Goal: Task Accomplishment & Management: Use online tool/utility

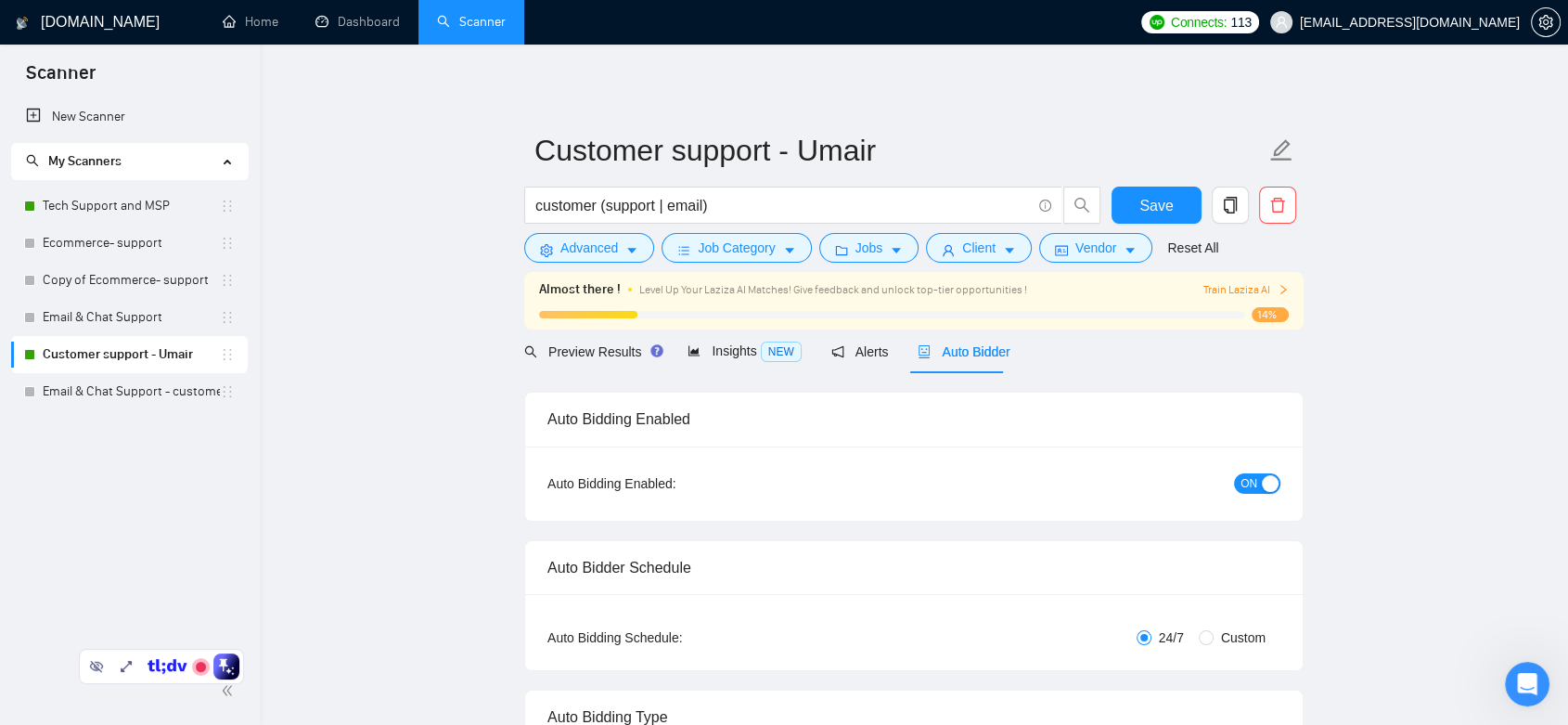
scroll to position [264, 0]
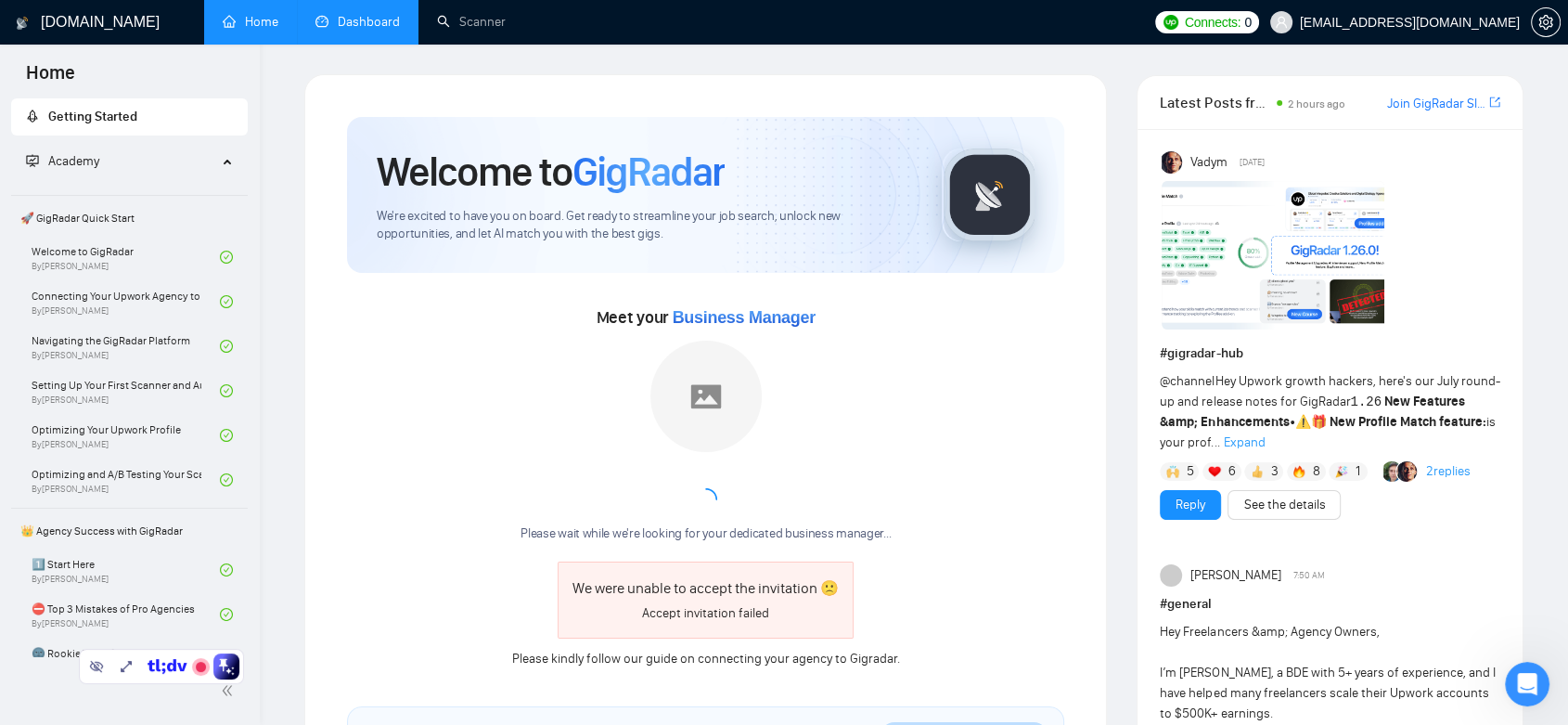
click at [356, 27] on link "Dashboard" at bounding box center [357, 22] width 84 height 16
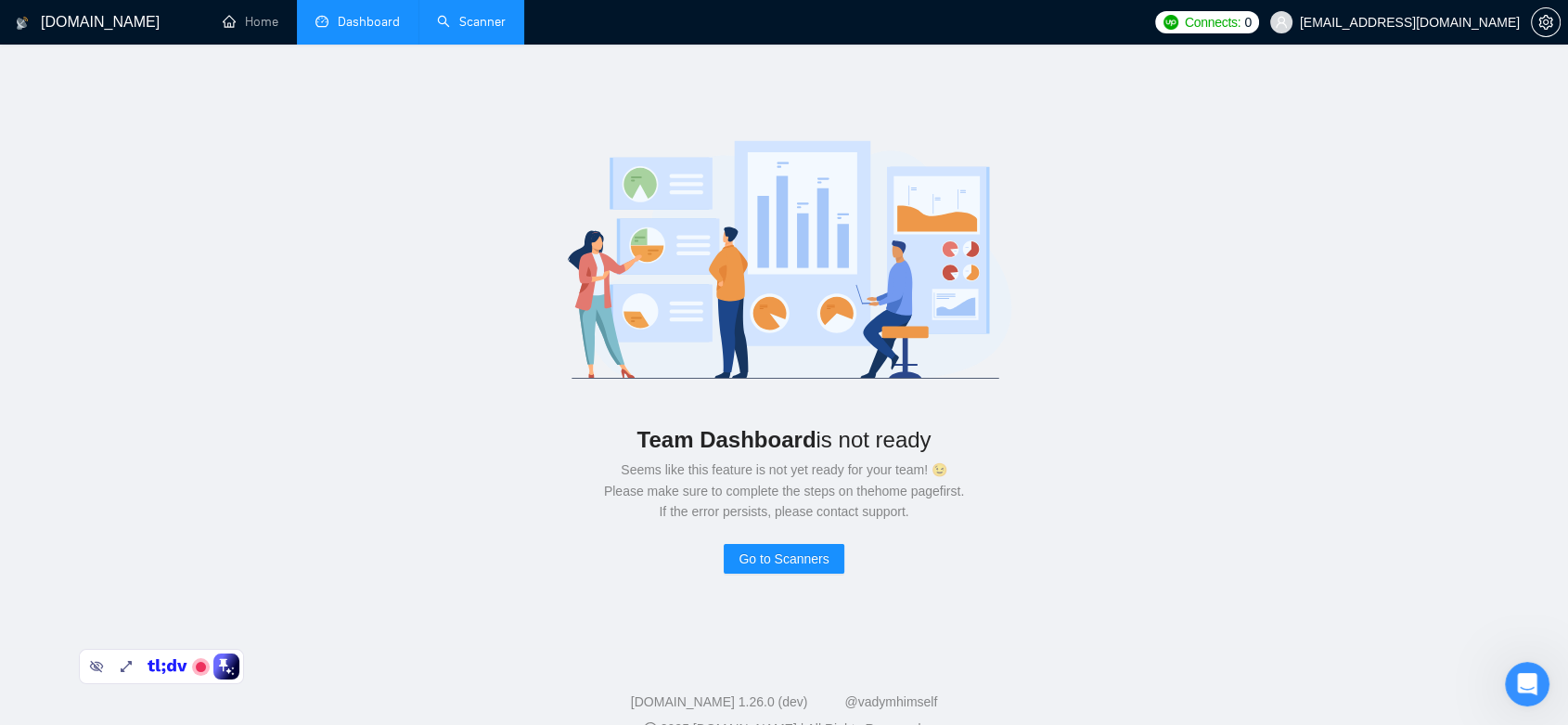
click at [486, 14] on link "Scanner" at bounding box center [471, 22] width 69 height 16
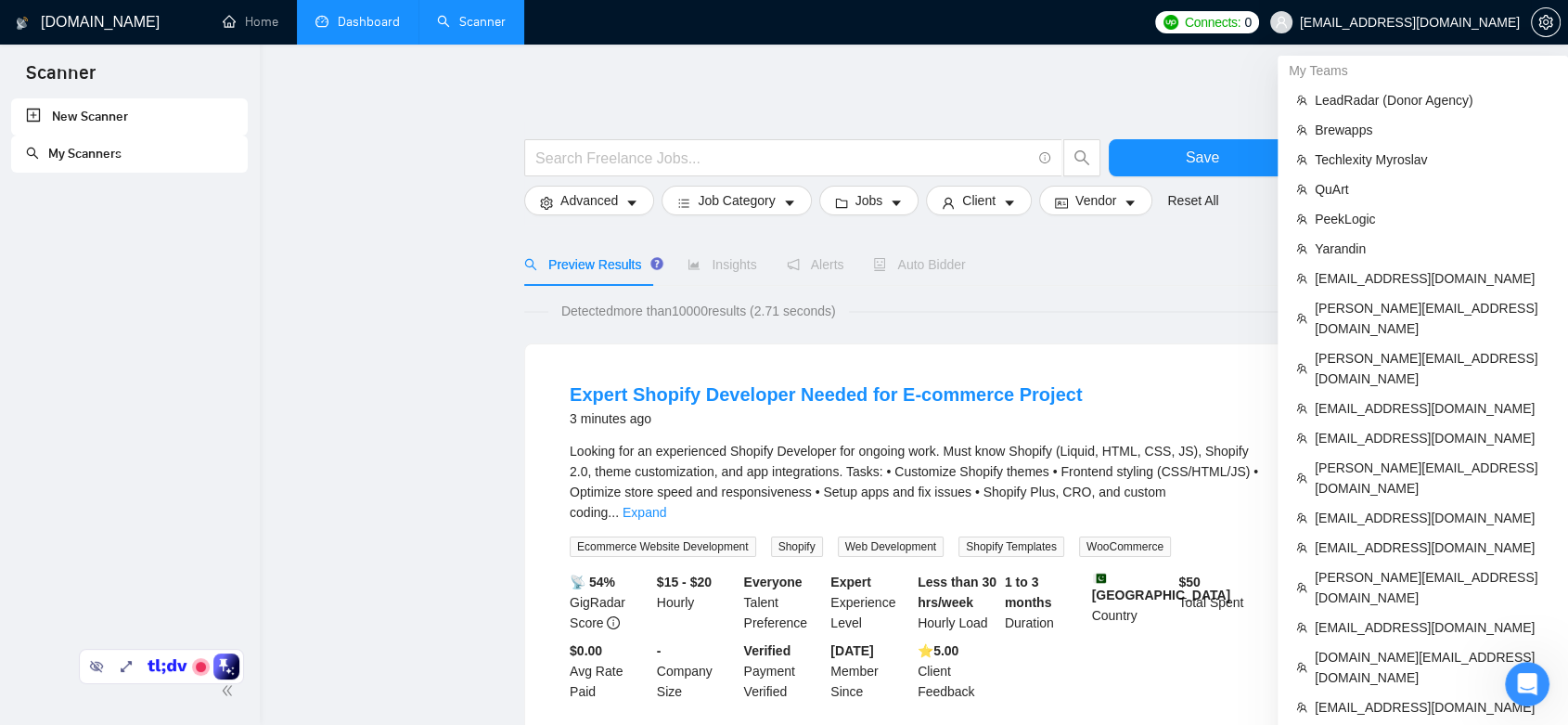
click at [1461, 23] on span "[EMAIL_ADDRESS][DOMAIN_NAME]" at bounding box center [1409, 23] width 220 height 0
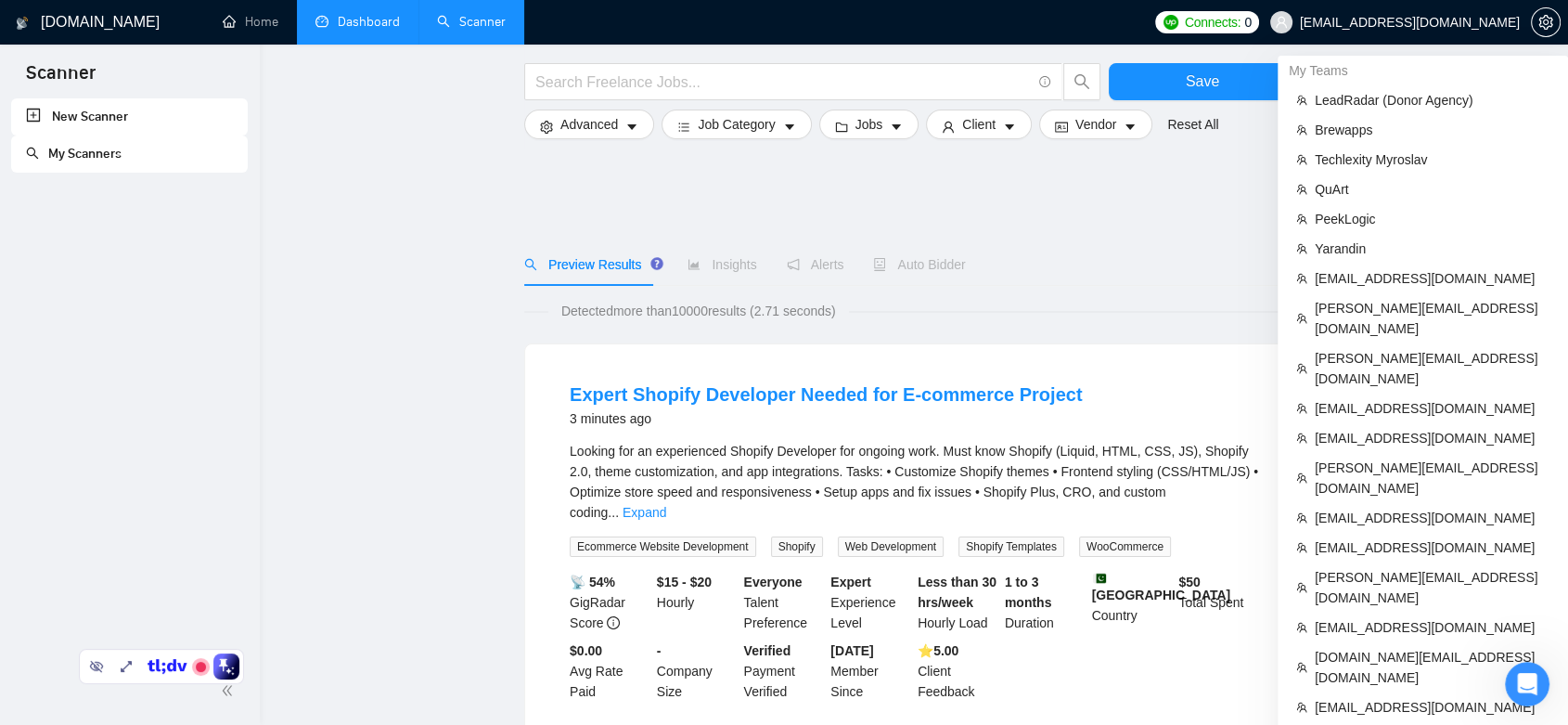
scroll to position [103, 0]
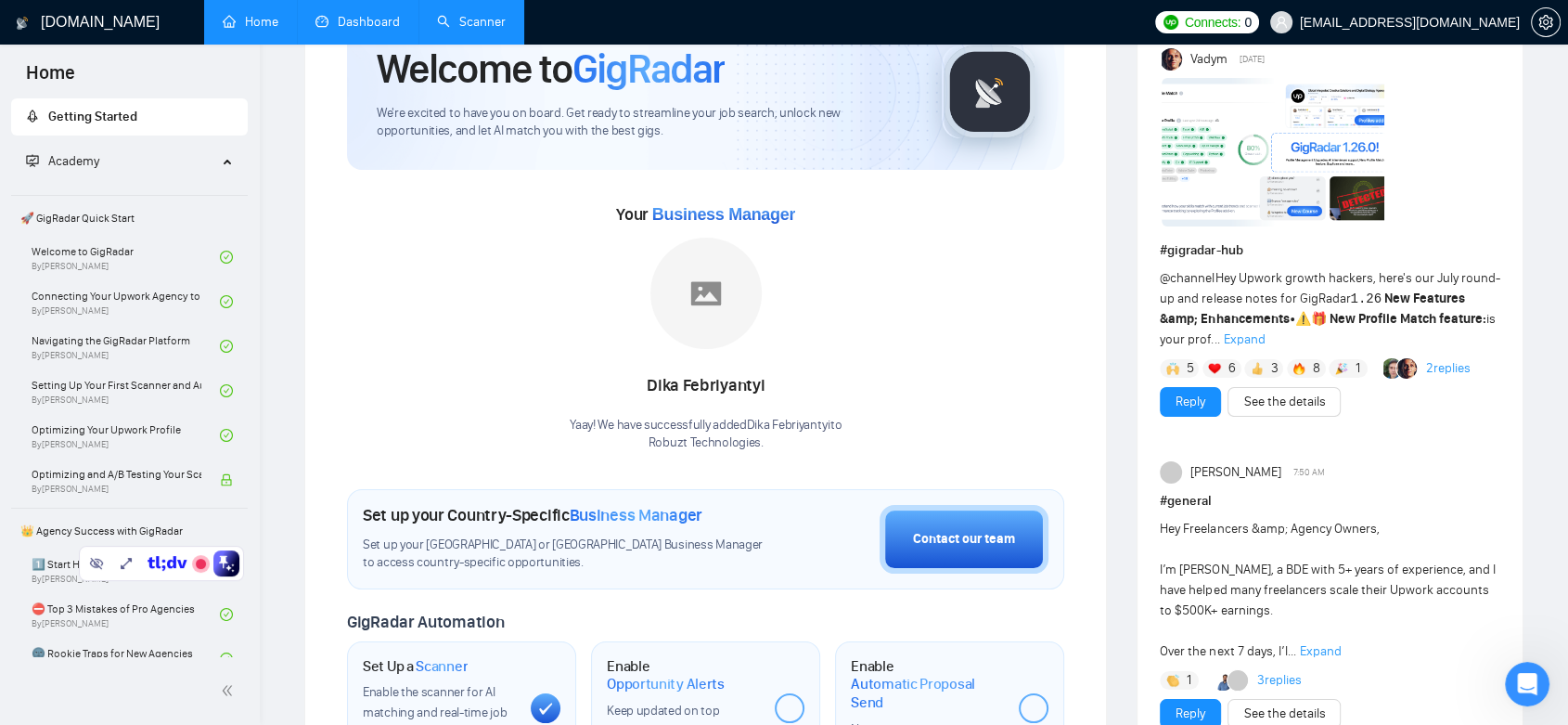
click at [464, 29] on link "Scanner" at bounding box center [471, 22] width 69 height 16
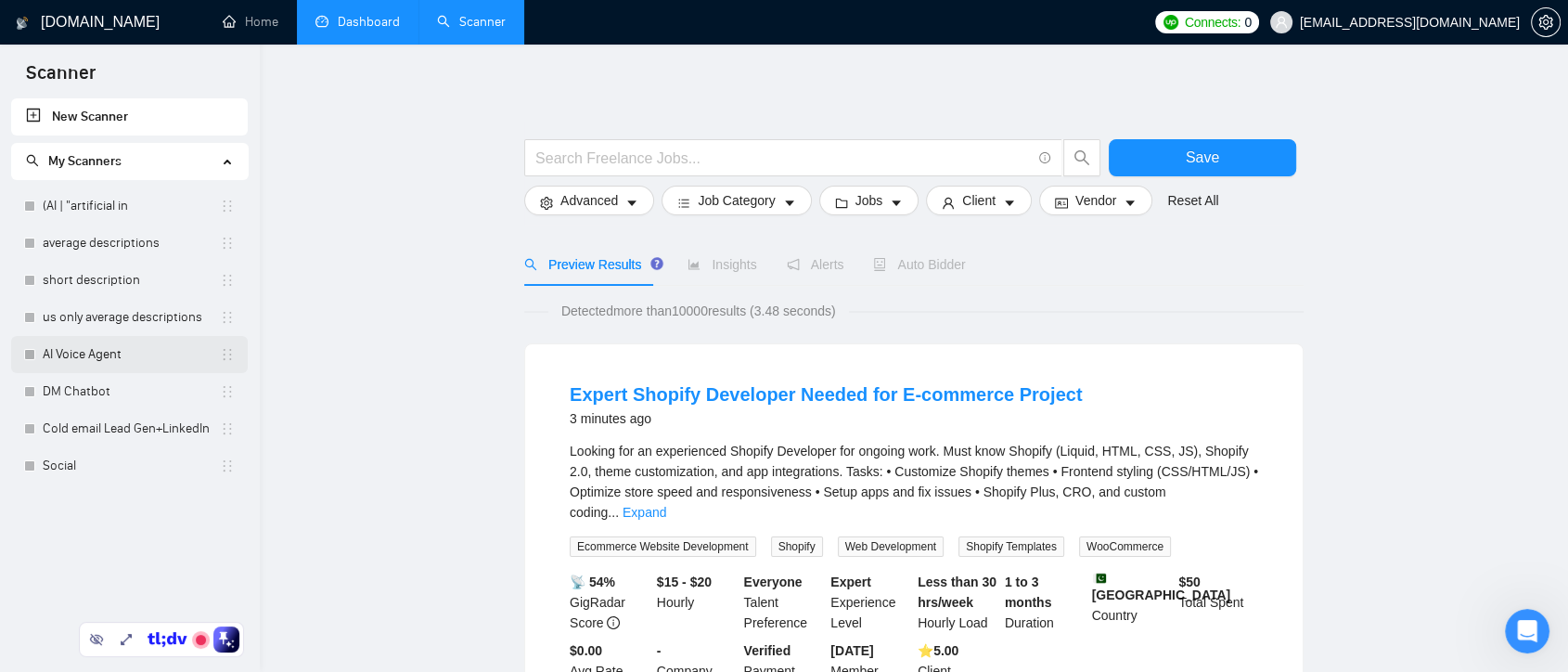
click at [97, 363] on link "AI Voice Agent" at bounding box center [131, 354] width 177 height 37
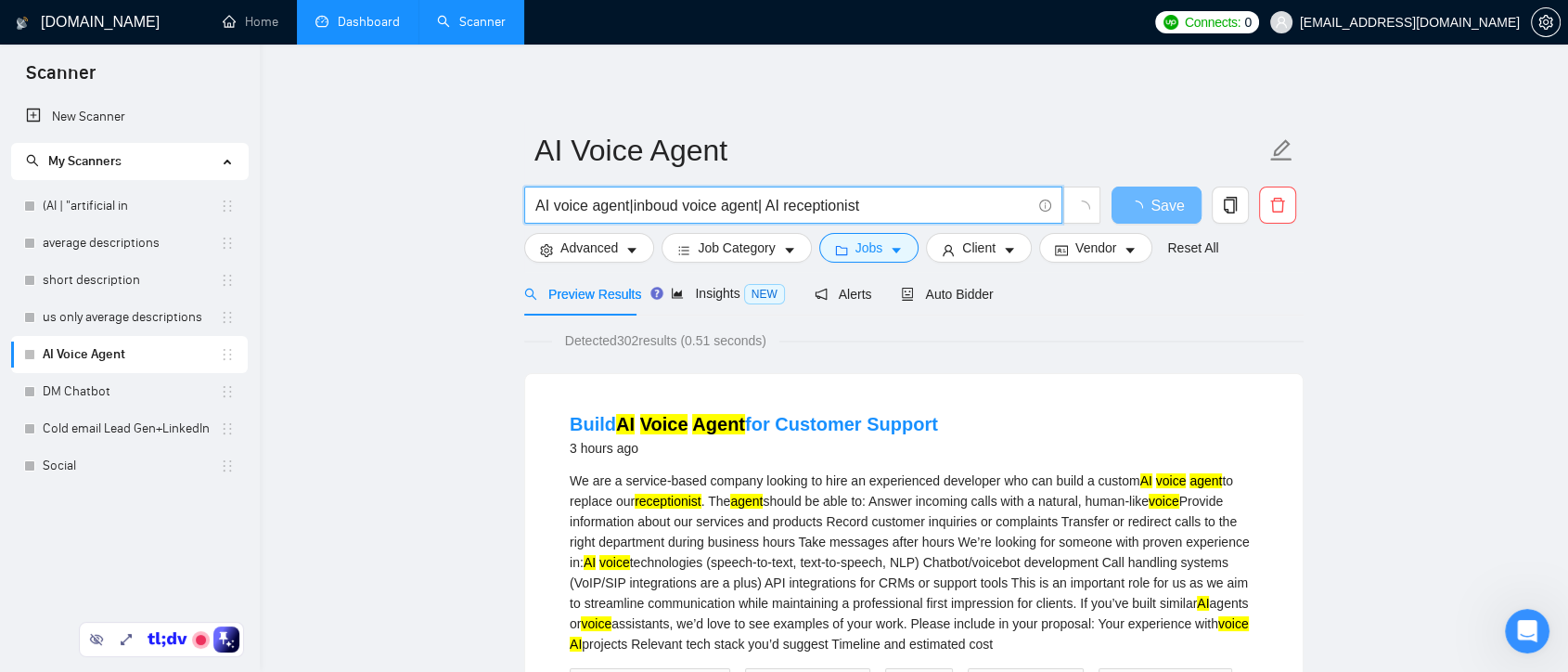
click at [631, 206] on input "AI voice agent|inboud voice agent| AI receptionist" at bounding box center [783, 205] width 496 height 24
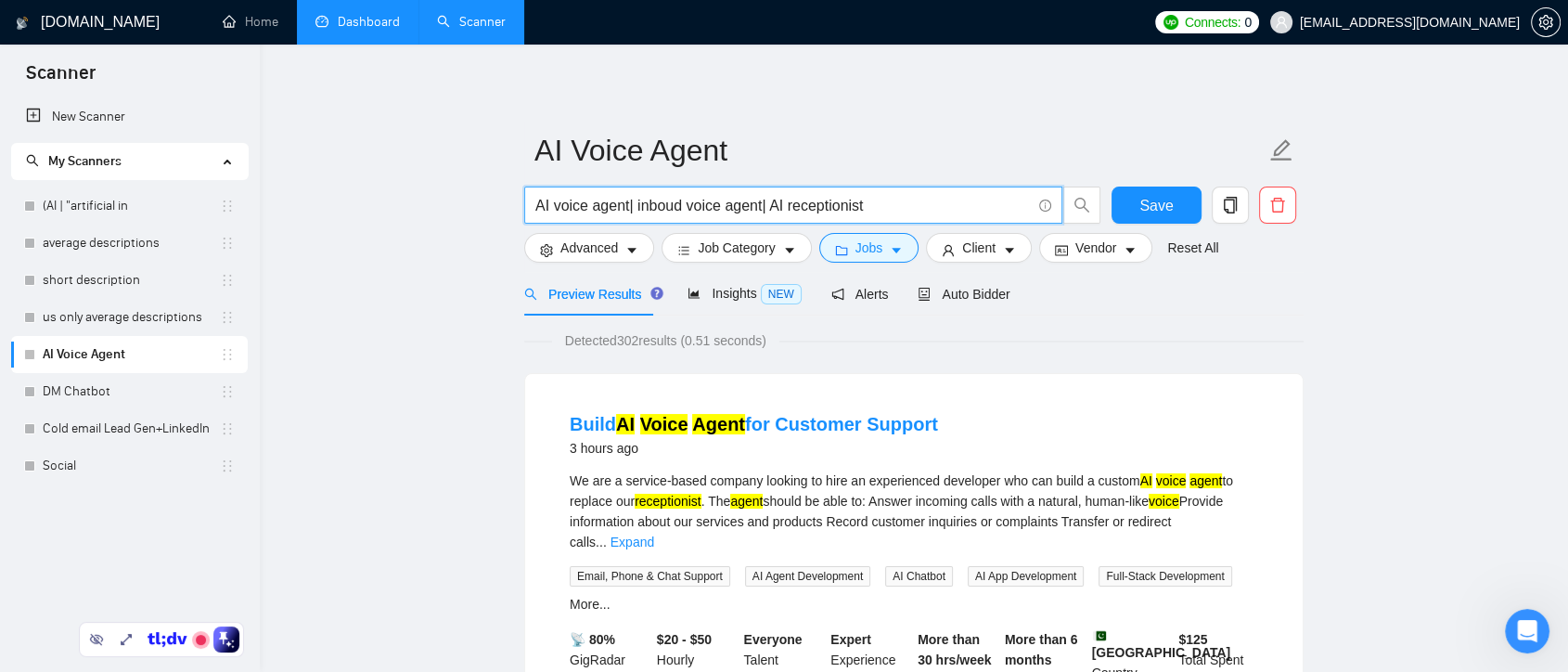
click at [627, 206] on input "AI voice agent| inboud voice agent| AI receptionist" at bounding box center [783, 205] width 496 height 24
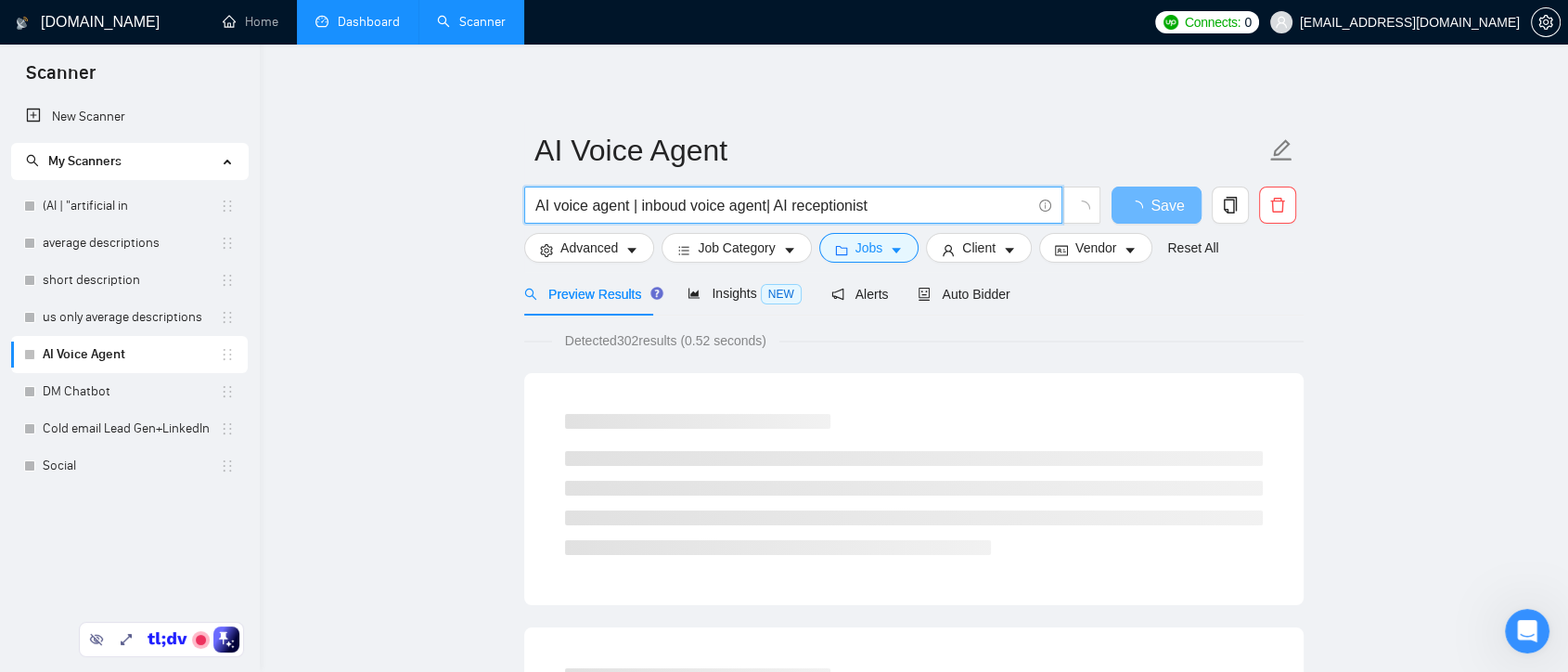
drag, startPoint x: 766, startPoint y: 206, endPoint x: 820, endPoint y: 205, distance: 54.0
click at [766, 205] on input "AI voice agent | inboud voice agent| AI receptionist" at bounding box center [783, 205] width 496 height 24
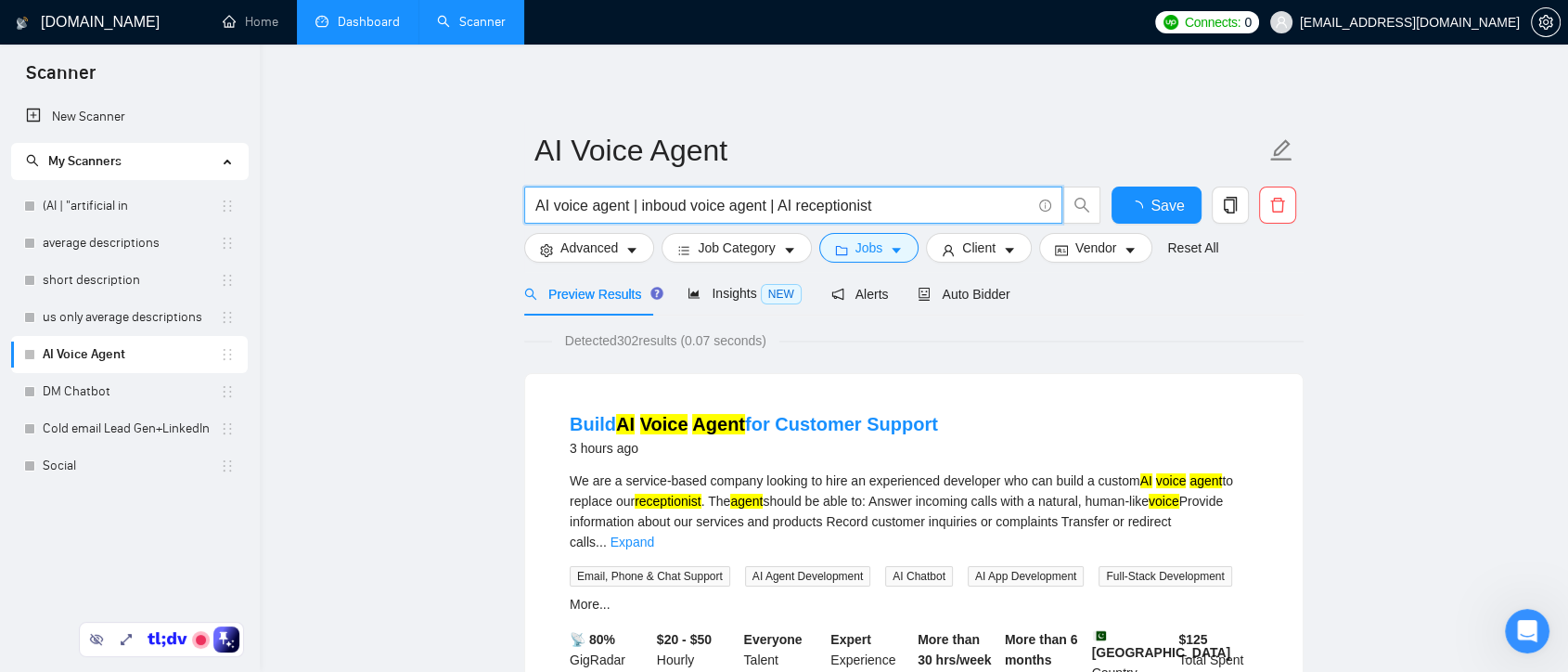
click at [675, 208] on input "AI voice agent | inboud voice agent | AI receptionist" at bounding box center [783, 205] width 496 height 24
click at [1137, 208] on button "Save" at bounding box center [1156, 205] width 90 height 37
click at [788, 203] on input "AI voice agent | inbound voice agent | AI receptionist" at bounding box center [783, 205] width 496 height 24
click at [888, 206] on input "AI voice agent | inbound voice agent | "AI receptionist" at bounding box center [783, 205] width 496 height 24
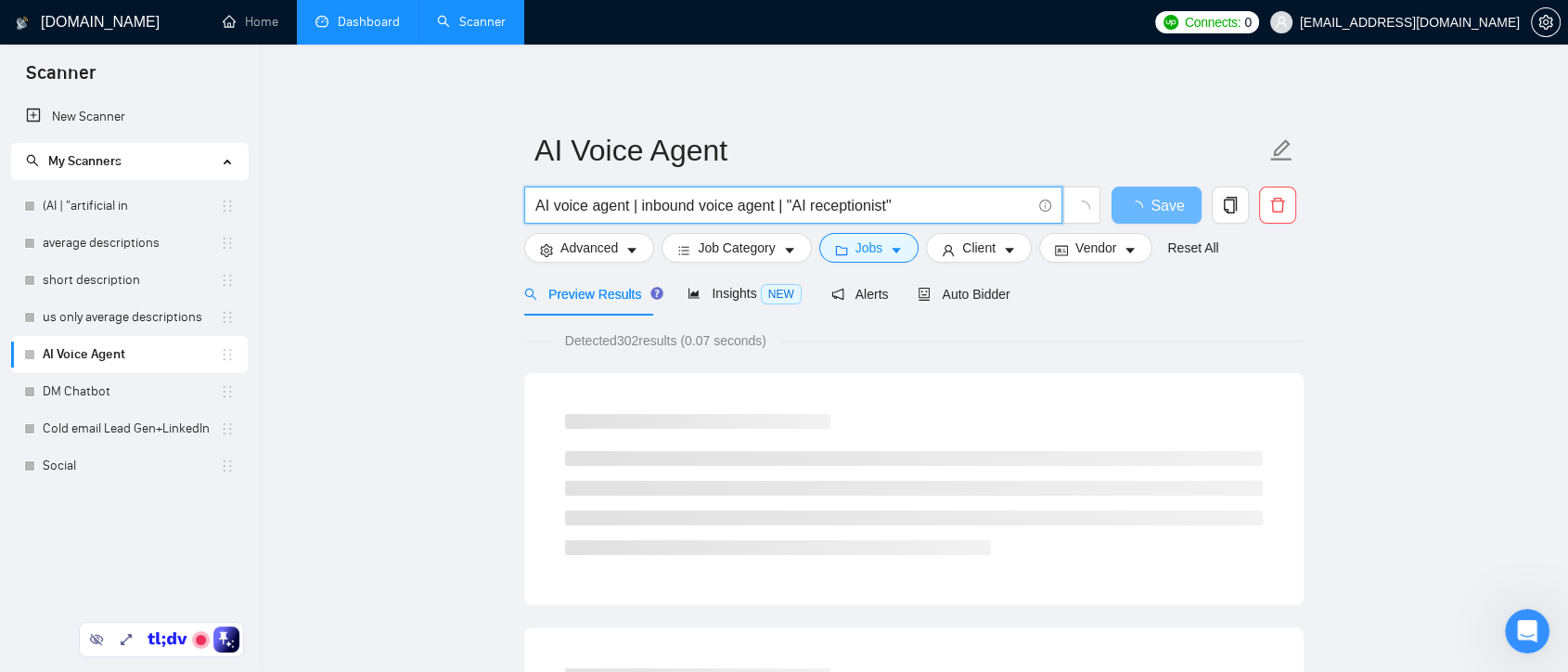
click at [772, 206] on input "AI voice agent | inbound voice agent | "AI receptionist"" at bounding box center [783, 205] width 496 height 24
click at [640, 206] on input "AI voice agent | inbound voice agent" | "AI receptionist"" at bounding box center [783, 205] width 496 height 24
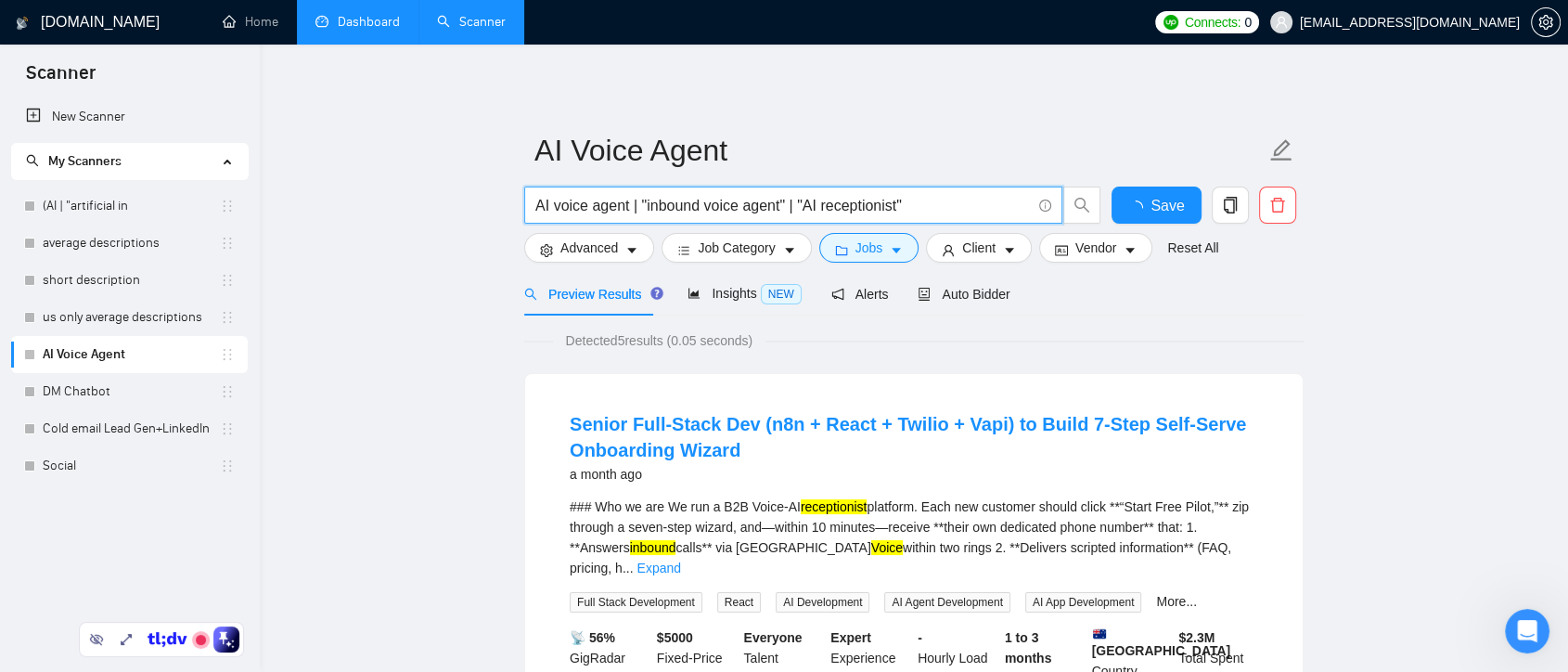
click at [538, 206] on input "AI voice agent | "inbound voice agent" | "AI receptionist"" at bounding box center [783, 205] width 496 height 24
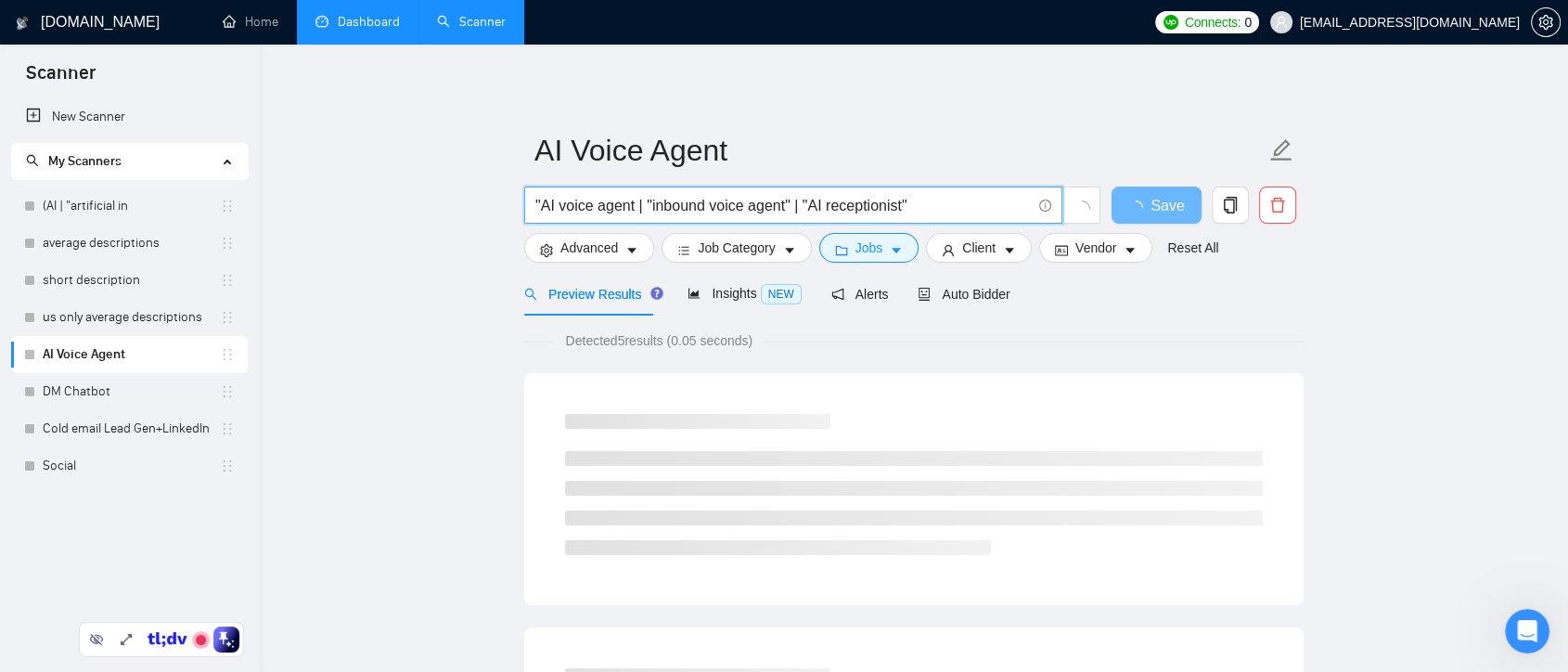
click at [632, 206] on input ""AI voice agent | "inbound voice agent" | "AI receptionist"" at bounding box center [783, 205] width 496 height 24
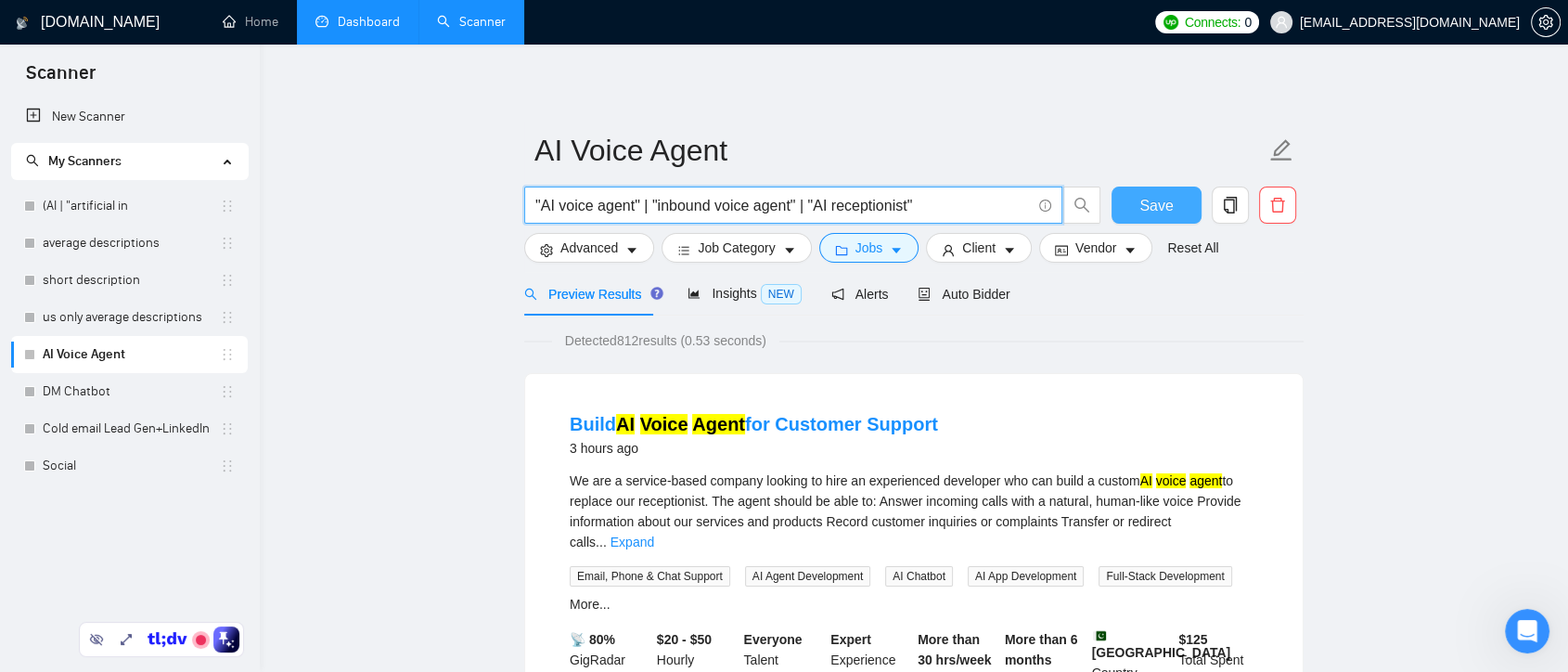
type input ""AI voice agent" | "inbound voice agent" | "AI receptionist""
click at [1164, 201] on span "Save" at bounding box center [1155, 205] width 33 height 24
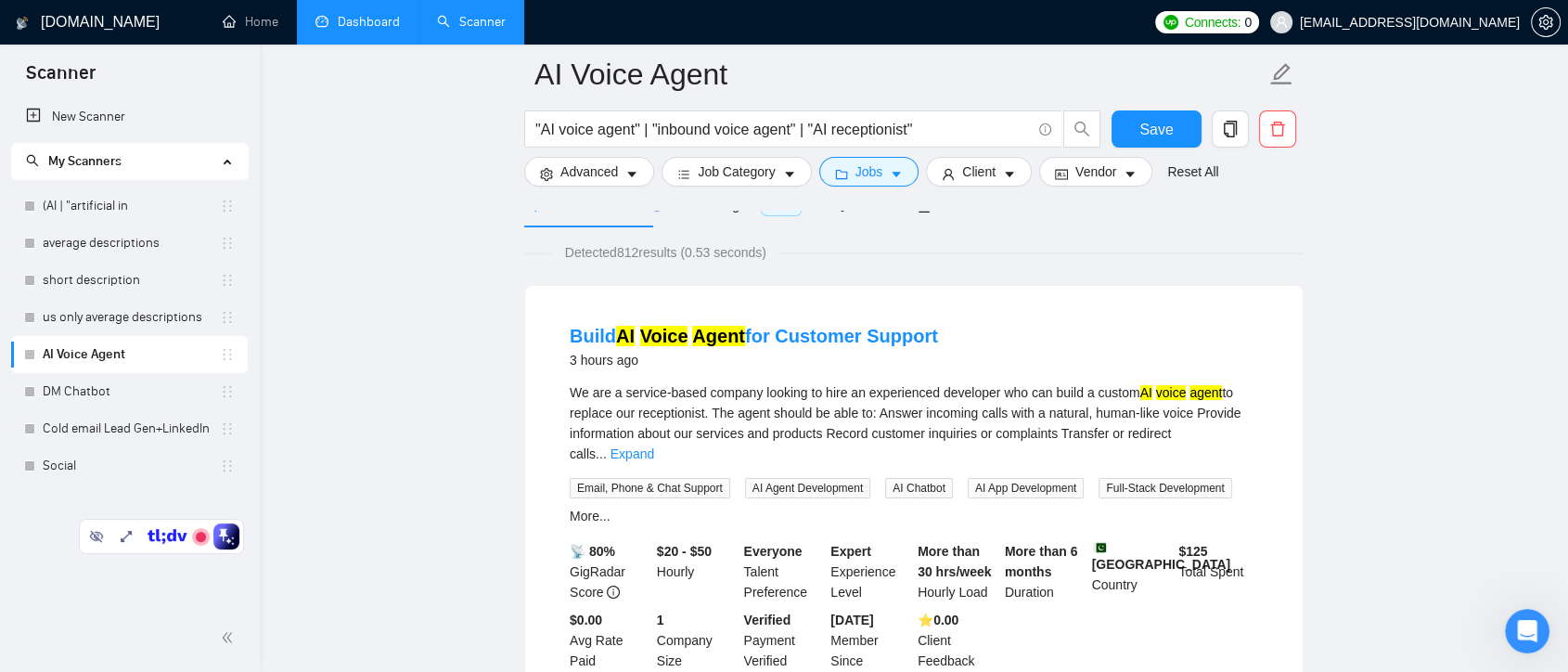
click at [654, 446] on link "Expand" at bounding box center [632, 454] width 43 height 15
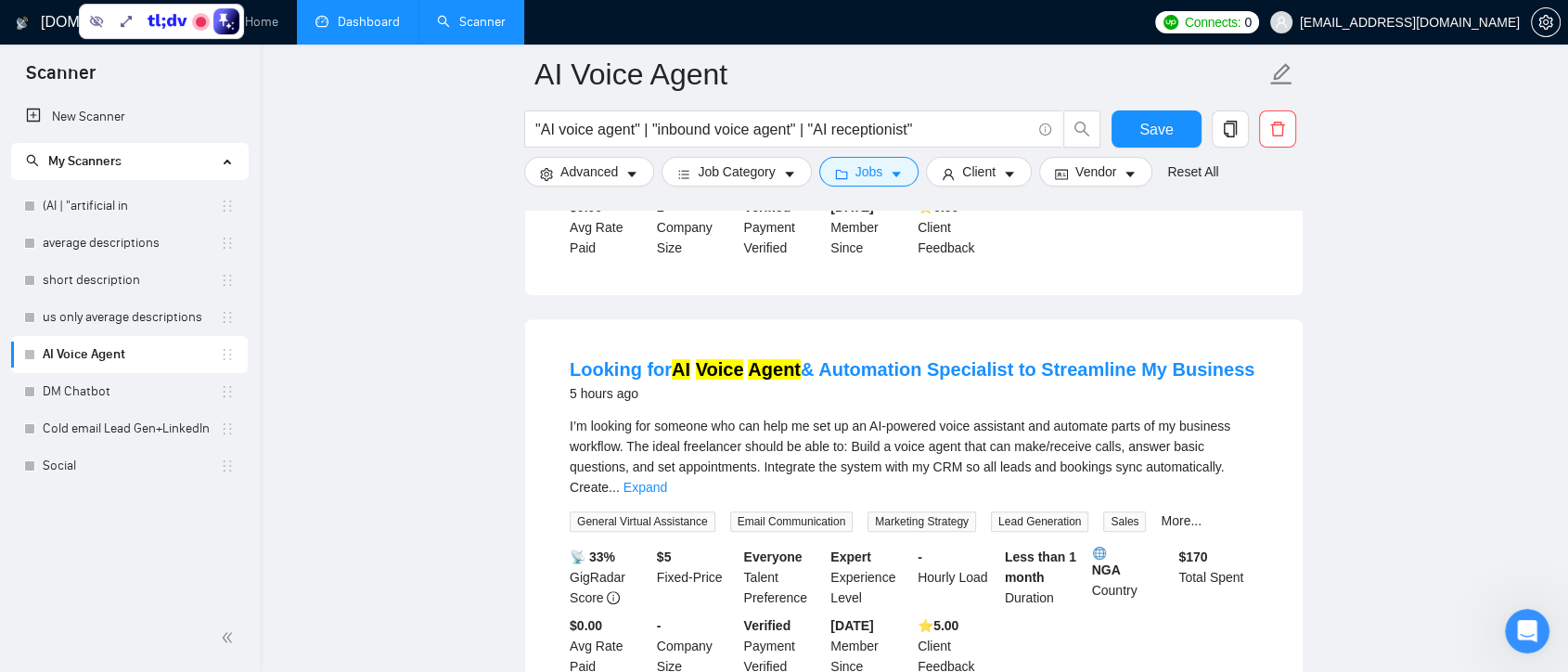
scroll to position [721, 0]
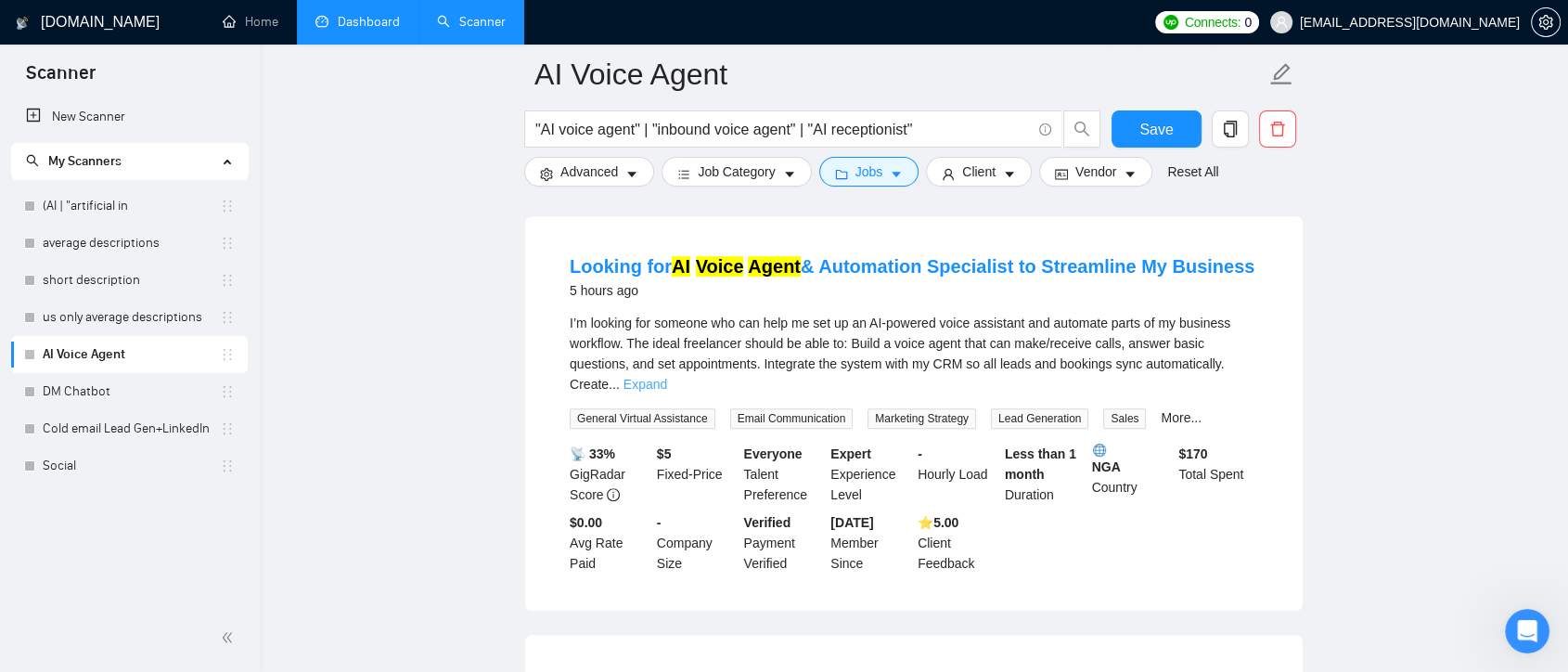
click at [667, 377] on link "Expand" at bounding box center [646, 384] width 43 height 15
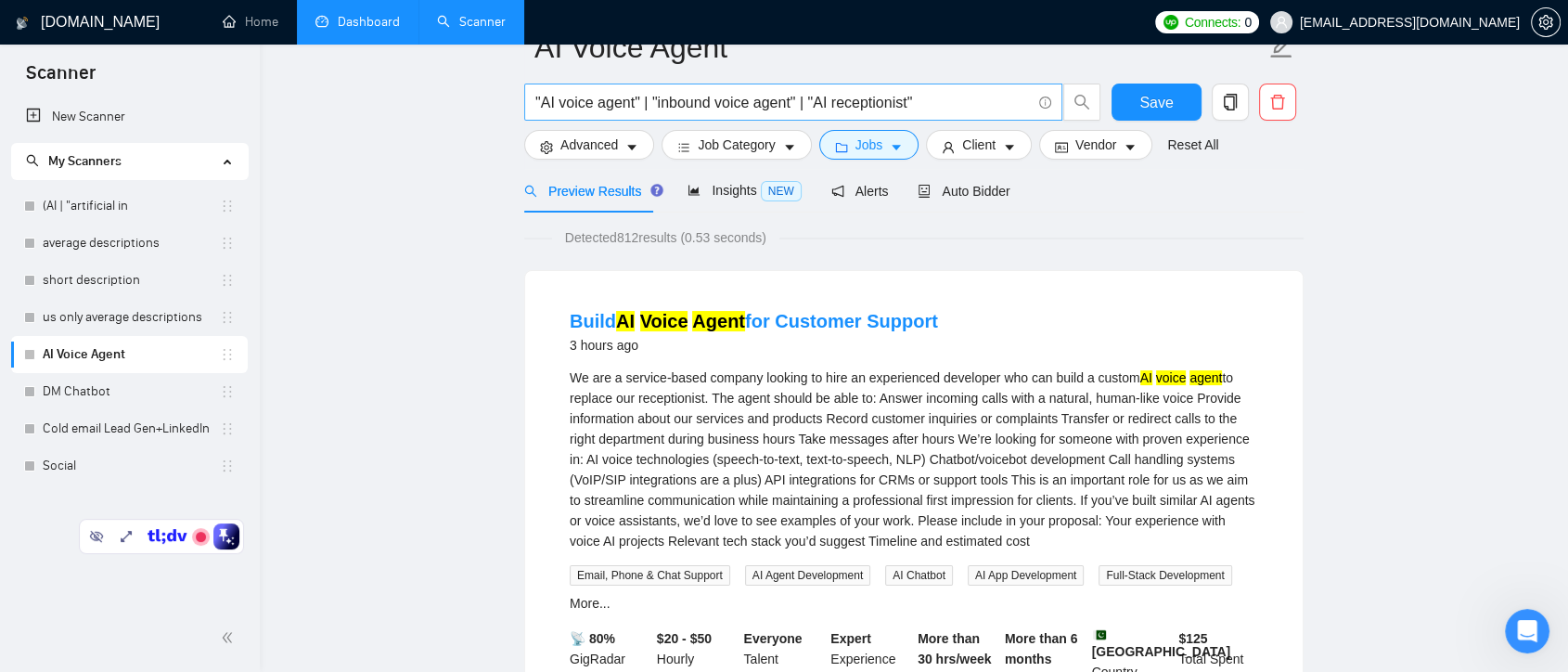
scroll to position [0, 0]
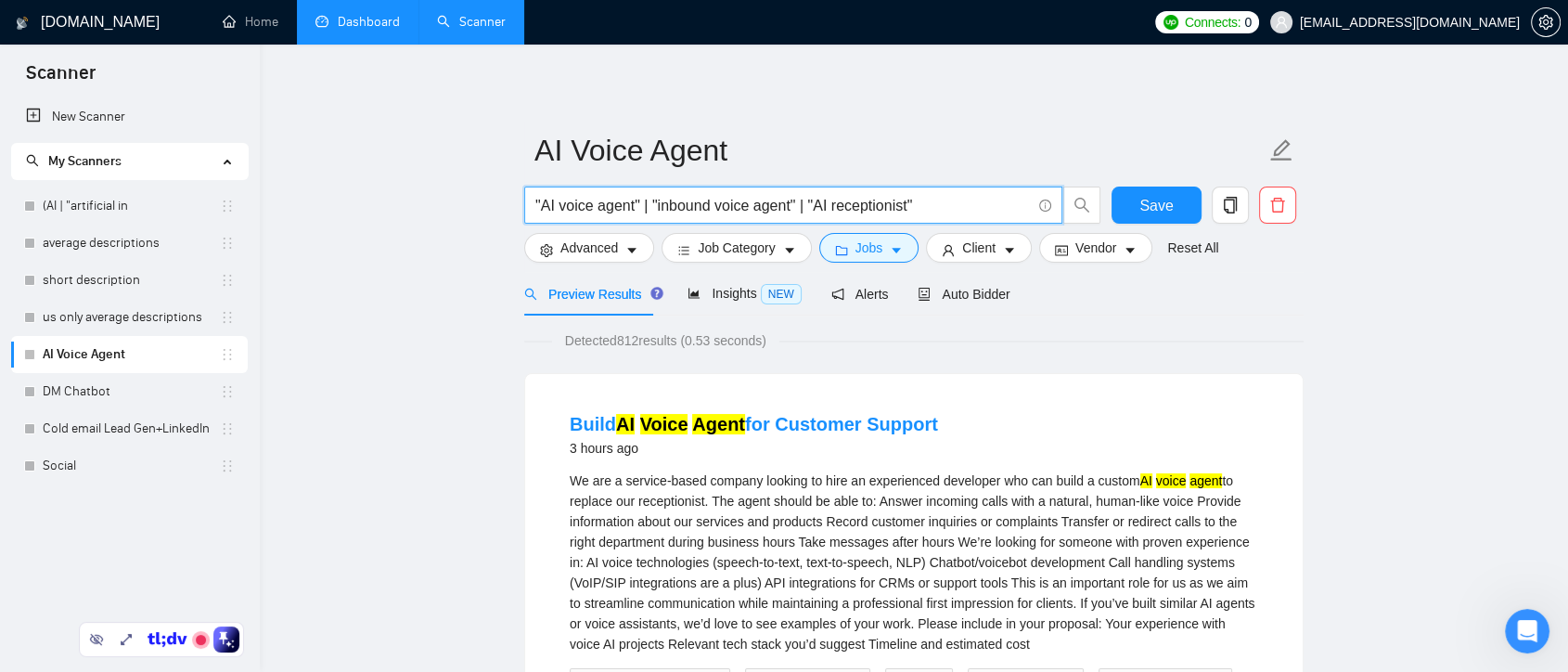
drag, startPoint x: 537, startPoint y: 206, endPoint x: 637, endPoint y: 208, distance: 100.0
click at [637, 208] on input ""AI voice agent" | "inbound voice agent" | "AI receptionist"" at bounding box center [783, 205] width 496 height 24
click at [636, 208] on input ""AI voice agent" | "inbound voice agent" | "AI receptionist"" at bounding box center [783, 205] width 496 height 24
click at [633, 205] on input ""AI voice agent" | "inbound voice agent" | "AI receptionist"" at bounding box center [783, 205] width 496 height 24
click at [635, 205] on input ""AI voice agent" | "inbound voice agent" | "AI receptionist"" at bounding box center [783, 205] width 496 height 24
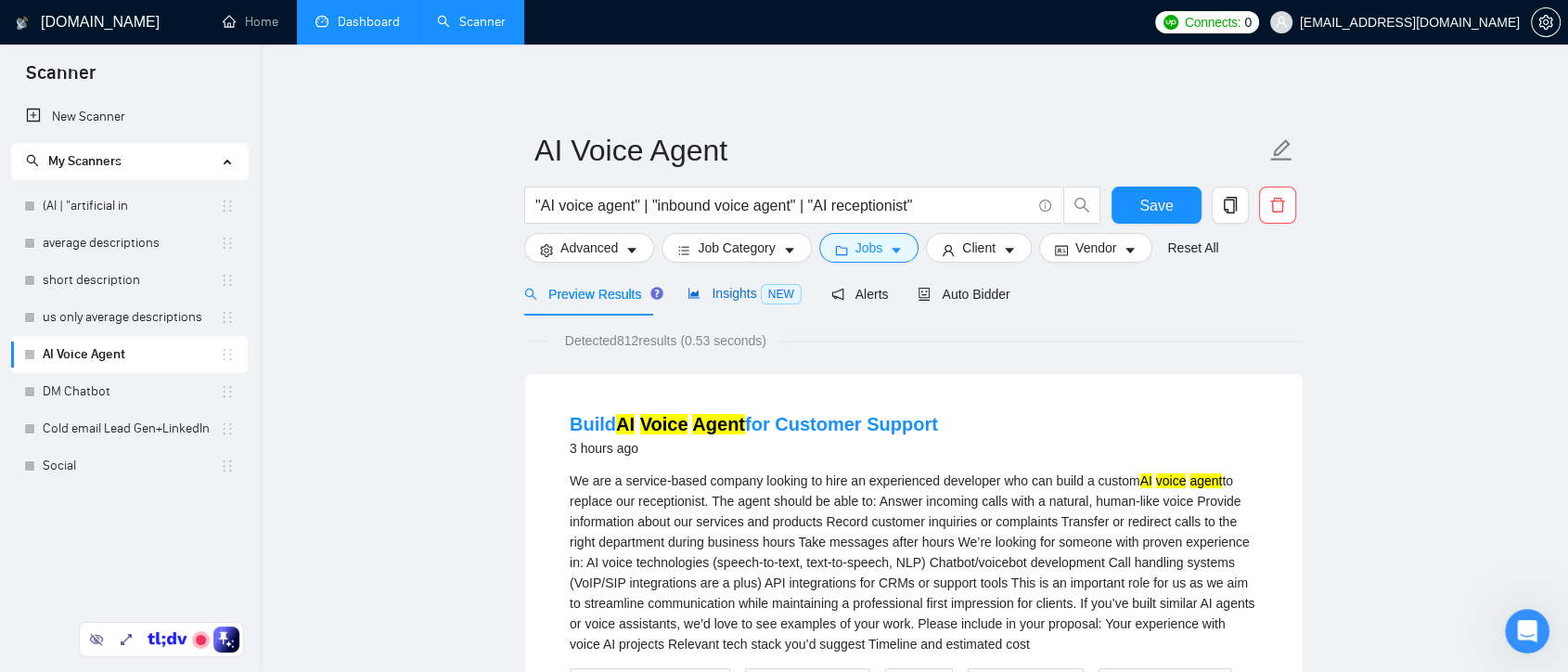
click at [713, 302] on div "Insights NEW" at bounding box center [744, 294] width 113 height 22
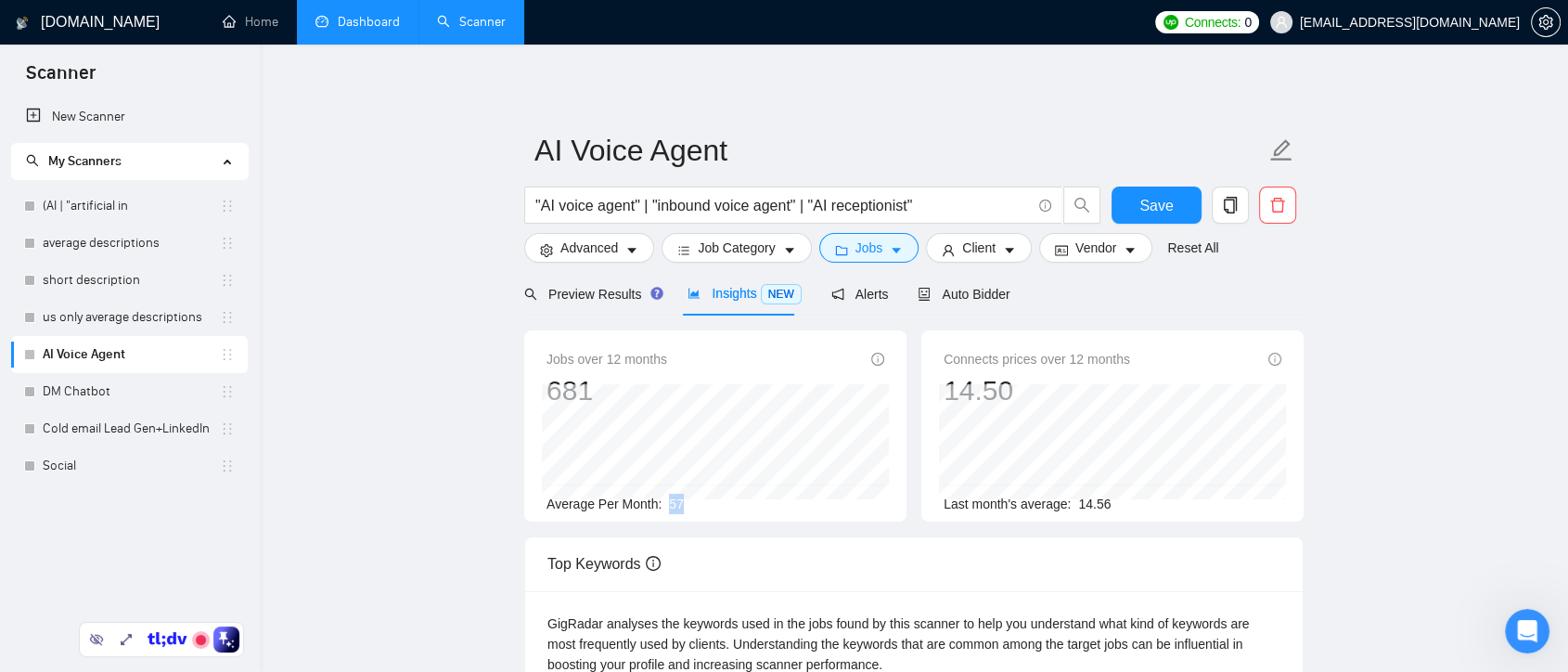
drag, startPoint x: 668, startPoint y: 503, endPoint x: 694, endPoint y: 511, distance: 27.2
click at [694, 511] on div "Average Per Month: 57" at bounding box center [716, 504] width 338 height 21
click at [701, 503] on div "Average Per Month: 57" at bounding box center [716, 504] width 338 height 21
click at [592, 287] on span "Preview Results" at bounding box center [591, 294] width 134 height 15
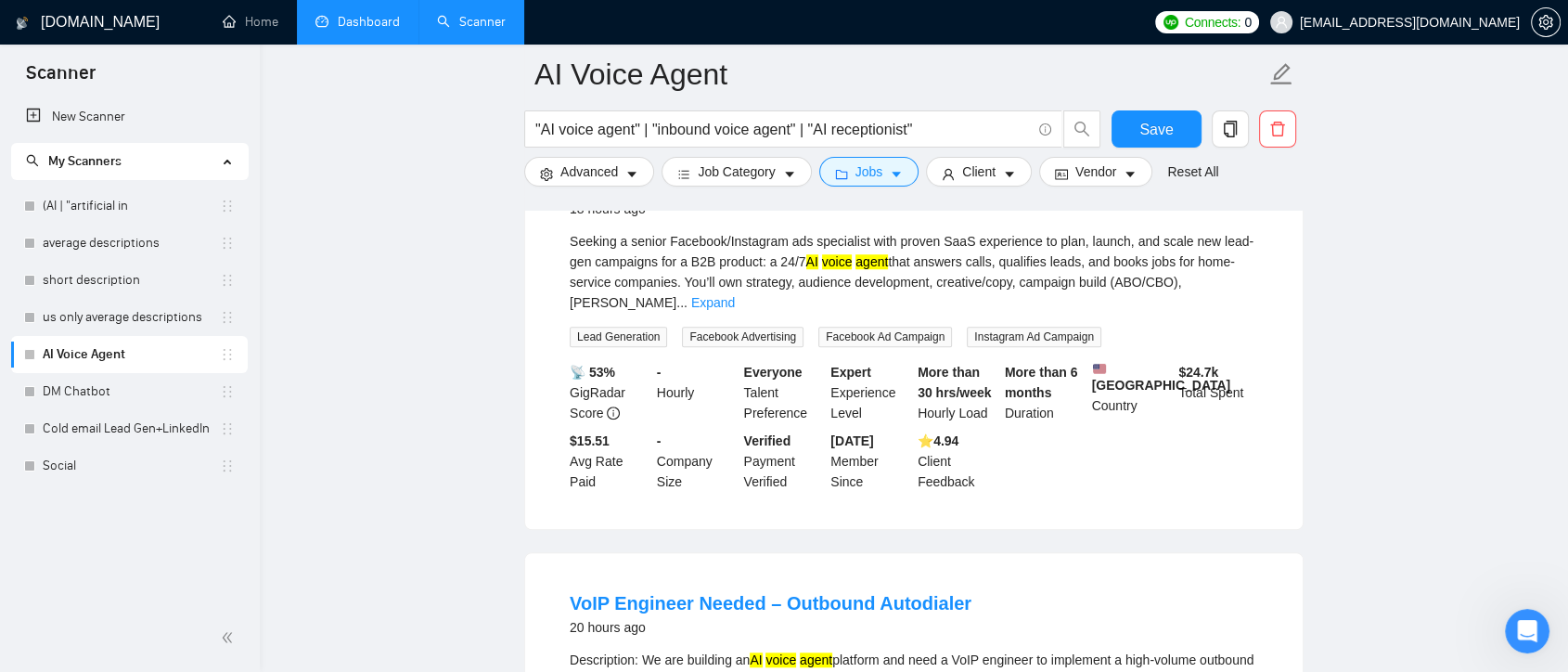
scroll to position [2061, 0]
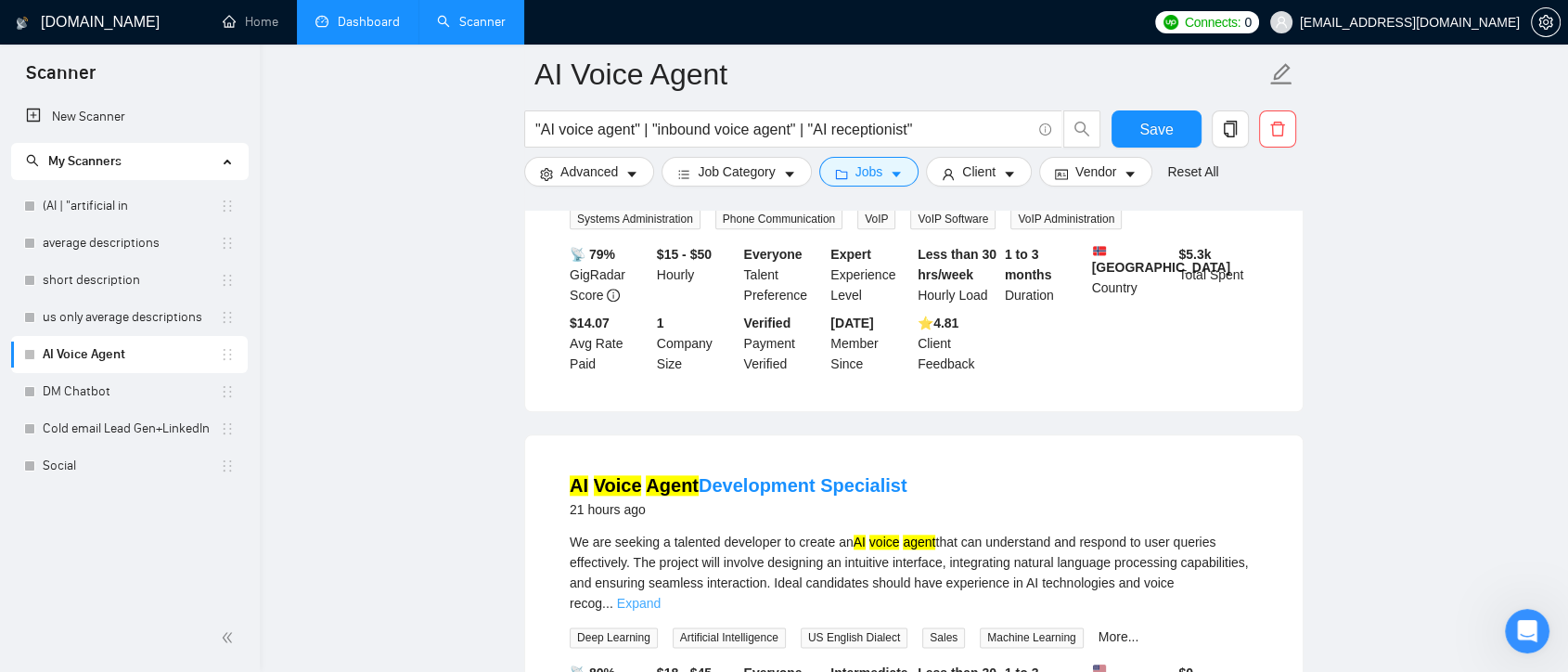
click at [661, 596] on link "Expand" at bounding box center [639, 603] width 43 height 15
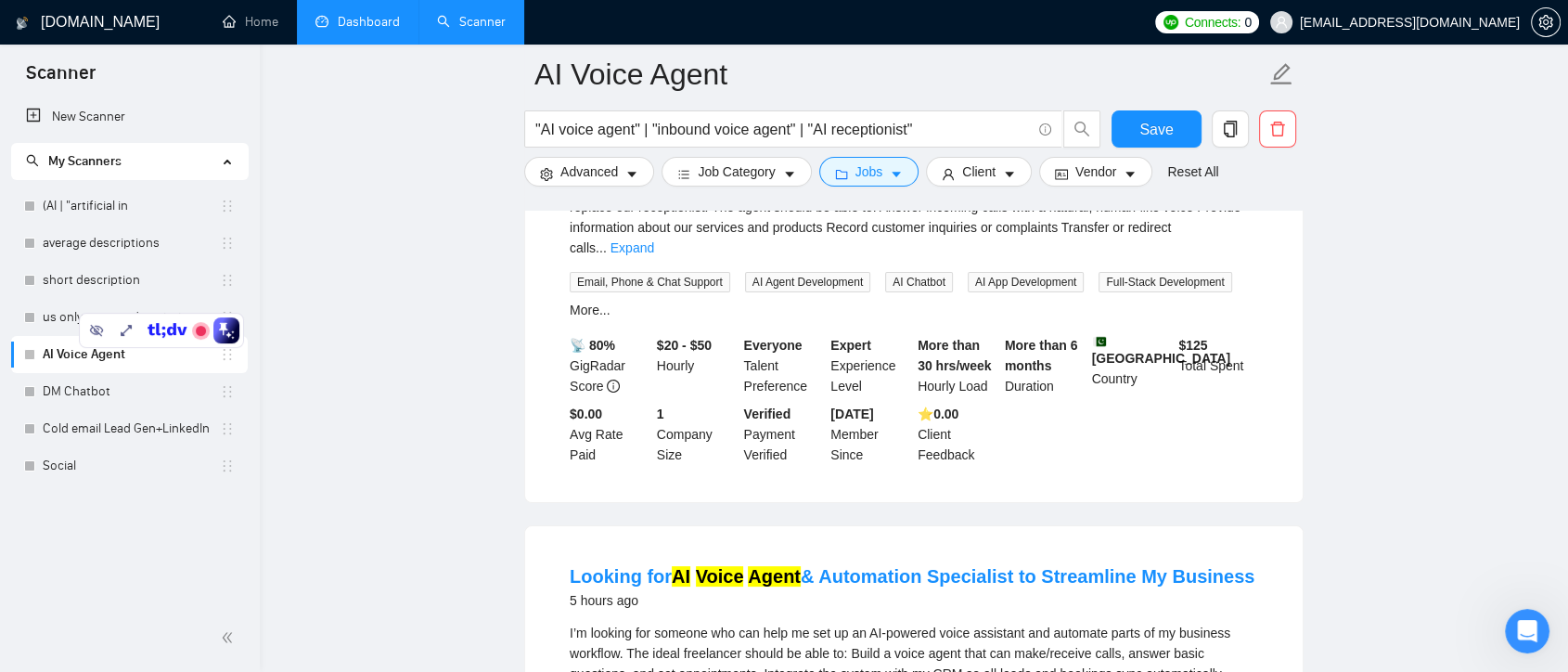
scroll to position [618, 0]
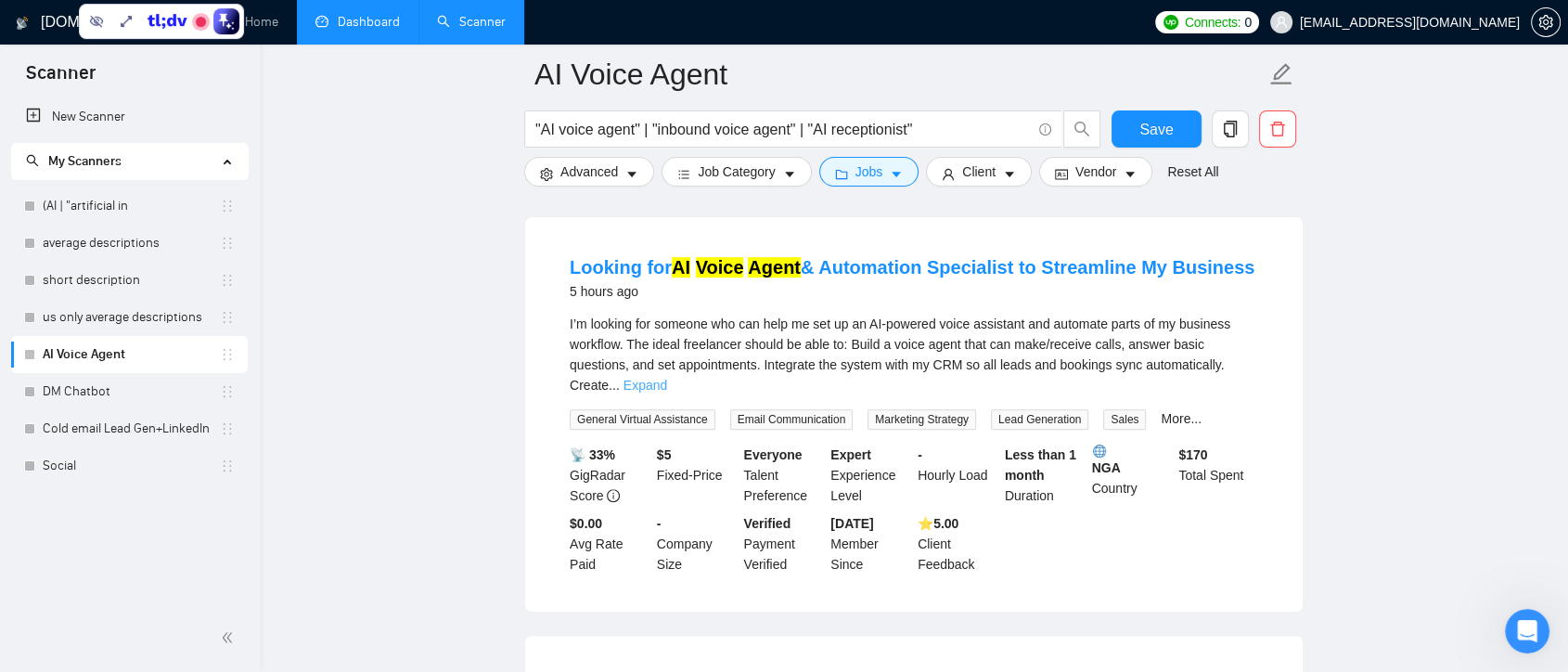
click at [667, 378] on link "Expand" at bounding box center [646, 385] width 43 height 15
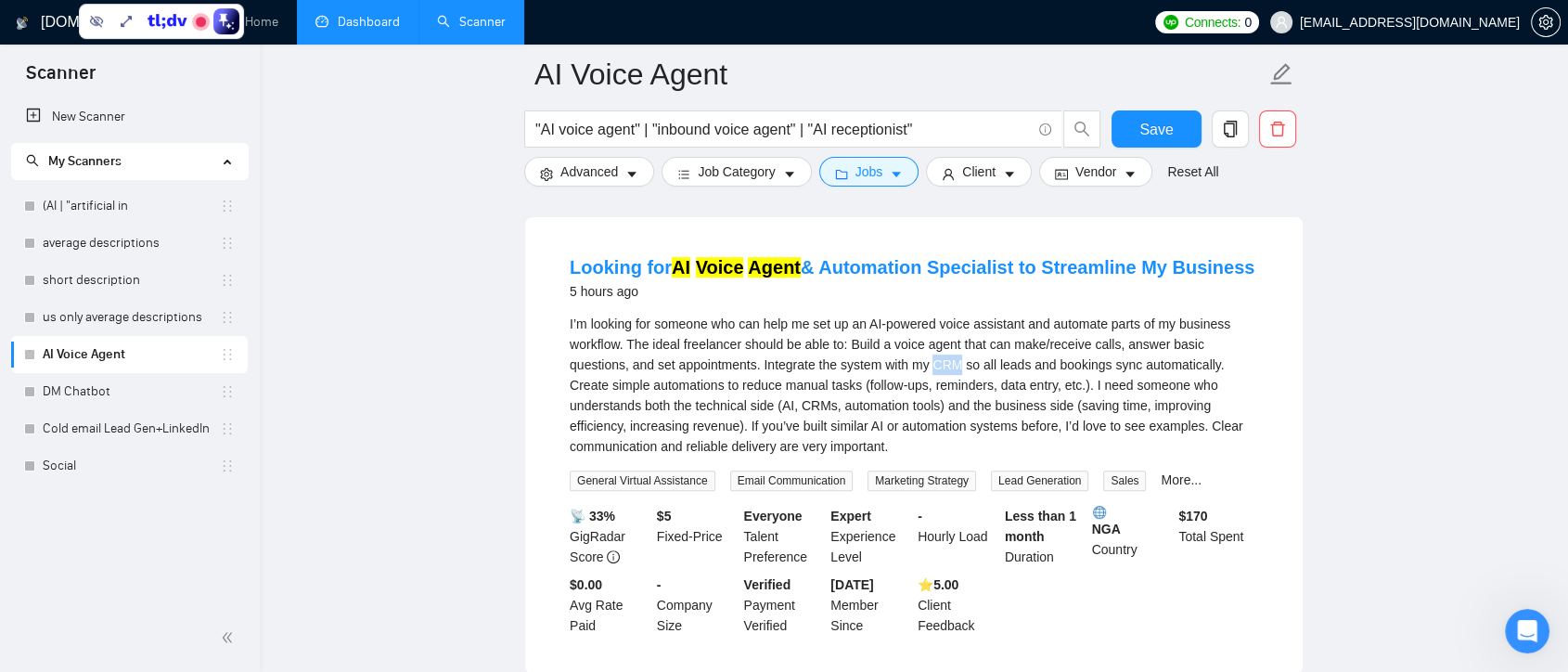
drag, startPoint x: 870, startPoint y: 342, endPoint x: 899, endPoint y: 347, distance: 29.4
click at [899, 347] on div "I’m looking for someone who can help me set up an AI-powered voice assistant an…" at bounding box center [914, 384] width 688 height 143
copy div "CRM"
click at [613, 177] on span "Advanced" at bounding box center [589, 172] width 58 height 21
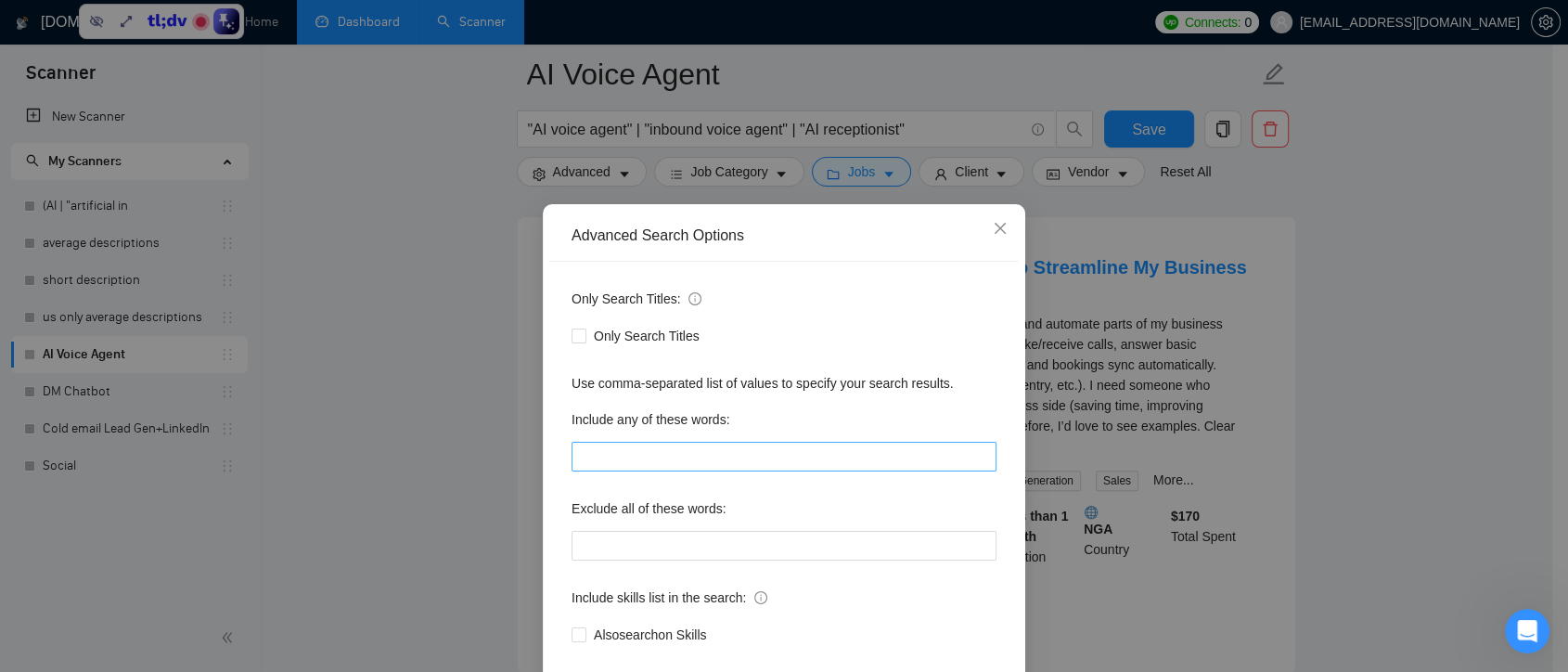
scroll to position [100, 0]
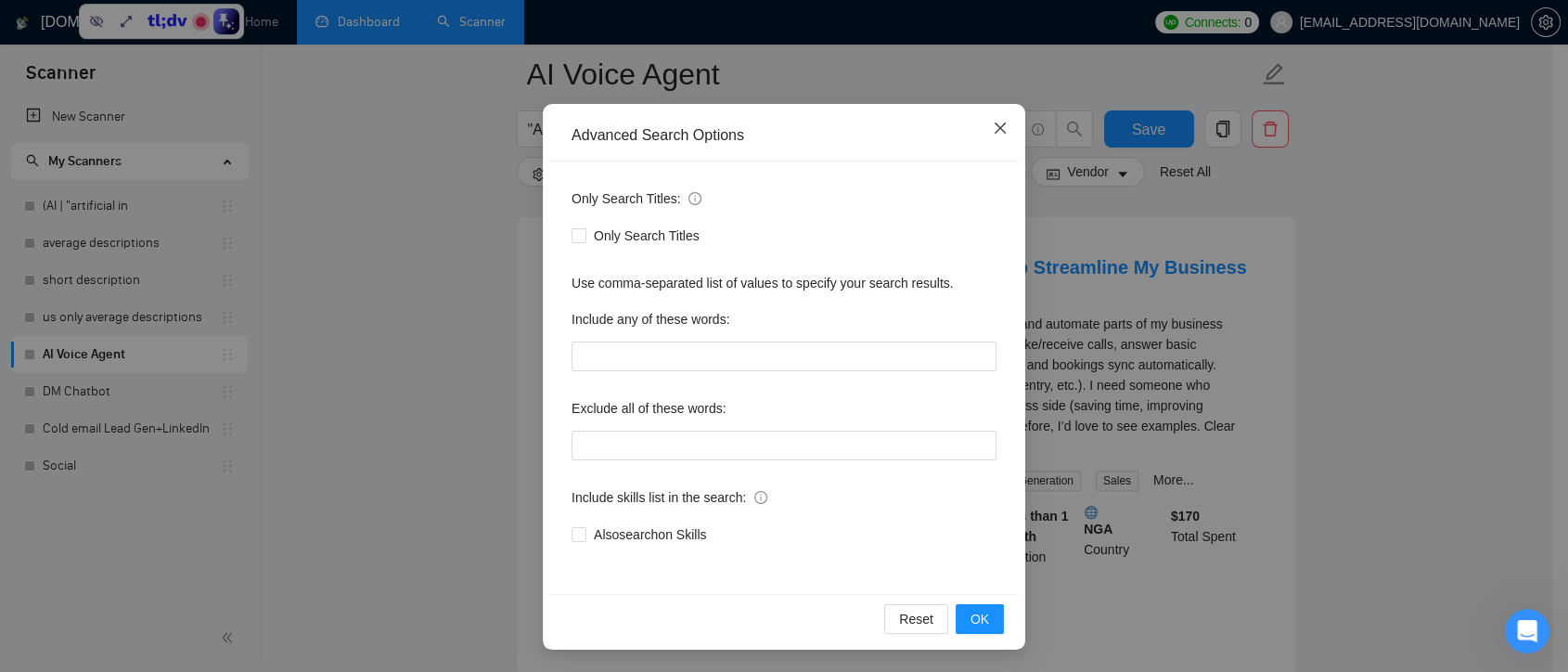
click at [977, 132] on span "Close" at bounding box center [1000, 128] width 50 height 50
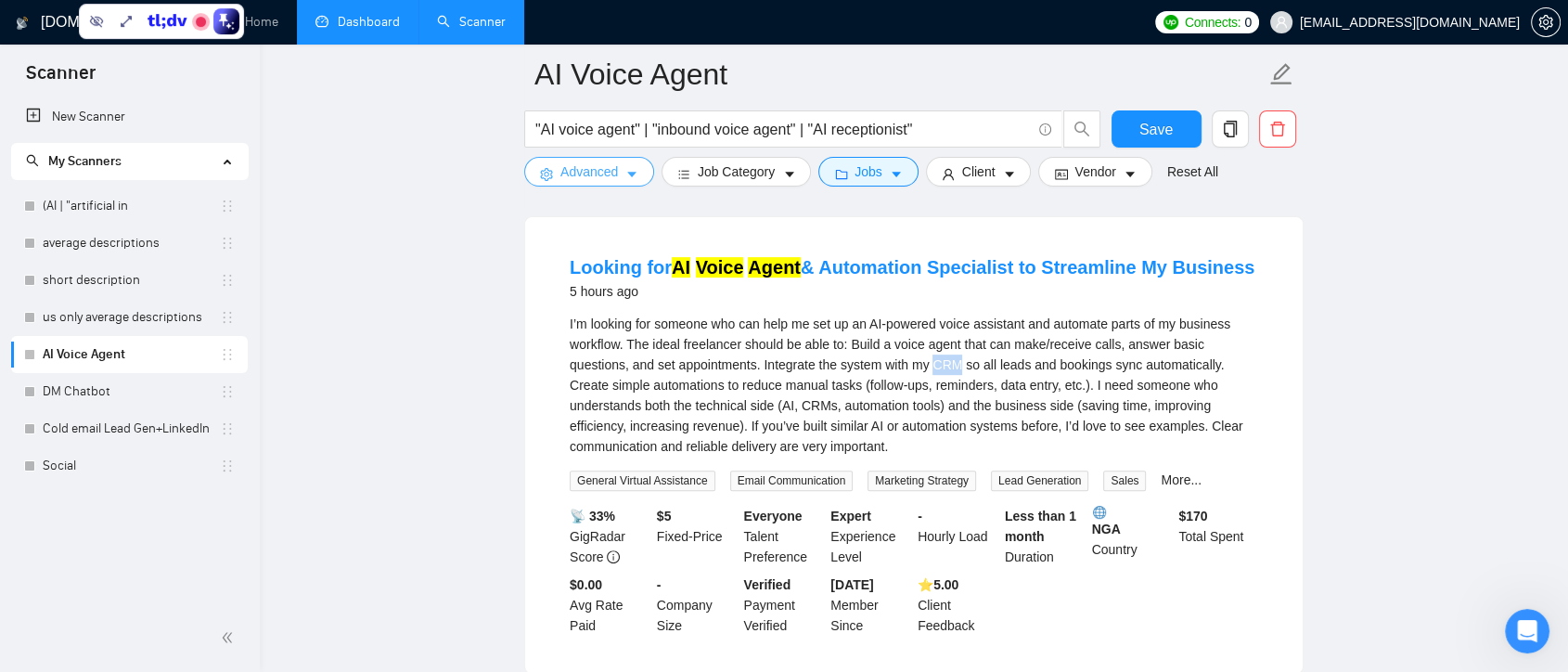
scroll to position [0, 0]
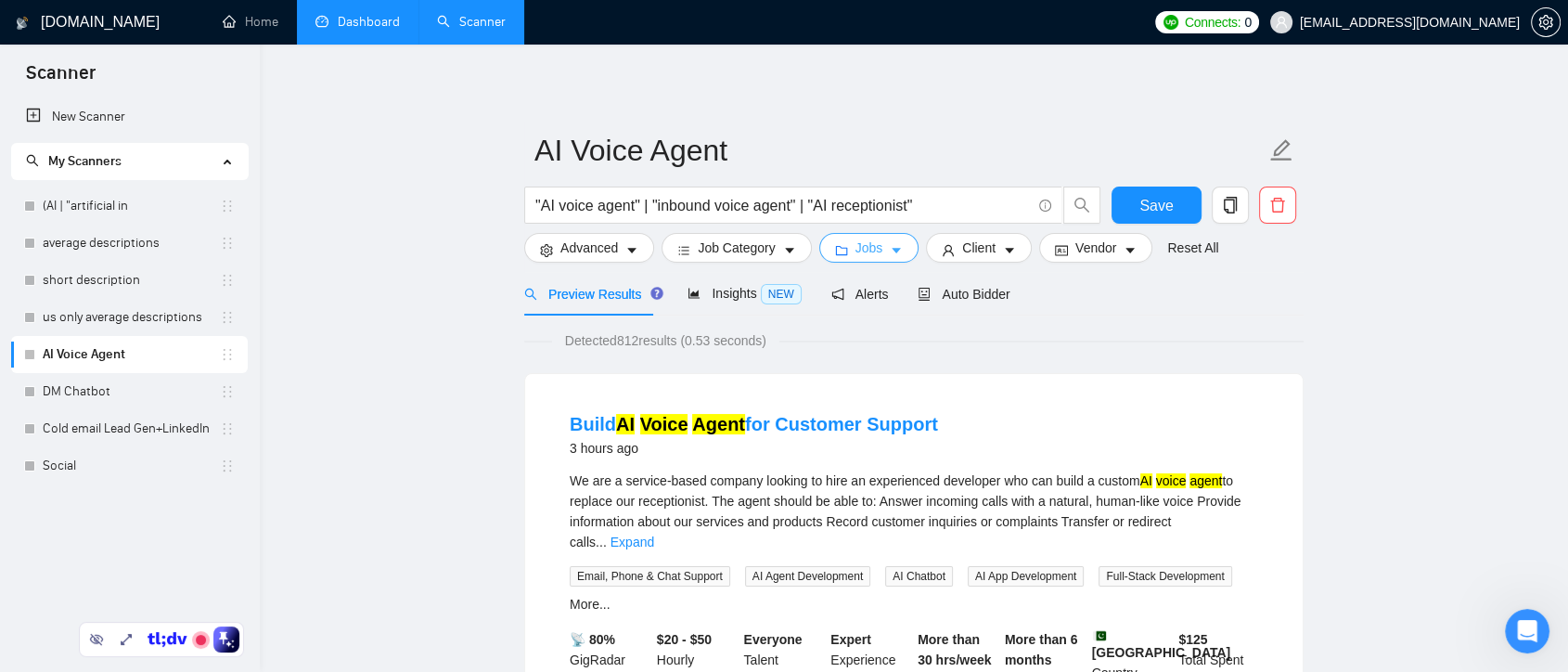
click at [855, 256] on span "Jobs" at bounding box center [868, 248] width 27 height 21
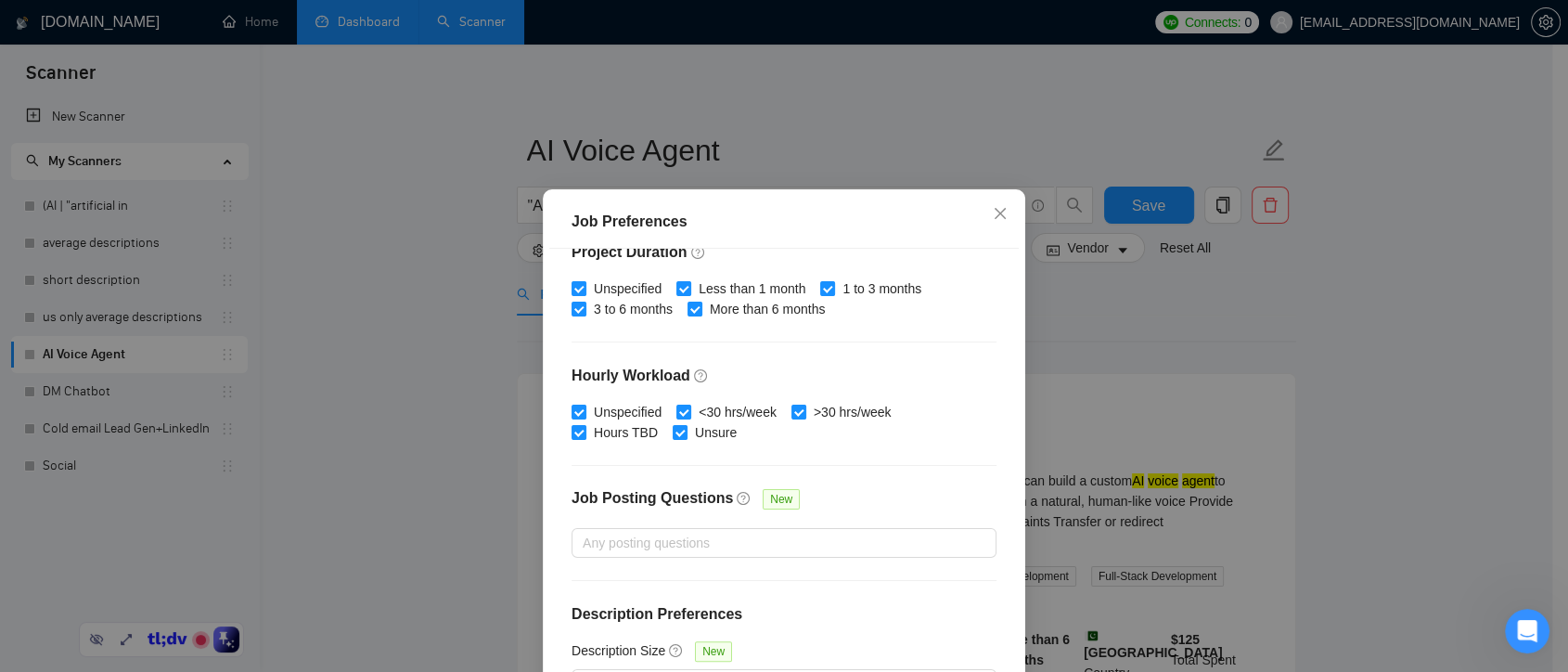
scroll to position [128, 0]
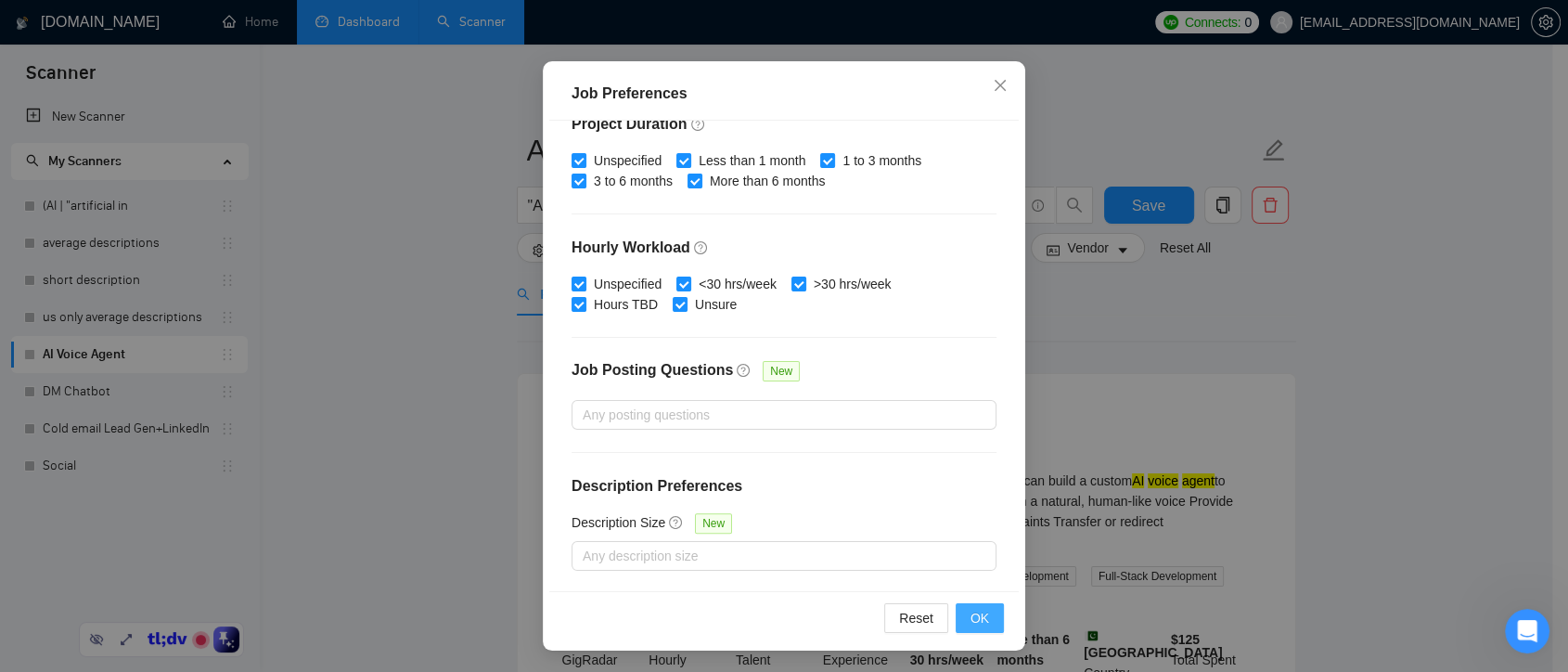
click at [978, 616] on span "OK" at bounding box center [980, 618] width 19 height 21
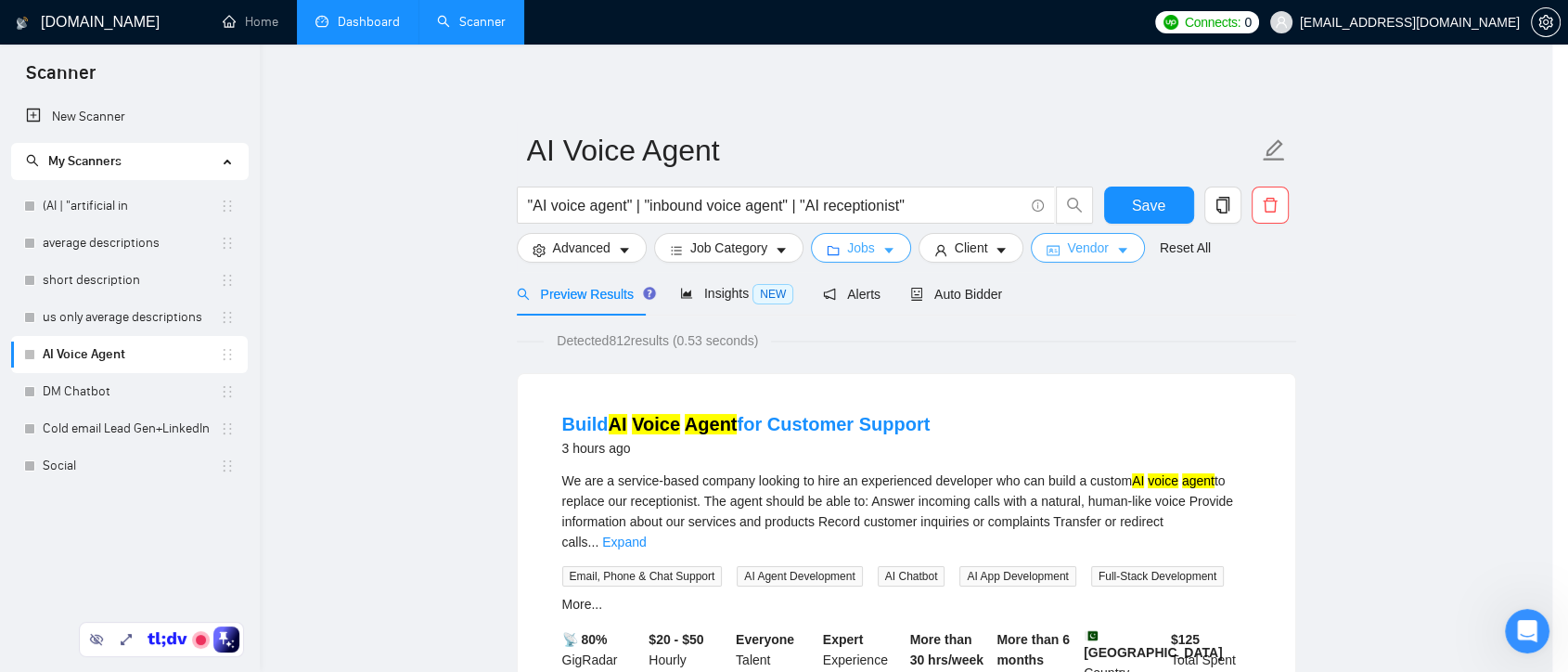
scroll to position [0, 0]
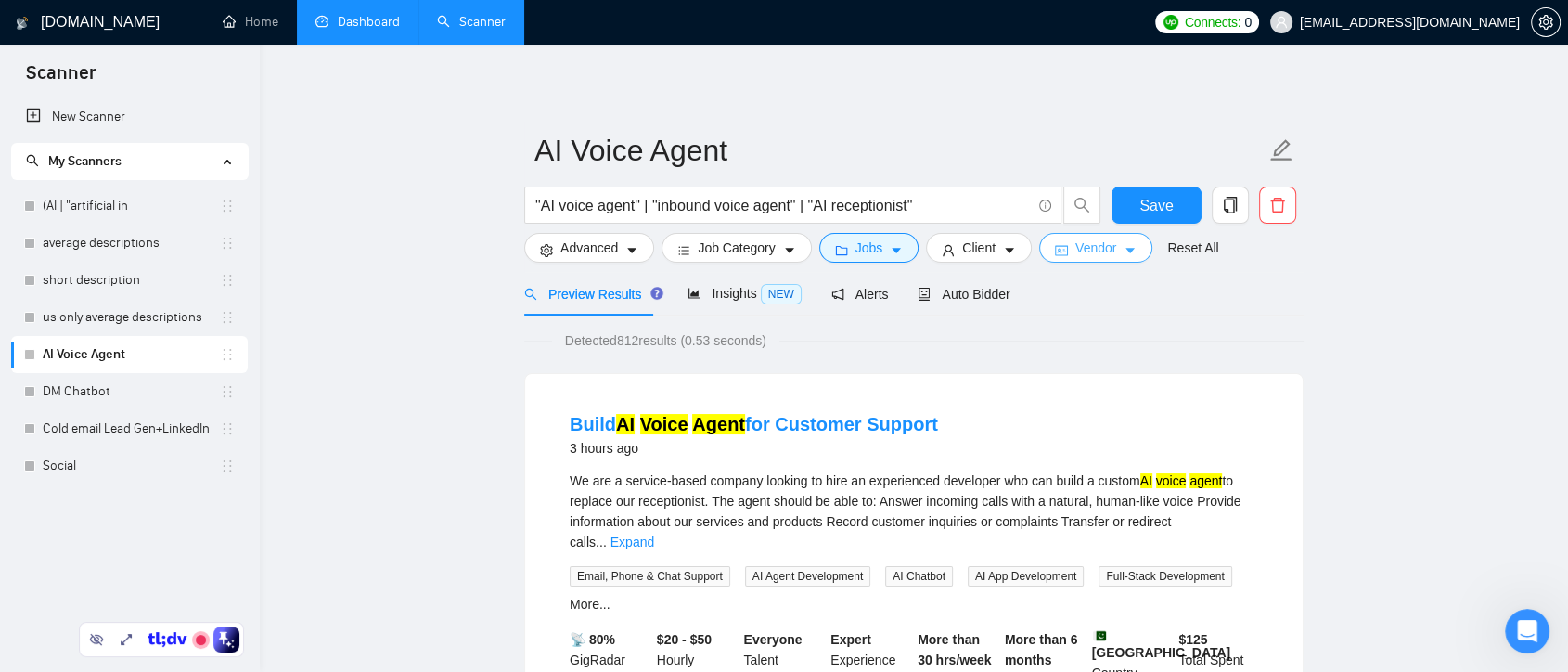
click at [1075, 248] on span "Vendor" at bounding box center [1095, 248] width 41 height 21
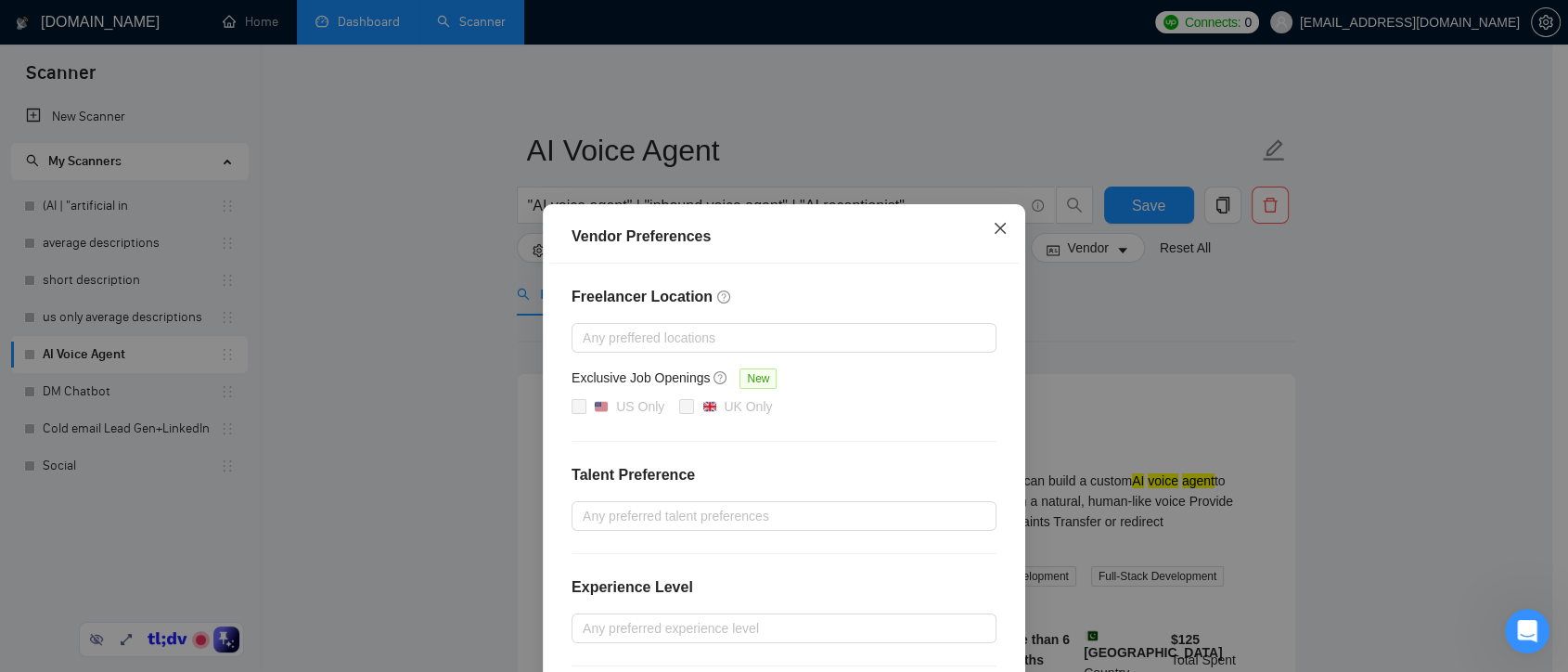
click at [996, 237] on span "Close" at bounding box center [1000, 228] width 50 height 50
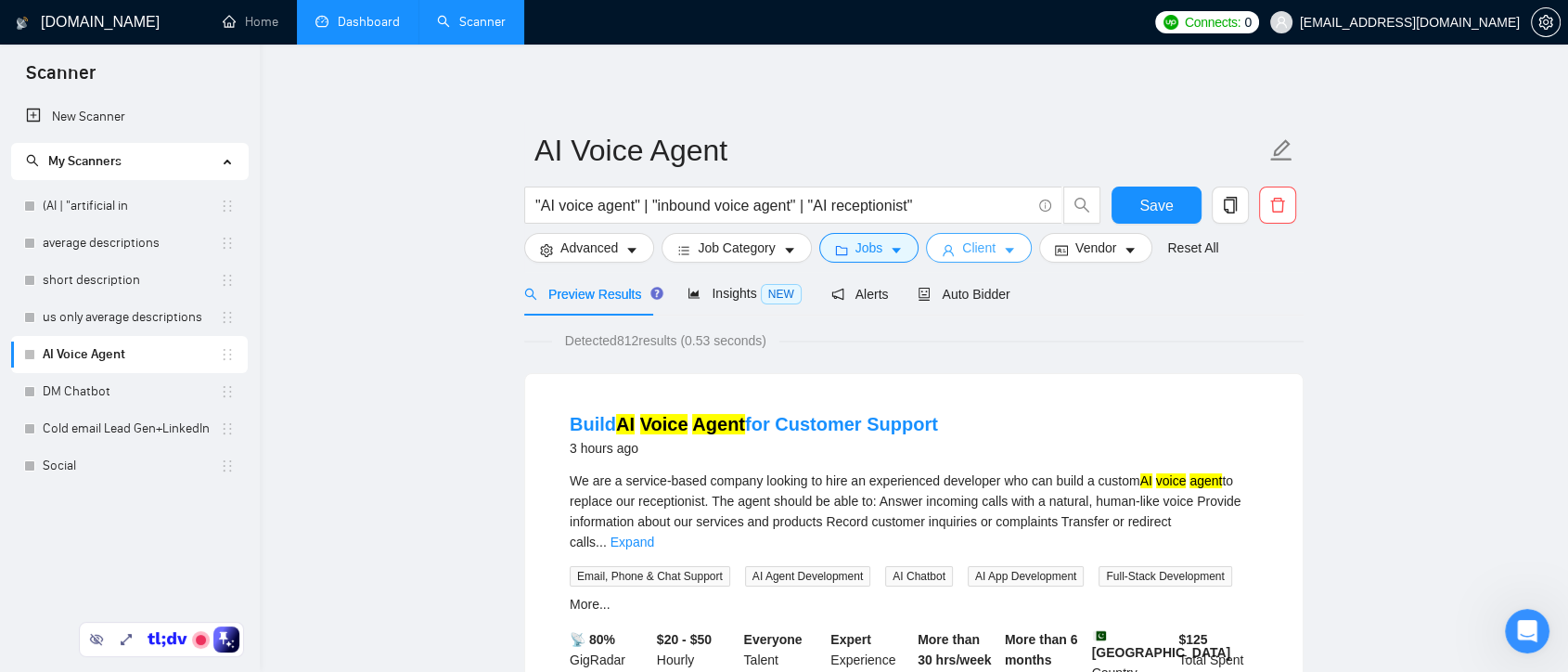
click at [980, 246] on span "Client" at bounding box center [978, 248] width 33 height 21
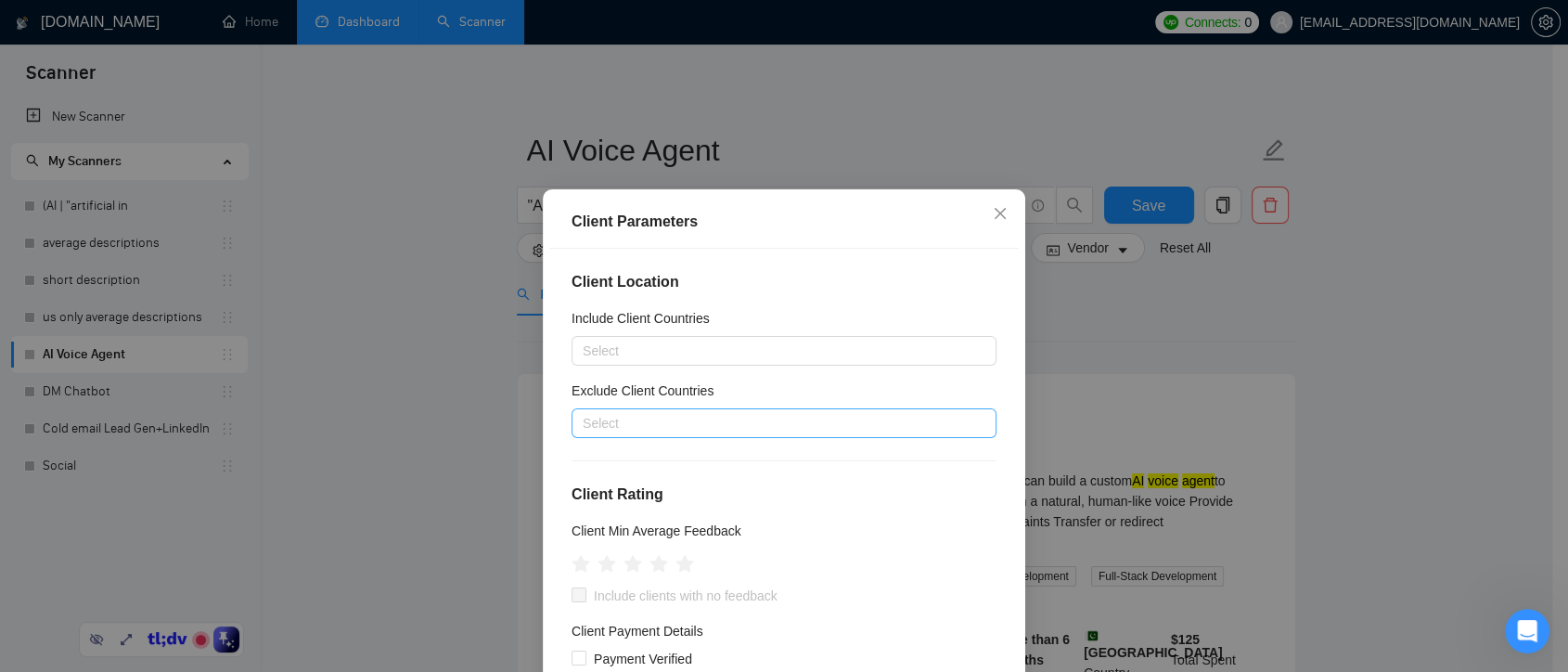
click at [668, 421] on div at bounding box center [774, 423] width 397 height 23
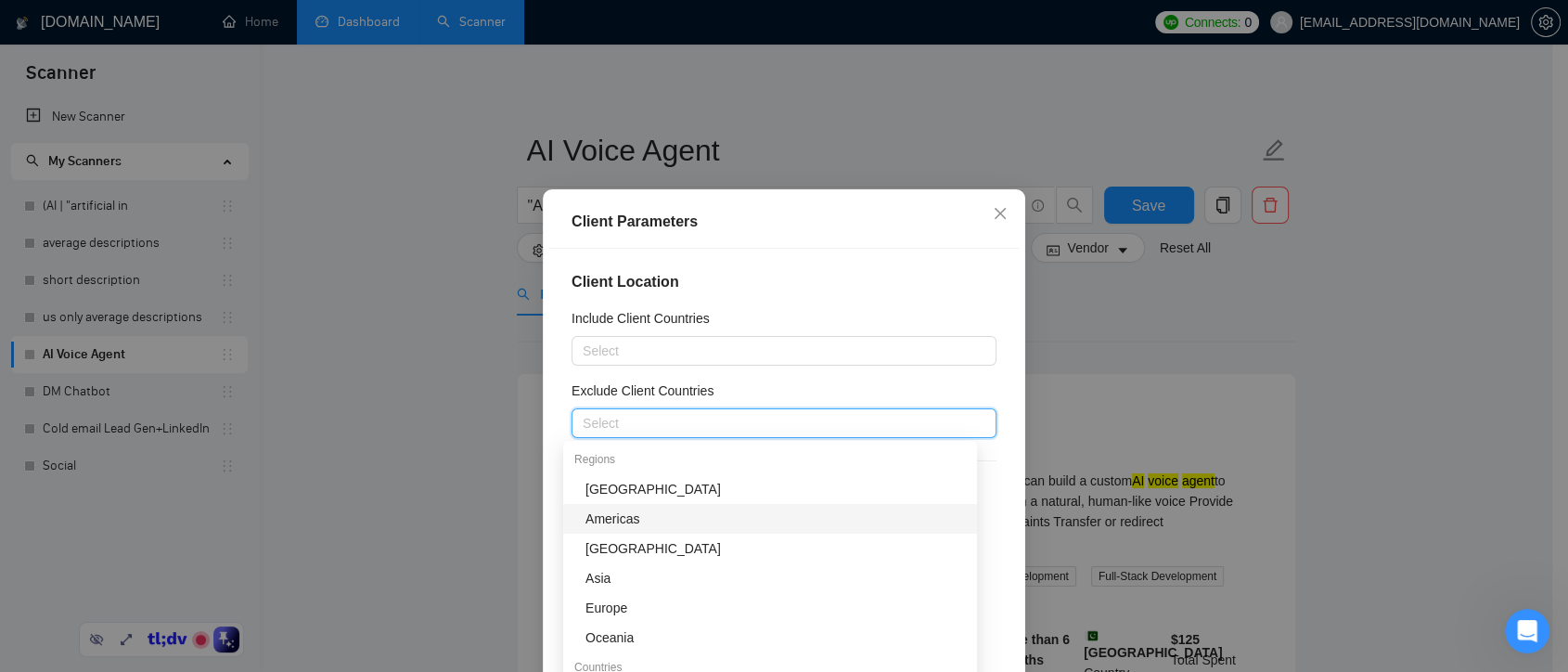
click at [974, 384] on div "Exclude Client Countries" at bounding box center [784, 394] width 425 height 27
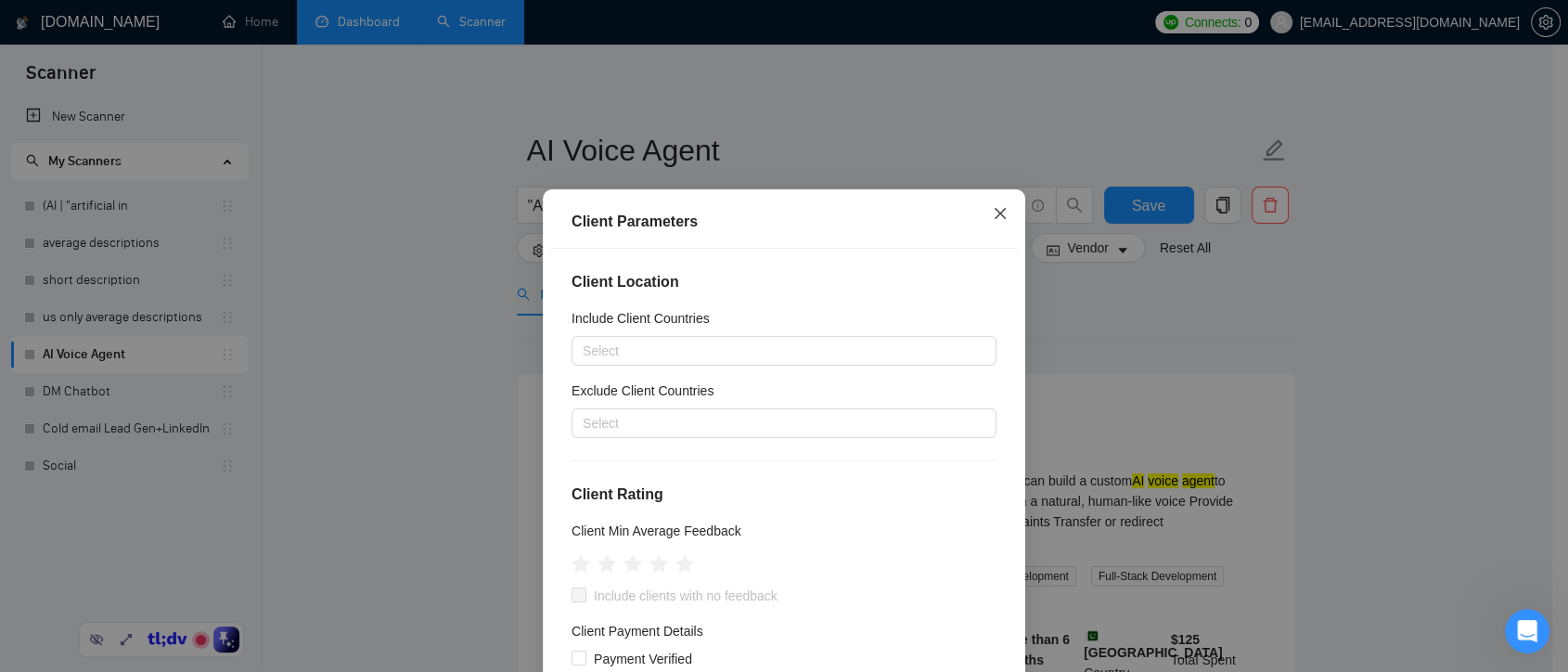
click at [1004, 214] on span "Close" at bounding box center [1000, 214] width 50 height 50
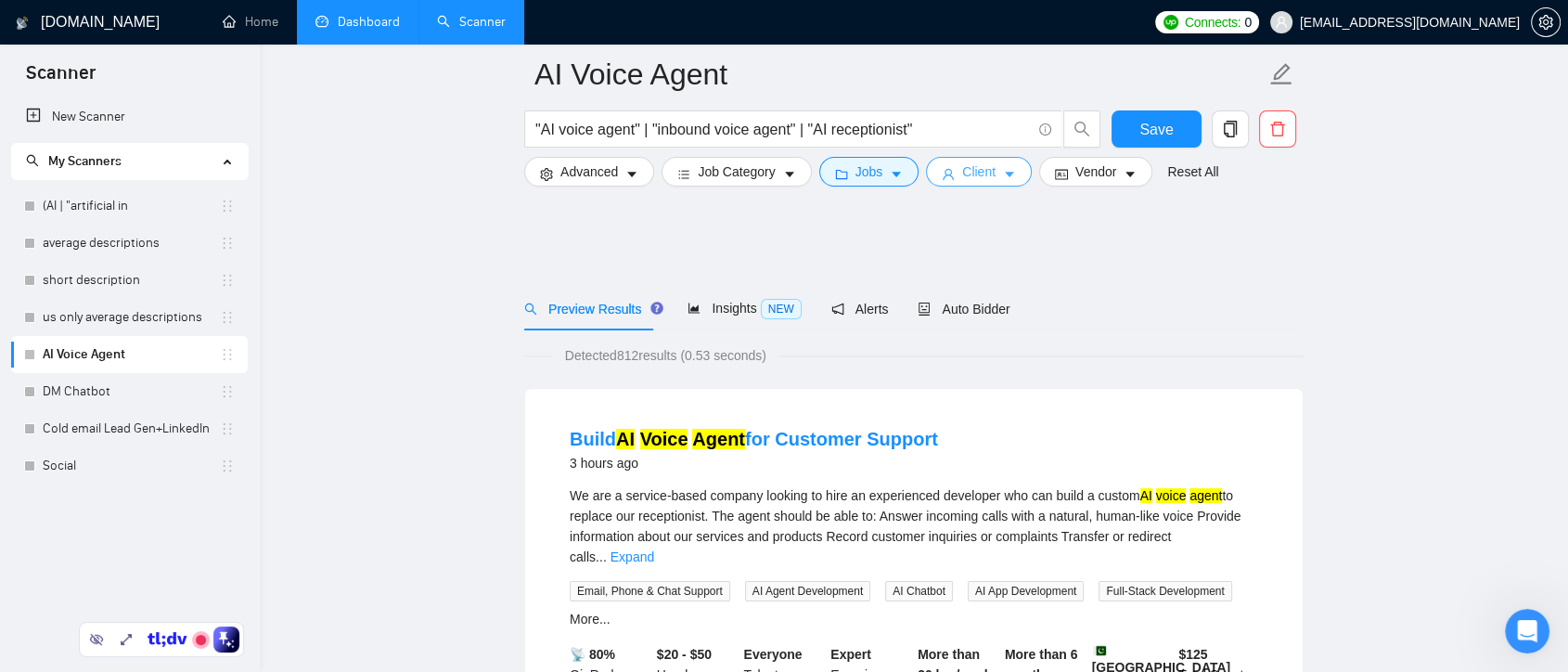
scroll to position [206, 0]
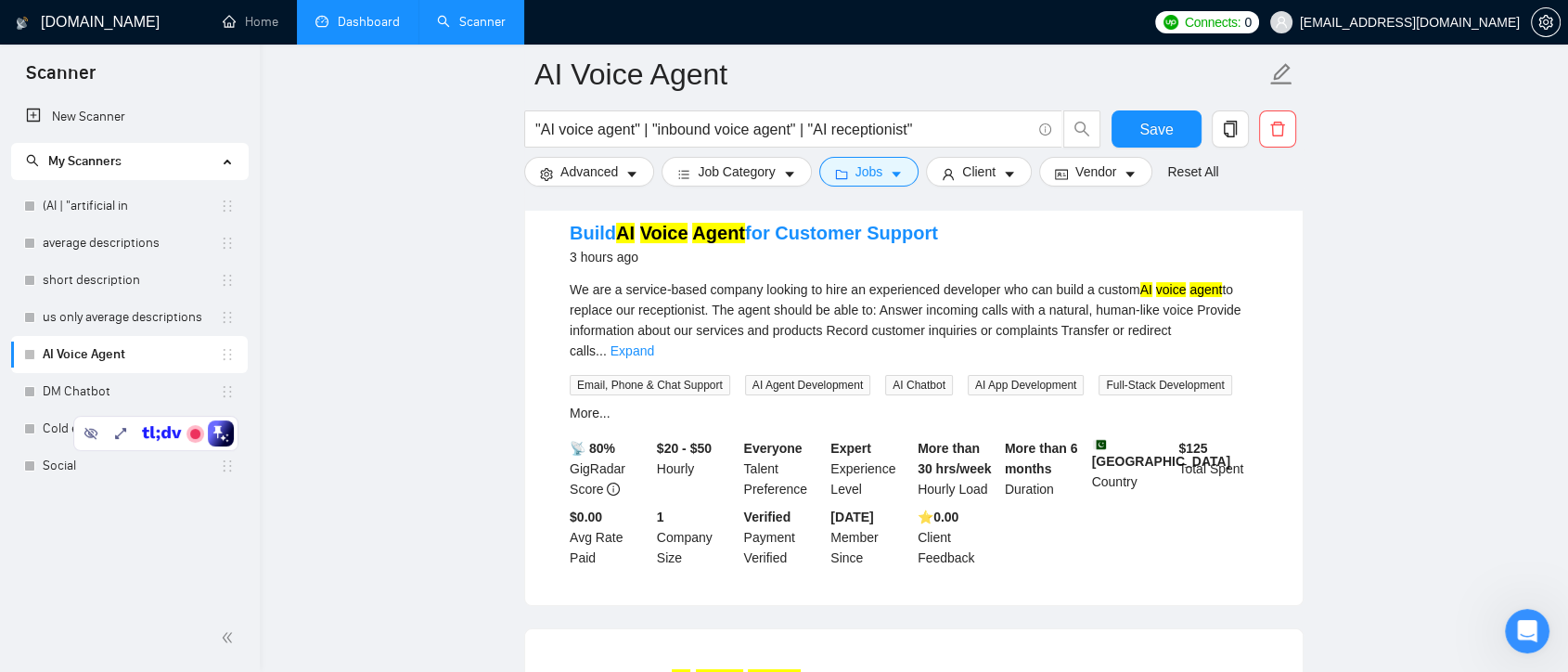
drag, startPoint x: 141, startPoint y: 439, endPoint x: 136, endPoint y: 711, distance: 272.0
click at [136, 465] on html "Scanner New Scanner My Scanners (AI | "artificial in average descriptions short…" at bounding box center [784, 130] width 1568 height 672
drag, startPoint x: 134, startPoint y: 428, endPoint x: 1433, endPoint y: 276, distance: 1307.9
click at [1433, 276] on body "Scanner New Scanner My Scanners (AI | "artificial in average descriptions short…" at bounding box center [784, 130] width 1568 height 672
click at [128, 247] on link "average descriptions" at bounding box center [131, 243] width 177 height 37
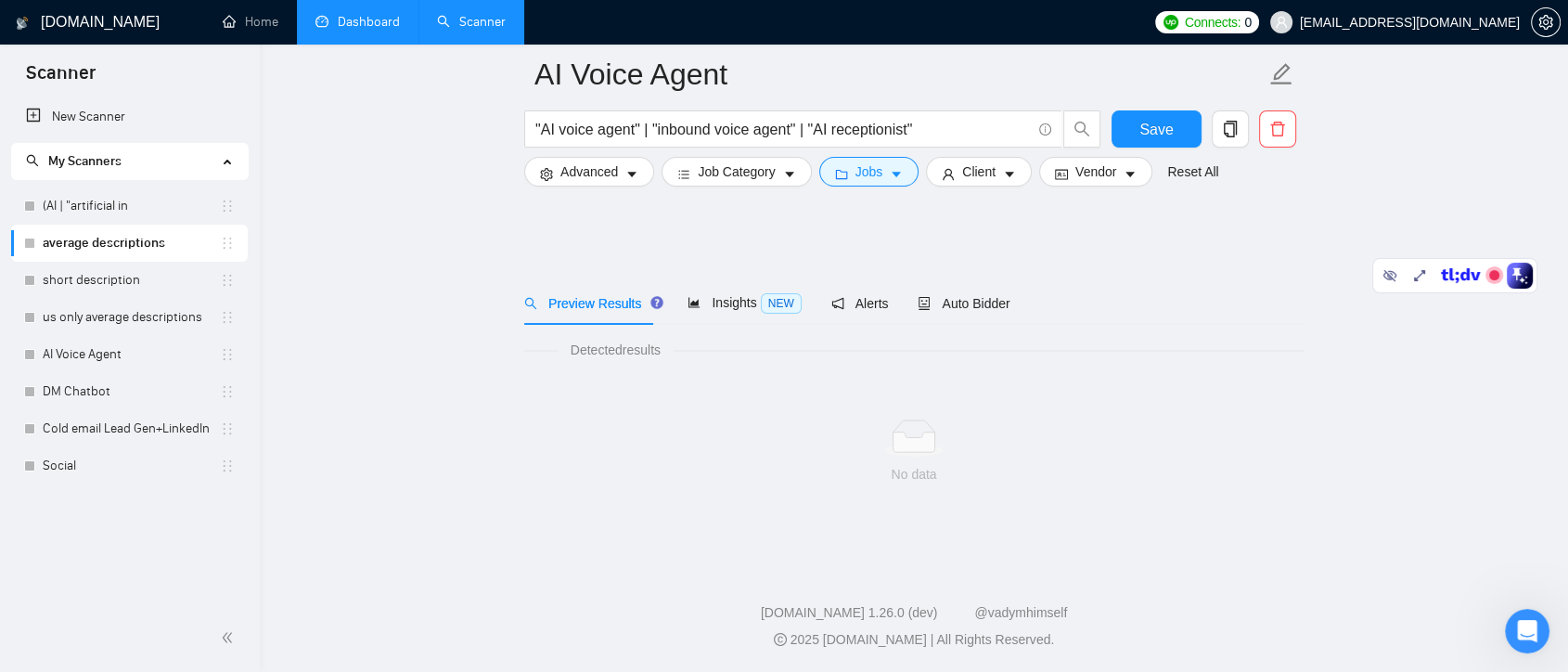
scroll to position [5, 0]
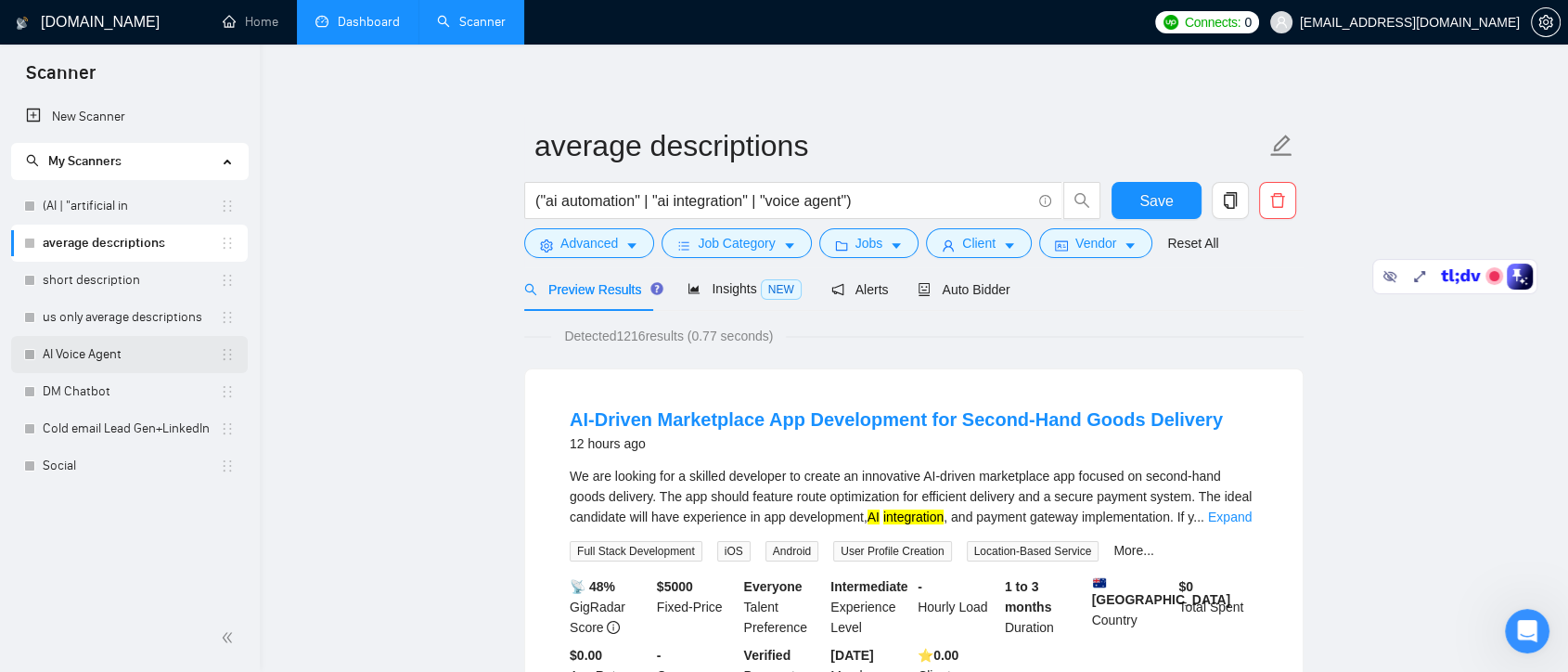
click at [82, 357] on link "AI Voice Agent" at bounding box center [131, 354] width 177 height 37
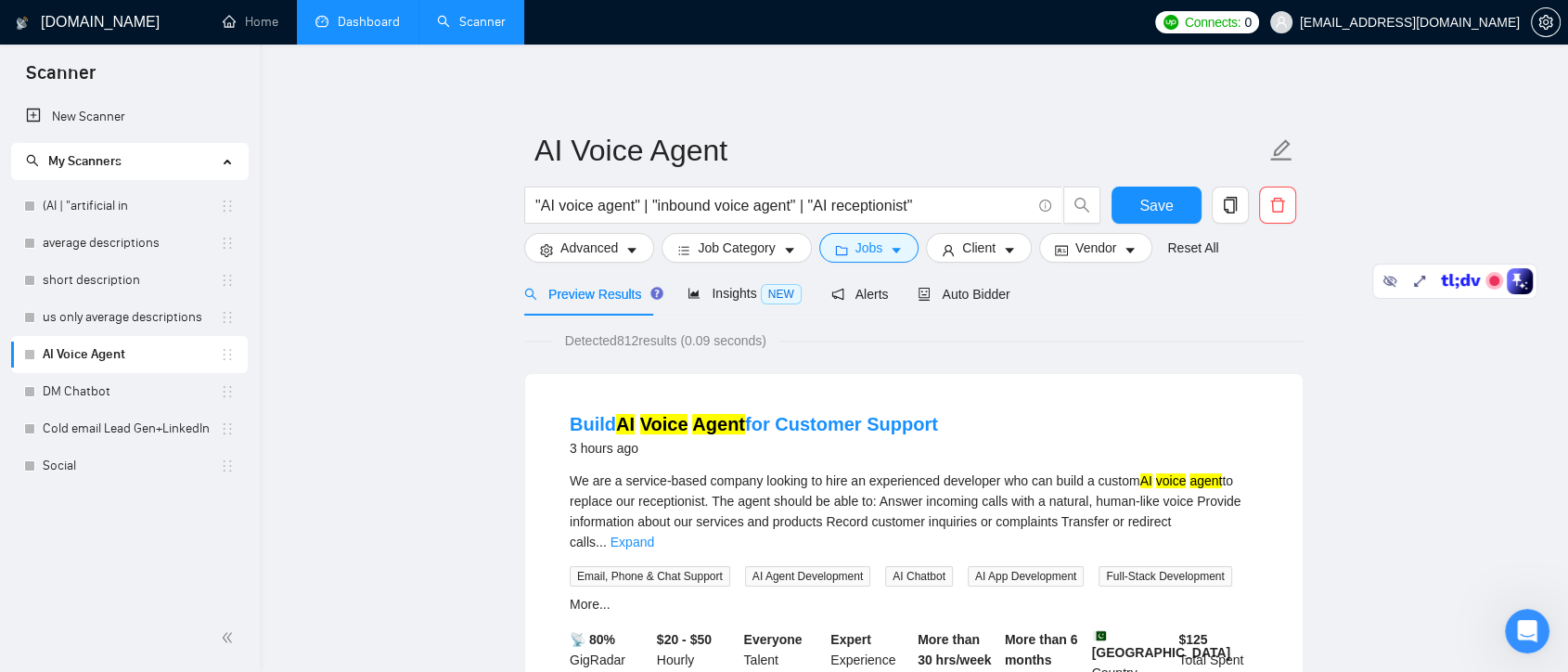
click at [141, 351] on link "AI Voice Agent" at bounding box center [131, 354] width 177 height 37
click at [129, 310] on link "us only average descriptions" at bounding box center [131, 317] width 177 height 37
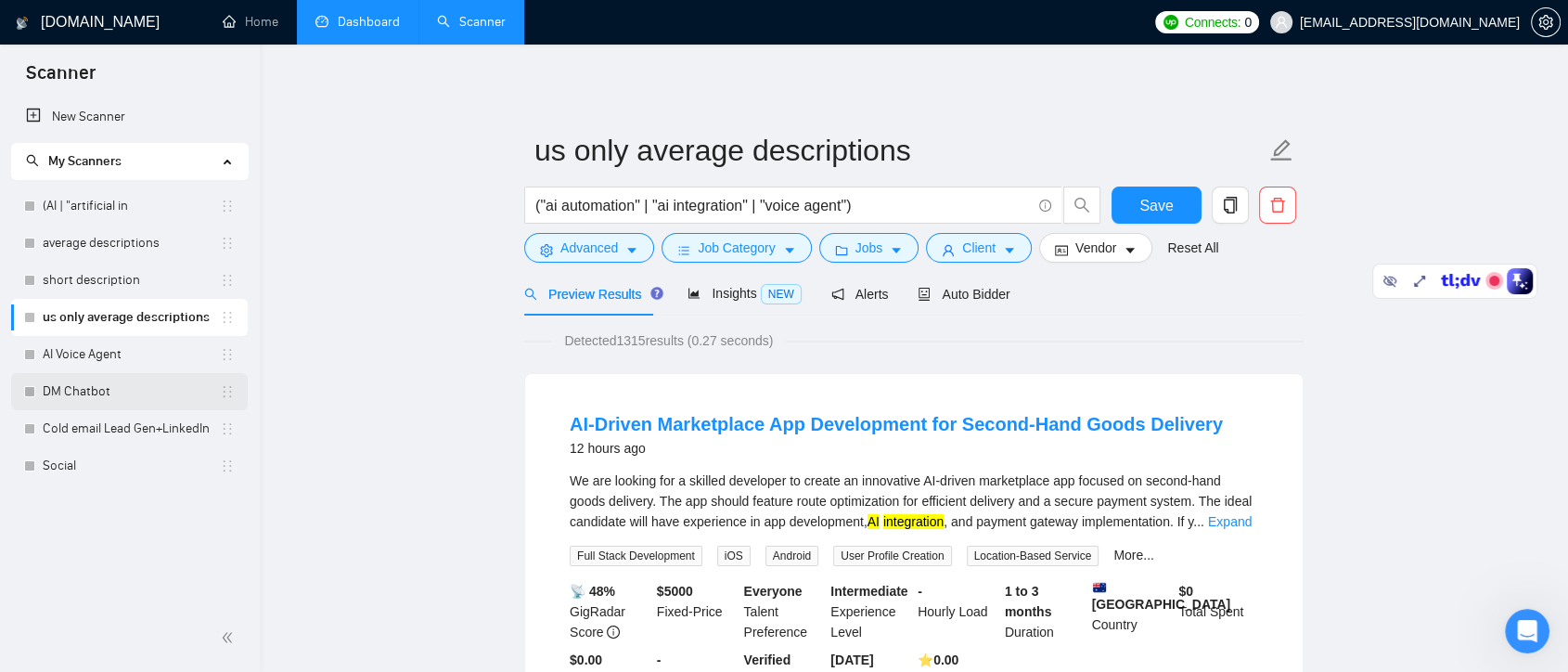
click at [119, 383] on link "DM Chatbot" at bounding box center [131, 391] width 177 height 37
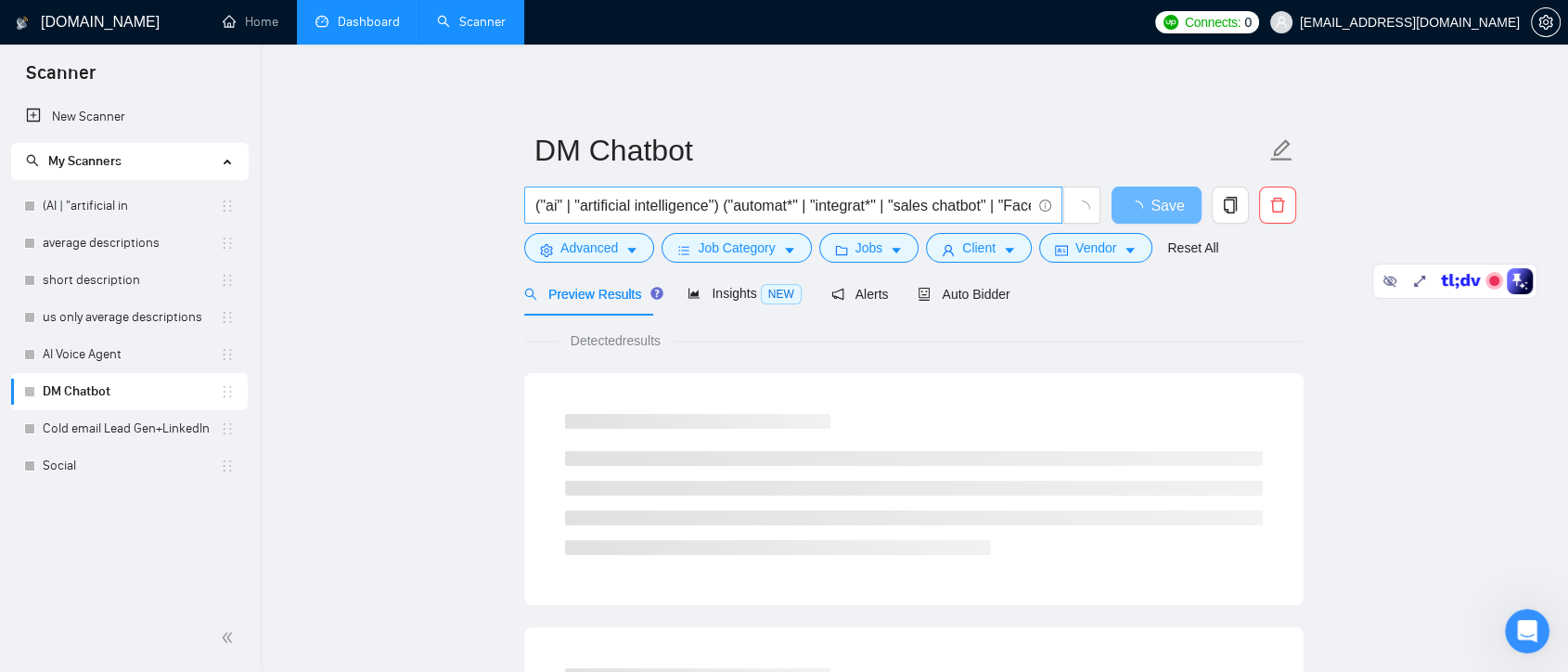
click at [562, 206] on input "("ai" | "artificial intelligence") ("automat*" | "integrat*" | "sales chatbot" …" at bounding box center [783, 205] width 496 height 24
click at [806, 203] on input "("ai" | "artificial intelligence") ("automat*" | "integrat*" | "sales chatbot" …" at bounding box center [783, 205] width 496 height 24
type input "("ai" | "artificial intelligence") ((automat*) | "integrat*" | "sales chatbot" …"
click at [1515, 626] on icon "Open Intercom Messenger" at bounding box center [1525, 629] width 30 height 30
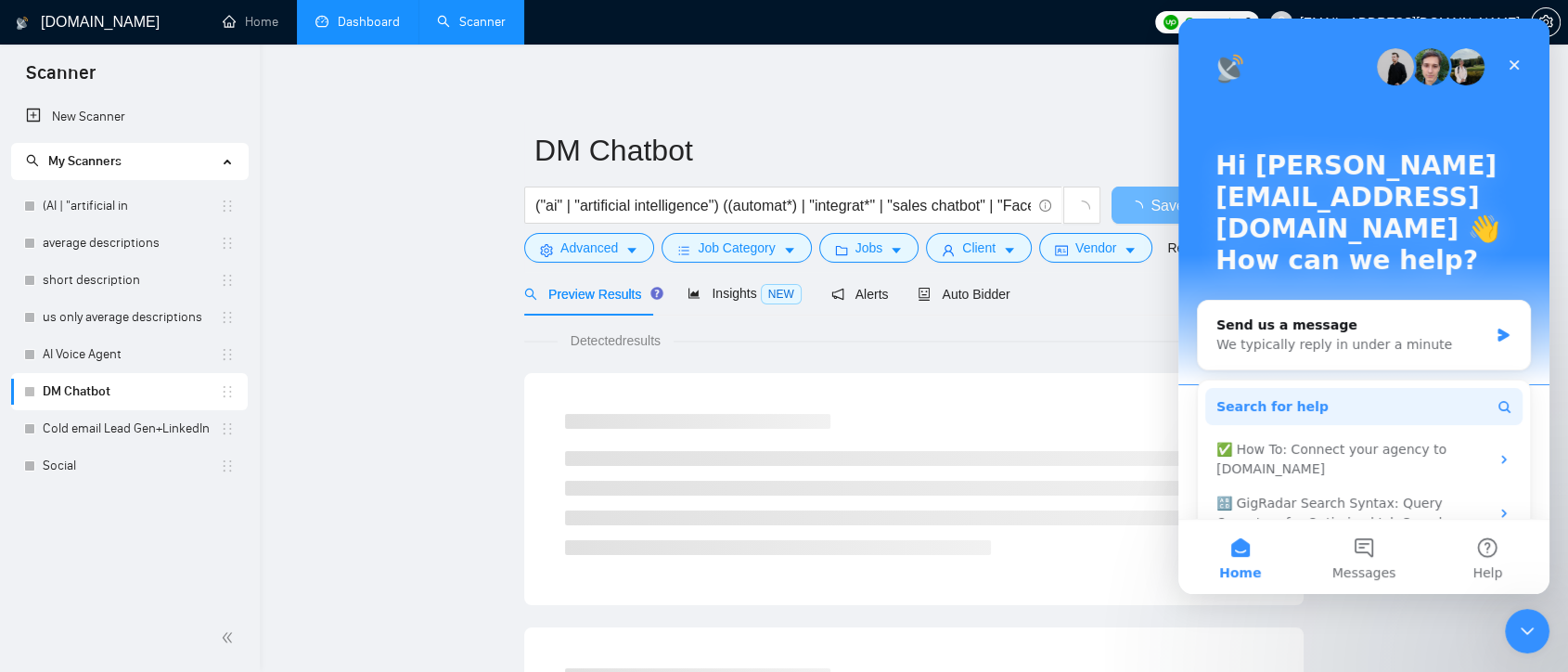
click at [1319, 388] on button "Search for help" at bounding box center [1364, 406] width 317 height 37
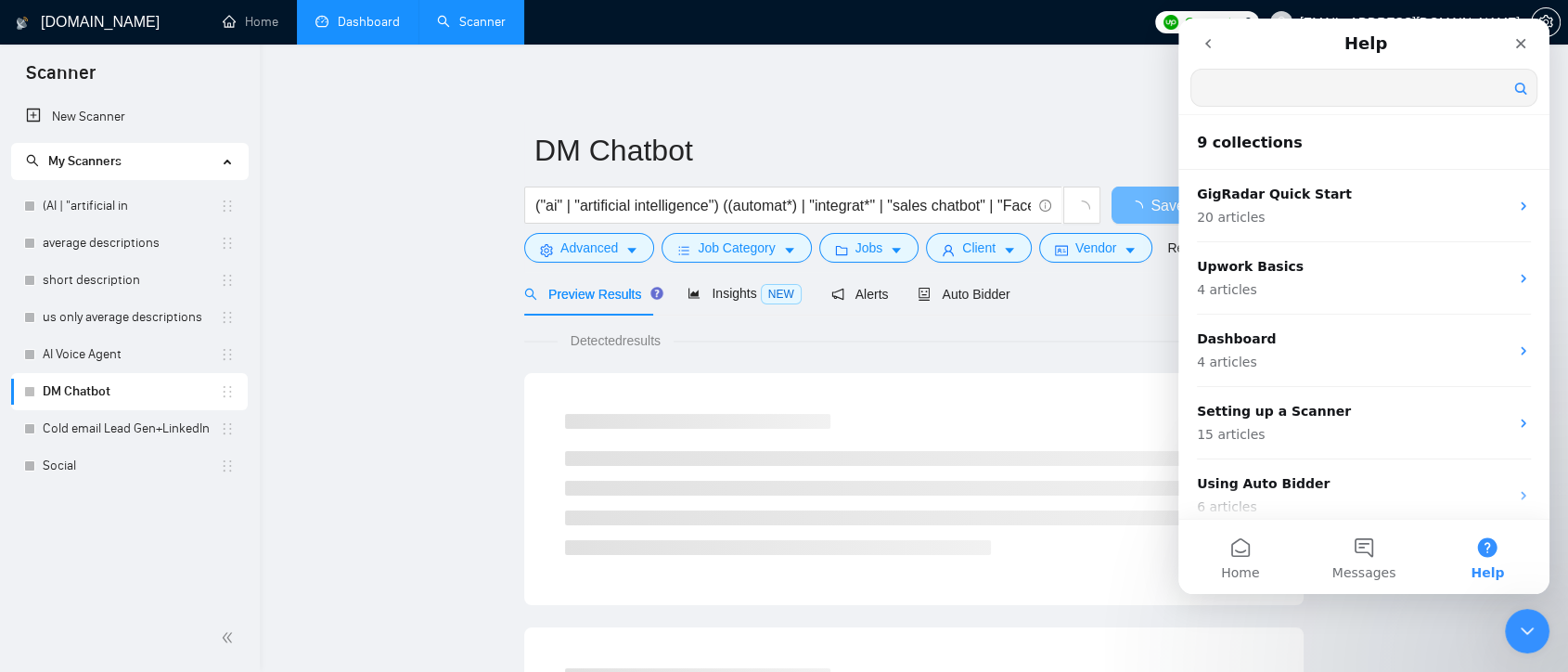
click at [1302, 96] on input "Search for help" at bounding box center [1364, 88] width 346 height 36
type input "syntax"
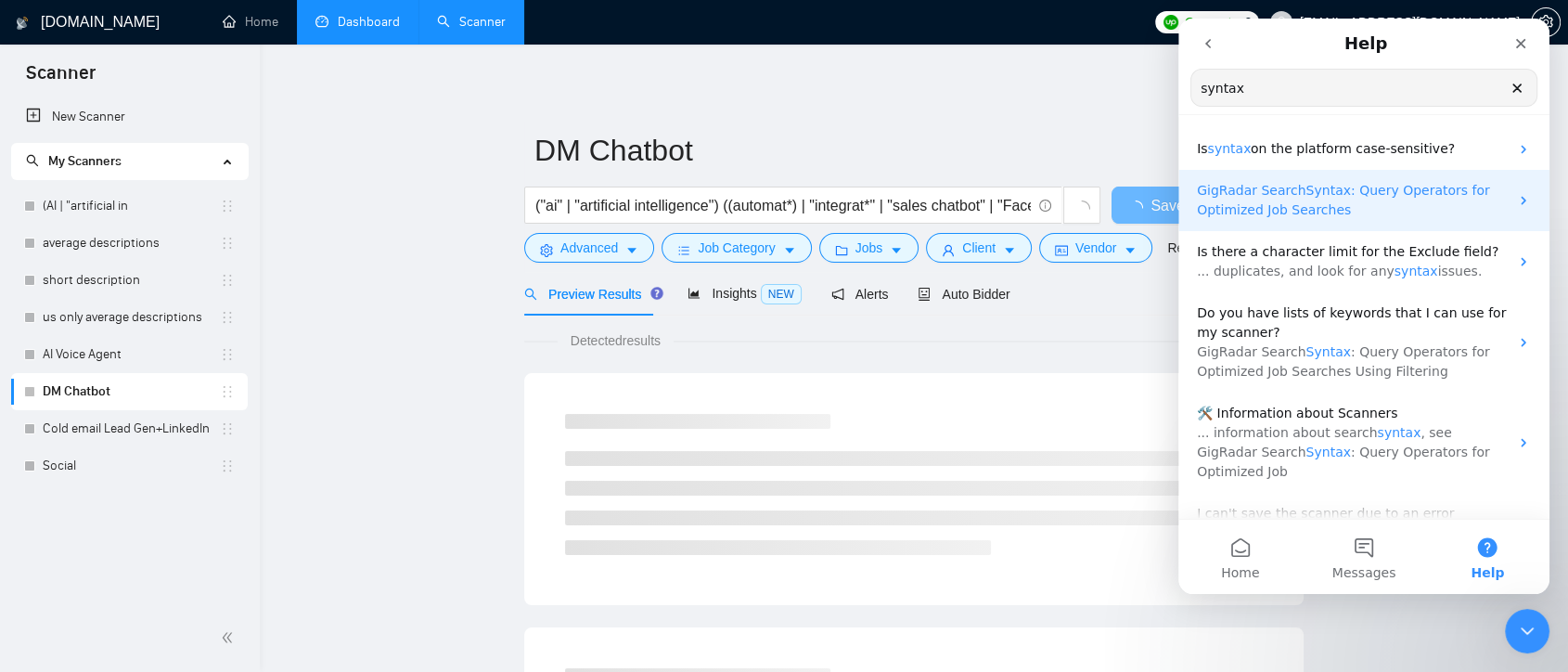
click at [1332, 213] on span ": Query Operators for Optimized Job Searches" at bounding box center [1343, 200] width 294 height 34
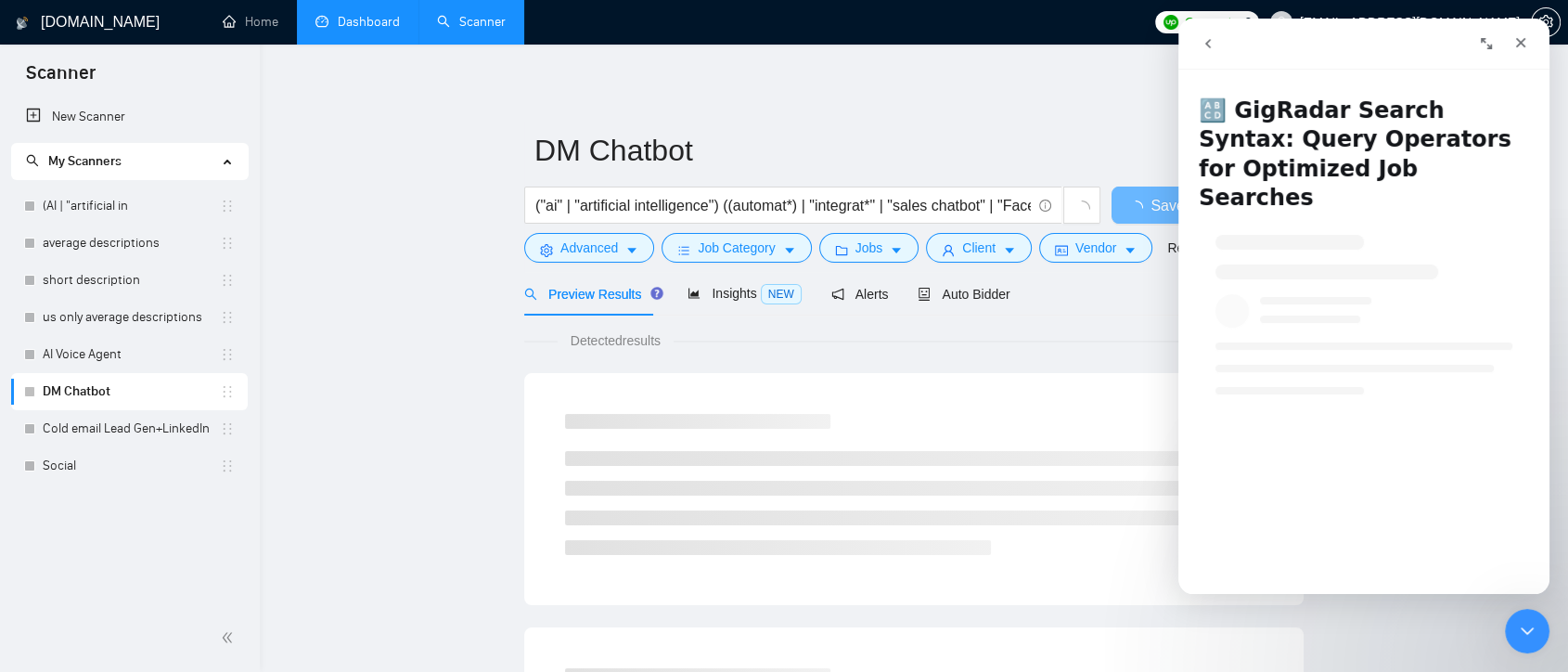
click at [1401, 302] on div "Intercom messenger" at bounding box center [1363, 305] width 371 height 178
click at [818, 200] on input "("ai" | "artificial intelligence") ((automat*) | "integrat*" | "sales chatbot" …" at bounding box center [783, 205] width 496 height 24
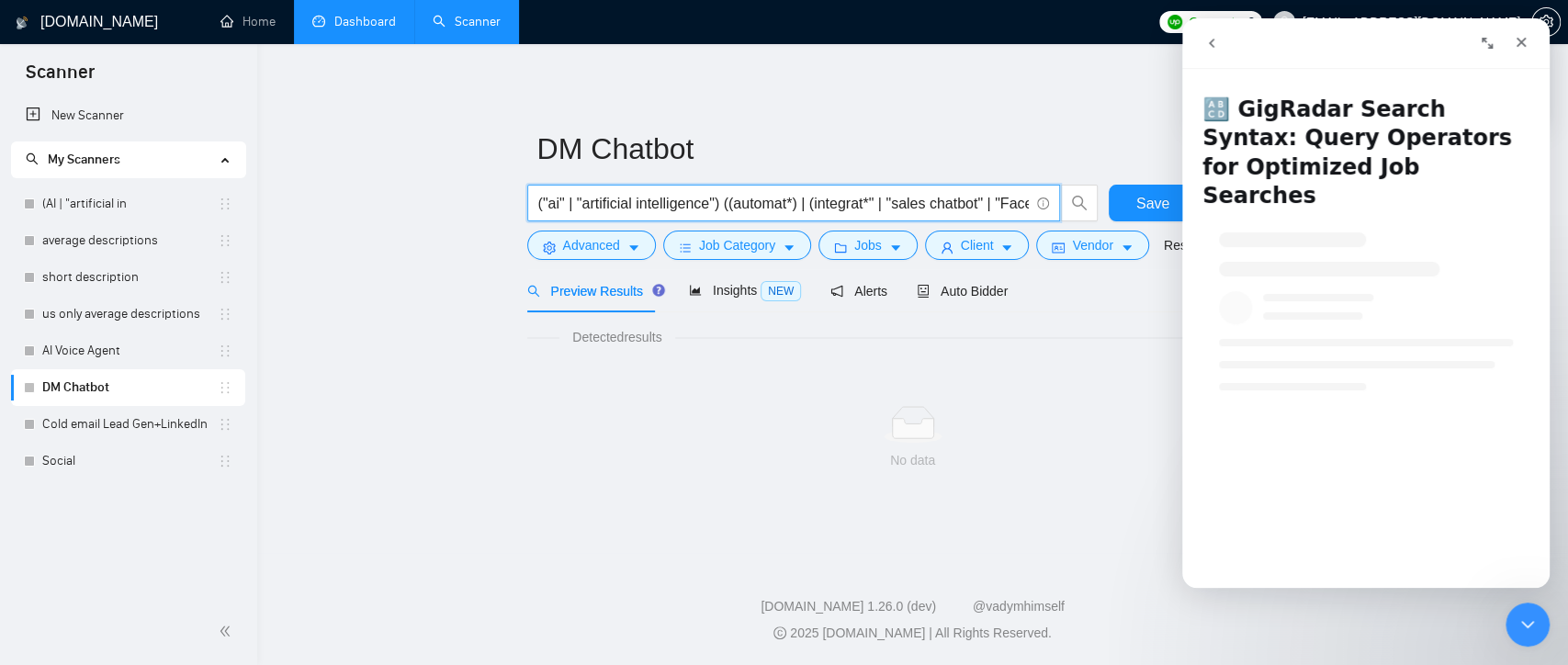
click at [877, 205] on input "("ai" | "artificial intelligence") ((automat*) | (integrat*" | "sales chatbot" …" at bounding box center [783, 203] width 491 height 23
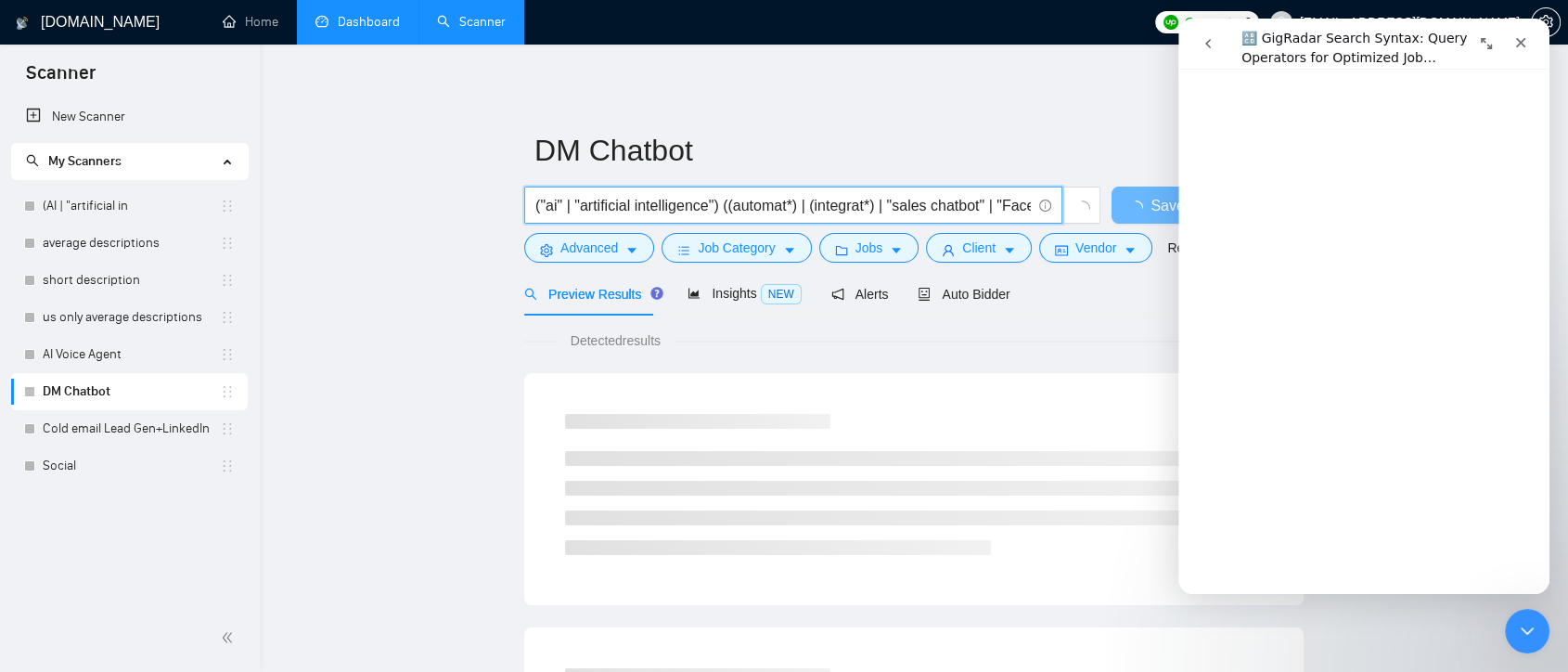
scroll to position [2268, 0]
click at [1516, 626] on icon "Close Intercom Messenger" at bounding box center [1525, 629] width 23 height 23
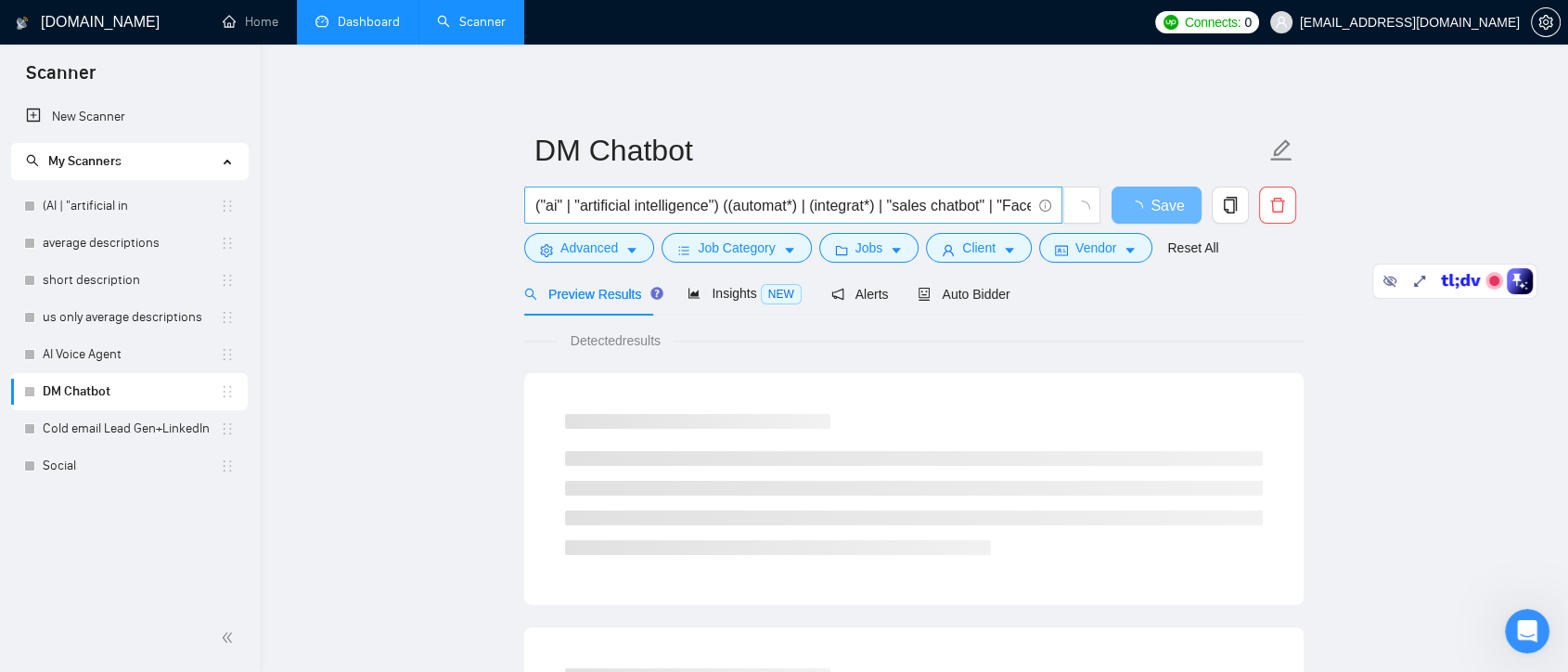
click at [562, 204] on input "("ai" | "artificial intelligence") ((automat*) | (integrat*) | "sales chatbot" …" at bounding box center [783, 205] width 496 height 24
click at [548, 205] on input "("ai | "artificial intelligence") ((automat*) | (integrat*) | "sales chatbot" |…" at bounding box center [783, 205] width 496 height 24
drag, startPoint x: 760, startPoint y: 206, endPoint x: 936, endPoint y: 206, distance: 176.0
click at [936, 206] on input "(ai | "artificial intelligence") ((automat*) | (integrat*) | "sales chatbot" | …" at bounding box center [783, 205] width 496 height 24
click at [953, 203] on input "(ai | "artificial intelligence") ((automat*) | (integrat*) | "sales chatbot" | …" at bounding box center [783, 205] width 496 height 24
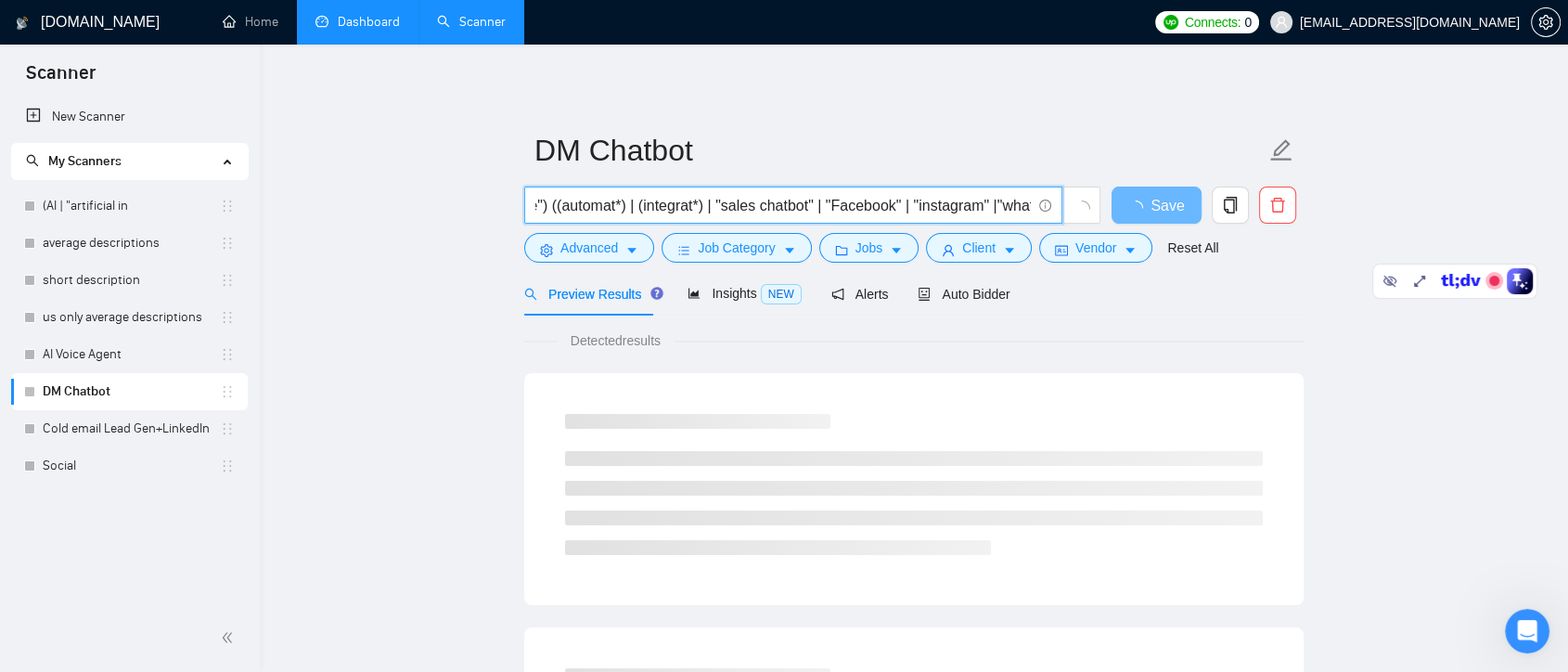
scroll to position [0, 213]
click at [1010, 209] on input "(ai | "artificial intelligence") ((automat*) | (integrat*) | "sales chatbot" | …" at bounding box center [783, 205] width 496 height 24
click at [847, 202] on input "(ai | "artificial intelligence") ((automat*) | (integrat*) | "sales chatbot" | …" at bounding box center [783, 205] width 496 height 24
click at [785, 201] on input "(ai | "artificial intelligence") ((automat*) | (integrat*) | "sales chatbot" | …" at bounding box center [783, 205] width 496 height 24
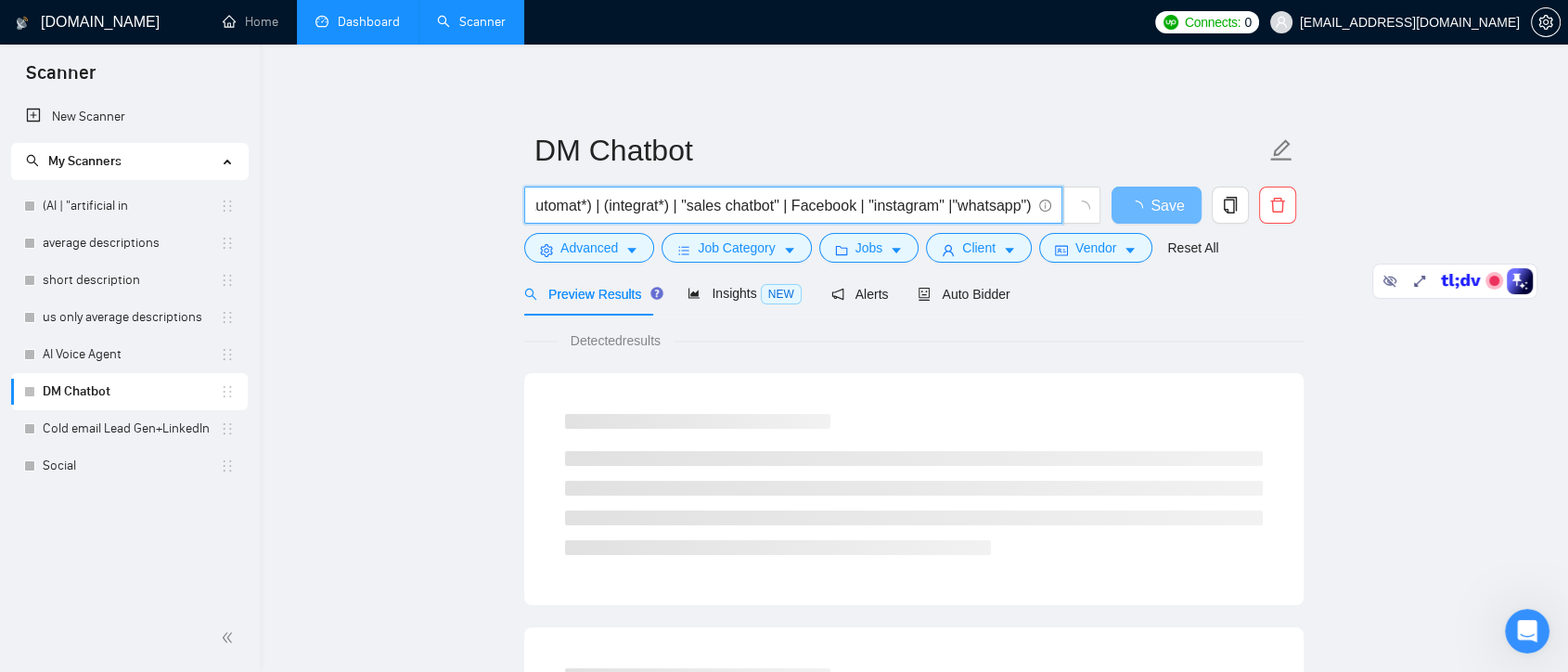
scroll to position [0, 200]
click at [936, 202] on input "(ai | "artificial intelligence") ((automat*) | (integrat*) | "sales chatbot" | …" at bounding box center [783, 205] width 496 height 24
click at [868, 202] on input "(ai | "artificial intelligence") ((automat*) | (integrat*) | "sales chatbot" | …" at bounding box center [783, 205] width 496 height 24
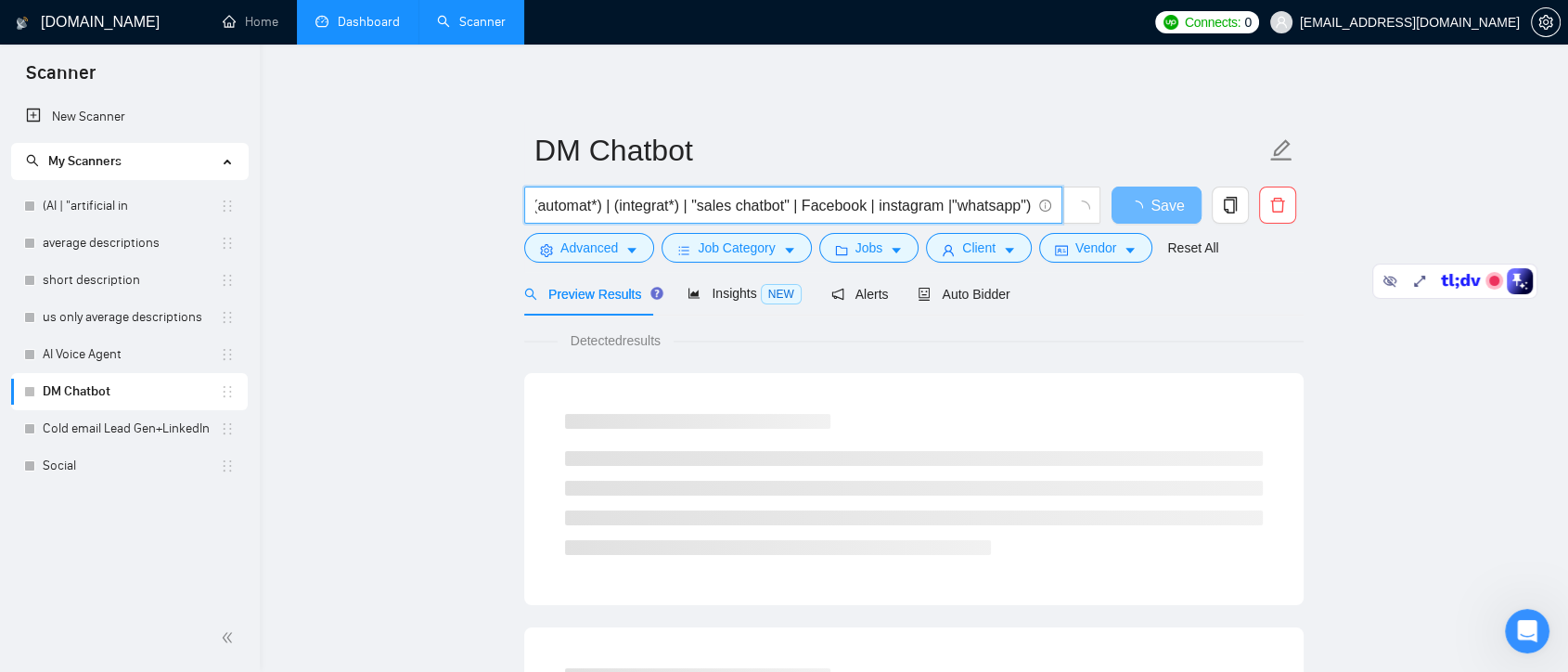
click at [1015, 203] on input "(ai | "artificial intelligence") ((automat*) | (integrat*) | "sales chatbot" | …" at bounding box center [783, 205] width 496 height 24
click at [953, 206] on input "(ai | "artificial intelligence") ((automat*) | (integrat*) | "sales chatbot" | …" at bounding box center [783, 205] width 496 height 24
click at [880, 205] on input "(ai | "artificial intelligence") ((automat*) | (integrat*) | "sales chatbot" | …" at bounding box center [783, 205] width 496 height 24
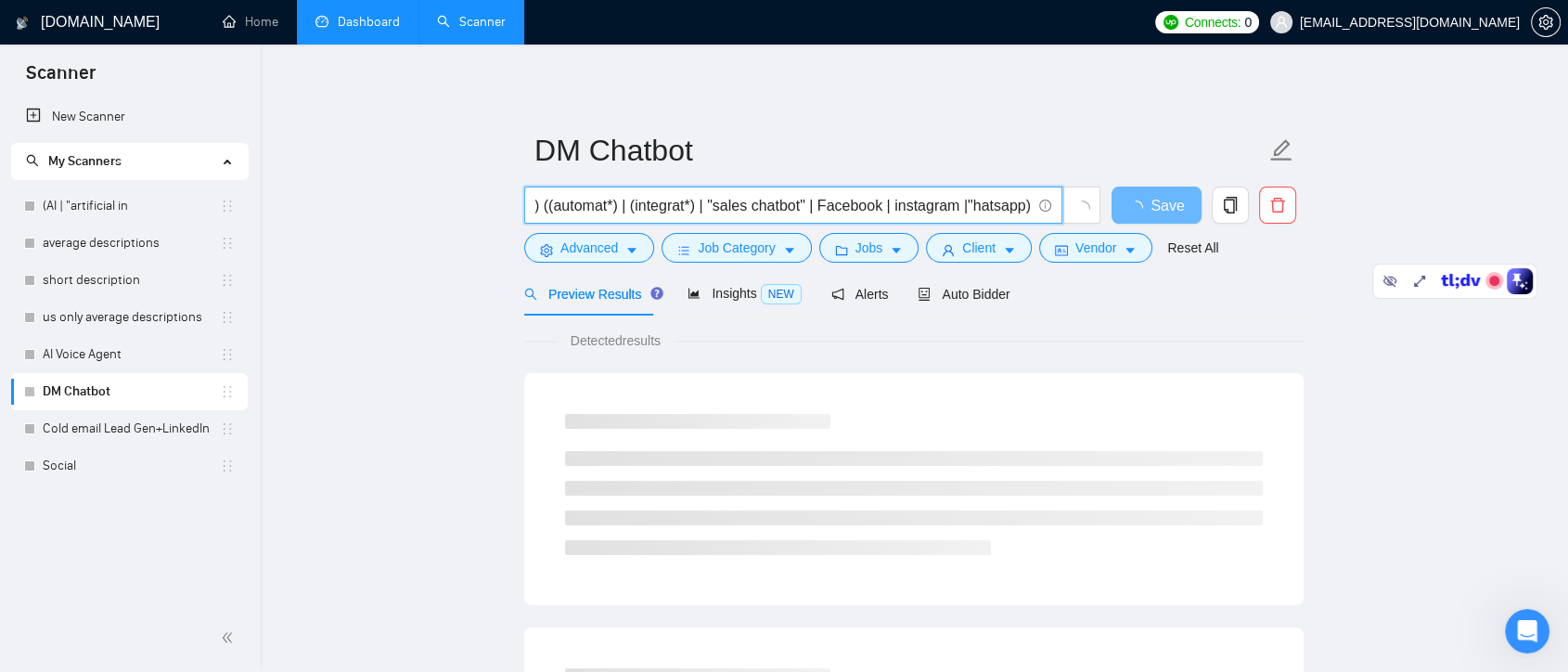
click at [885, 207] on input "(ai | "artificial intelligence") ((automat*) | (integrat*) | "sales chatbot" | …" at bounding box center [783, 205] width 496 height 24
paste input "|"
click at [887, 206] on input "(ai | "artificial intelligence") ((automat*) | (integrat*) | "sales chatbot" | …" at bounding box center [783, 205] width 496 height 24
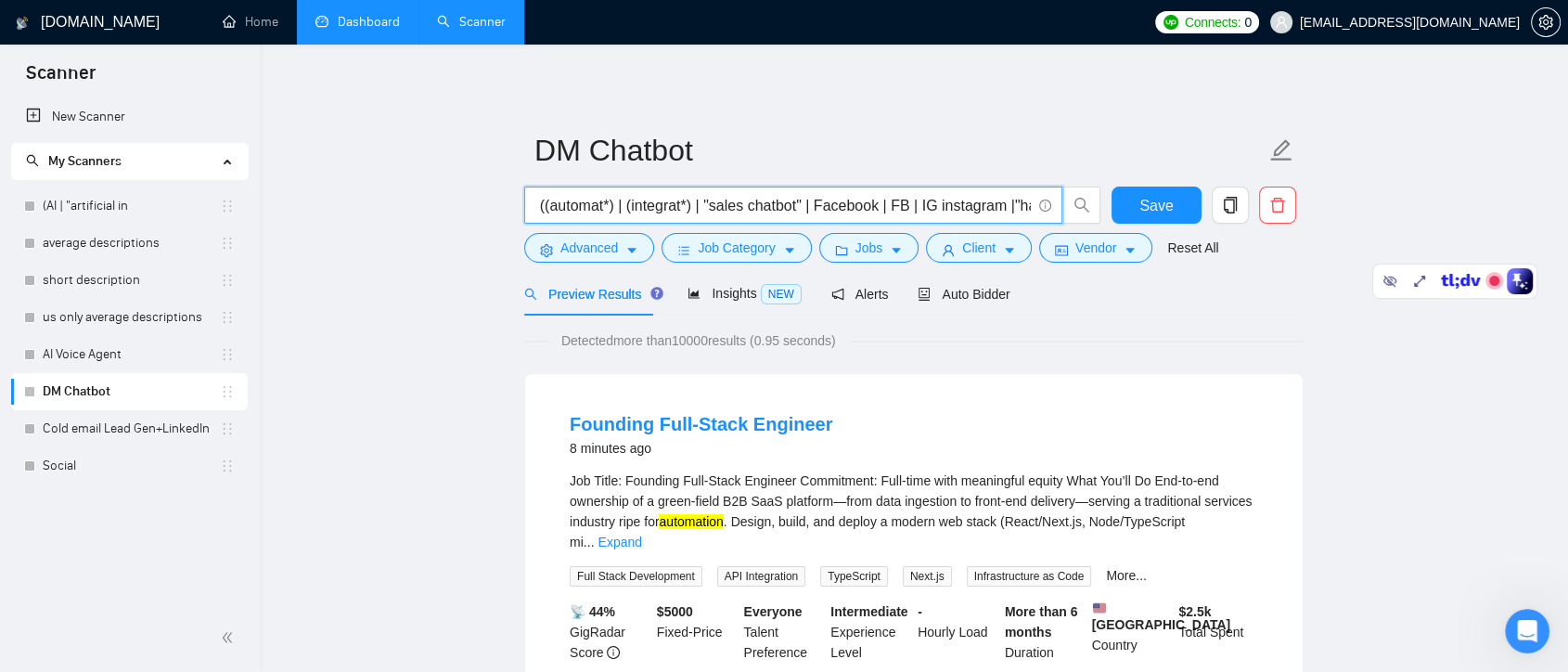
paste input "|"
drag, startPoint x: 550, startPoint y: 203, endPoint x: 1088, endPoint y: 205, distance: 538.0
click at [1088, 205] on span "(ai | "artificial intelligence") ((automat*) | (integrat*) | "sales chatbot" | …" at bounding box center [812, 205] width 577 height 37
click at [959, 206] on input "(ai | "artificial intelligence") ((automat*) | (integrat*) | "sales chatbot" | …" at bounding box center [783, 205] width 496 height 24
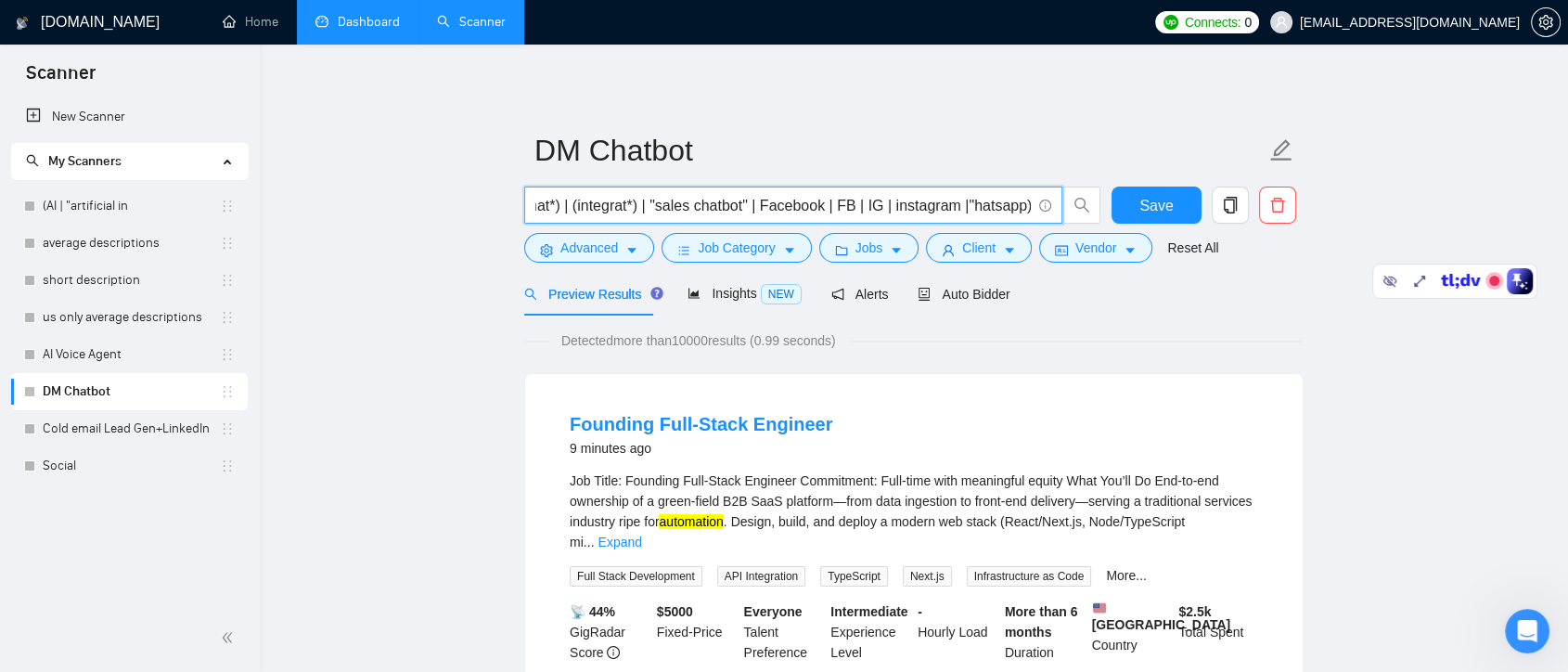
click at [969, 208] on input "(ai | "artificial intelligence") ((automat*) | (integrat*) | "sales chatbot" | …" at bounding box center [783, 205] width 496 height 24
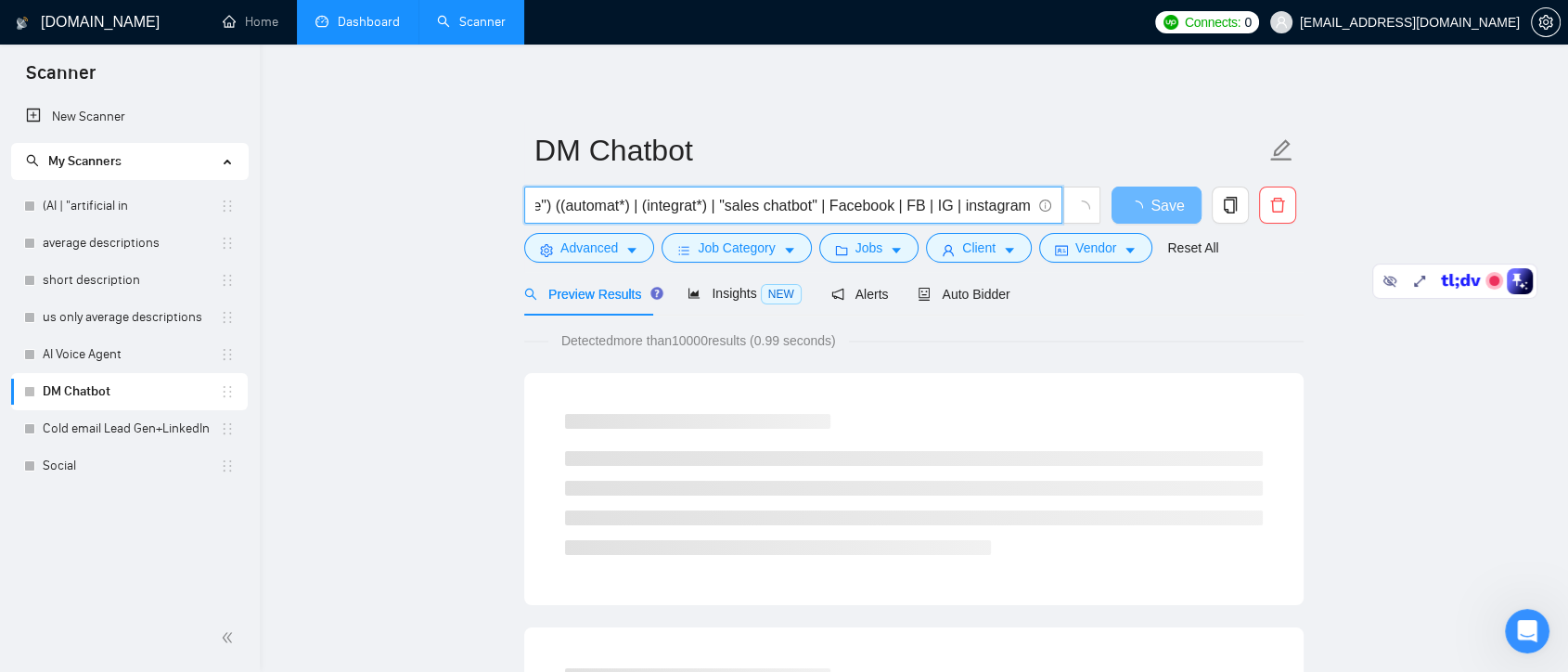
scroll to position [0, 67]
drag, startPoint x: 644, startPoint y: 206, endPoint x: 804, endPoint y: 202, distance: 160.0
click at [784, 205] on input "(ai | "artificial intelligence") ((automat*) | (integrat*) | "sales chatbot" | …" at bounding box center [783, 205] width 496 height 24
click at [804, 202] on input "(ai | "artificial intelligence") ((automat*) | (integrat*) | "sales chatbot" | …" at bounding box center [783, 205] width 496 height 24
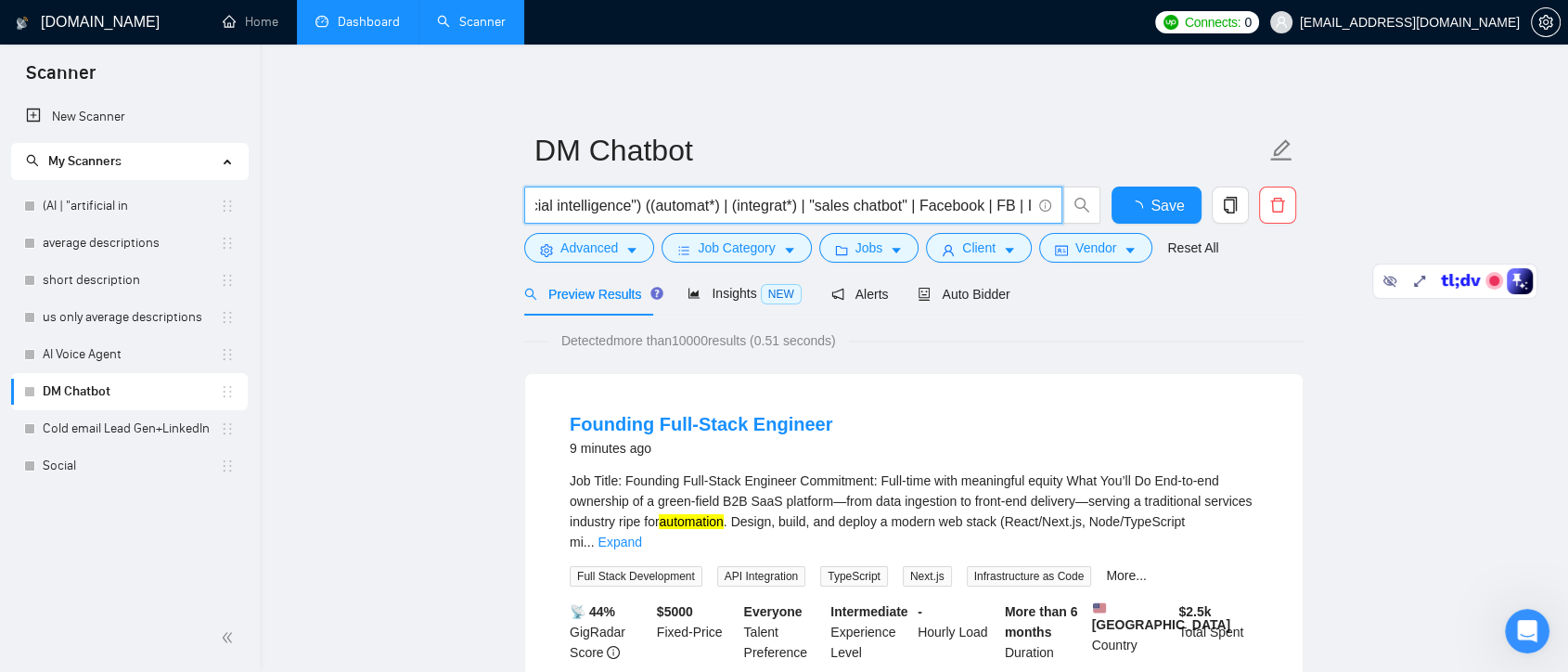
scroll to position [0, 4]
click at [548, 203] on input "(ai | "artificial intelligence") ((automat*) | (integrat*) | "sales chatbot" | …" at bounding box center [783, 205] width 496 height 24
click at [977, 203] on input "(ai | "artificial intelligence") ((automat*) | (integrat*) | "sales chatbot" | …" at bounding box center [783, 205] width 496 height 24
click at [989, 205] on input "(ai | "artificial intelligence") ((automat*) | (integrat*) | "sales chatbot" | …" at bounding box center [783, 205] width 496 height 24
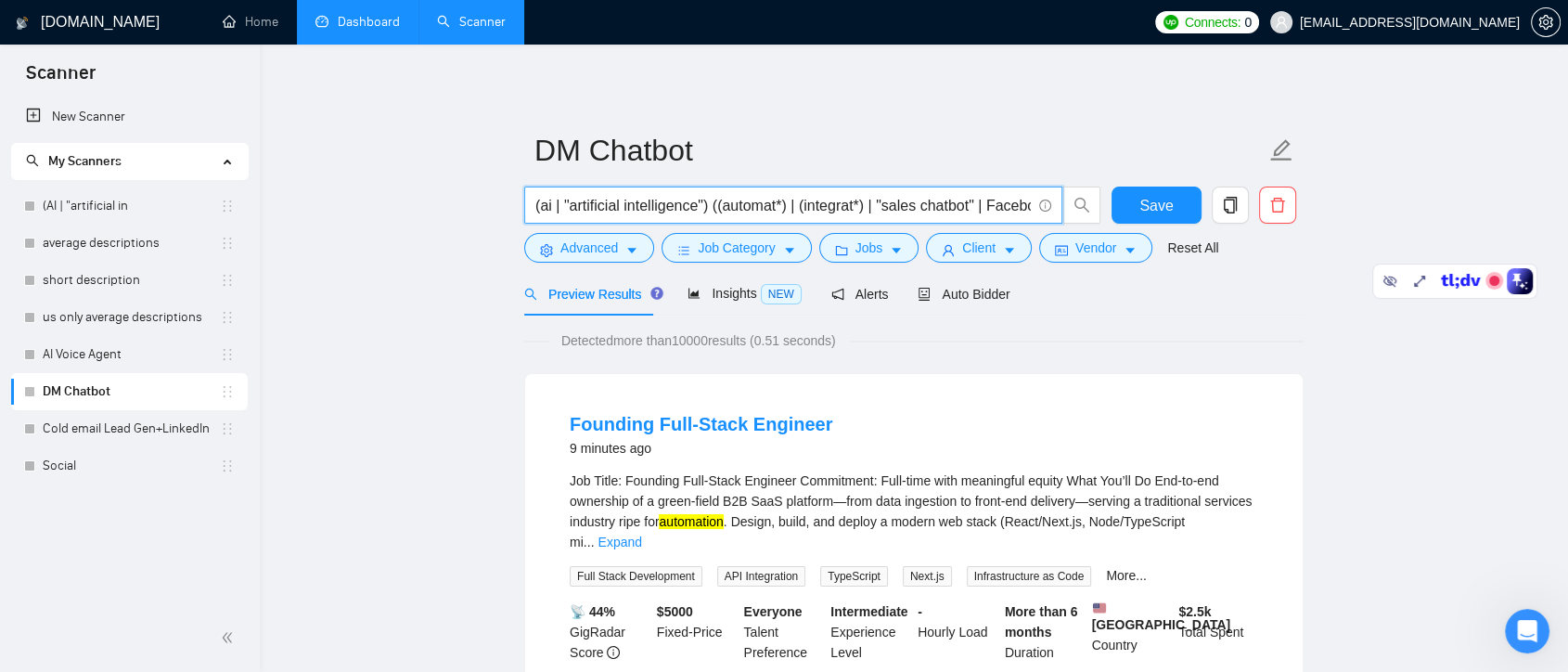
drag, startPoint x: 613, startPoint y: 208, endPoint x: 459, endPoint y: 209, distance: 154.0
click at [702, 213] on input "(ai | "artificial intelligence") ((automat*) | (integrat*) | "sales chatbot" | …" at bounding box center [783, 205] width 496 height 24
type input "(ai | "artificial intelligence") ((automat*) | (integrat*) | "sales chatbot" | …"
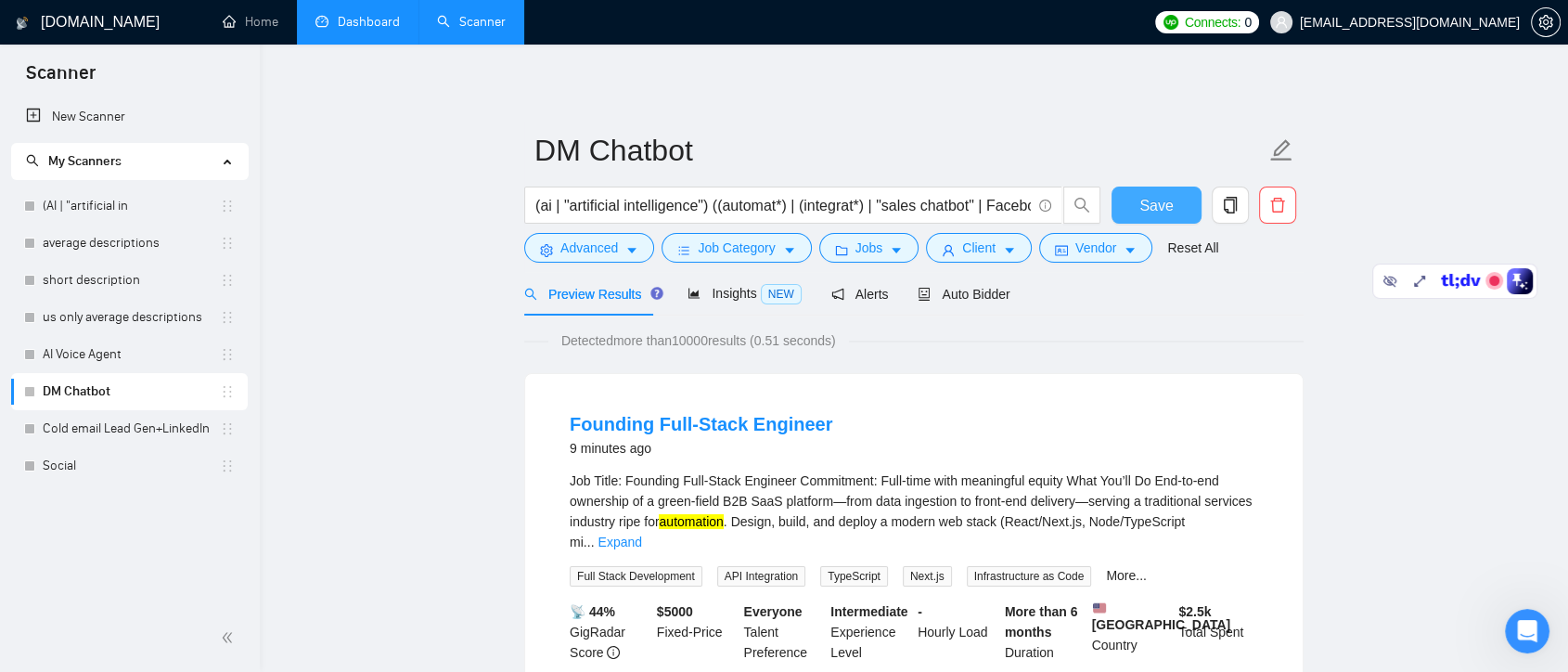
click at [1145, 193] on span "Save" at bounding box center [1155, 205] width 33 height 24
click at [641, 534] on link "Expand" at bounding box center [619, 542] width 43 height 15
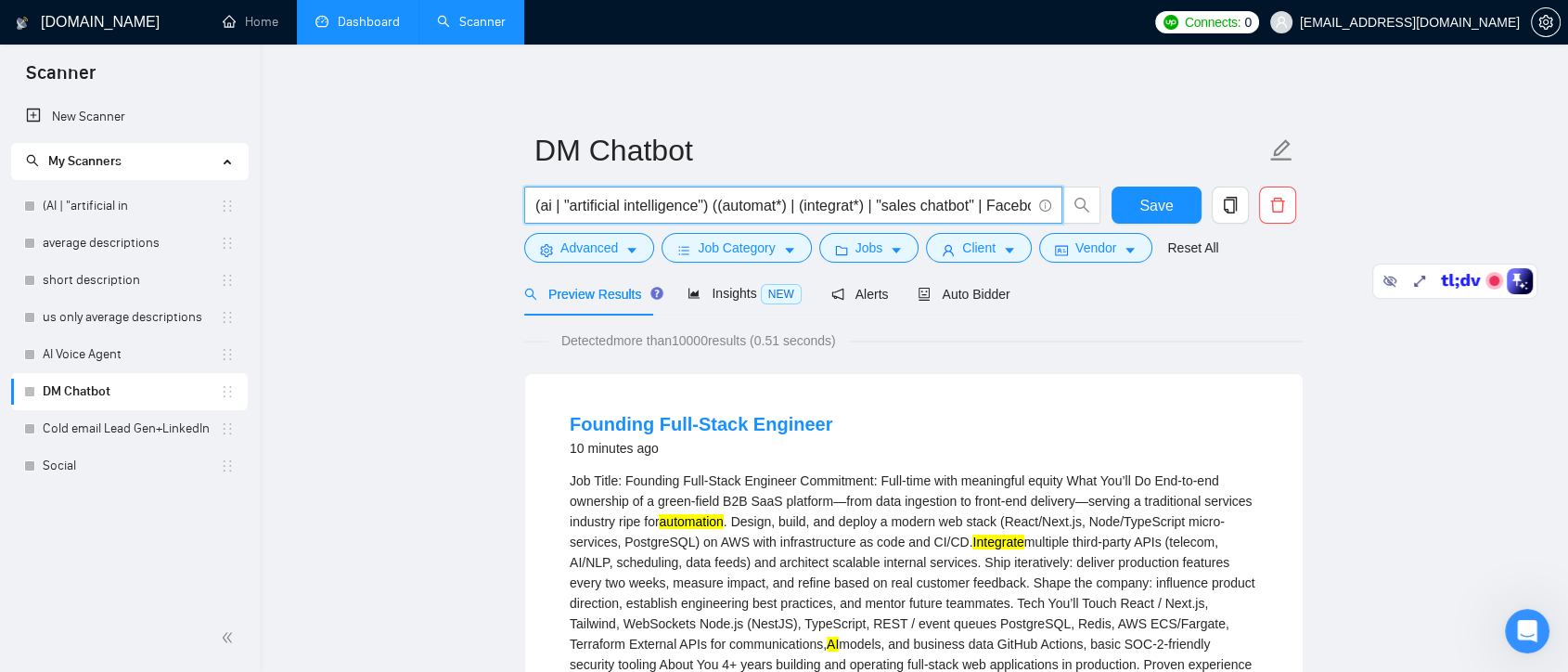
drag, startPoint x: 711, startPoint y: 206, endPoint x: 520, endPoint y: 222, distance: 191.7
click at [520, 222] on div "(ai | "artificial intelligence") ((automat*) | (integrat*) | "sales chatbot" | …" at bounding box center [812, 210] width 584 height 46
click at [632, 209] on input "(ai | "artificial intelligence") ((automat*) | (integrat*) | "sales chatbot" | …" at bounding box center [783, 205] width 496 height 24
click at [546, 208] on input "(ai | "artificial intelligence") ((automat*) | (integrat*) | "sales chatbot" | …" at bounding box center [783, 205] width 496 height 24
click at [631, 199] on input "(ai | "artificial intelligence") ((automat*) | (integrat*) | "sales chatbot" | …" at bounding box center [783, 205] width 496 height 24
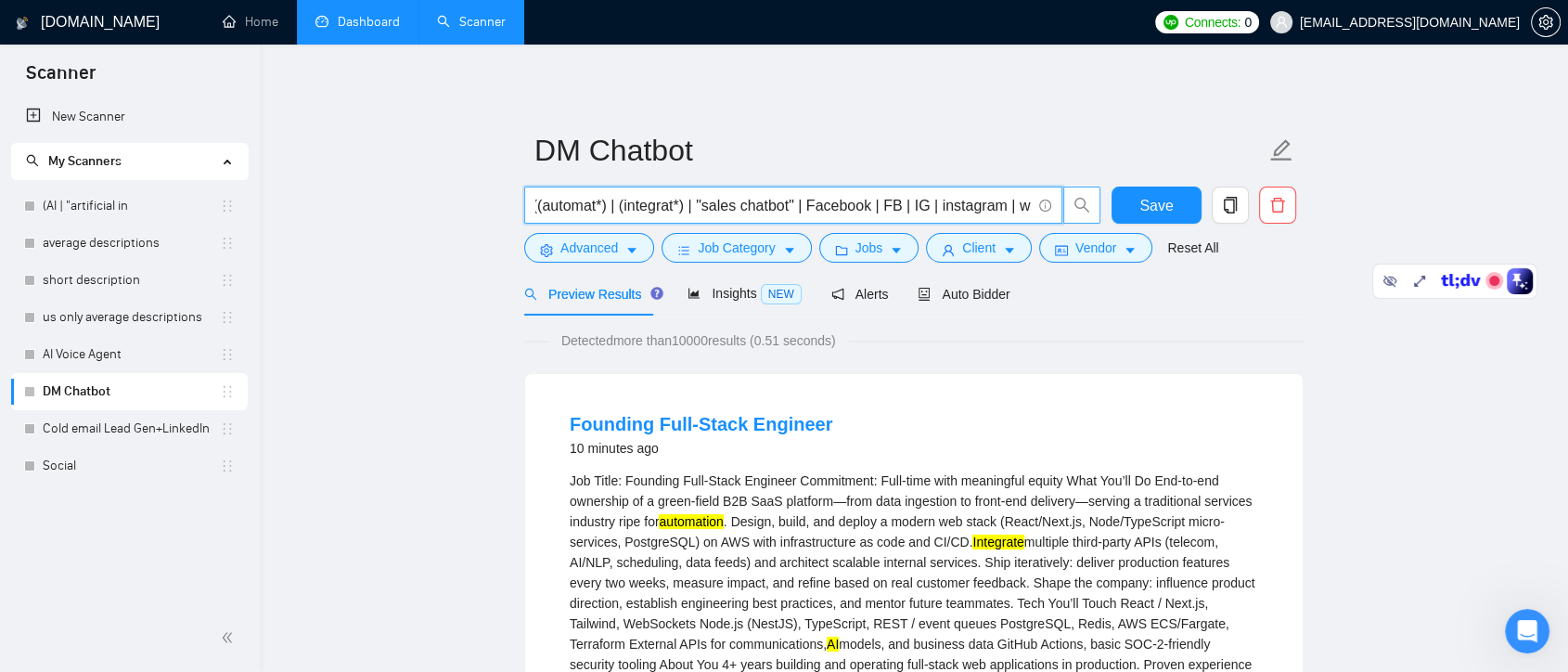
scroll to position [0, 236]
drag, startPoint x: 714, startPoint y: 204, endPoint x: 1067, endPoint y: 207, distance: 353.0
click at [1067, 207] on span "(ai | "artificial intelligence") ((automat*) | (integrat*) | "sales chatbot" | …" at bounding box center [812, 205] width 577 height 37
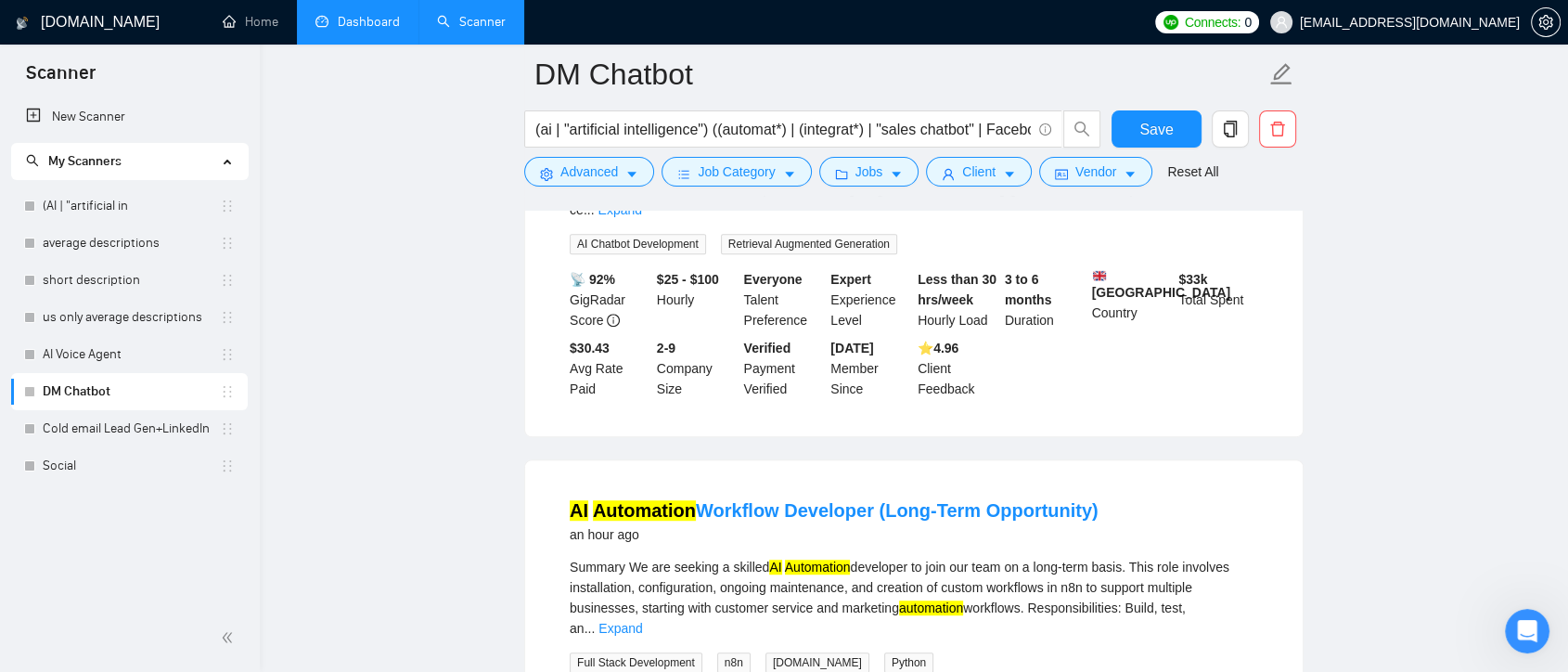
scroll to position [824, 0]
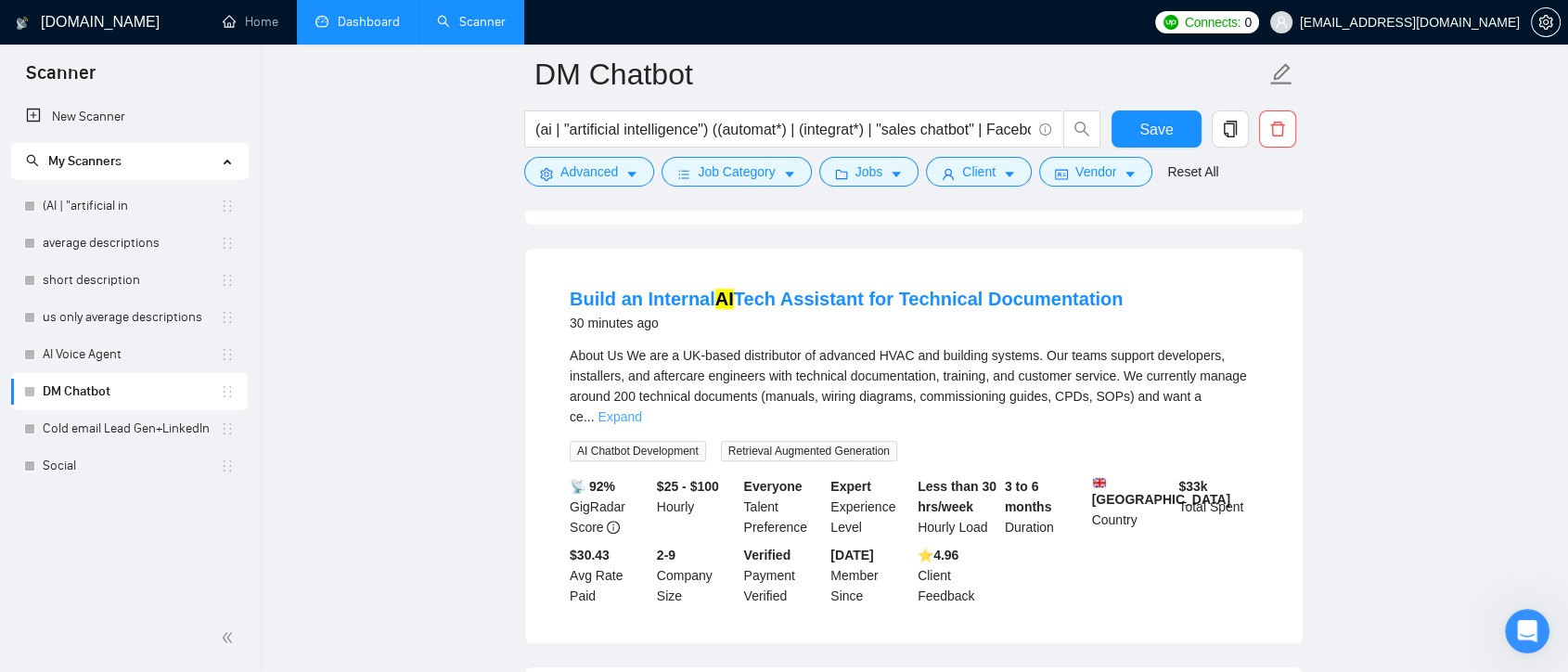
click at [641, 410] on link "Expand" at bounding box center [619, 417] width 43 height 15
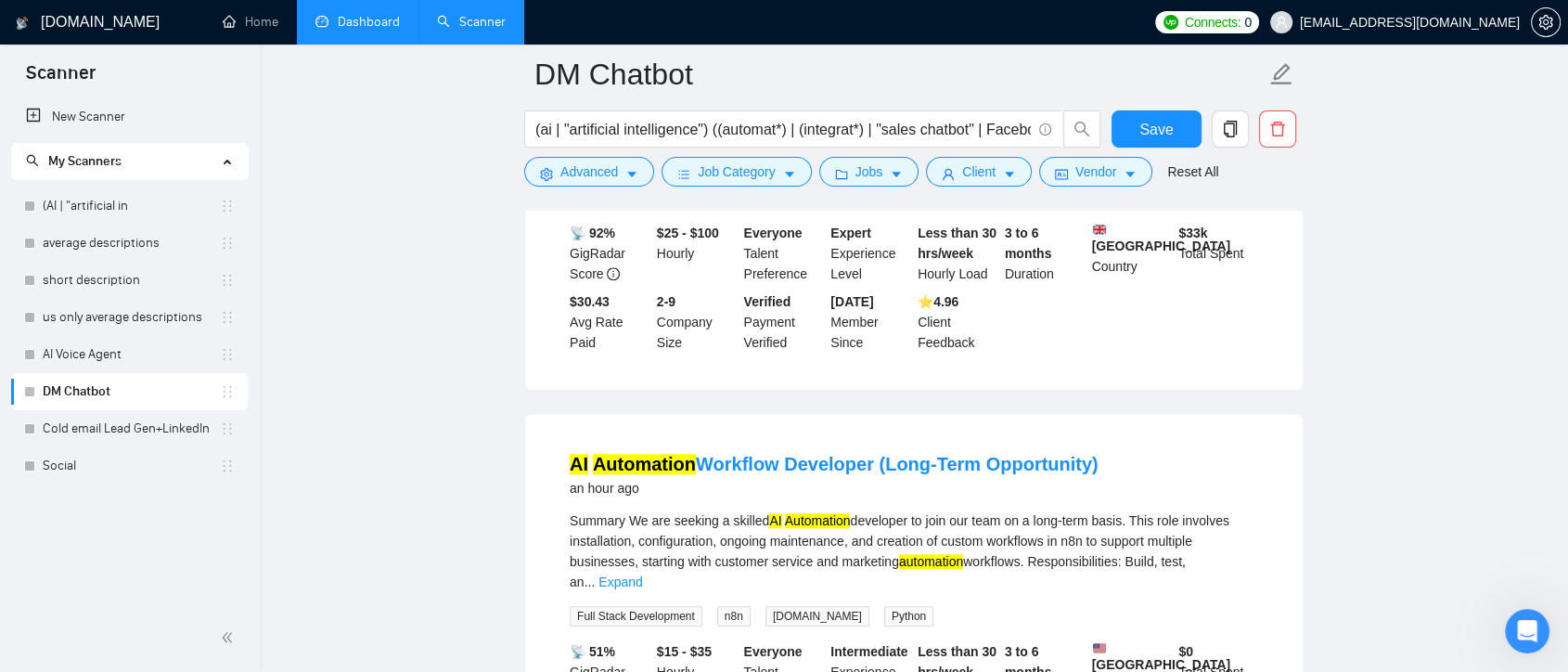
scroll to position [1856, 0]
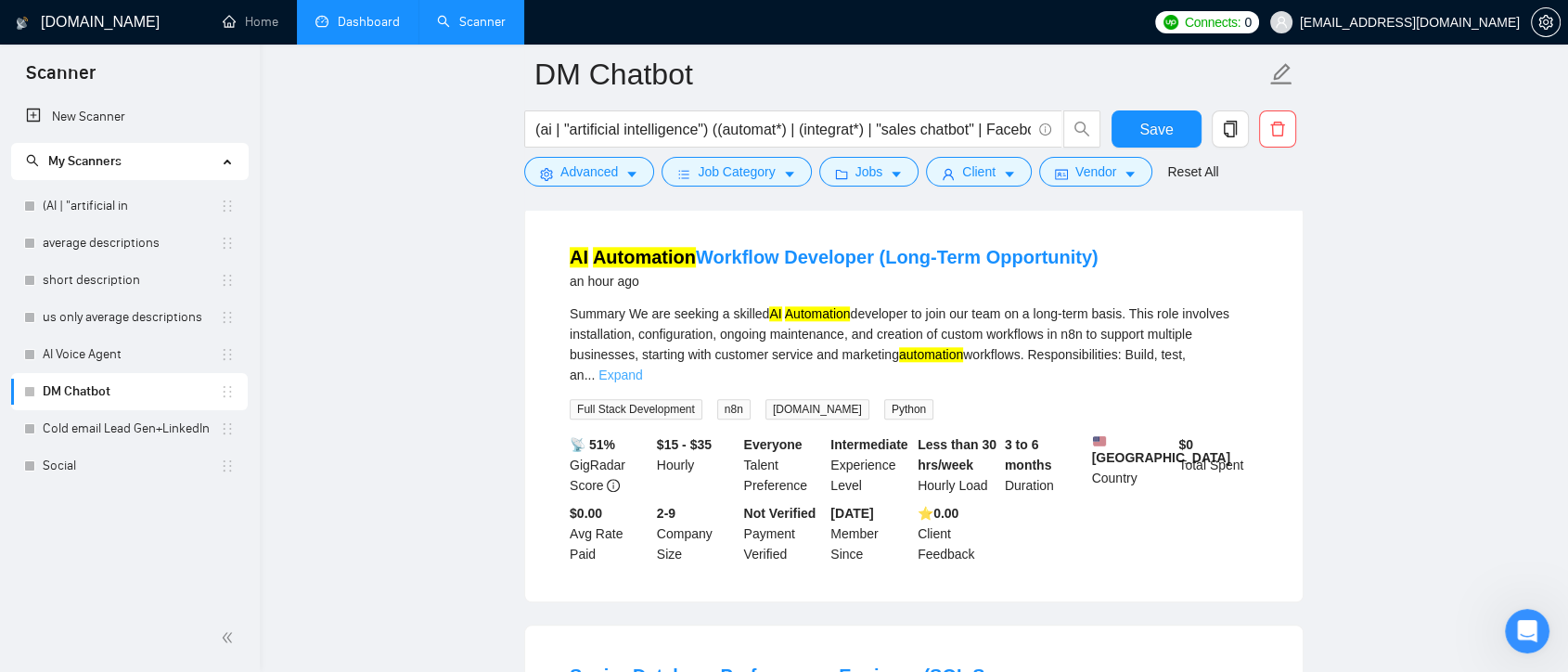
click at [642, 379] on link "Expand" at bounding box center [620, 375] width 43 height 15
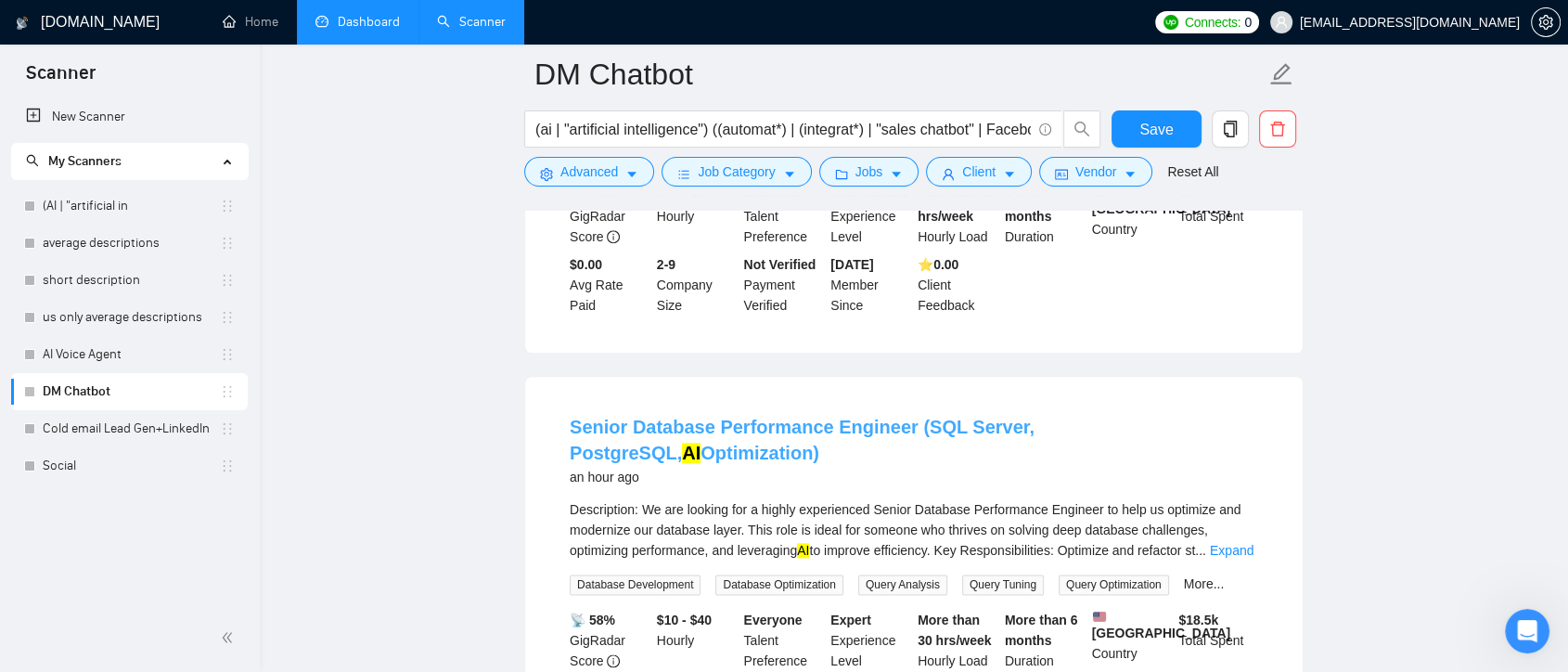
scroll to position [2474, 0]
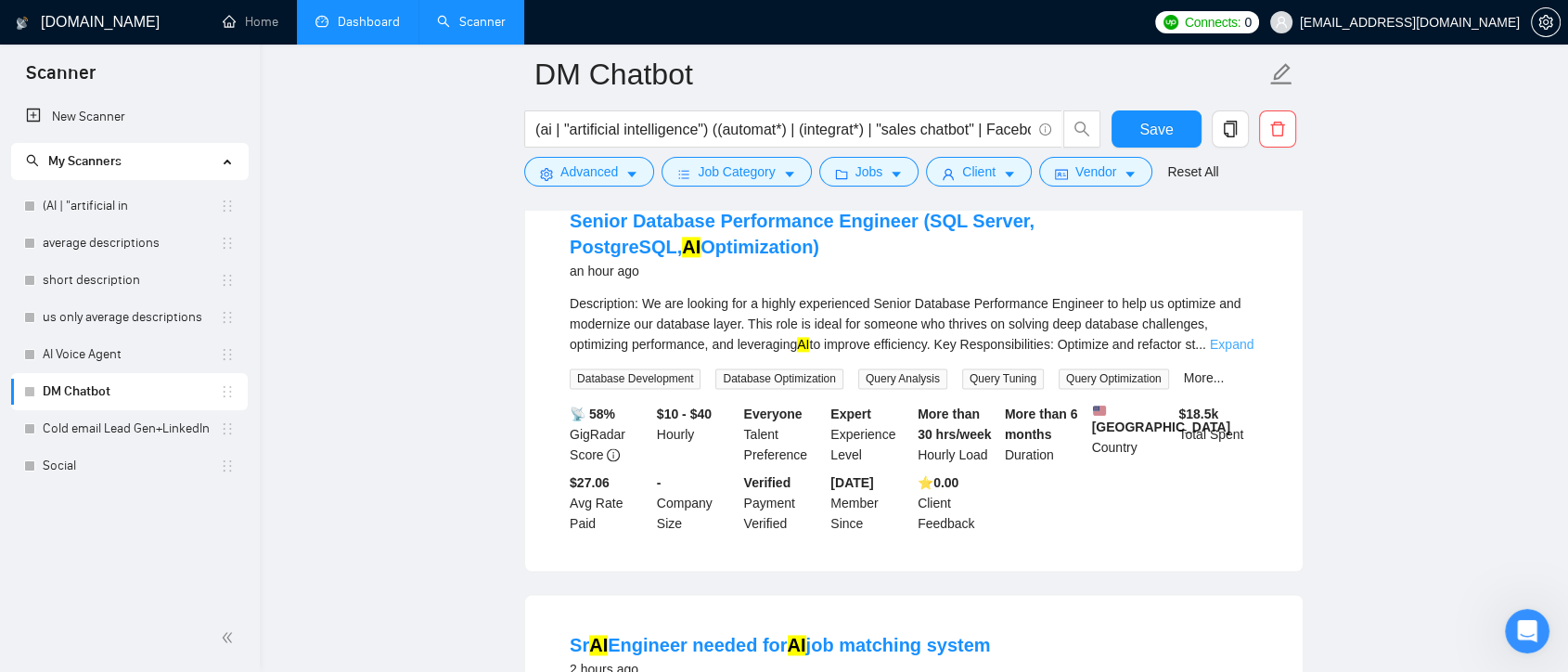
click at [1217, 352] on link "Expand" at bounding box center [1232, 344] width 43 height 15
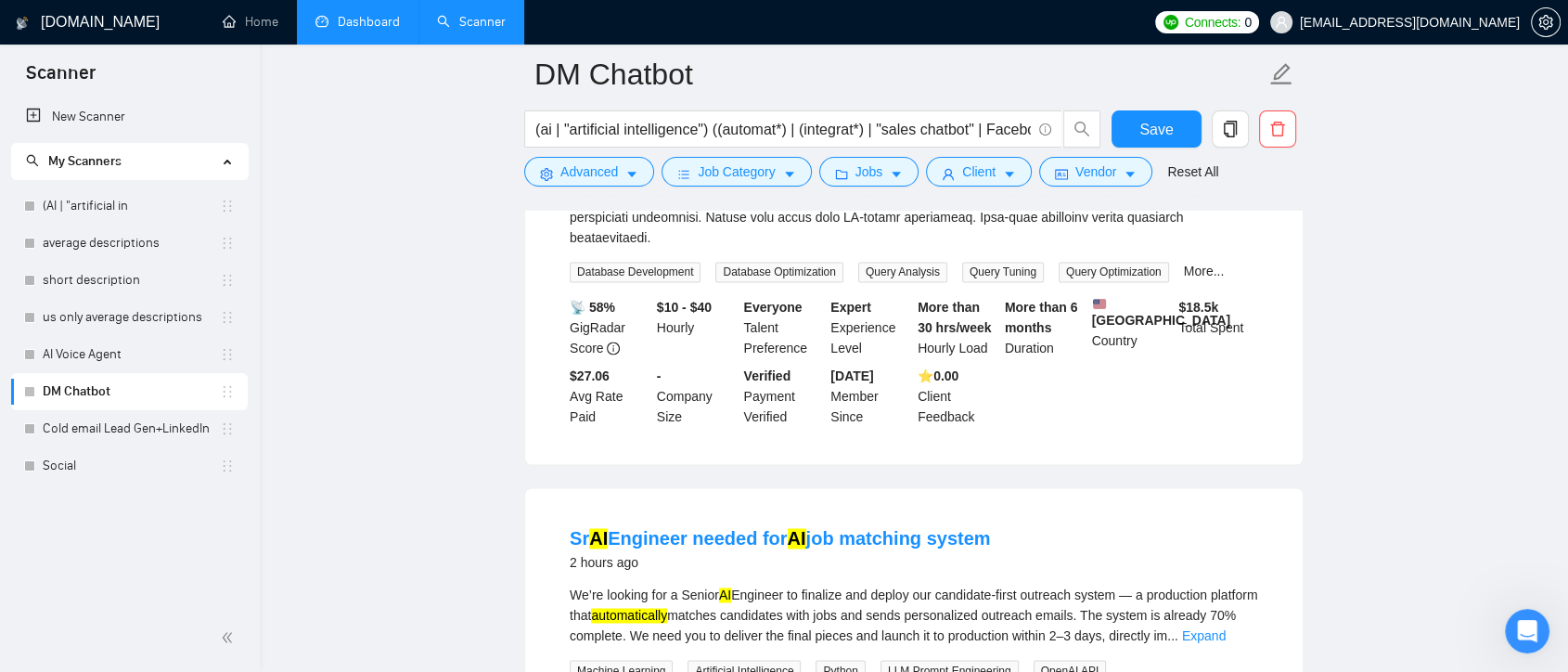
scroll to position [3196, 0]
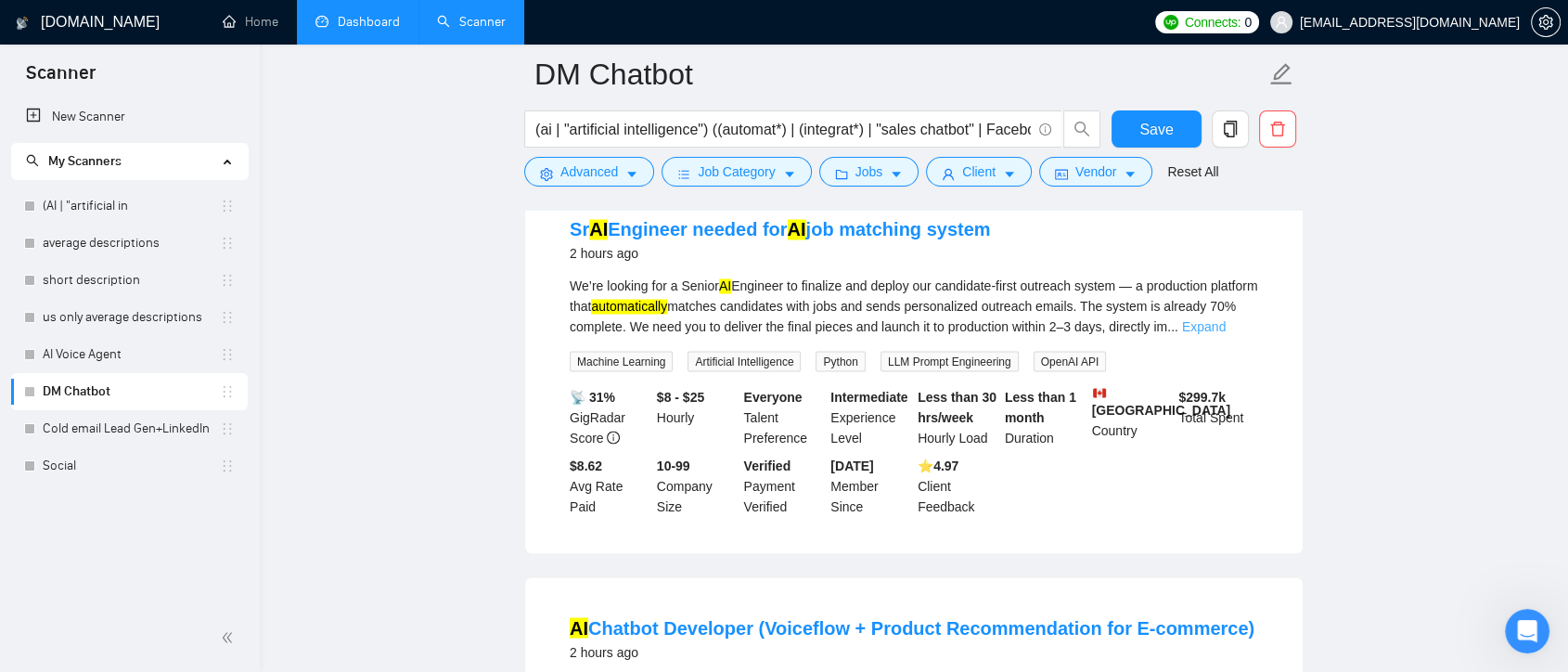
click at [1216, 330] on link "Expand" at bounding box center [1204, 327] width 43 height 15
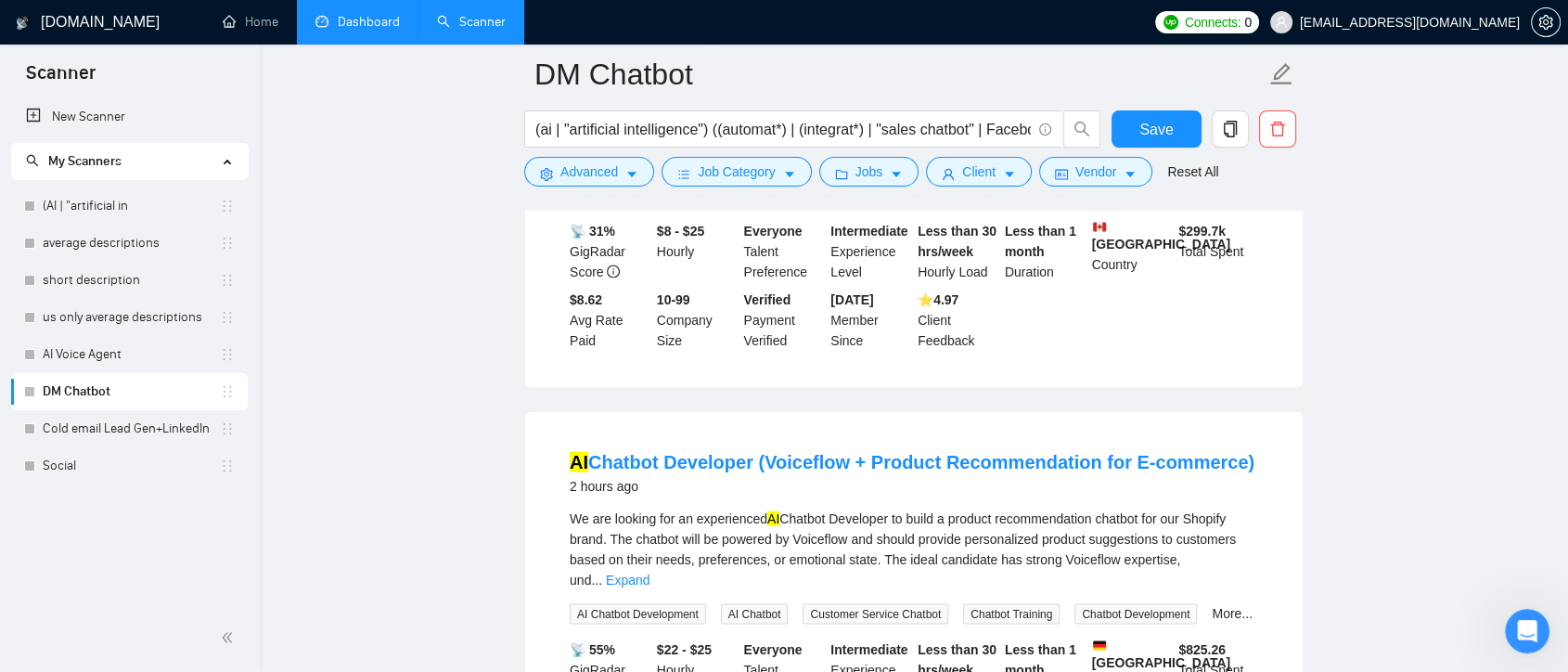
scroll to position [3711, 0]
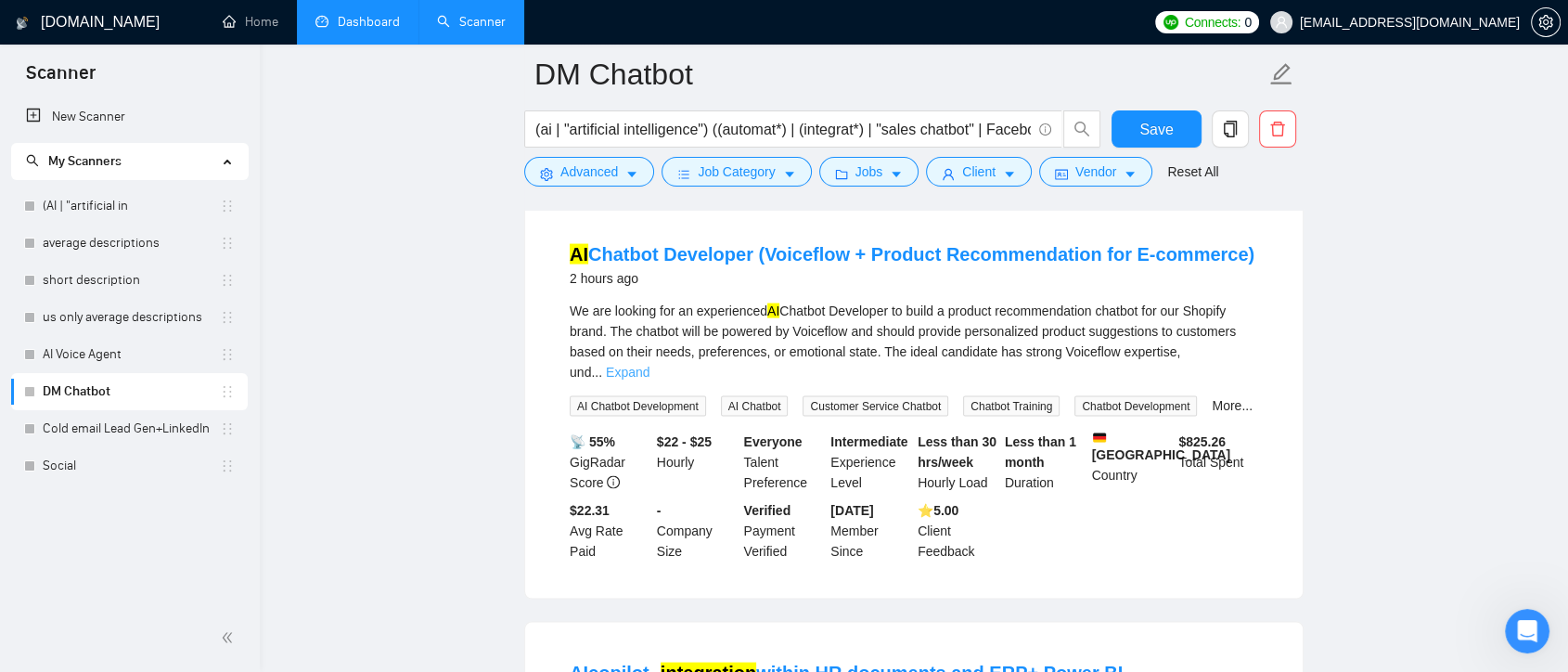
click at [649, 364] on link "Expand" at bounding box center [628, 372] width 43 height 15
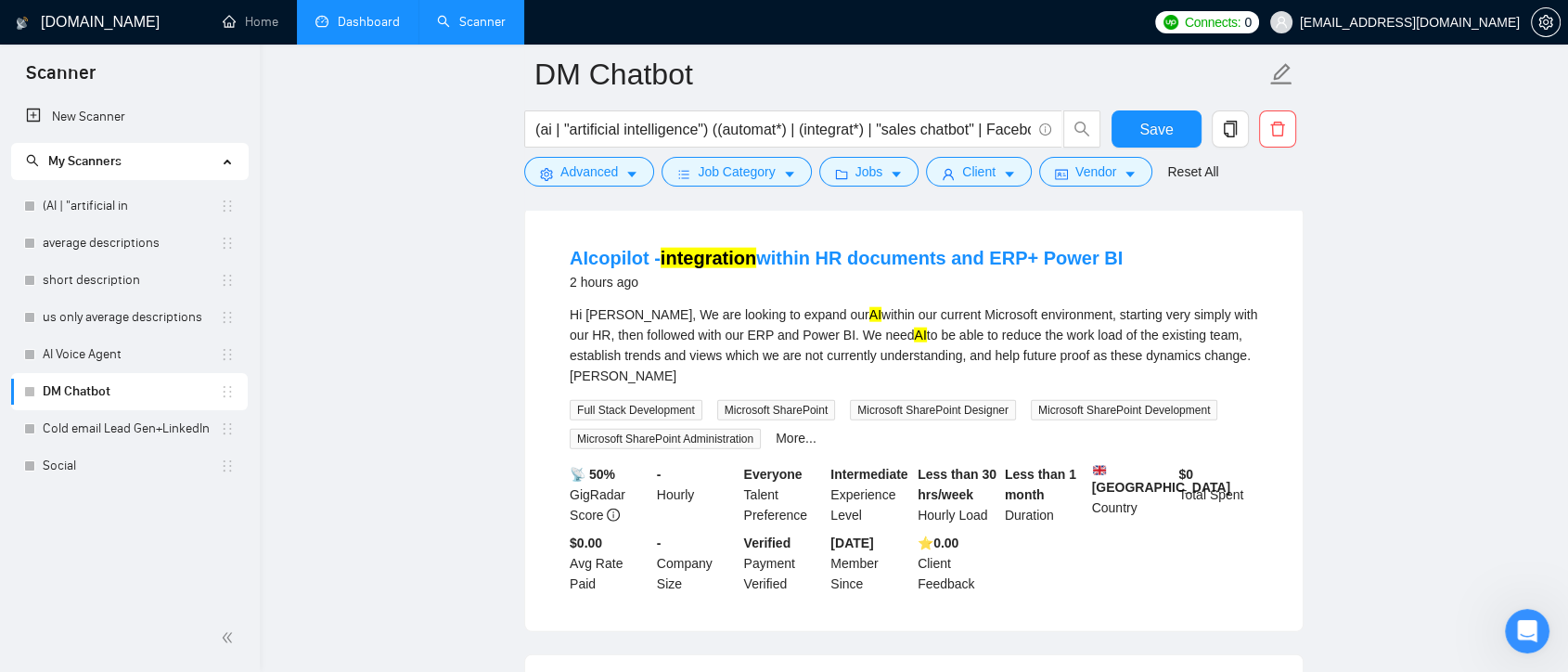
scroll to position [4845, 0]
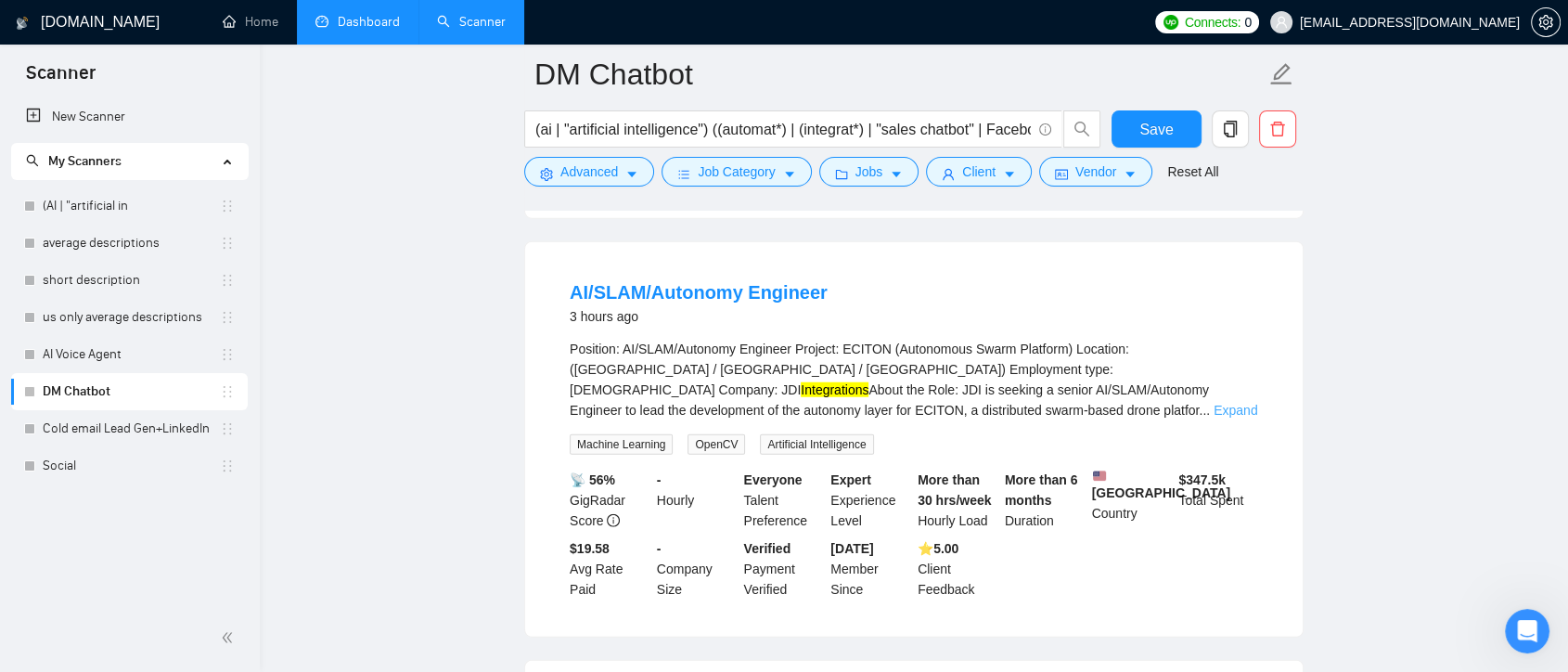
click at [1231, 403] on link "Expand" at bounding box center [1236, 411] width 43 height 15
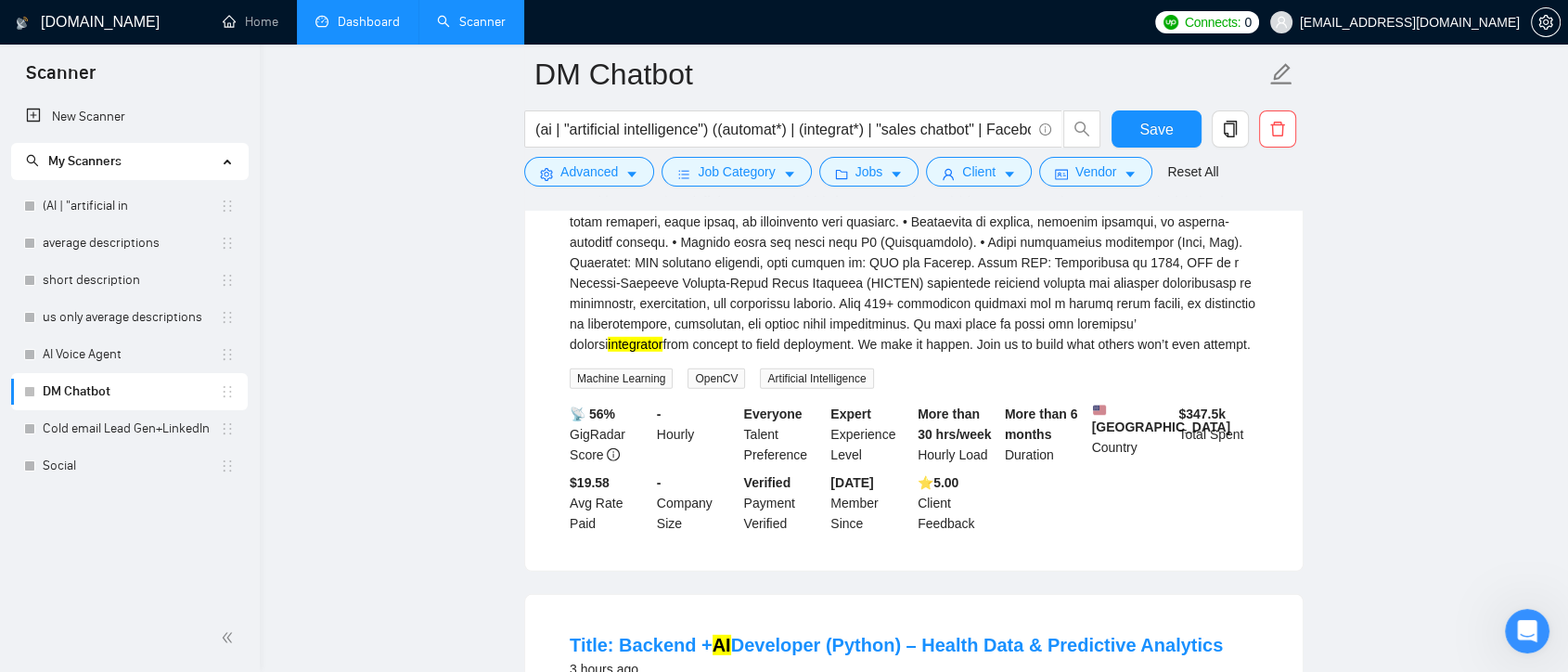
scroll to position [5670, 0]
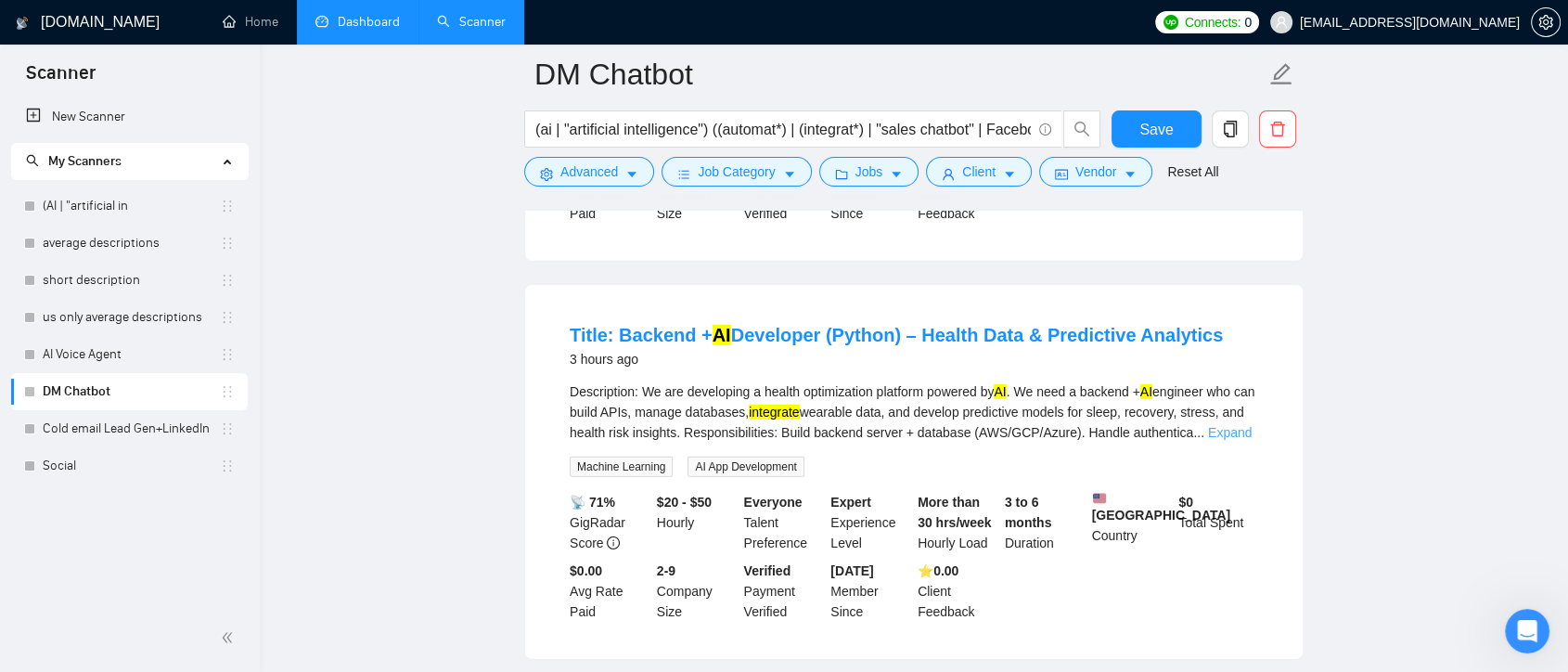
click at [1233, 425] on link "Expand" at bounding box center [1230, 432] width 43 height 15
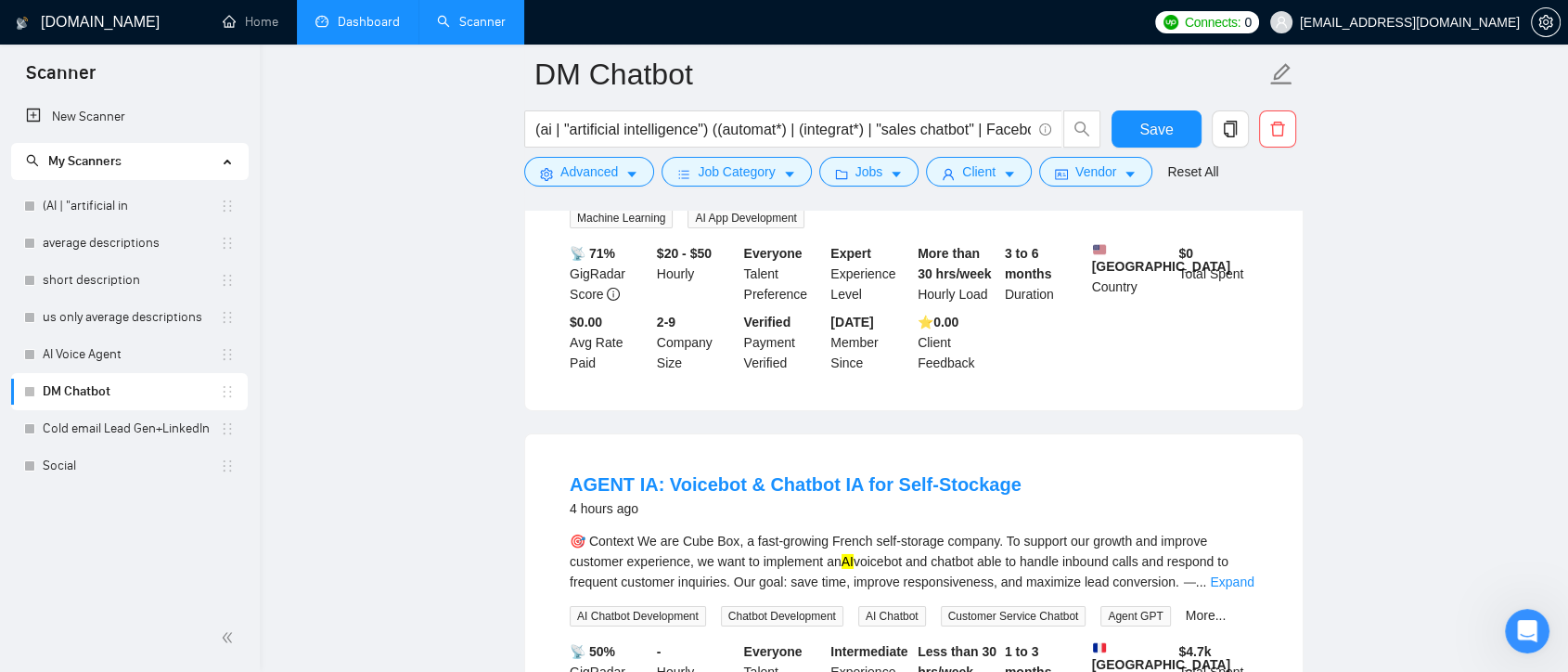
scroll to position [6288, 0]
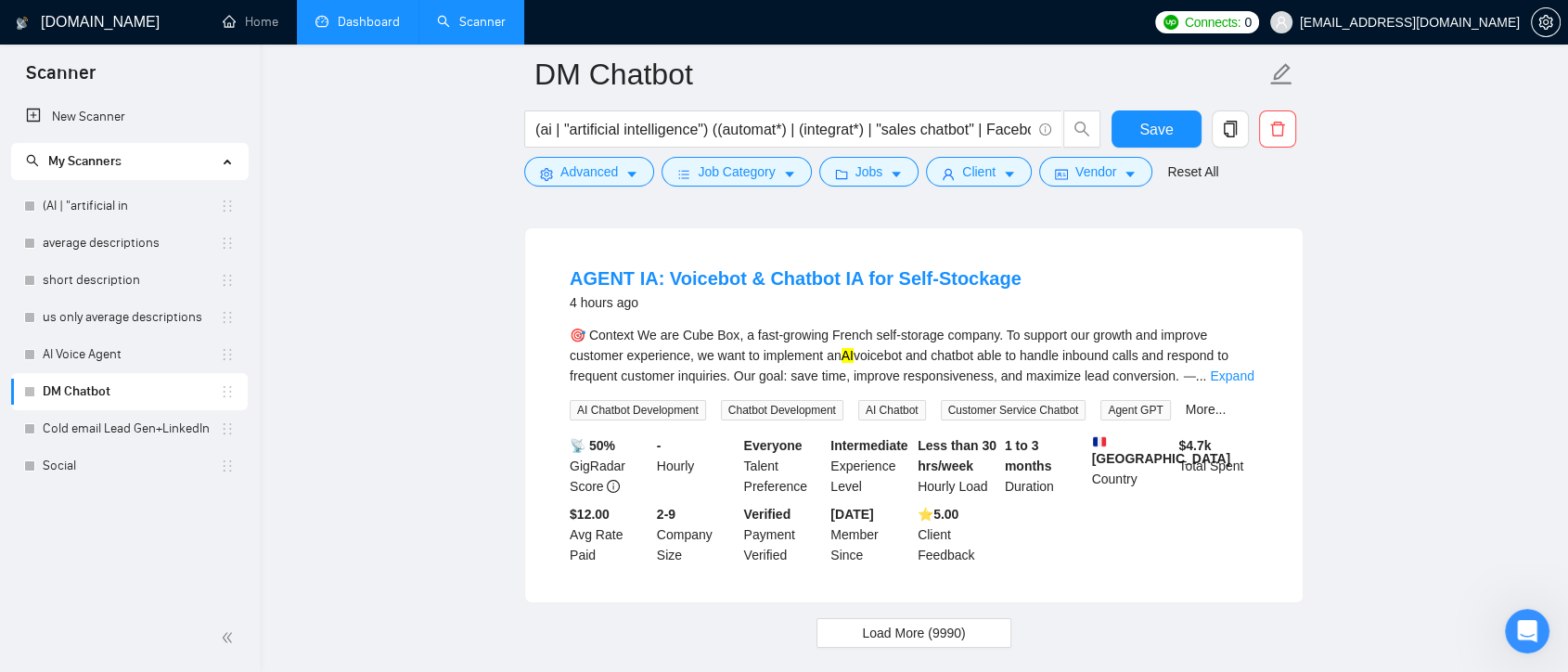
click at [1222, 356] on div "🎯 Context We are Cube Box, a fast-growing French self-storage company. To suppo…" at bounding box center [914, 372] width 688 height 95
click at [1219, 368] on link "Expand" at bounding box center [1232, 376] width 43 height 15
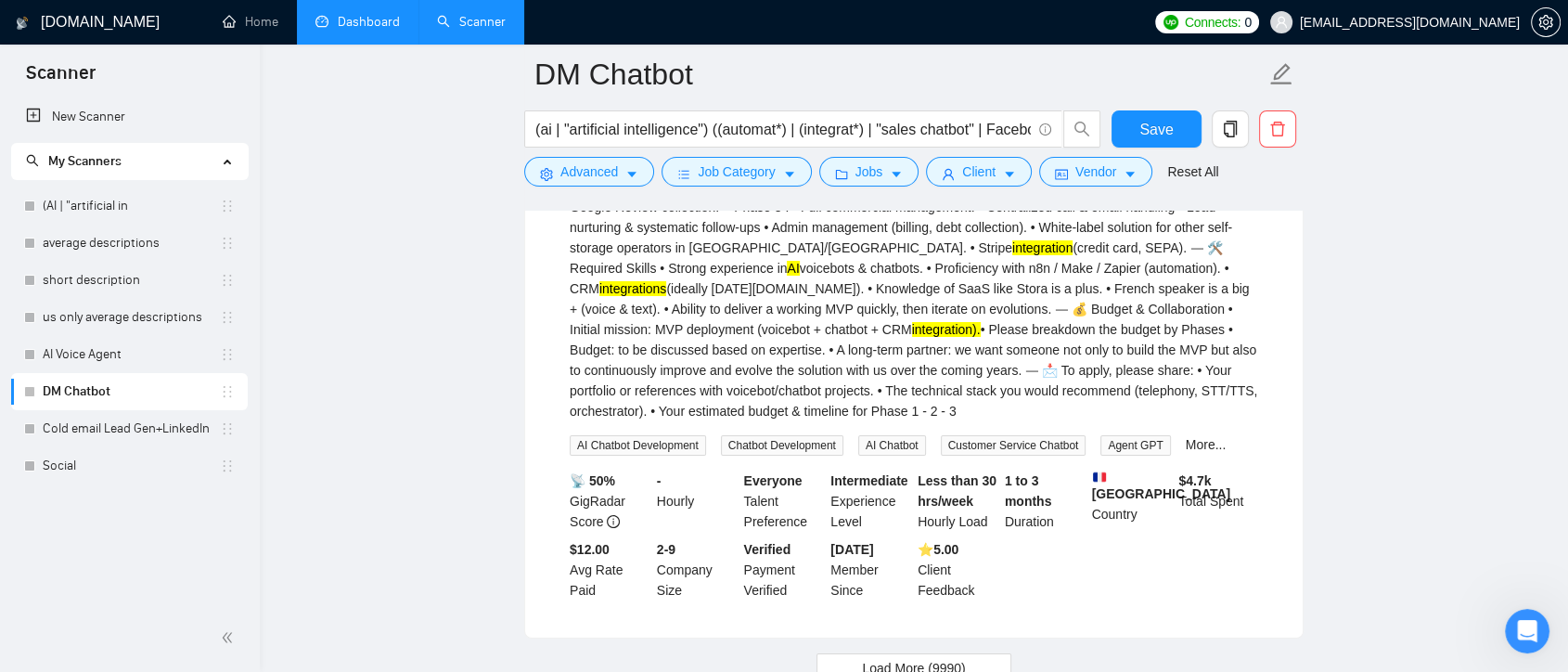
scroll to position [6908, 0]
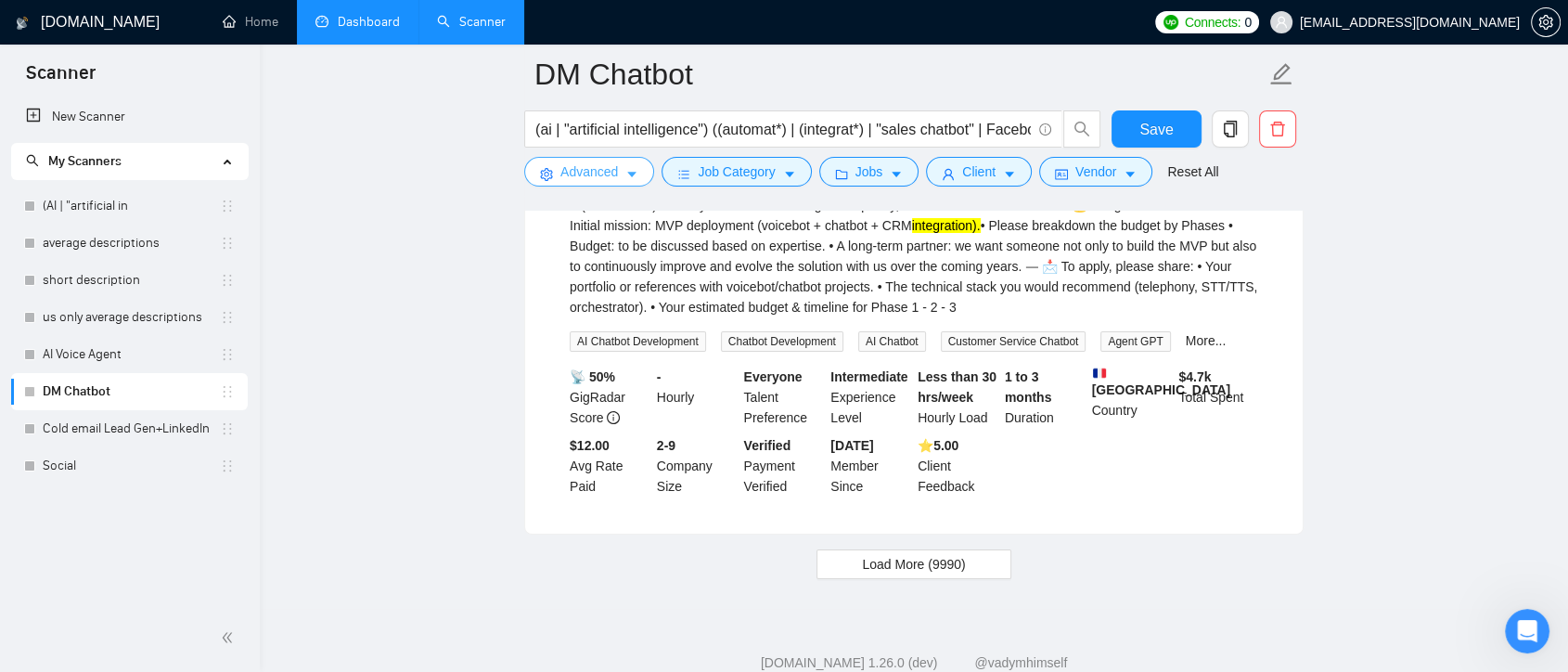
click at [619, 176] on button "Advanced" at bounding box center [589, 171] width 130 height 29
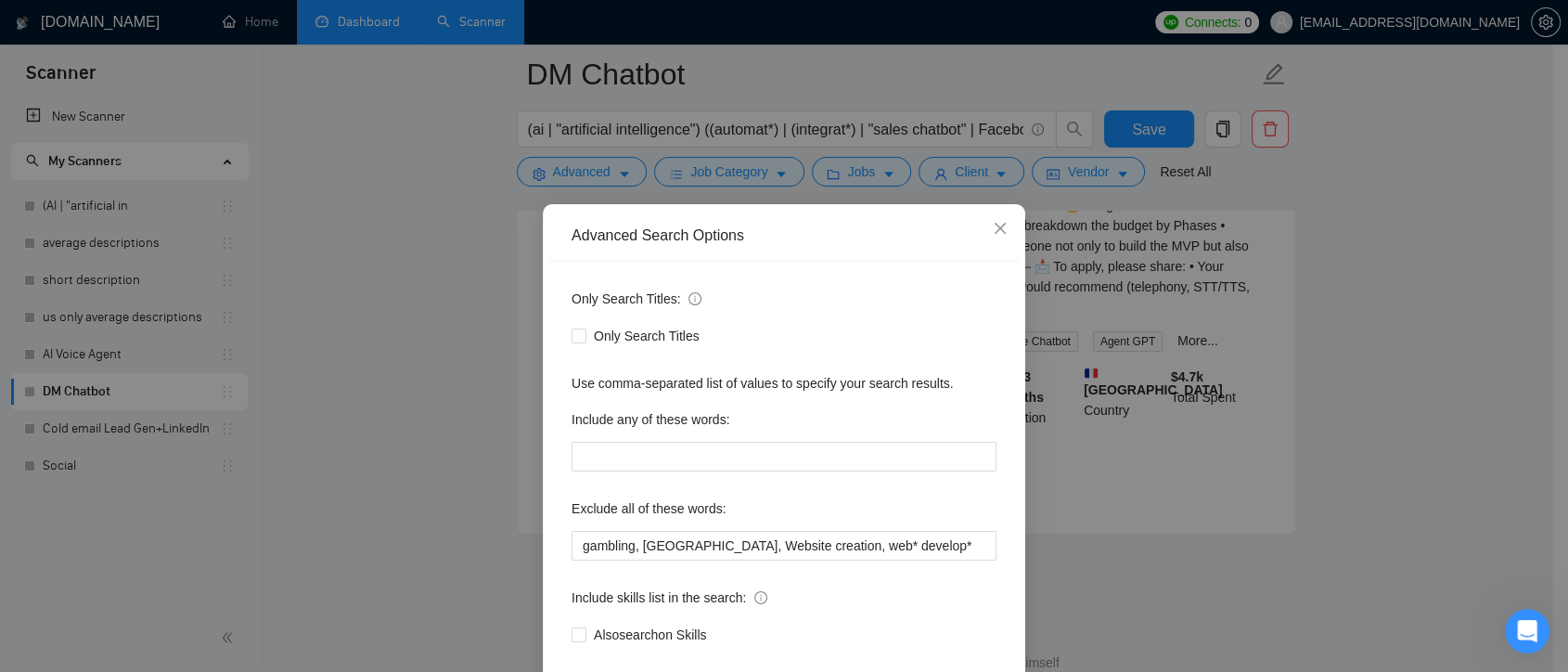
scroll to position [100, 0]
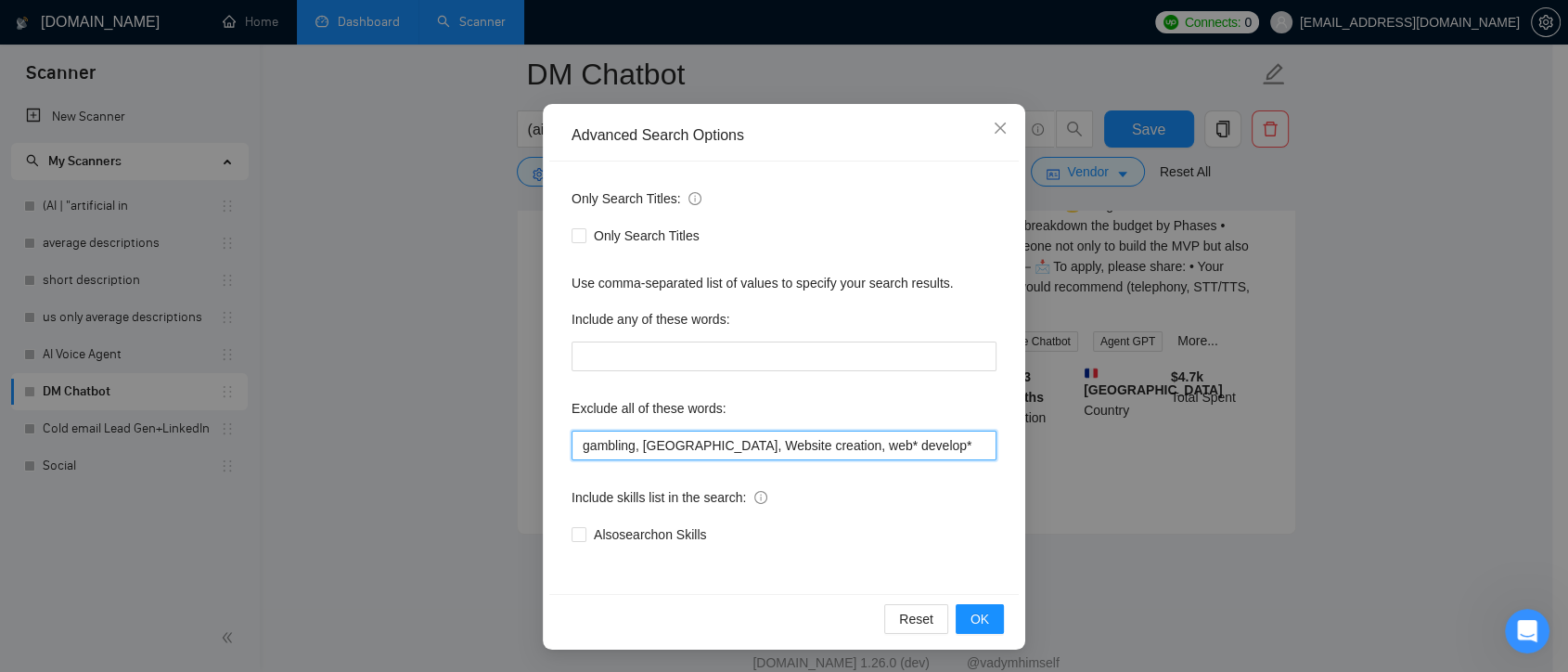
click at [657, 440] on input "gambling, [GEOGRAPHIC_DATA], Website creation, web* develop*" at bounding box center [784, 445] width 425 height 29
click at [757, 445] on input "gambling, [GEOGRAPHIC_DATA], "Website creation, web* develop*" at bounding box center [784, 445] width 425 height 29
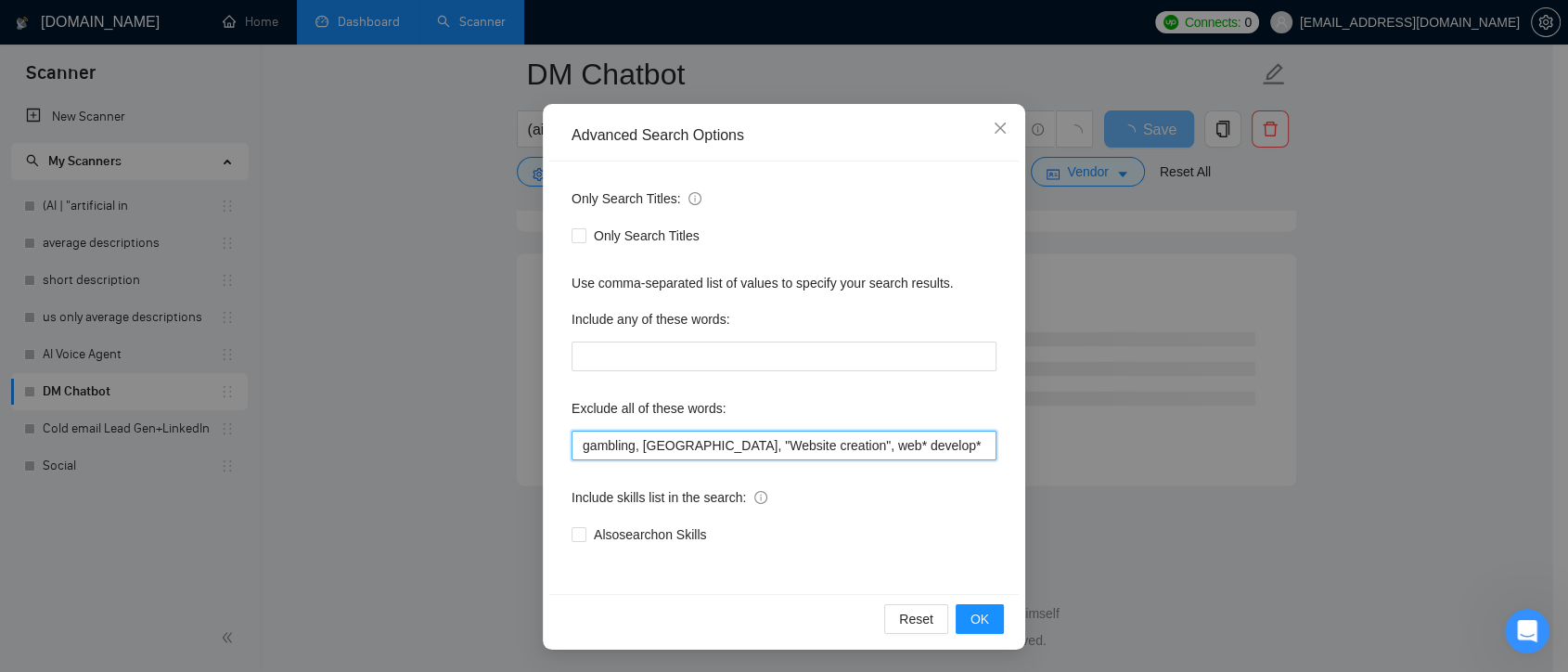
click at [767, 444] on input "gambling, [GEOGRAPHIC_DATA], "Website creation", web* develop*" at bounding box center [784, 445] width 425 height 29
click at [797, 443] on input "gambling, [GEOGRAPHIC_DATA], "Website creation", (web* develop*" at bounding box center [784, 445] width 425 height 29
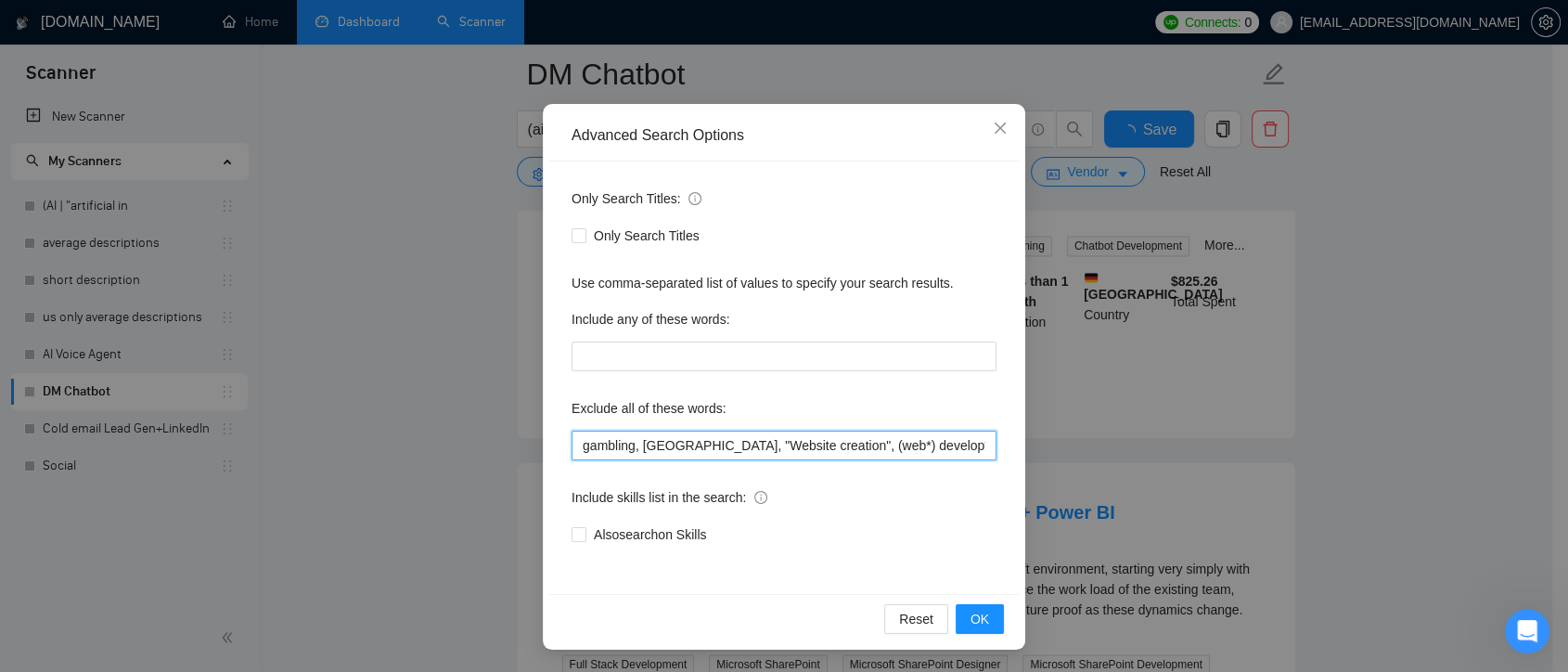
scroll to position [3968, 0]
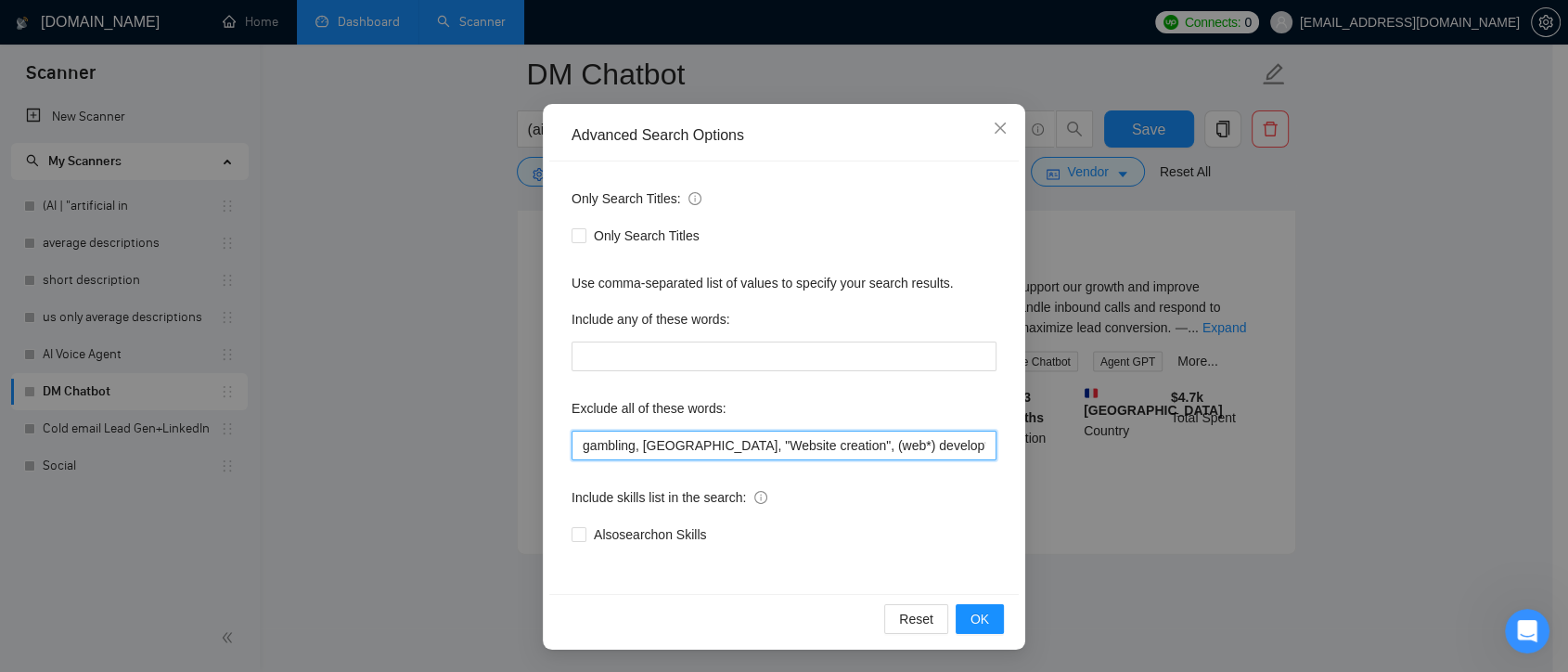
click at [808, 445] on input "gambling, [GEOGRAPHIC_DATA], "Website creation", (web*) develop*" at bounding box center [784, 445] width 425 height 29
click at [767, 443] on input "gambling, [GEOGRAPHIC_DATA], "Website creation", (web*) (develop*" at bounding box center [784, 445] width 425 height 29
drag, startPoint x: 810, startPoint y: 449, endPoint x: 792, endPoint y: 443, distance: 19.0
click at [792, 443] on input "gambling, va, "Website creation", web*) (develop*" at bounding box center [784, 445] width 425 height 29
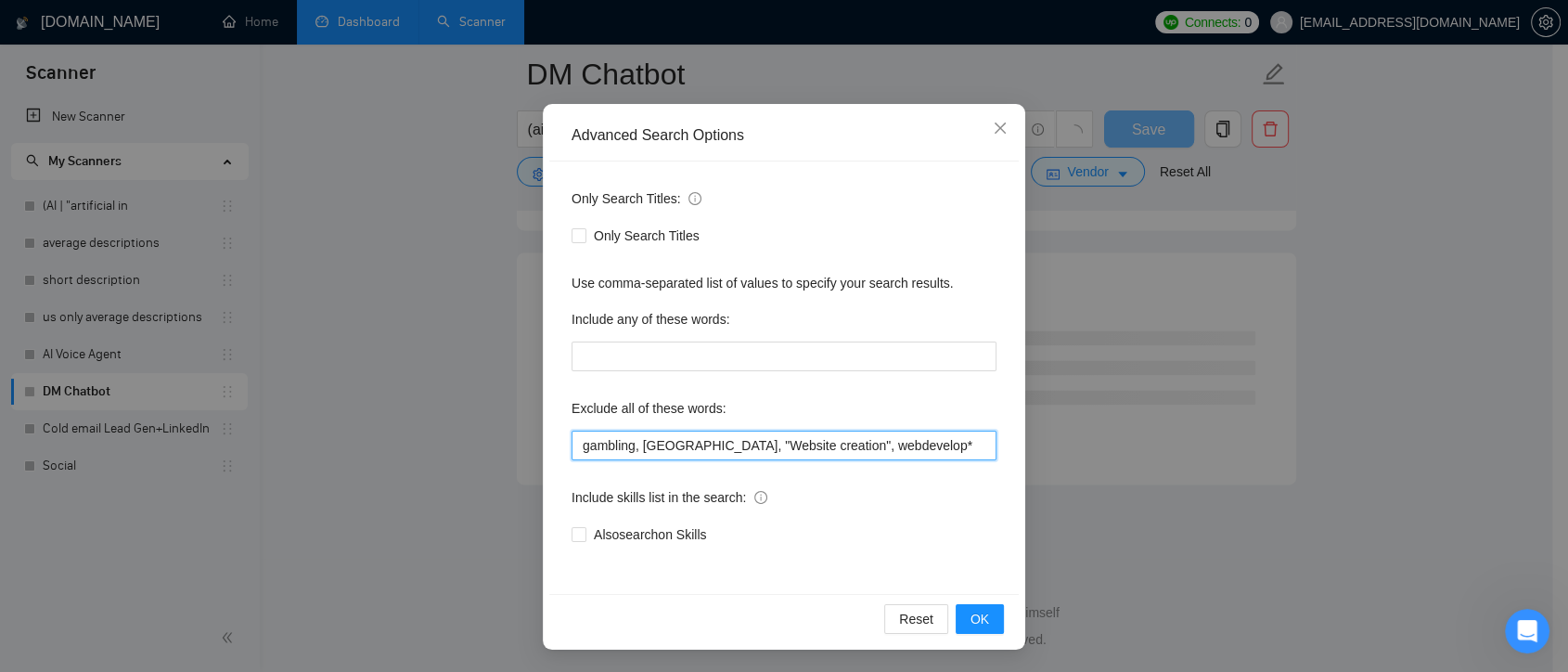
scroll to position [2423, 0]
click at [849, 445] on input "gambling, [GEOGRAPHIC_DATA], "Website creation", webdevelop*" at bounding box center [784, 445] width 425 height 29
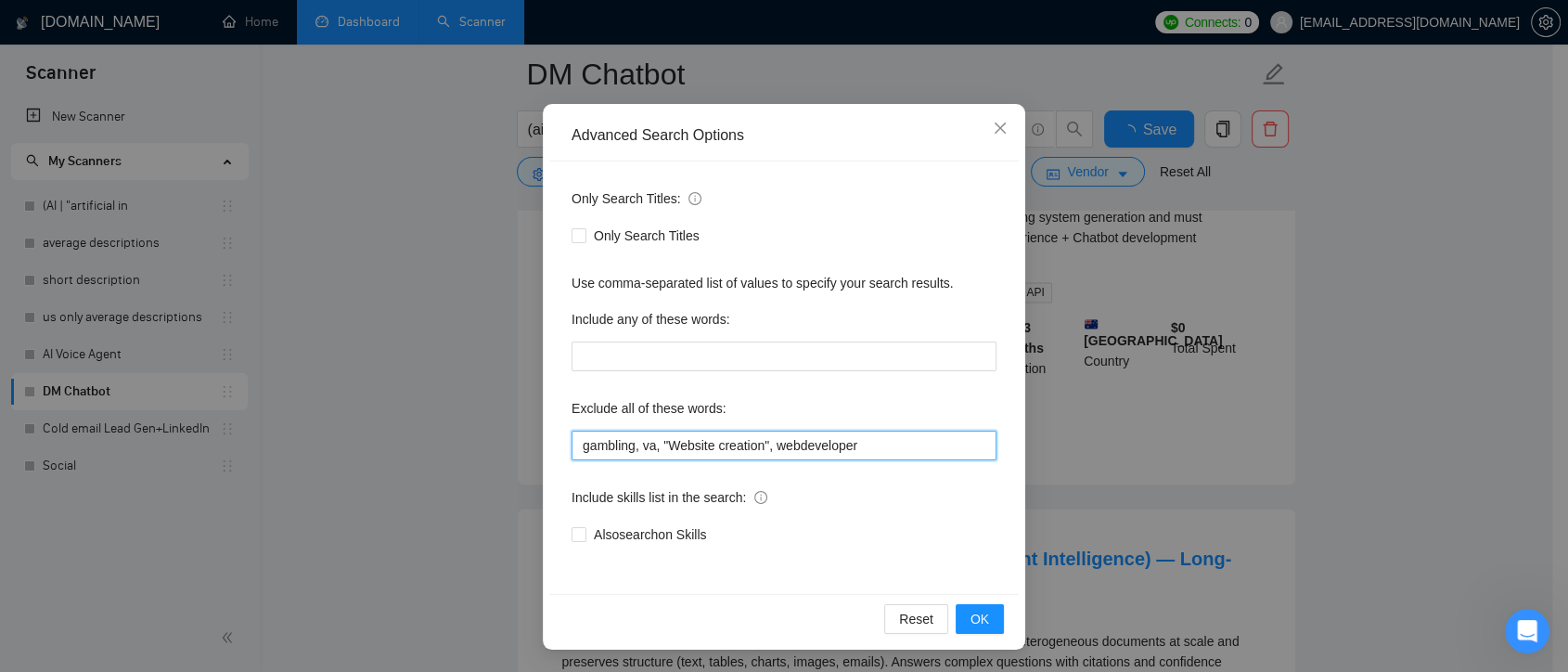
scroll to position [3994, 0]
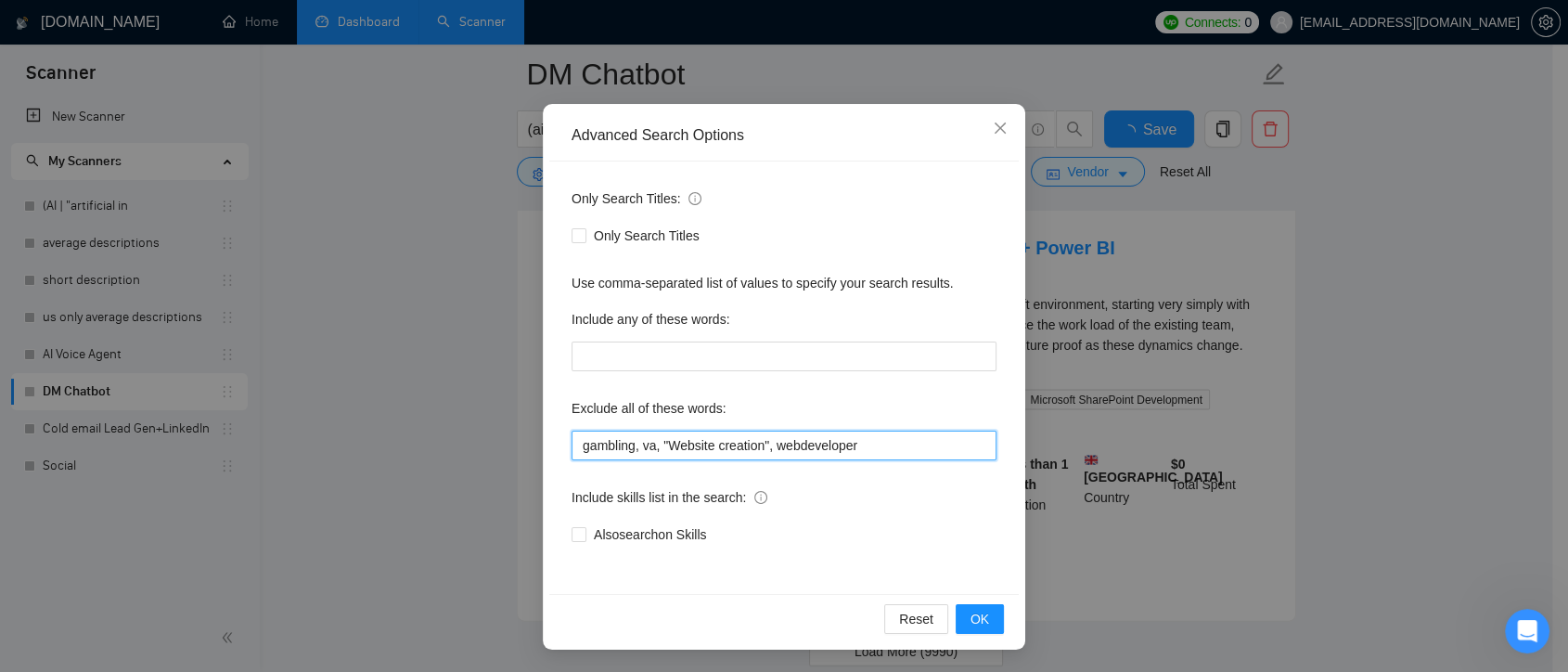
click at [793, 446] on input "gambling, va, "Website creation", webdeveloper" at bounding box center [784, 445] width 425 height 29
click at [767, 444] on input "gambling, [GEOGRAPHIC_DATA], "Website creation", web developer" at bounding box center [784, 445] width 425 height 29
click at [857, 445] on input "gambling, [GEOGRAPHIC_DATA], "Website creation", "web developer" at bounding box center [784, 445] width 425 height 29
type input "gambling, va, "Website creation", "web developer", "web development""
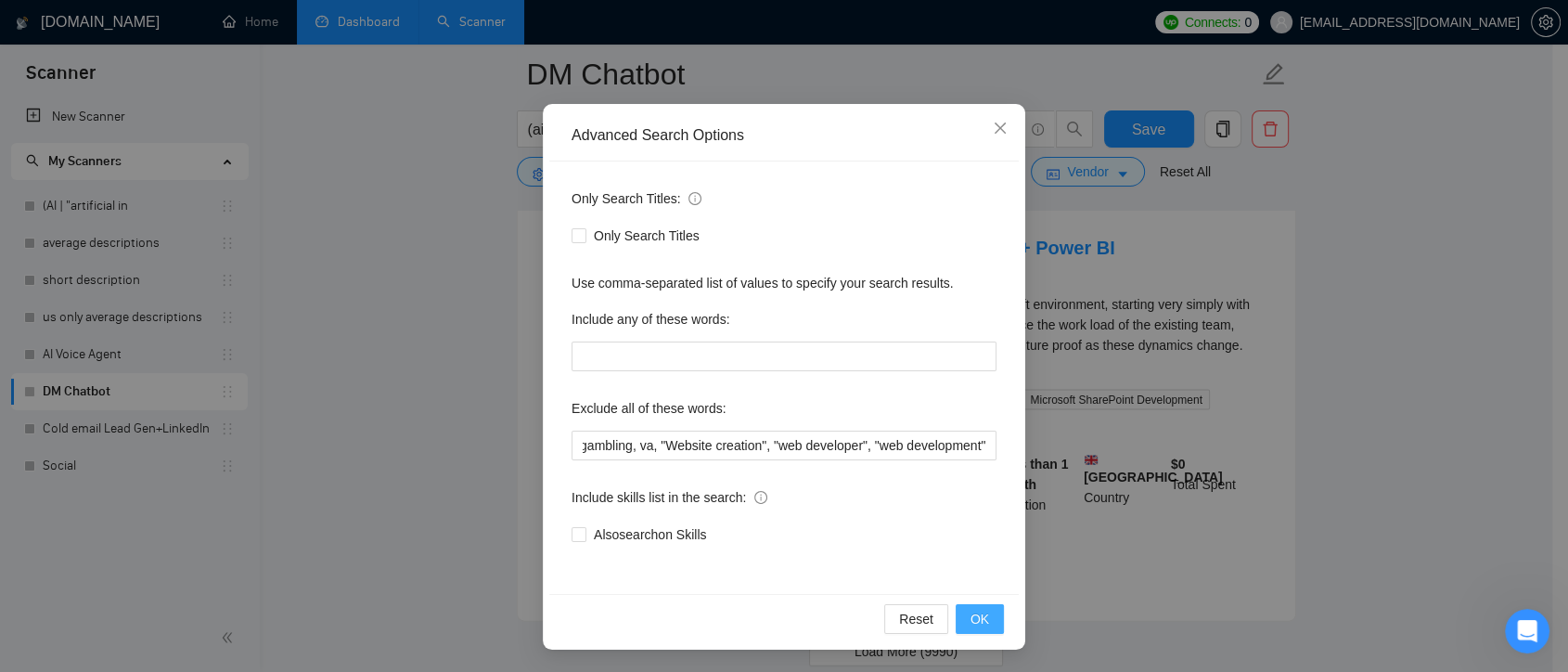
click at [977, 617] on span "OK" at bounding box center [980, 619] width 19 height 21
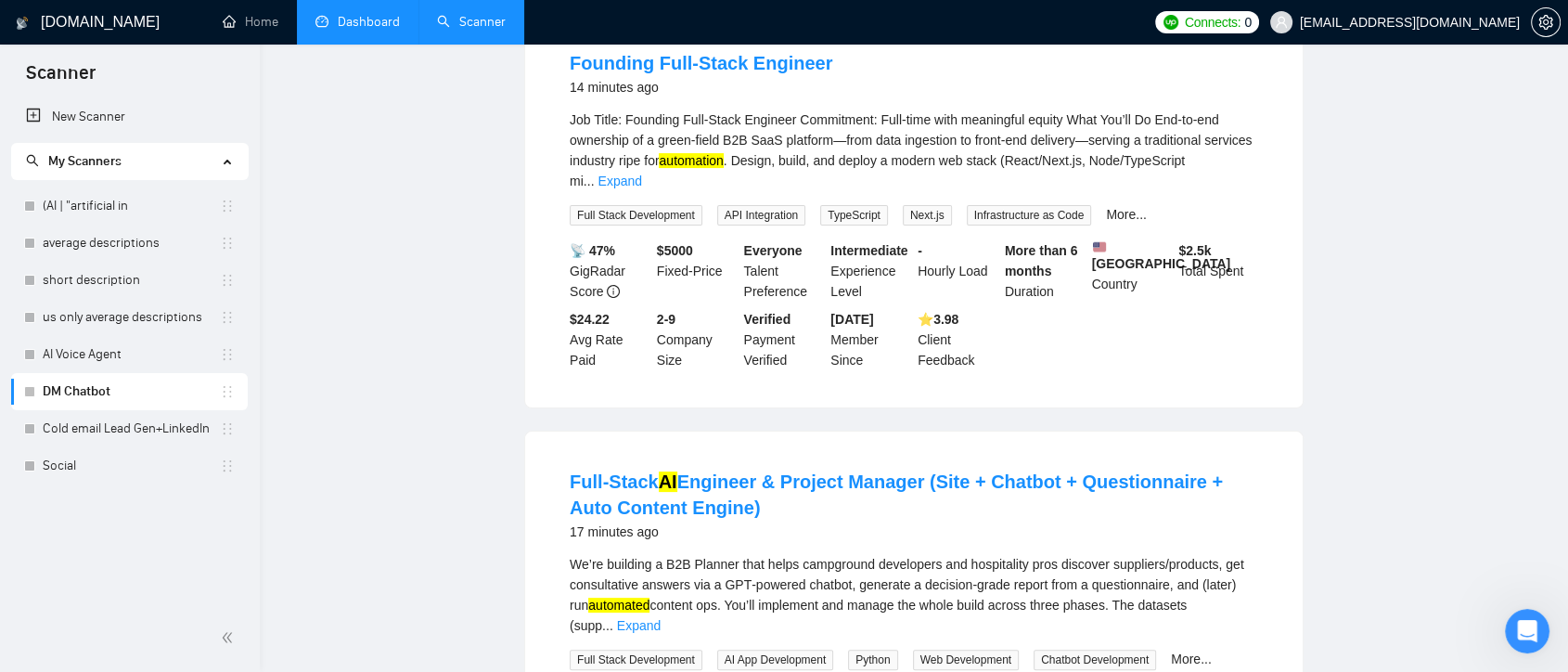
scroll to position [0, 0]
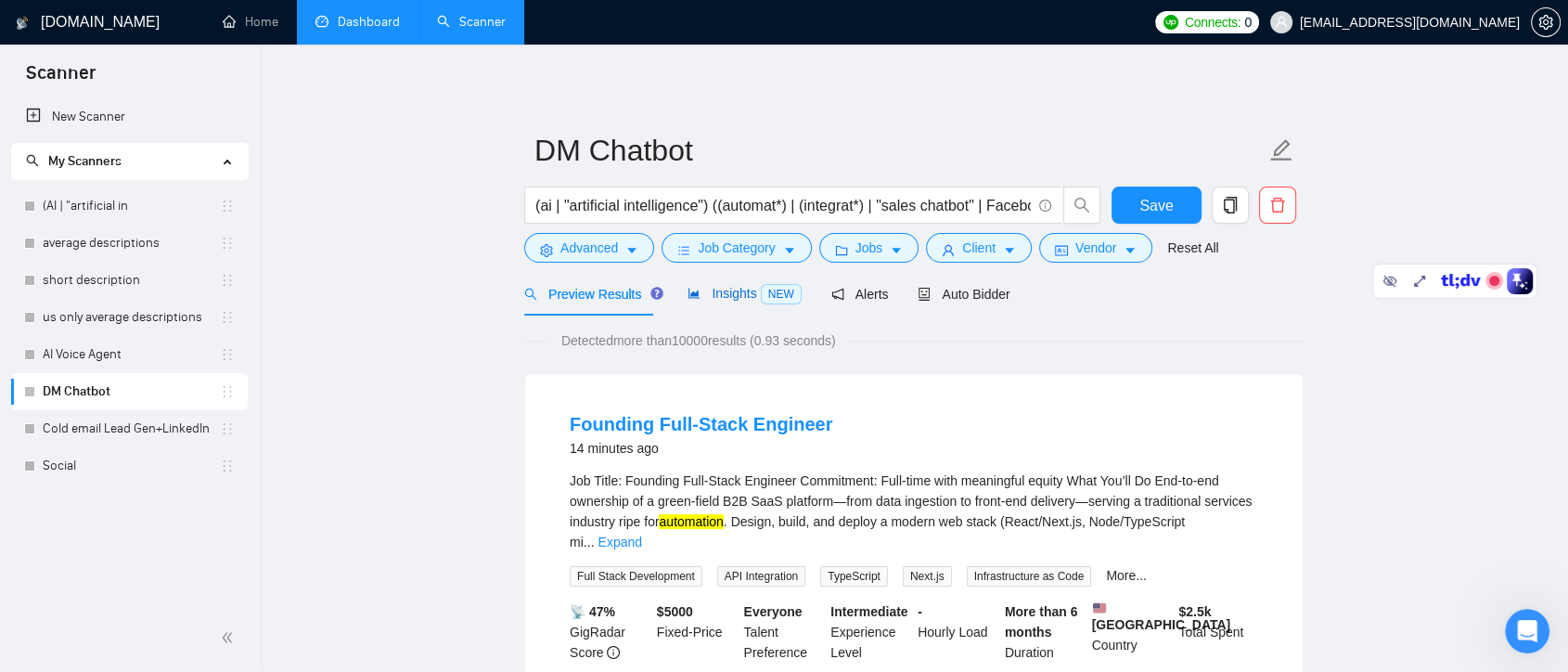
click at [739, 298] on span "Insights NEW" at bounding box center [744, 294] width 113 height 15
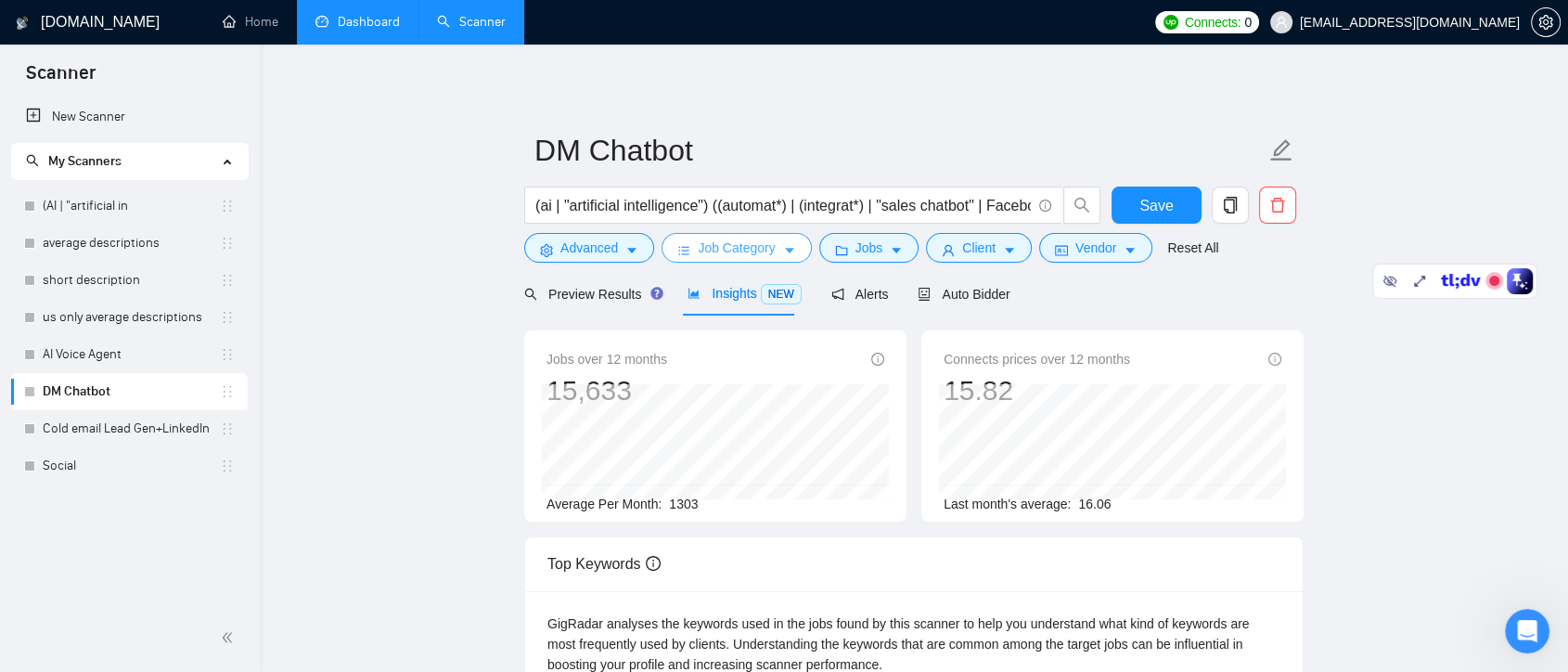
click at [721, 249] on span "Job Category" at bounding box center [736, 248] width 77 height 21
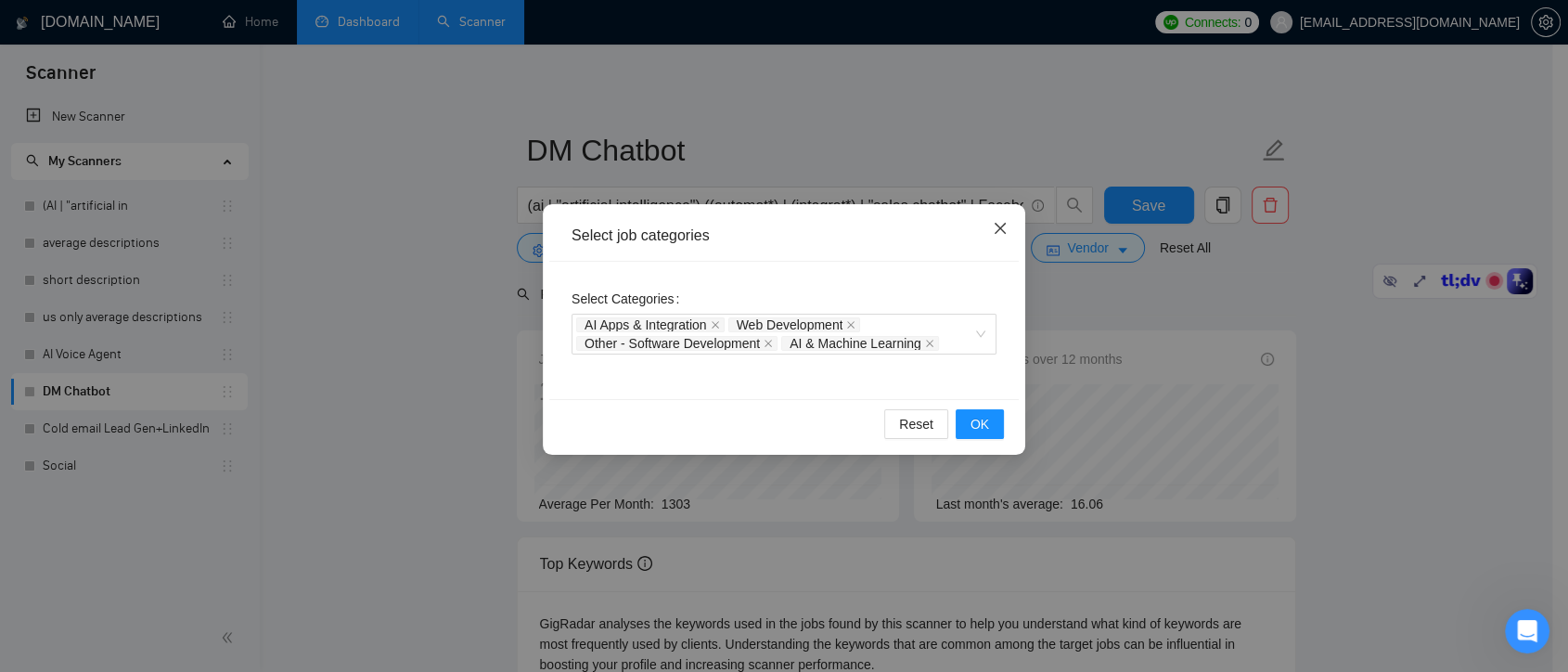
click at [1007, 230] on icon "close" at bounding box center [1001, 228] width 15 height 15
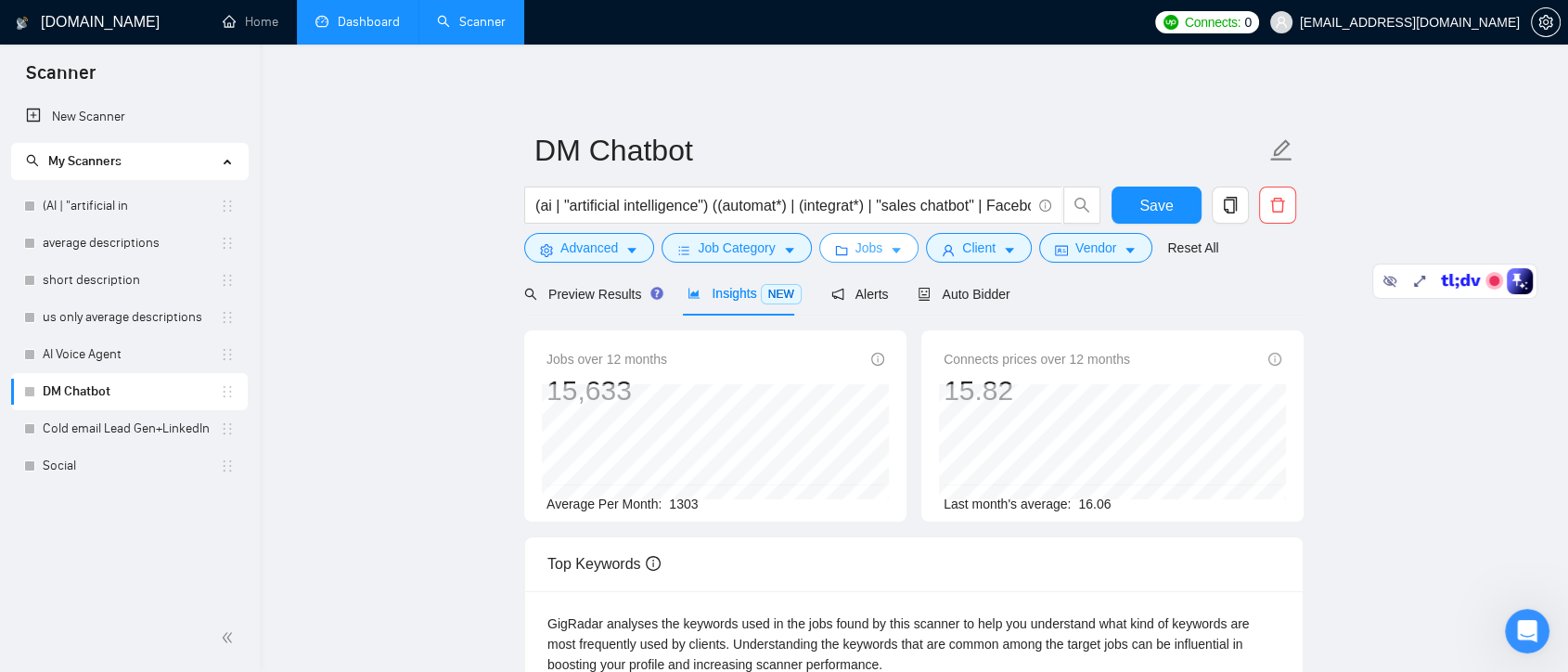
click at [858, 252] on span "Jobs" at bounding box center [868, 248] width 27 height 21
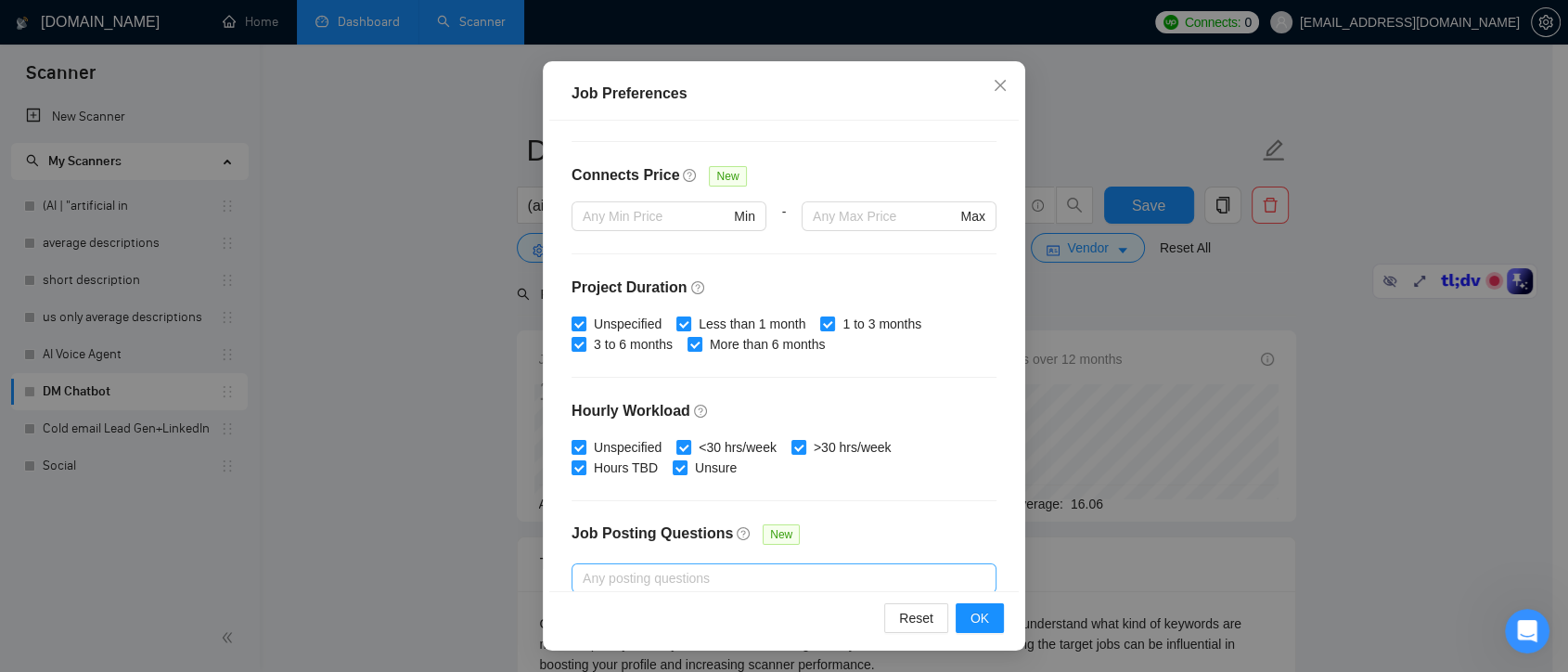
scroll to position [575, 0]
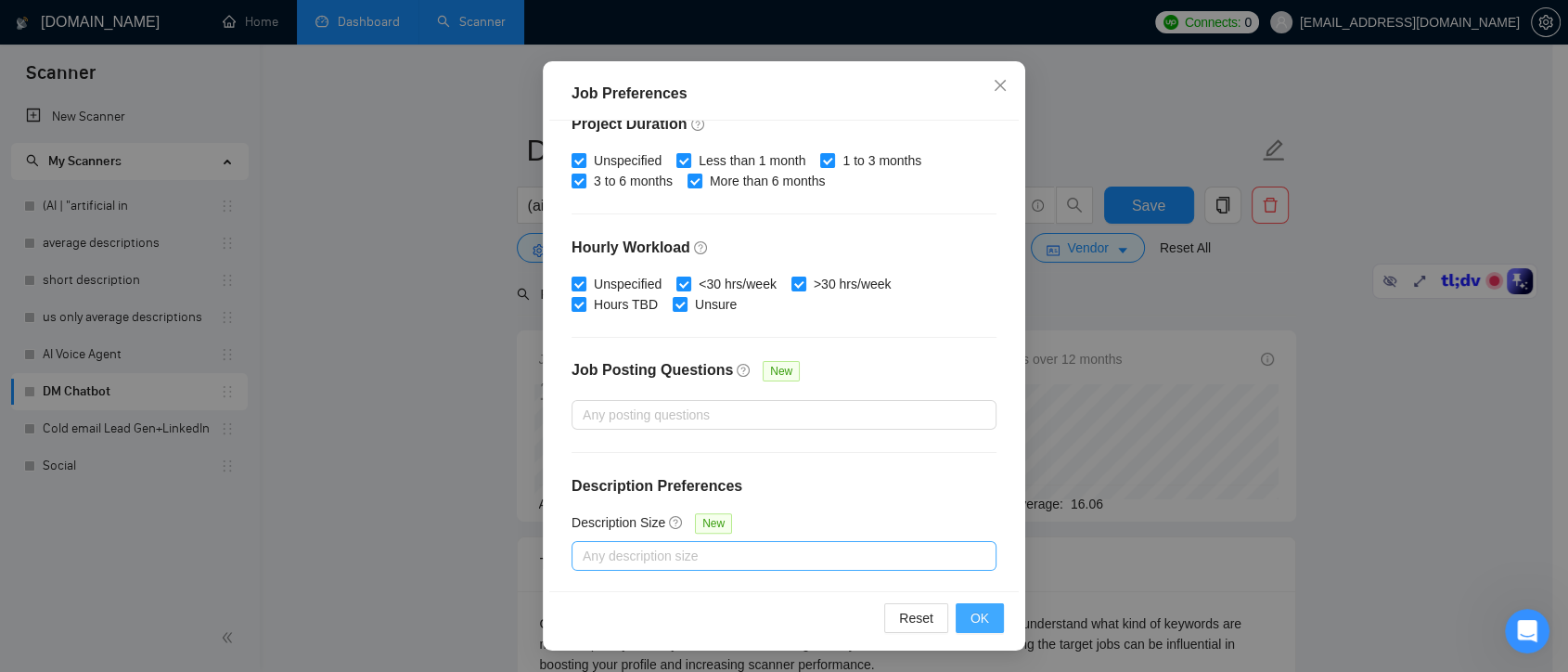
click at [973, 613] on span "OK" at bounding box center [980, 618] width 19 height 21
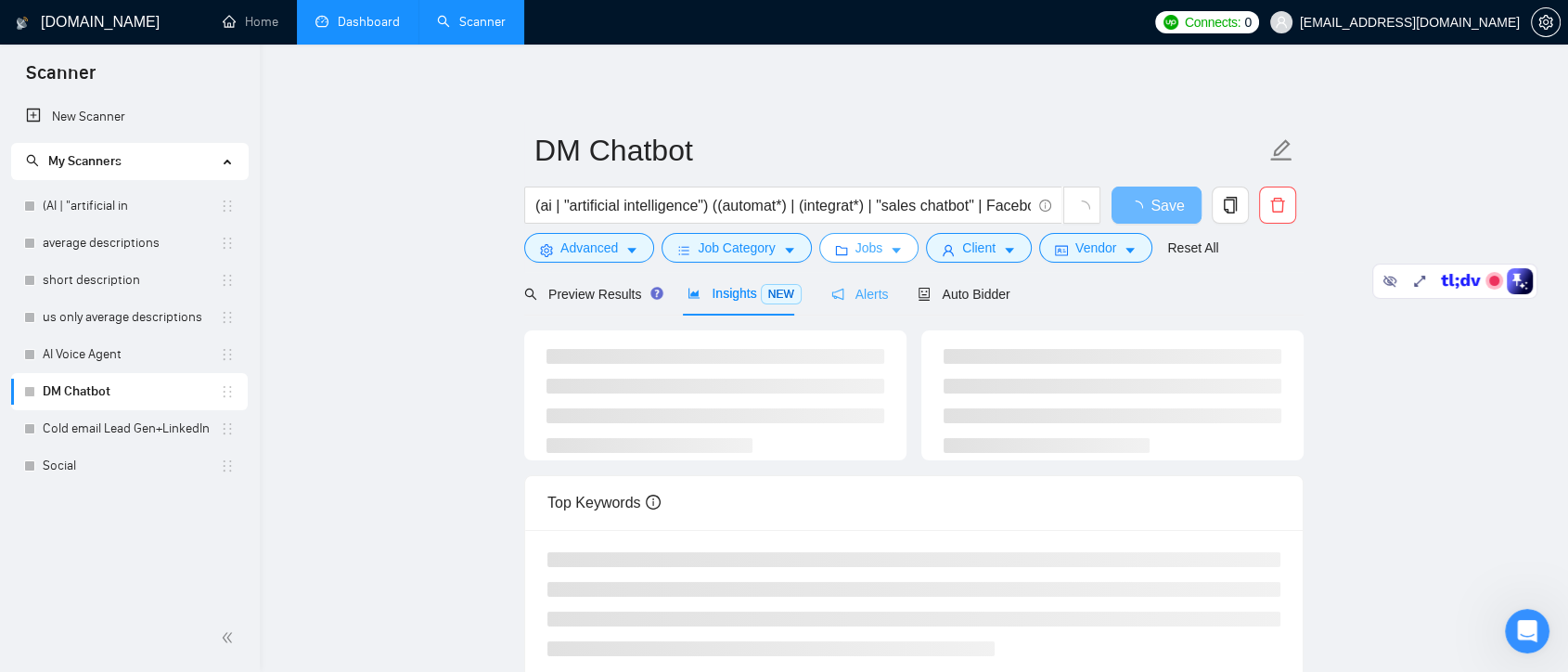
scroll to position [0, 0]
click at [979, 258] on button "Client" at bounding box center [979, 247] width 106 height 29
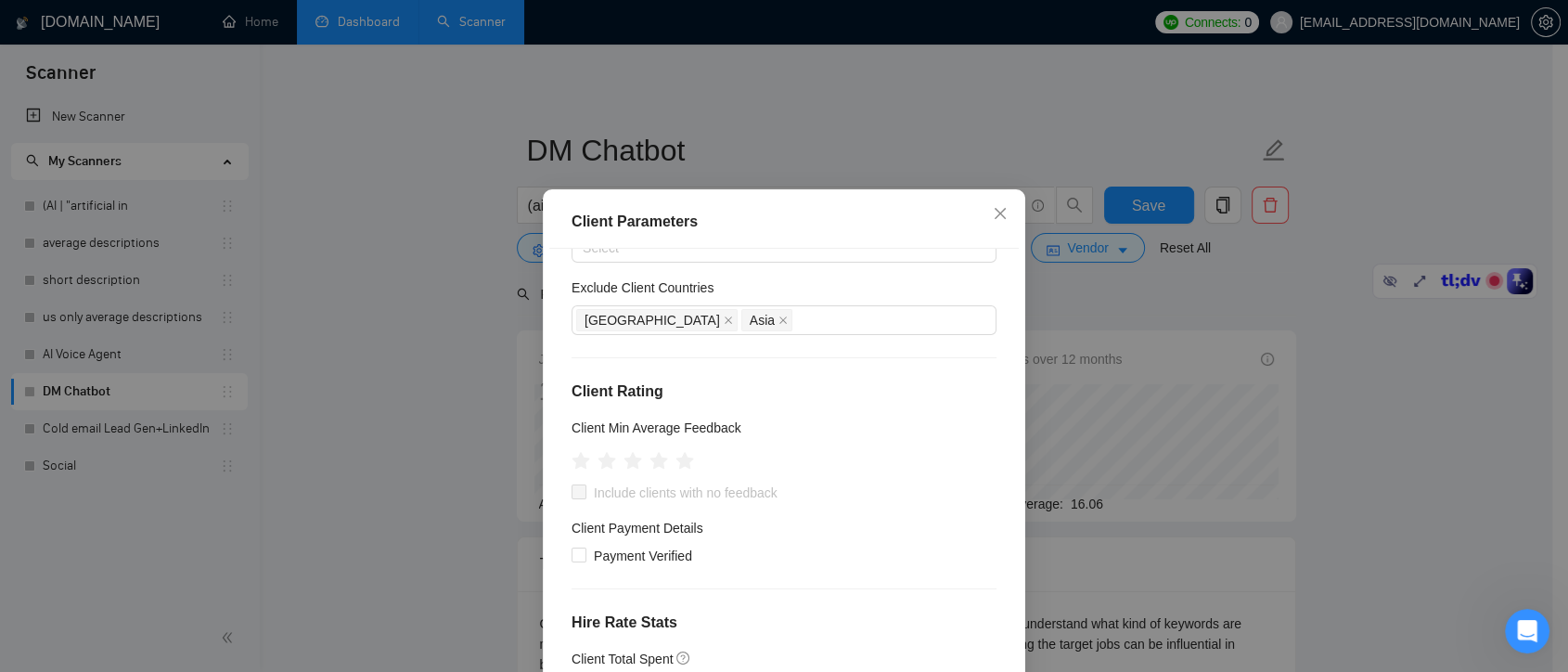
scroll to position [206, 0]
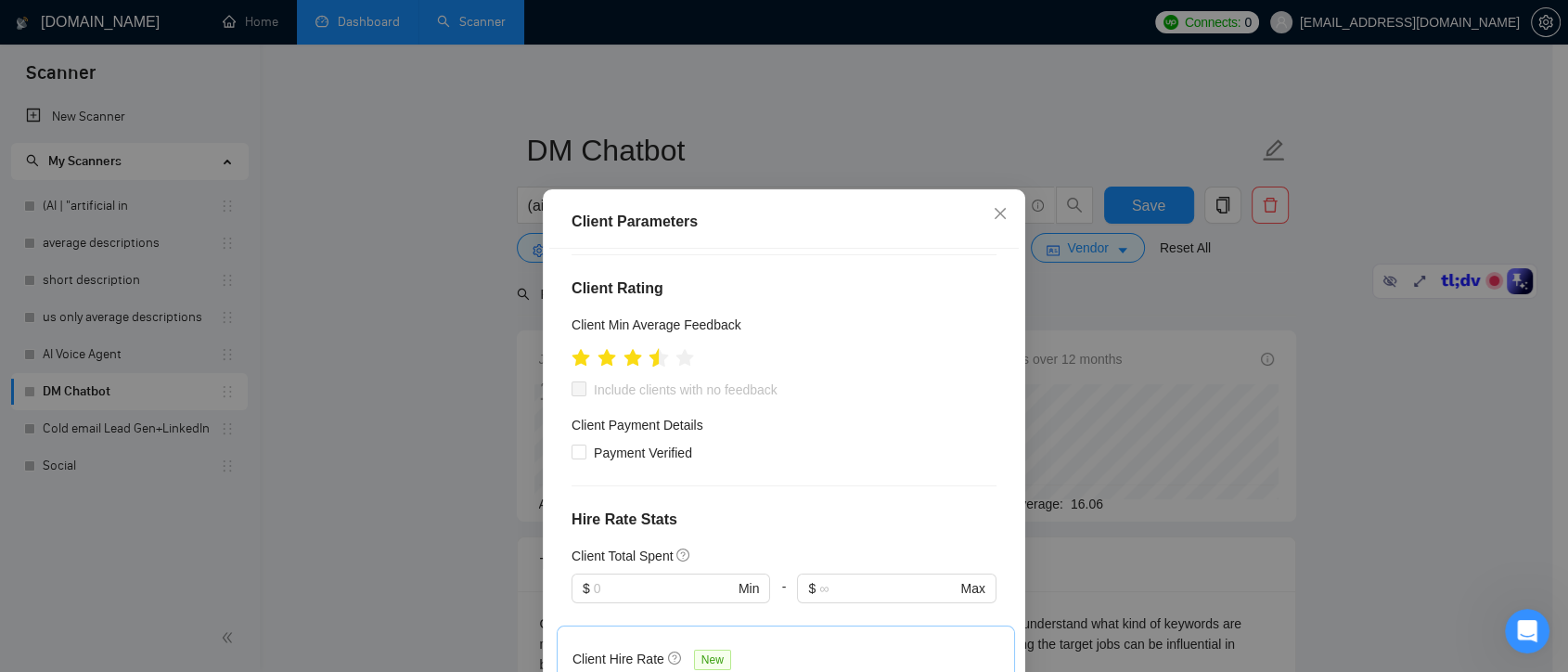
click at [649, 363] on icon "star" at bounding box center [659, 358] width 20 height 19
click at [572, 393] on input "Include clients with no feedback" at bounding box center [579, 388] width 13 height 13
checkbox input "true"
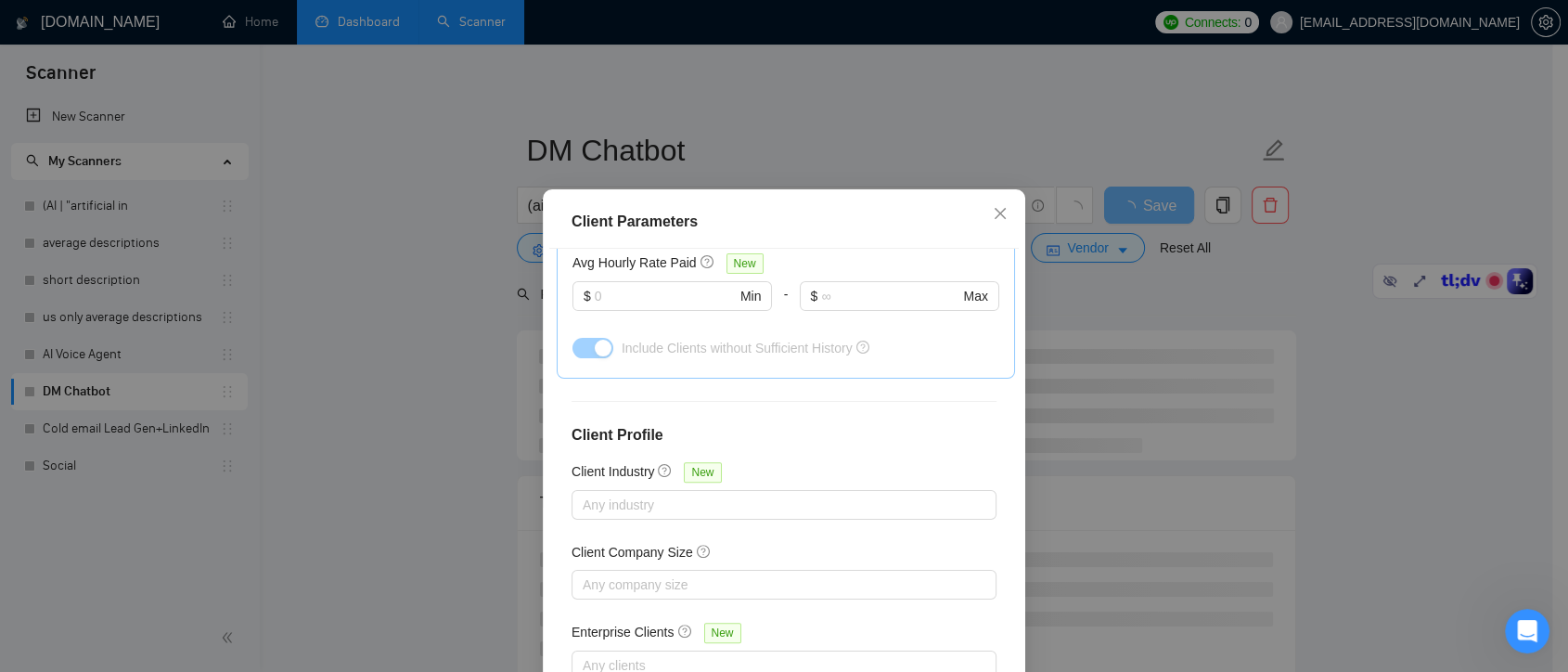
scroll to position [128, 0]
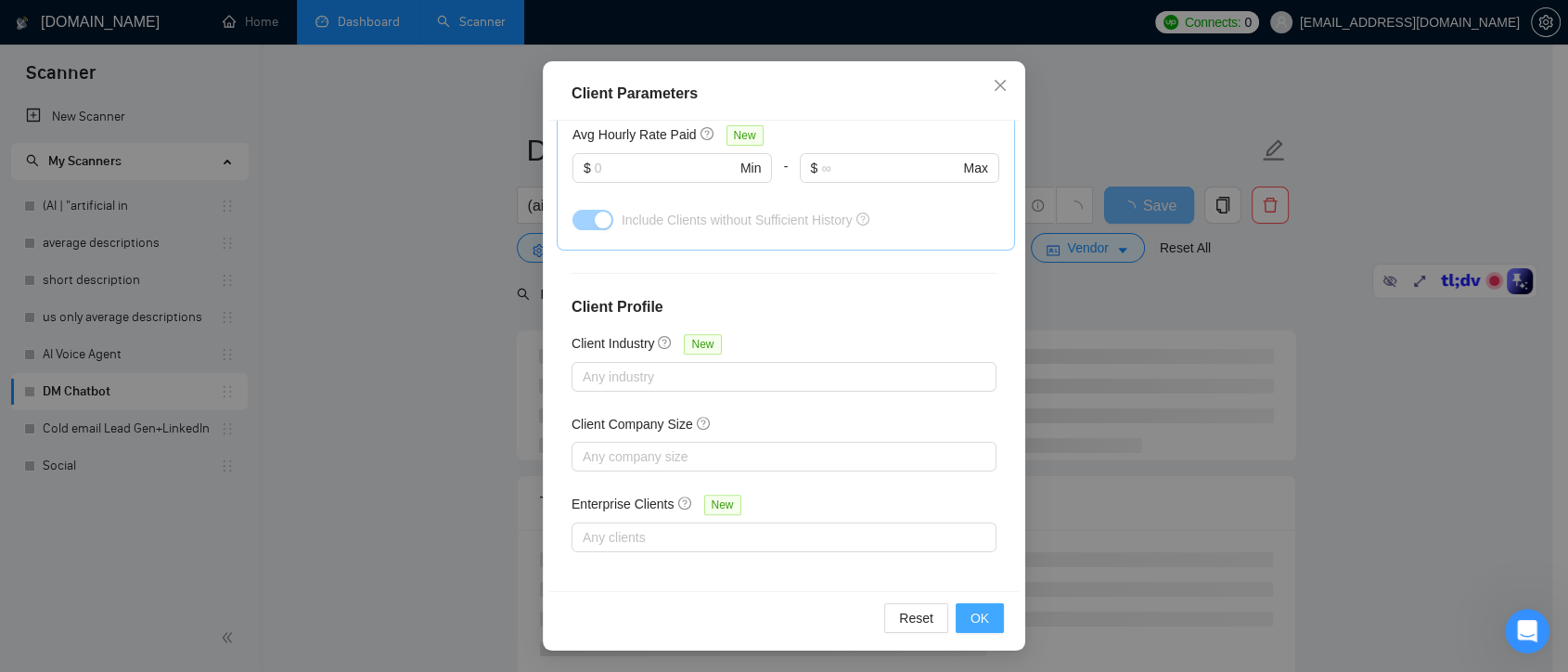
click at [971, 614] on span "OK" at bounding box center [980, 618] width 19 height 21
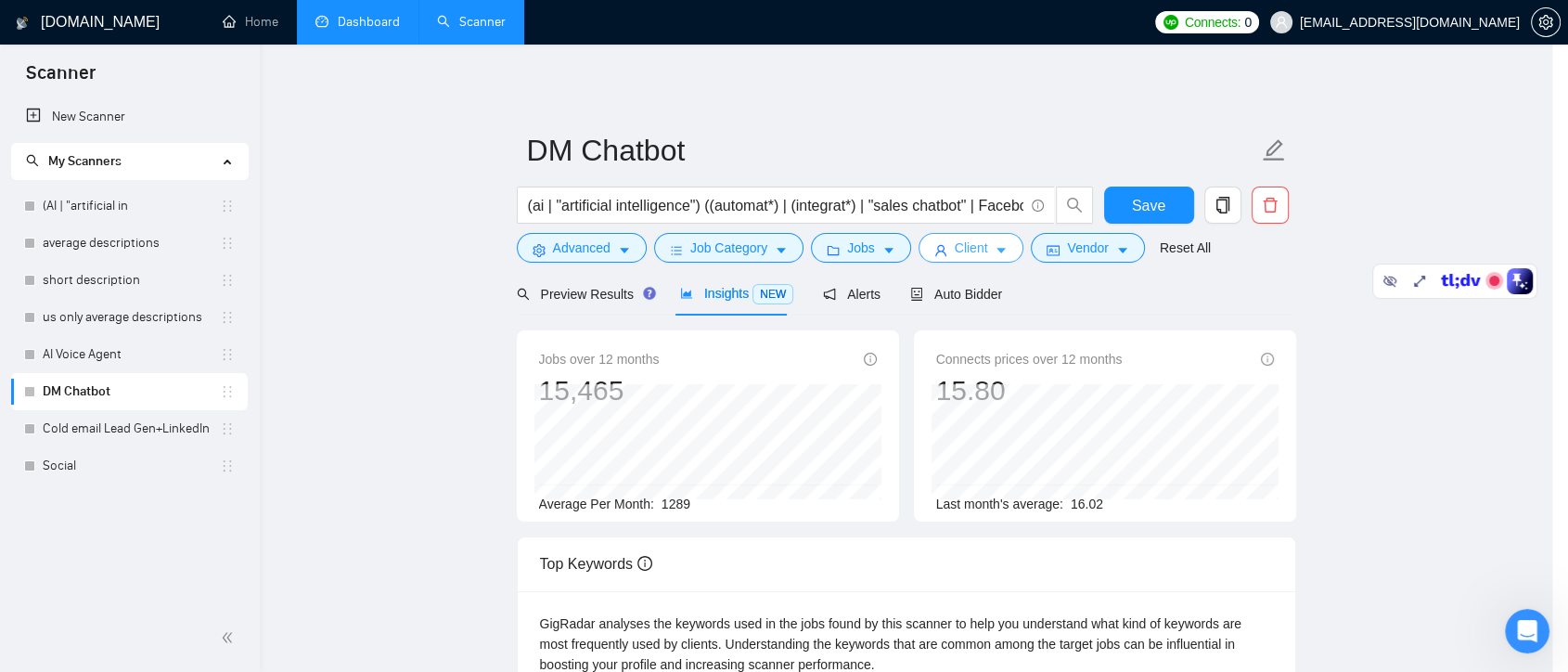
scroll to position [0, 0]
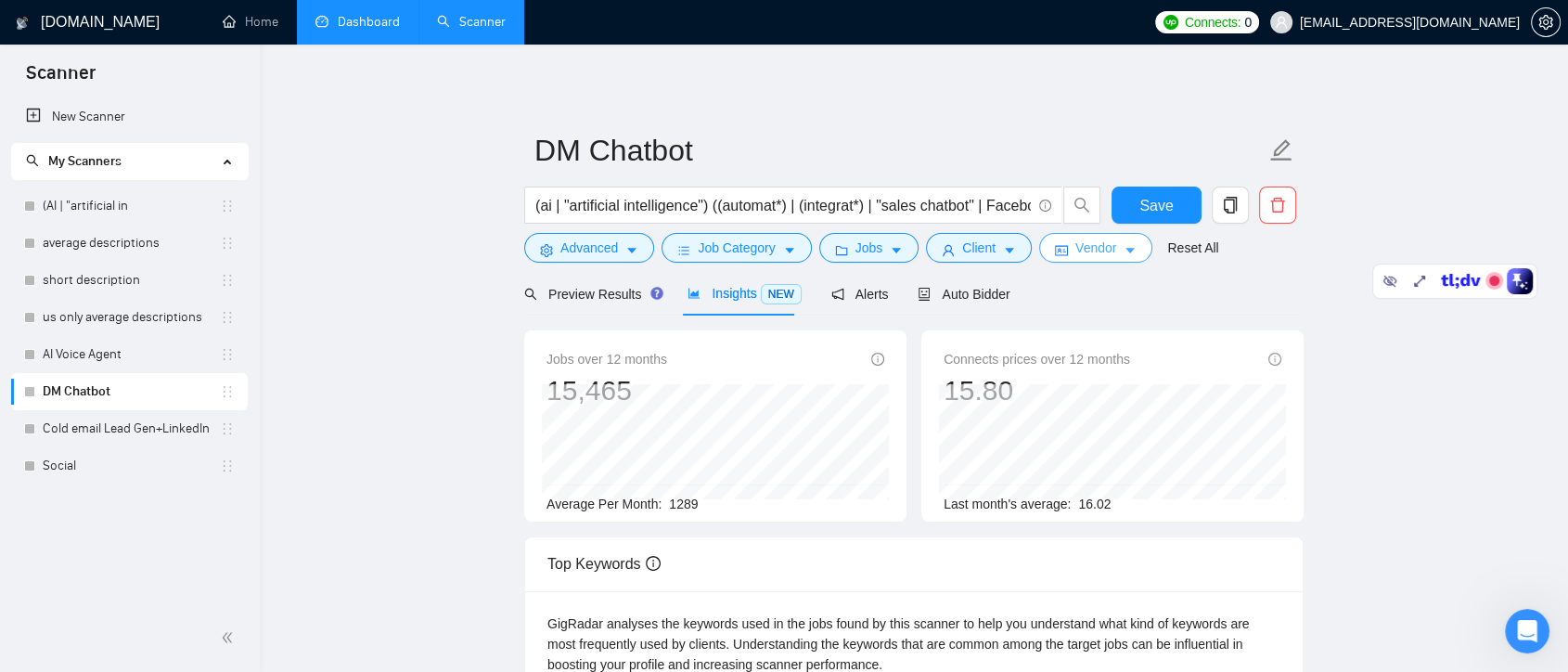
click at [1087, 249] on span "Vendor" at bounding box center [1095, 248] width 41 height 21
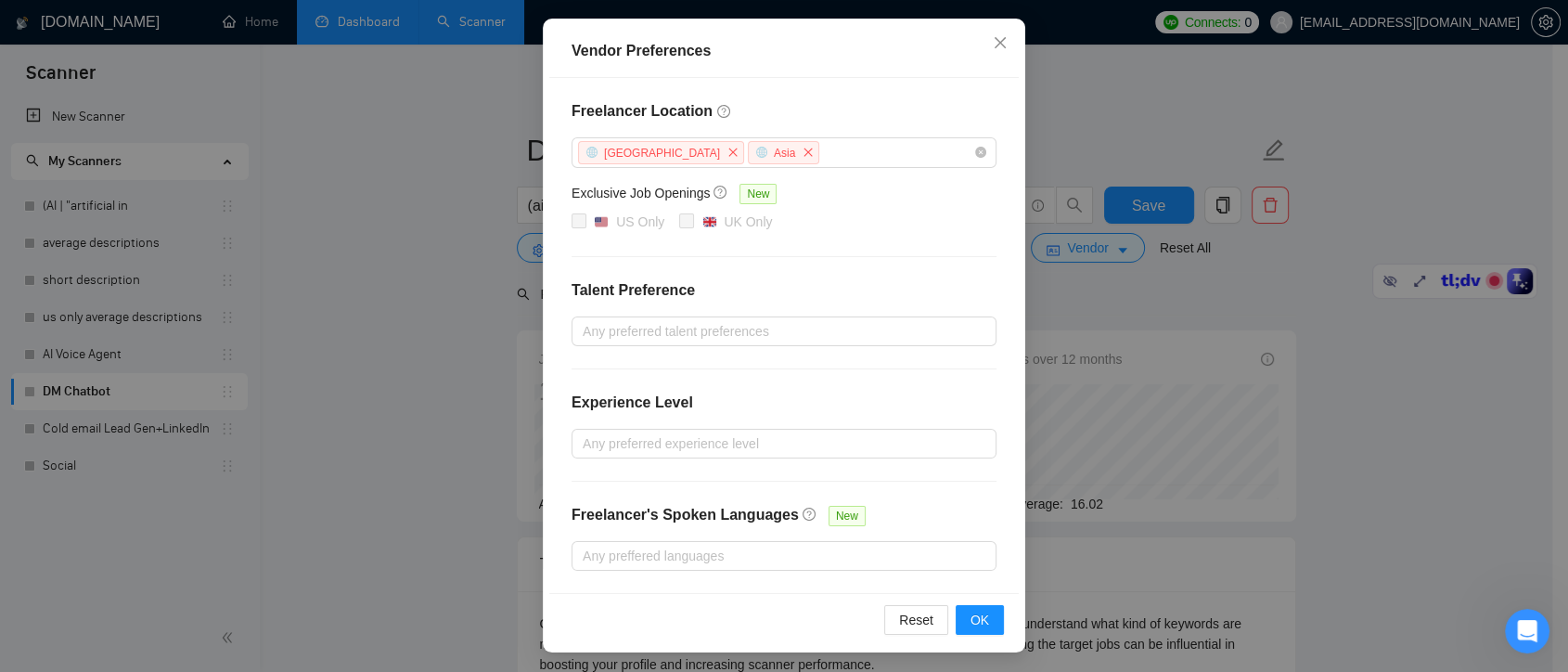
scroll to position [103, 0]
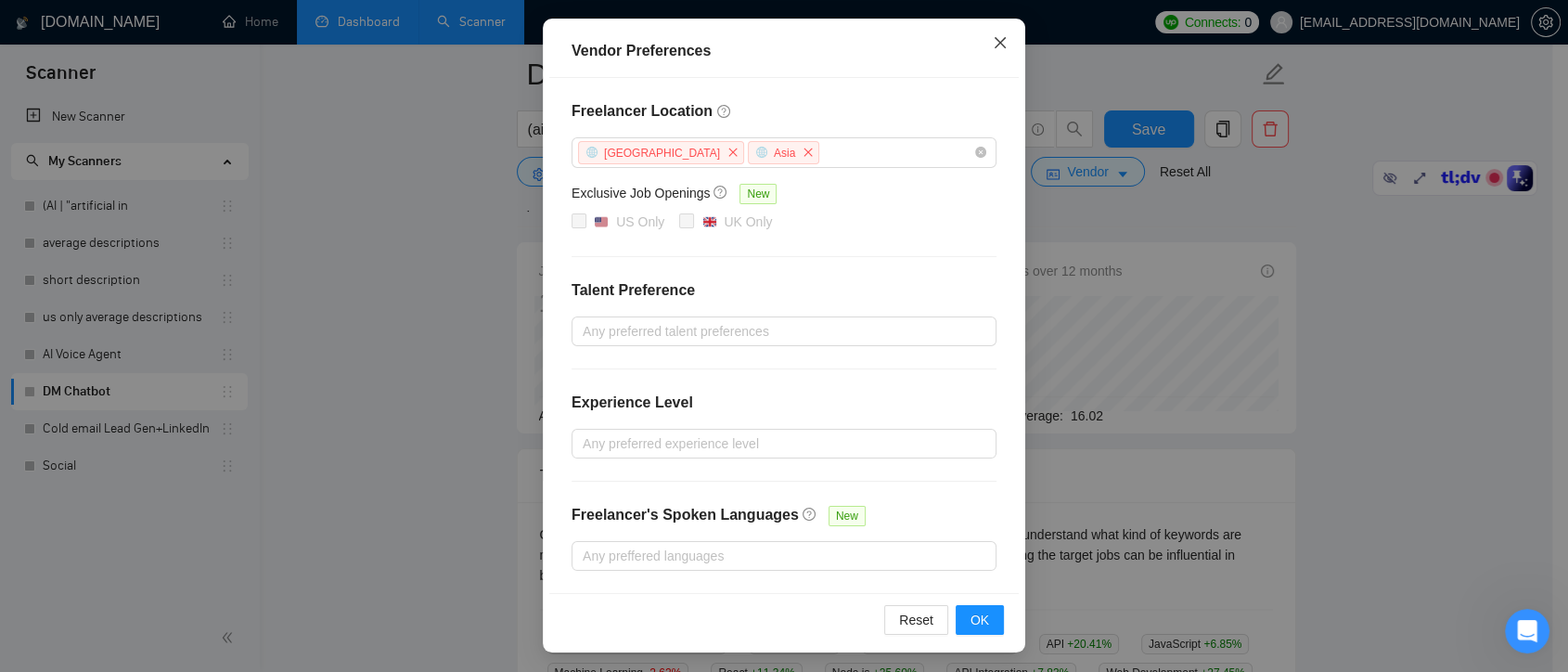
click at [994, 48] on icon "close" at bounding box center [1001, 42] width 15 height 15
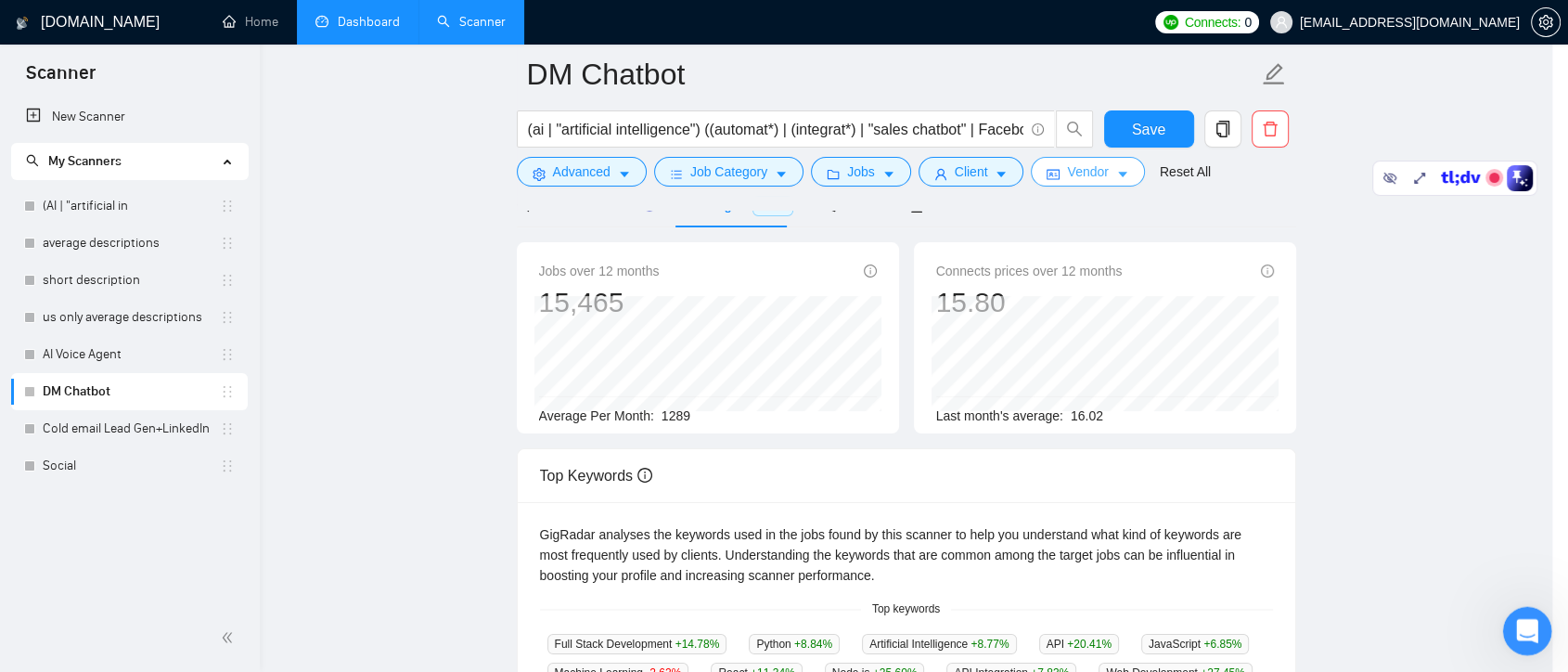
scroll to position [0, 0]
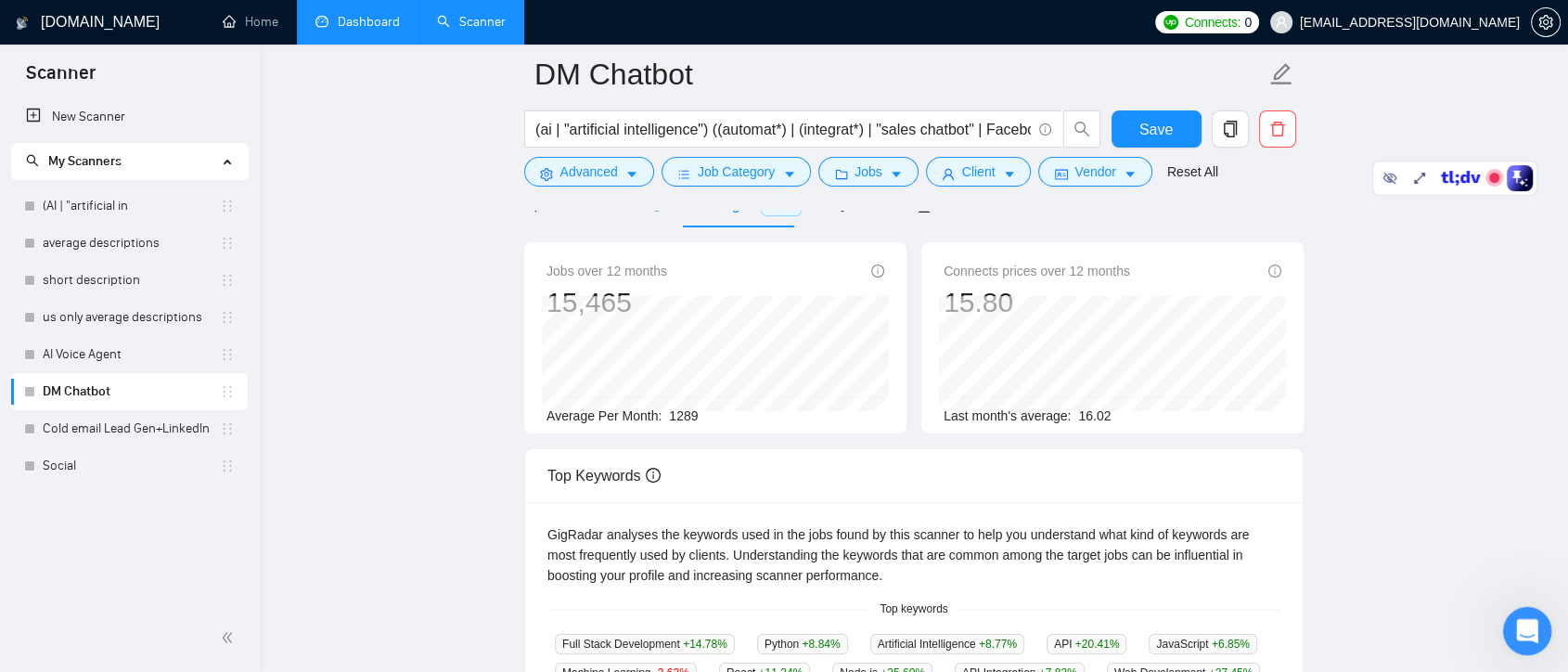
click at [1517, 622] on icon "Open Intercom Messenger" at bounding box center [1525, 629] width 30 height 30
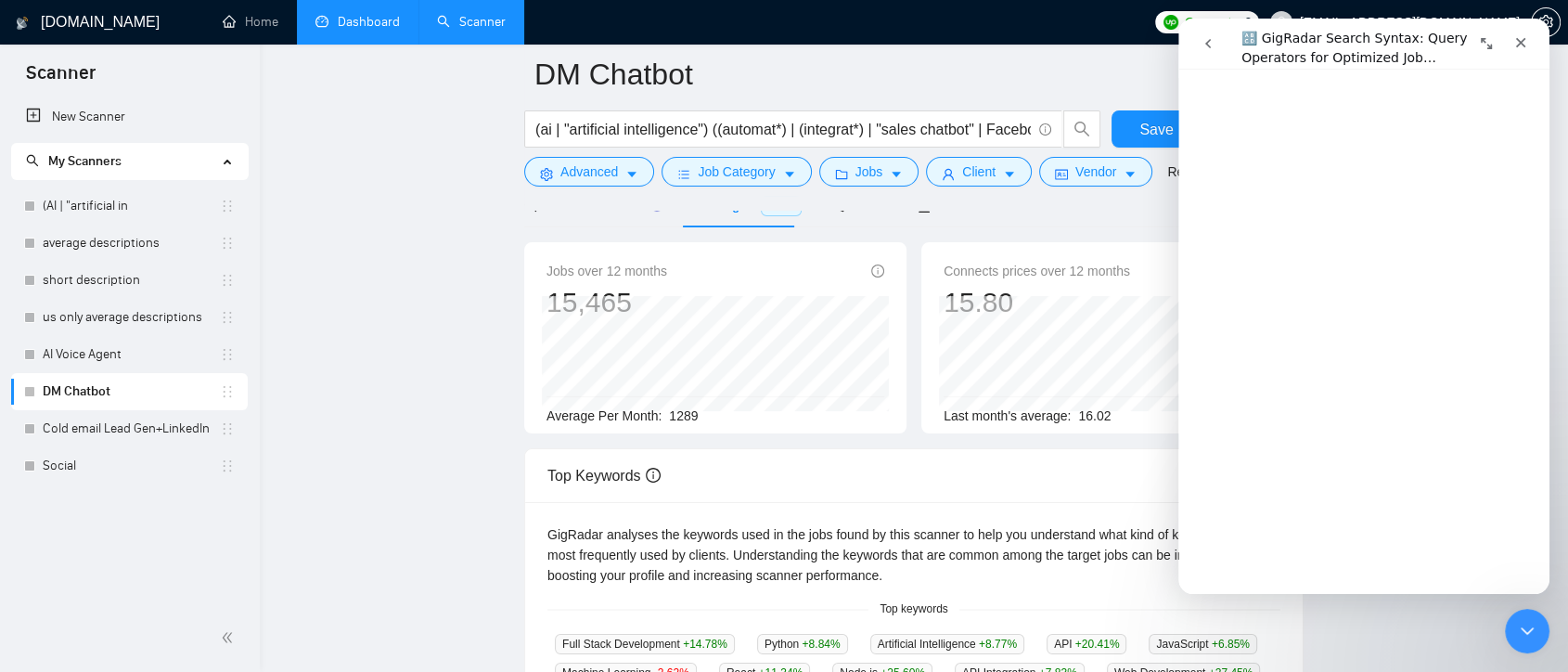
click at [1208, 38] on icon "go back" at bounding box center [1208, 43] width 15 height 15
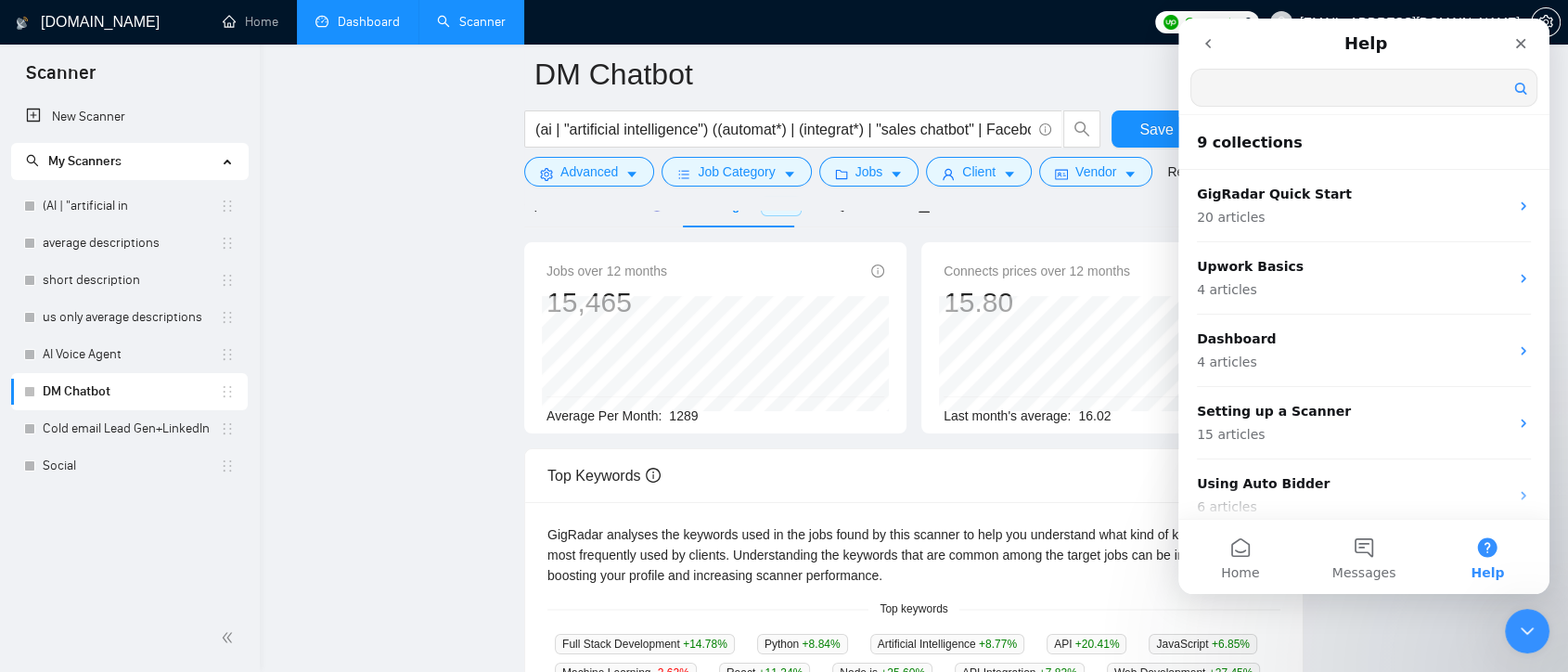
click at [1277, 98] on input "Search for help" at bounding box center [1364, 88] width 346 height 36
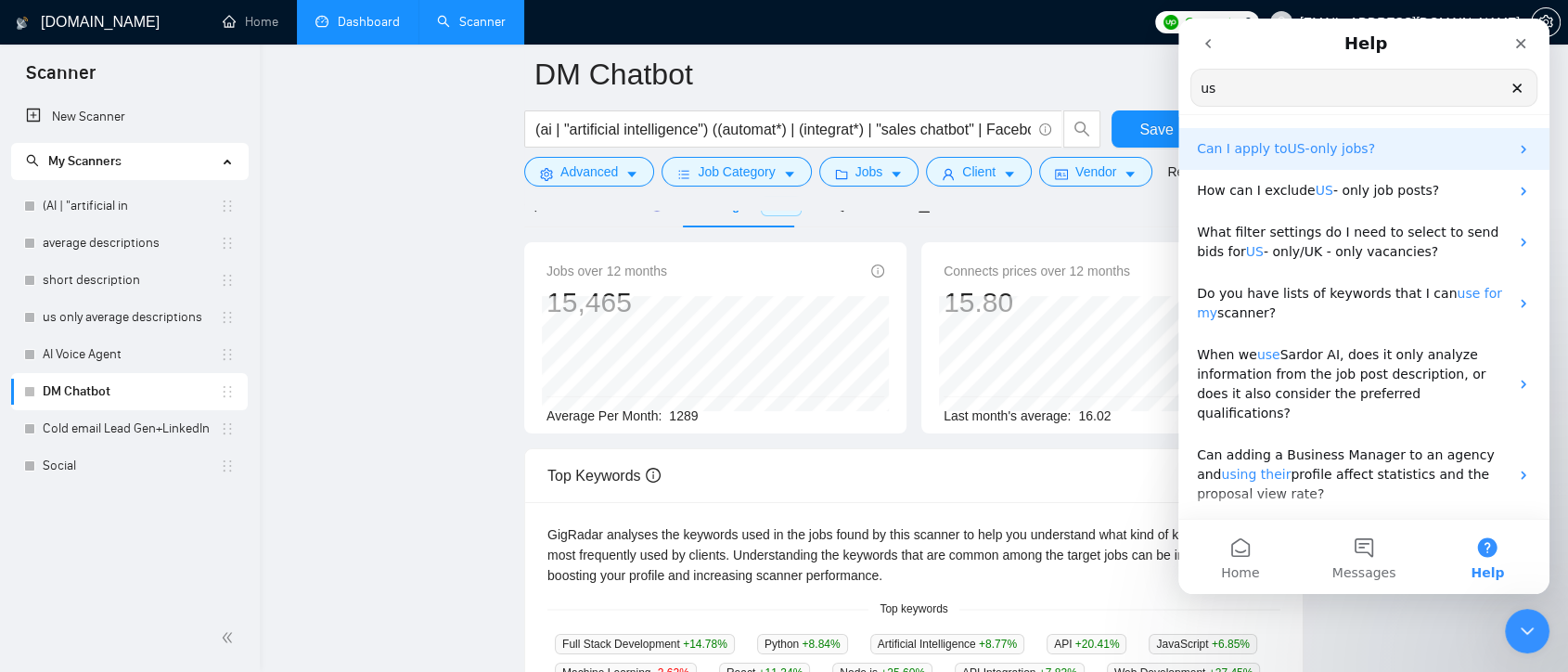
type input "us"
click at [1376, 157] on p "Can I apply to US -only jobs?" at bounding box center [1353, 148] width 312 height 20
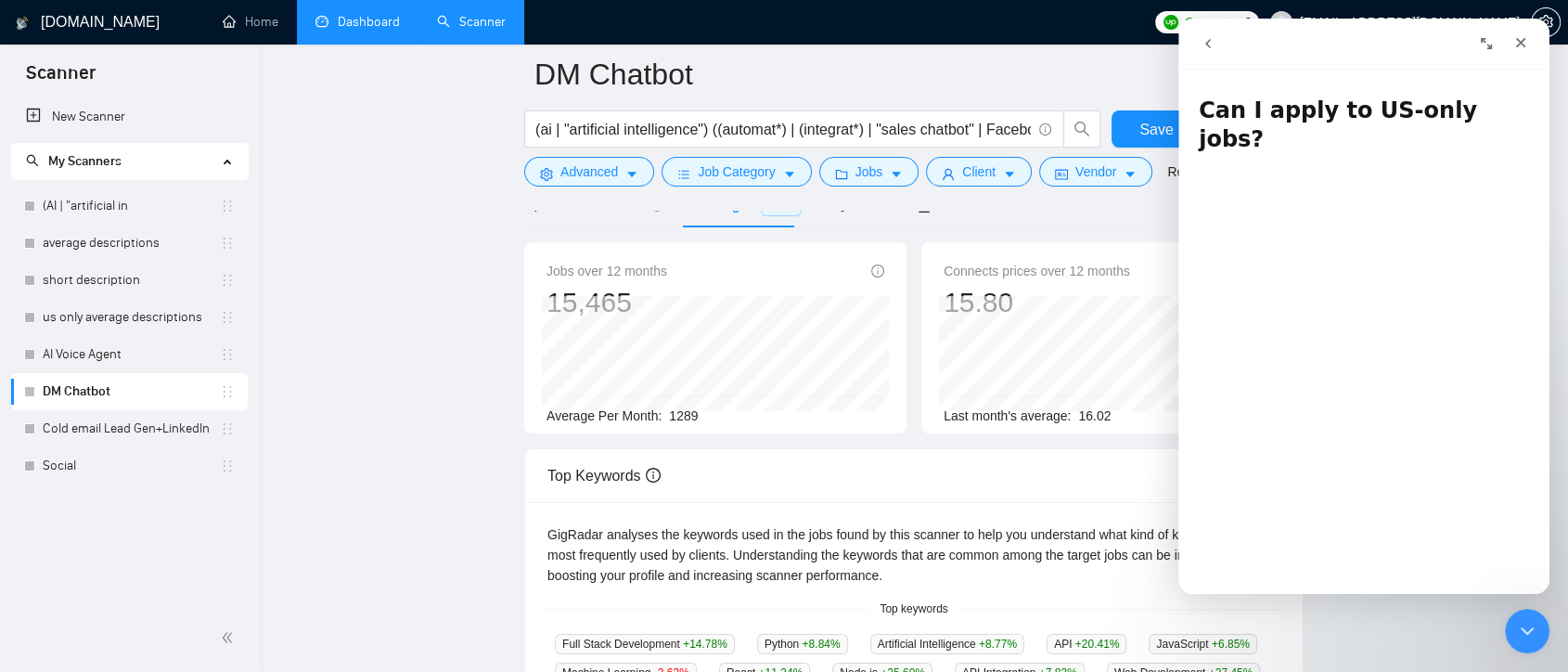
scroll to position [103, 0]
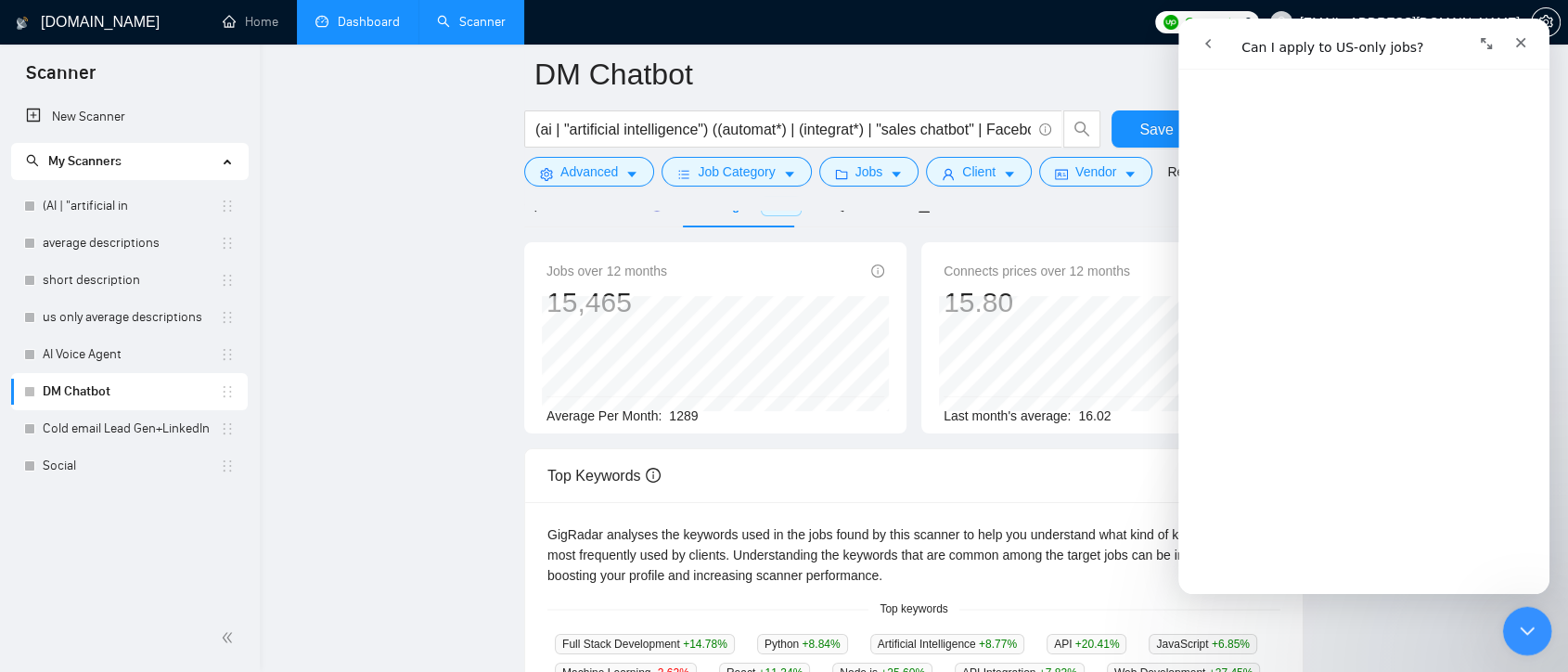
click at [1513, 635] on icon "Close Intercom Messenger" at bounding box center [1525, 629] width 23 height 23
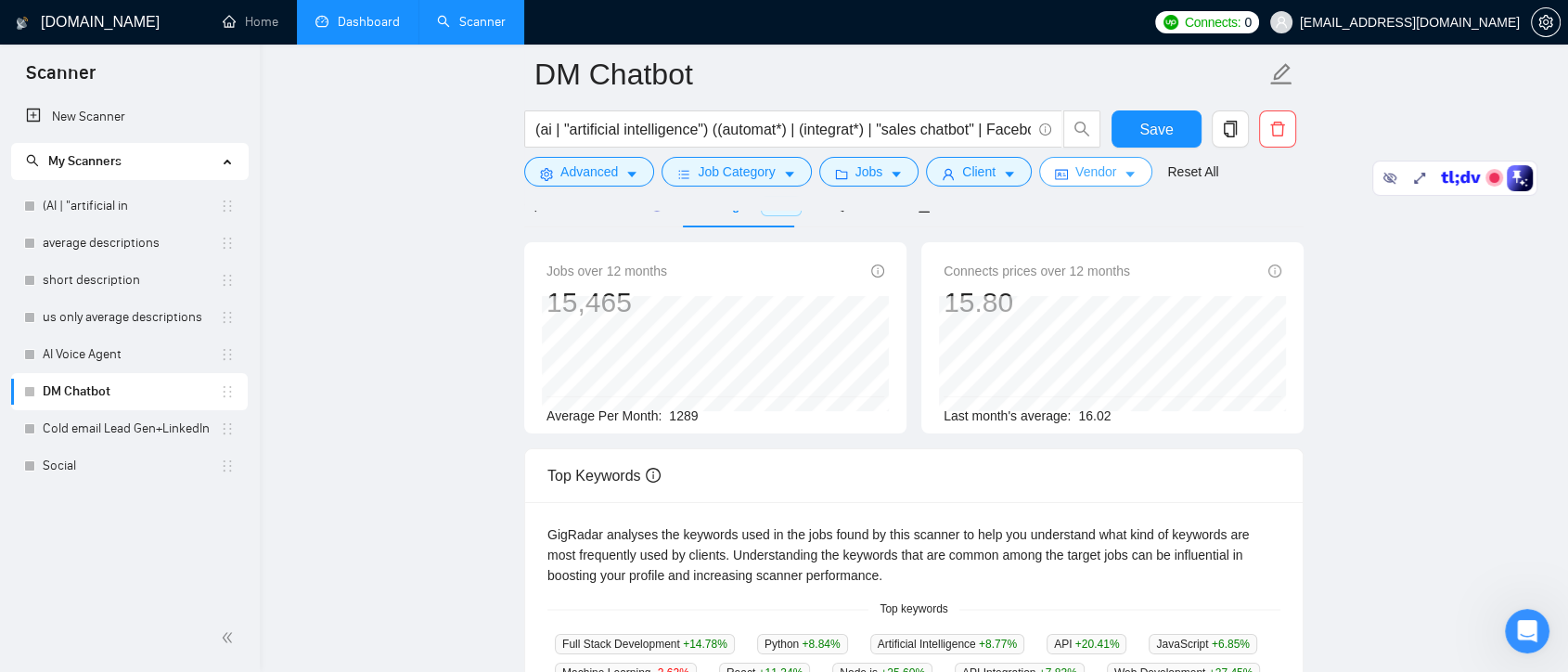
click at [1123, 171] on icon "caret-down" at bounding box center [1130, 175] width 13 height 13
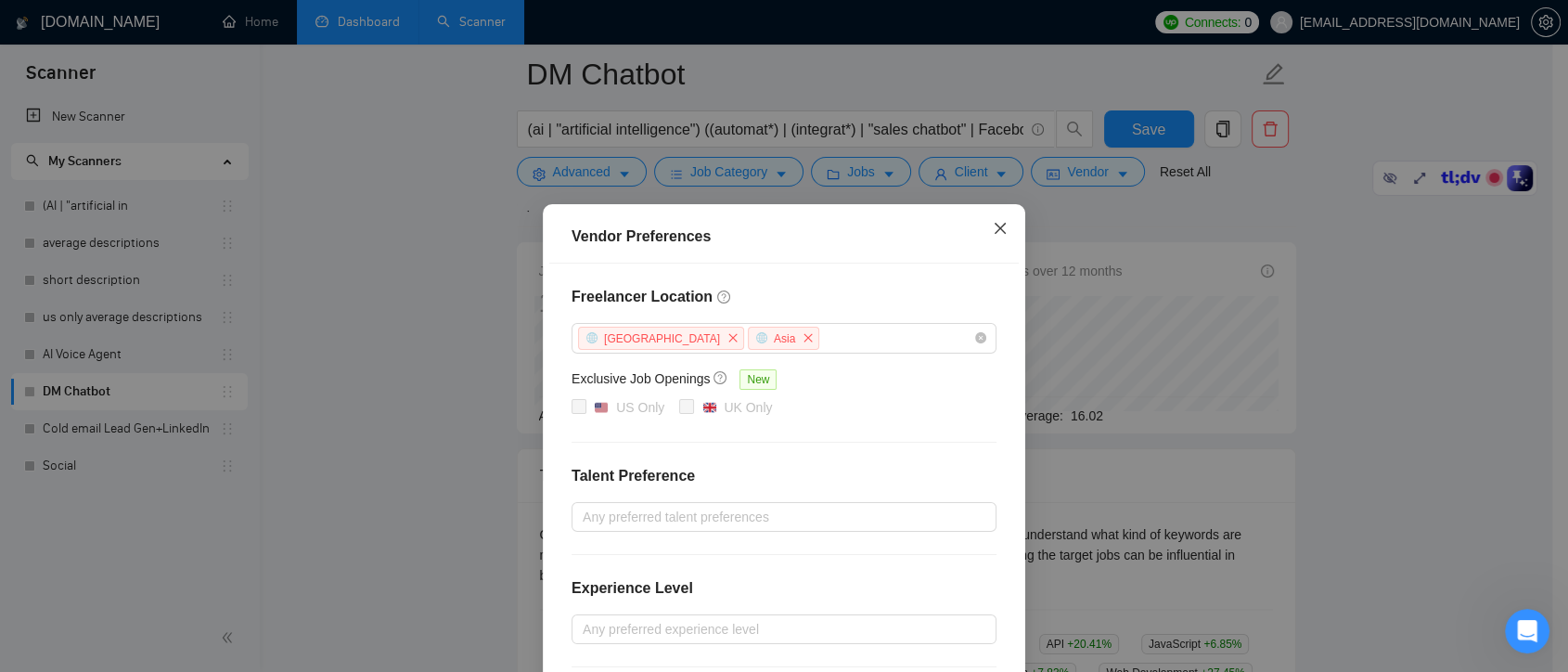
click at [993, 227] on icon "close" at bounding box center [1001, 228] width 15 height 15
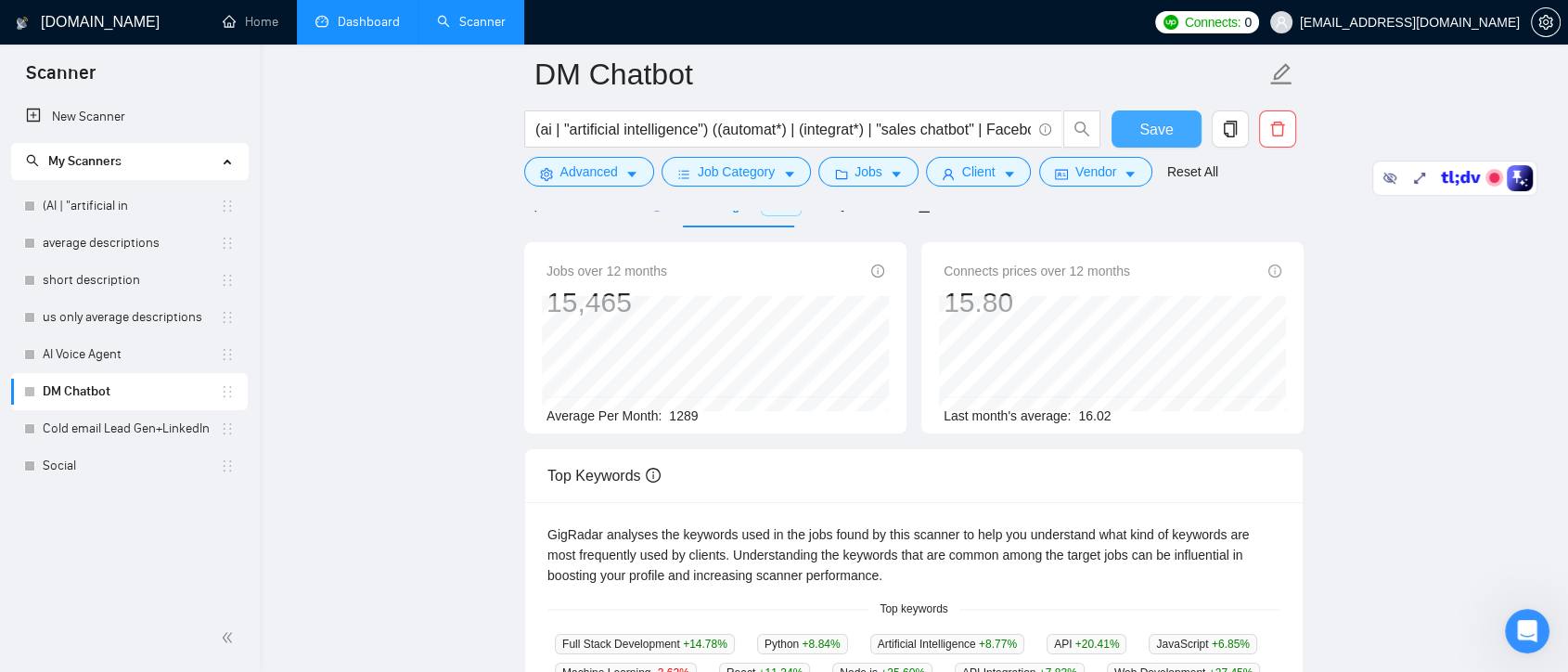
click at [1158, 132] on span "Save" at bounding box center [1155, 129] width 33 height 24
click at [1128, 171] on icon "caret-down" at bounding box center [1130, 175] width 13 height 13
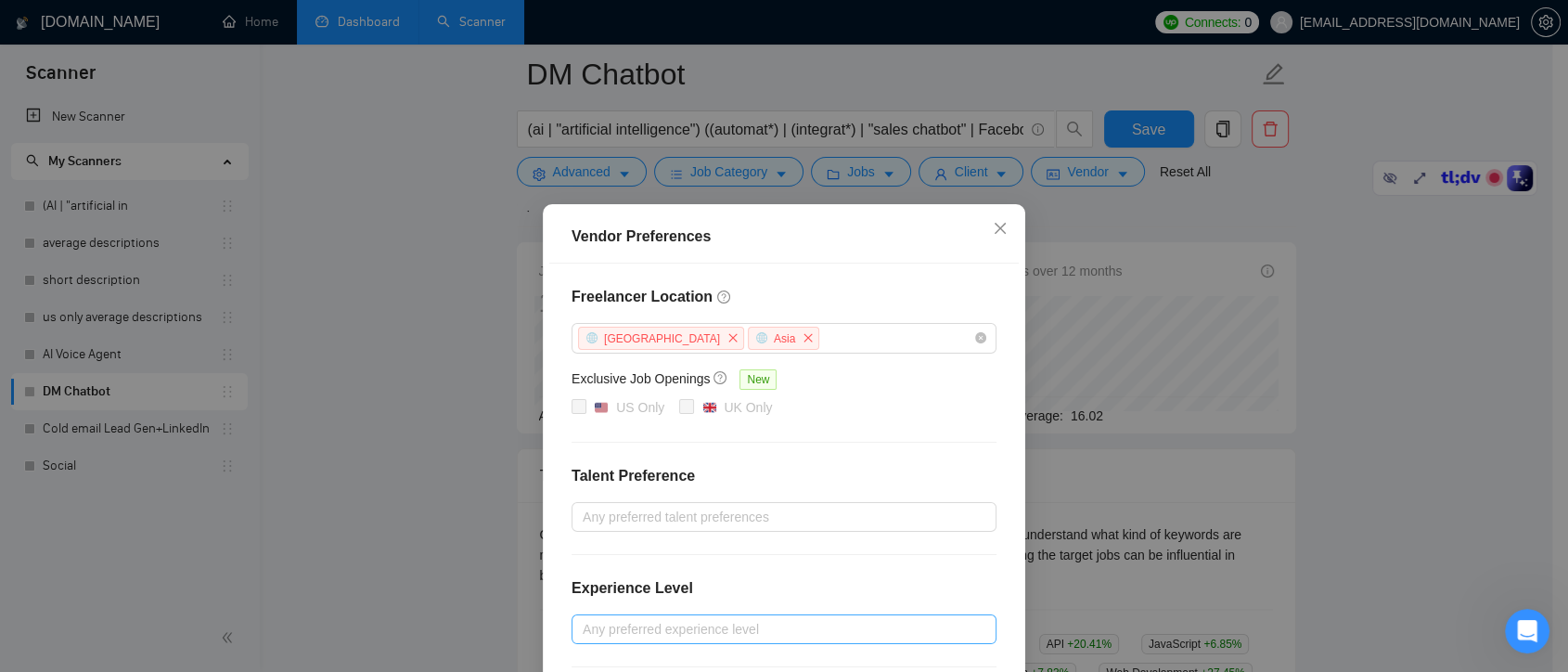
scroll to position [186, 0]
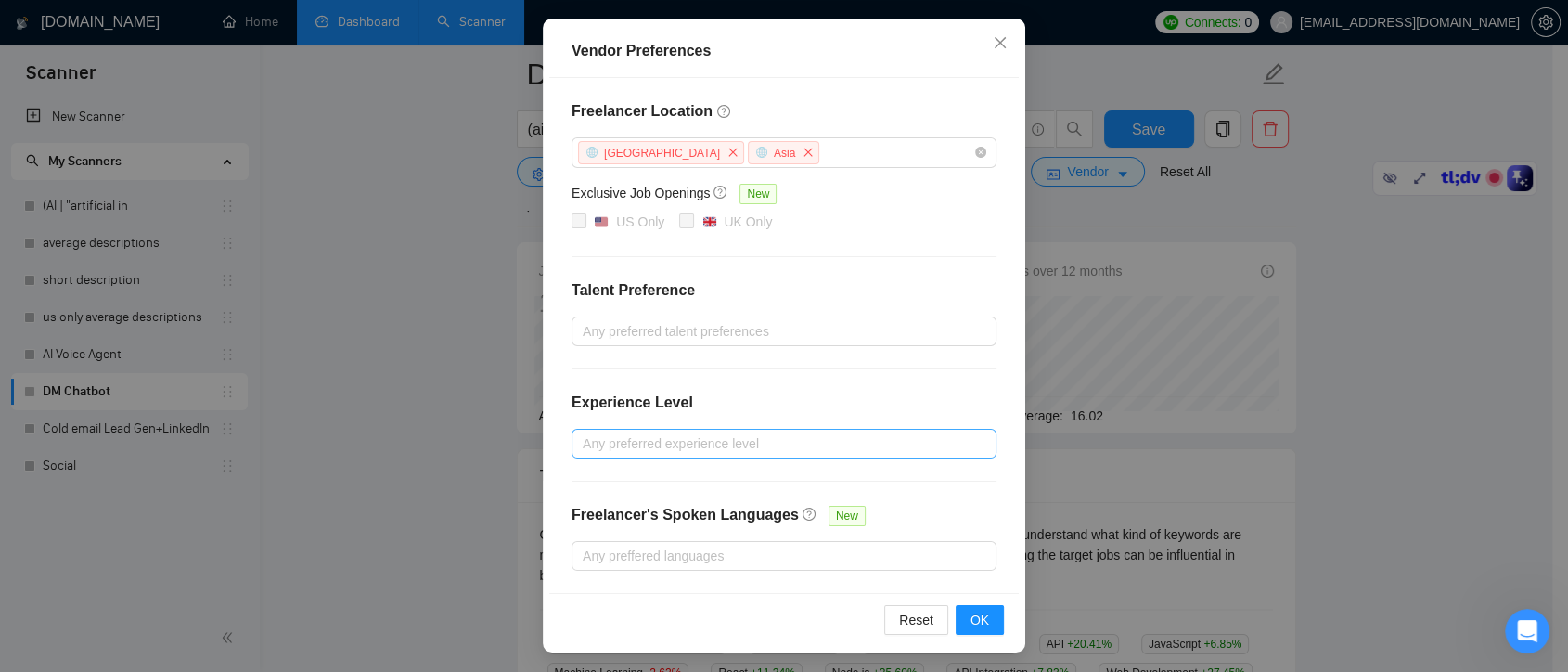
click at [712, 443] on div at bounding box center [774, 444] width 397 height 23
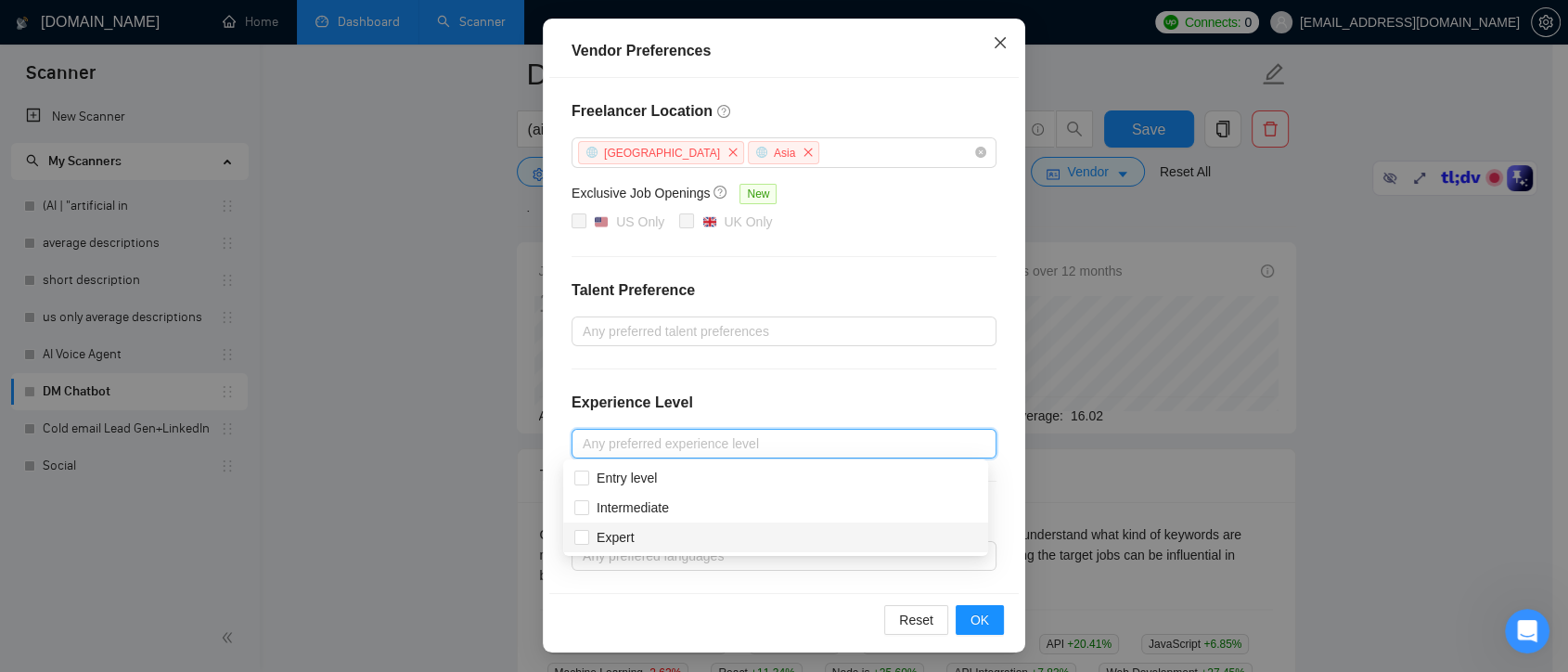
click at [1004, 37] on span "Close" at bounding box center [1000, 43] width 50 height 50
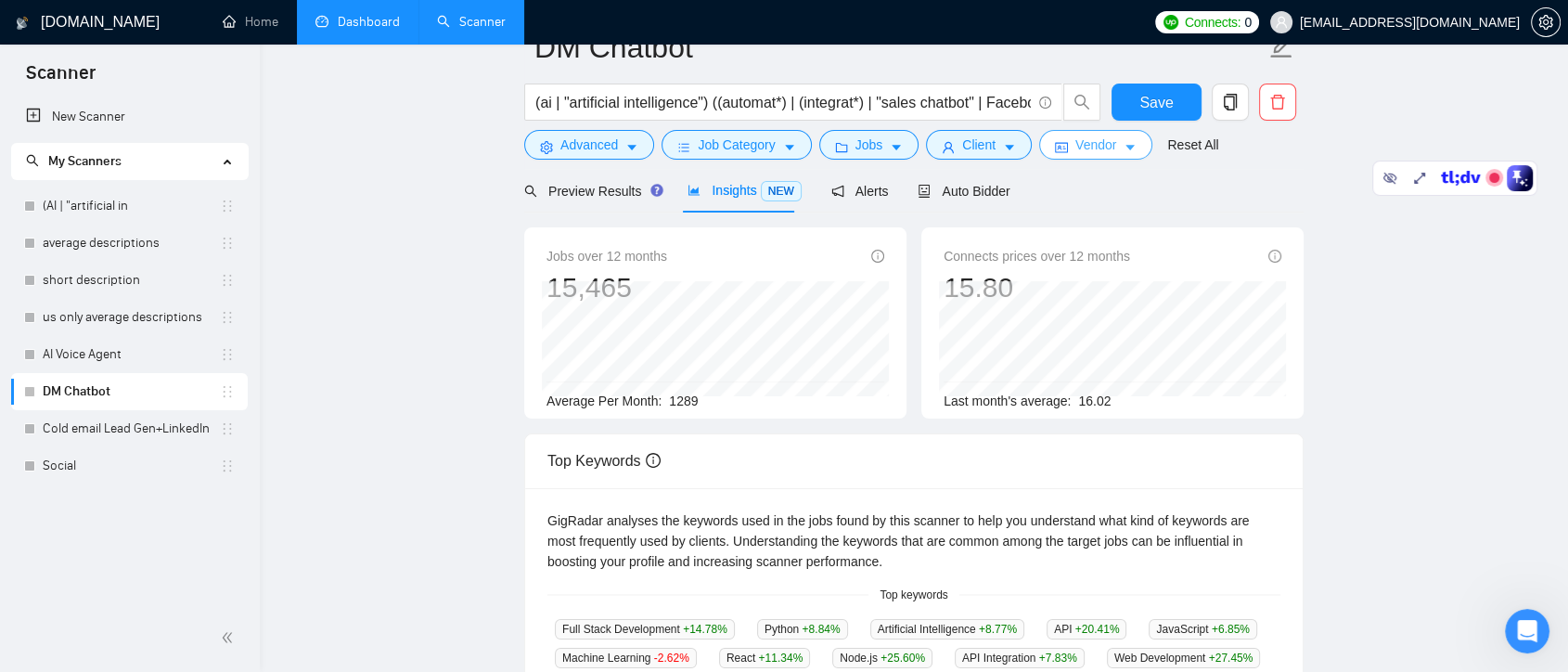
scroll to position [0, 0]
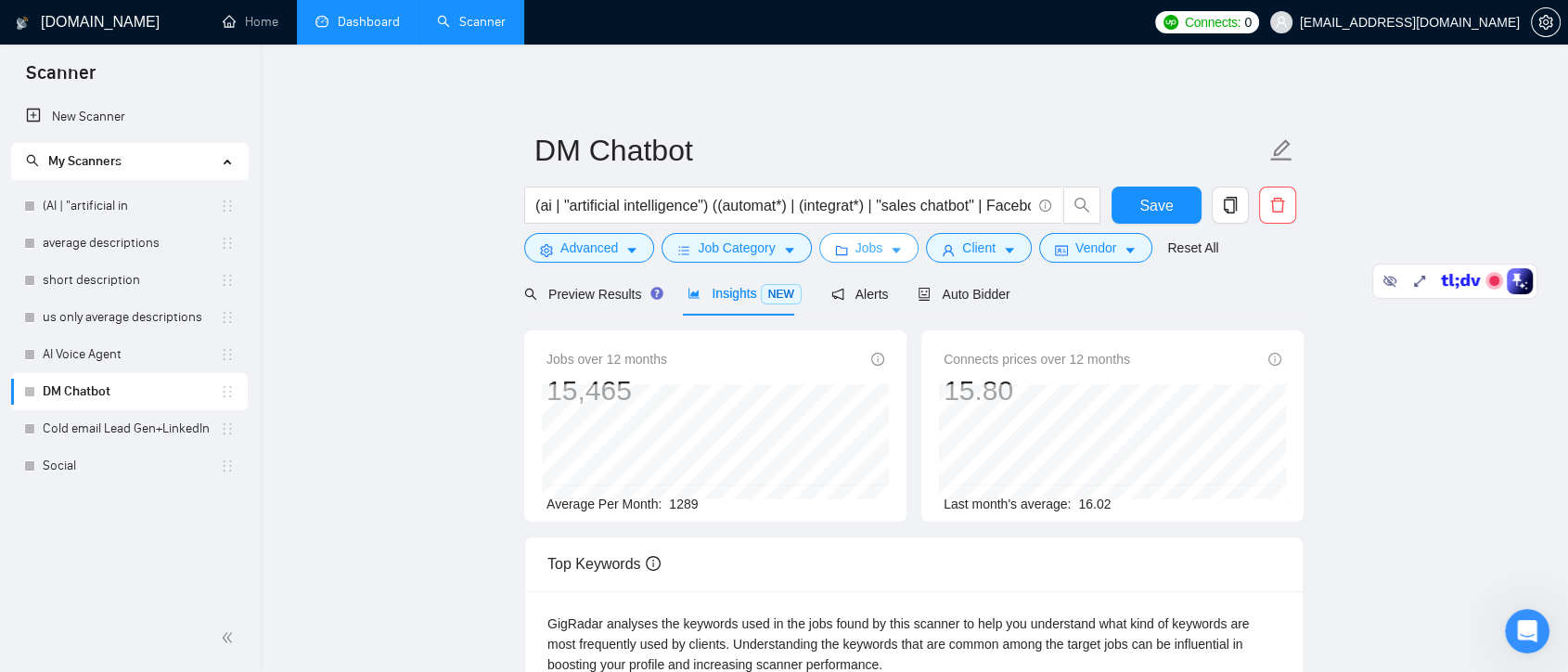
click at [890, 241] on button "Jobs" at bounding box center [869, 247] width 100 height 29
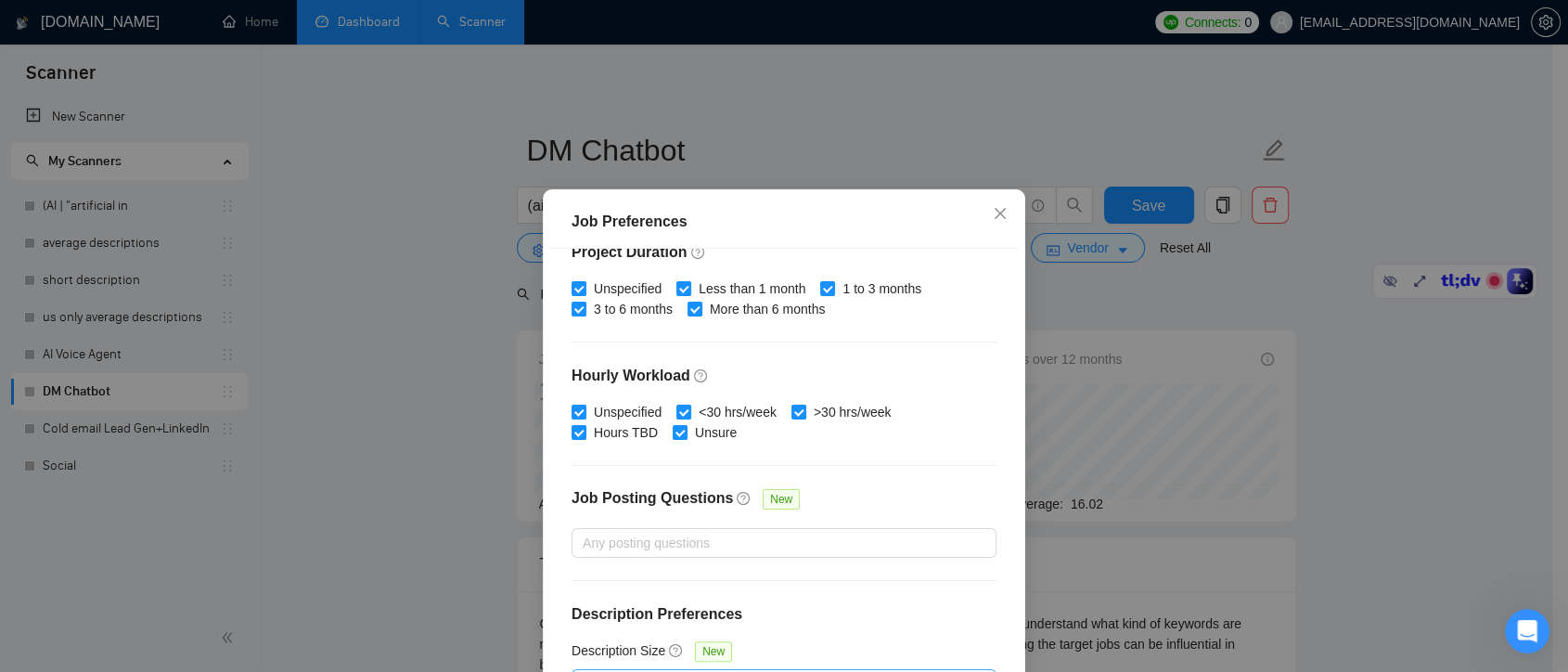
scroll to position [163, 0]
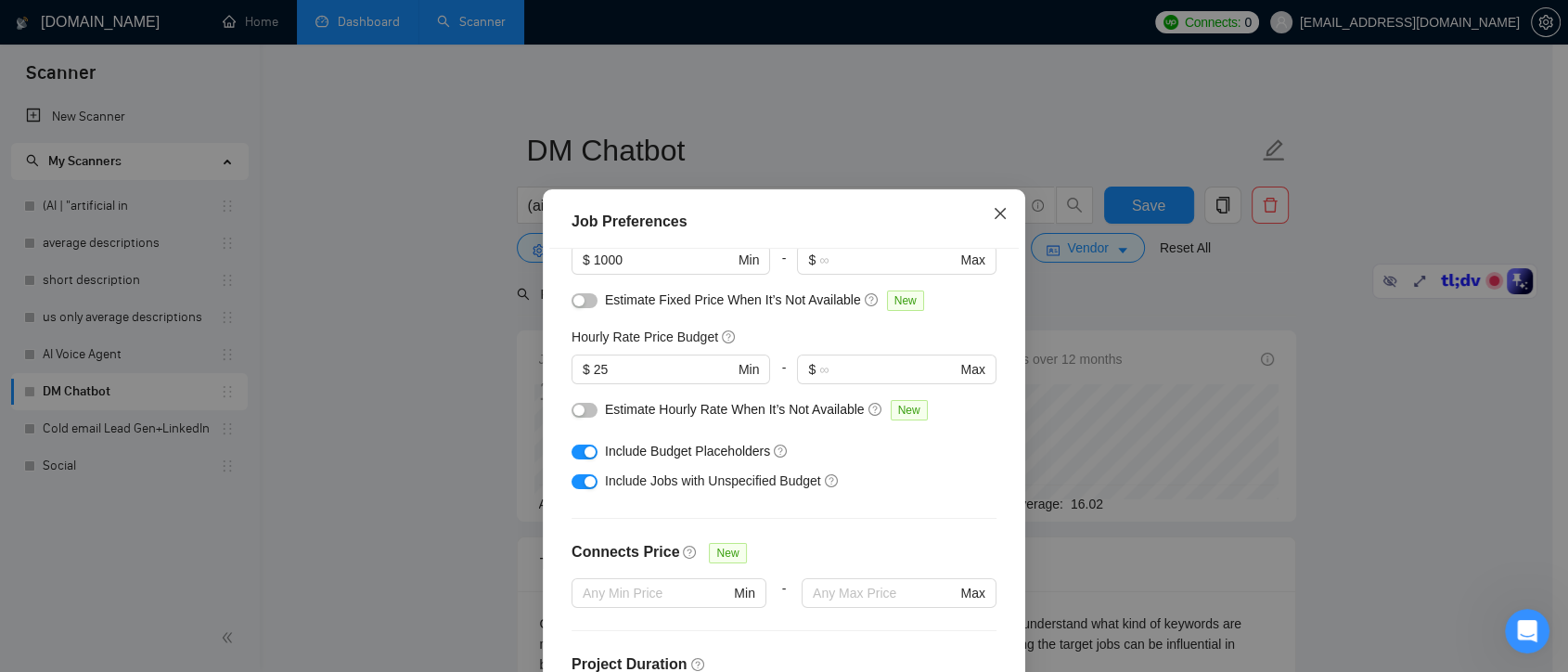
click at [995, 218] on icon "close" at bounding box center [1001, 213] width 11 height 11
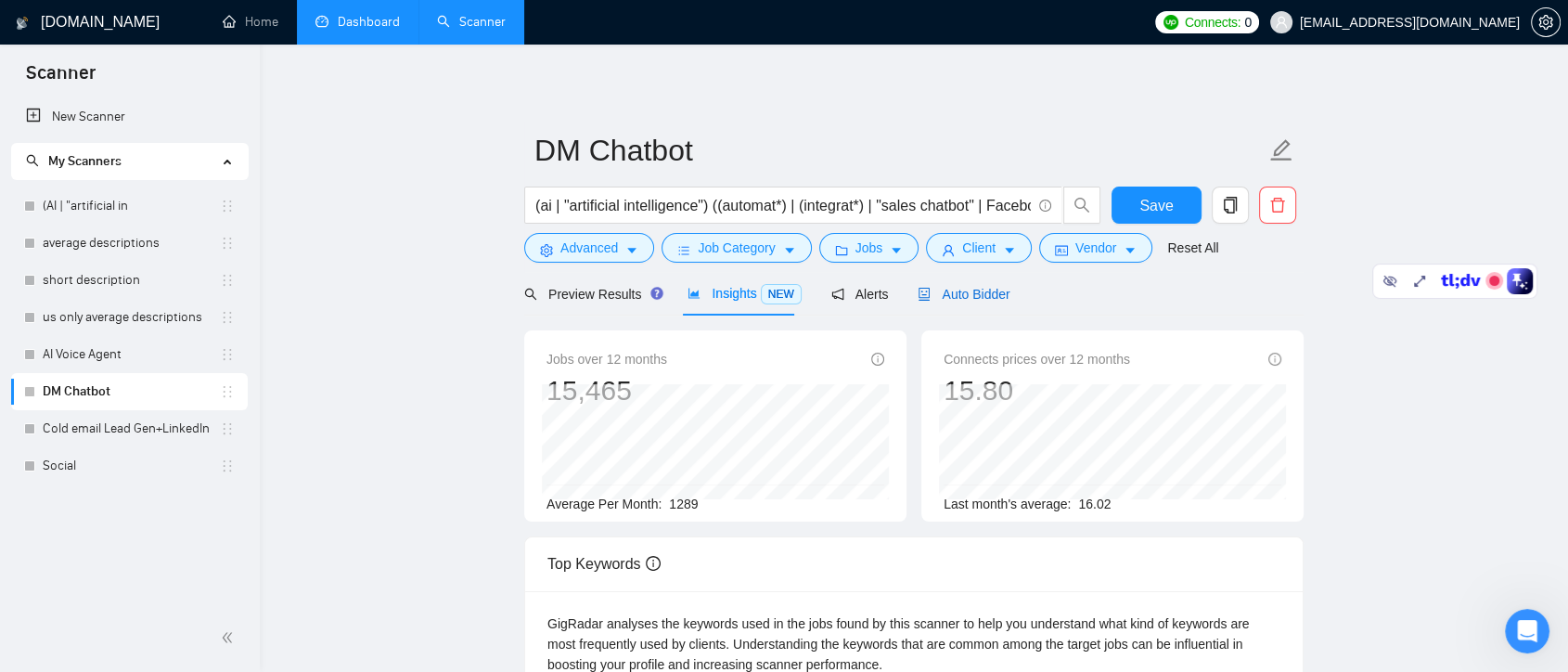
click at [959, 298] on span "Auto Bidder" at bounding box center [963, 294] width 92 height 15
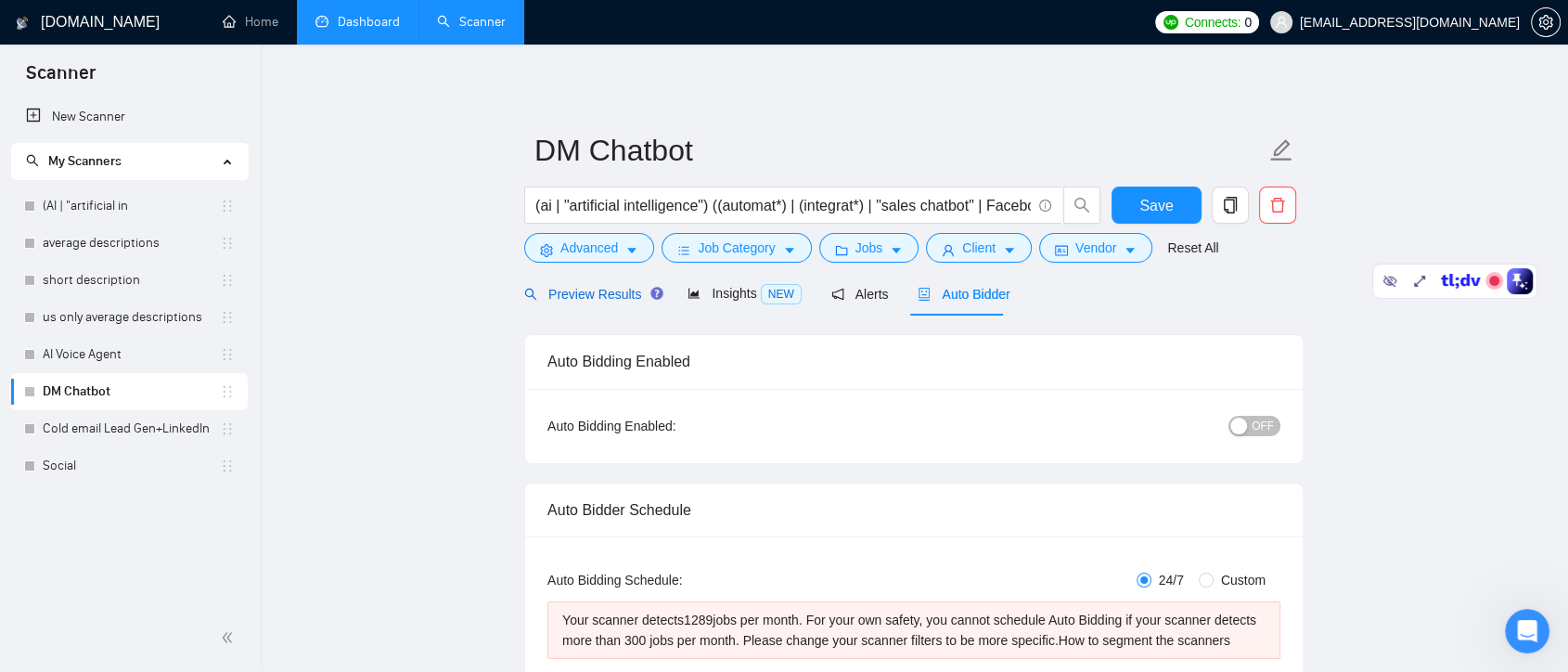
click at [606, 292] on span "Preview Results" at bounding box center [591, 294] width 134 height 15
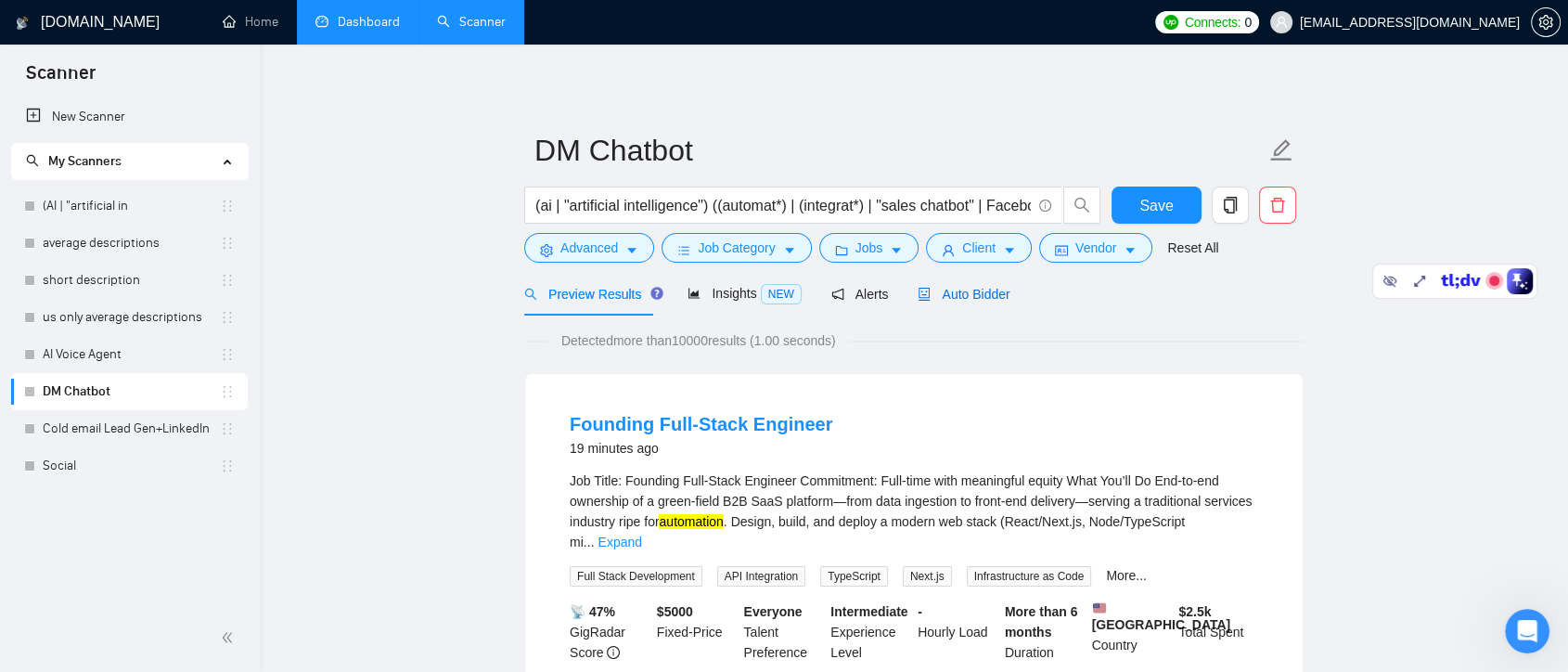
click at [973, 296] on span "Auto Bidder" at bounding box center [963, 294] width 92 height 15
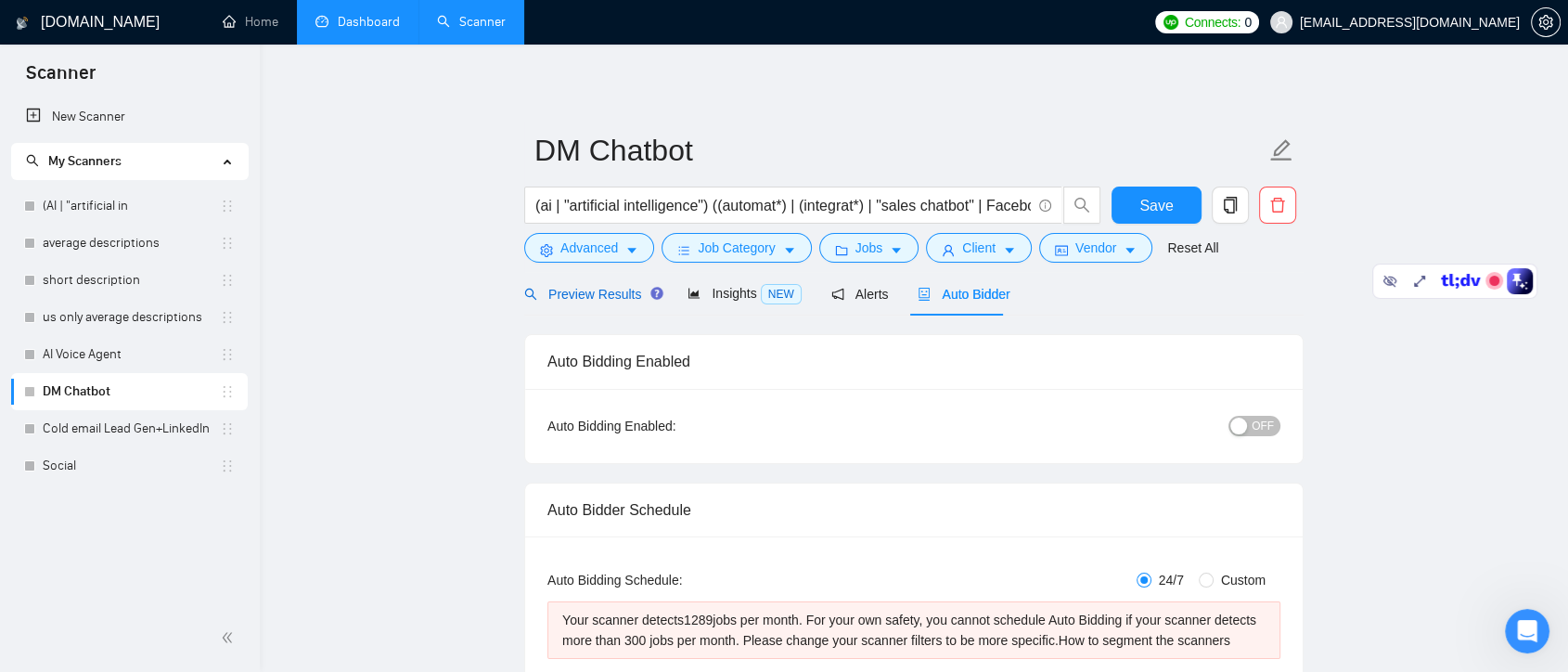
click at [591, 287] on span "Preview Results" at bounding box center [591, 294] width 134 height 15
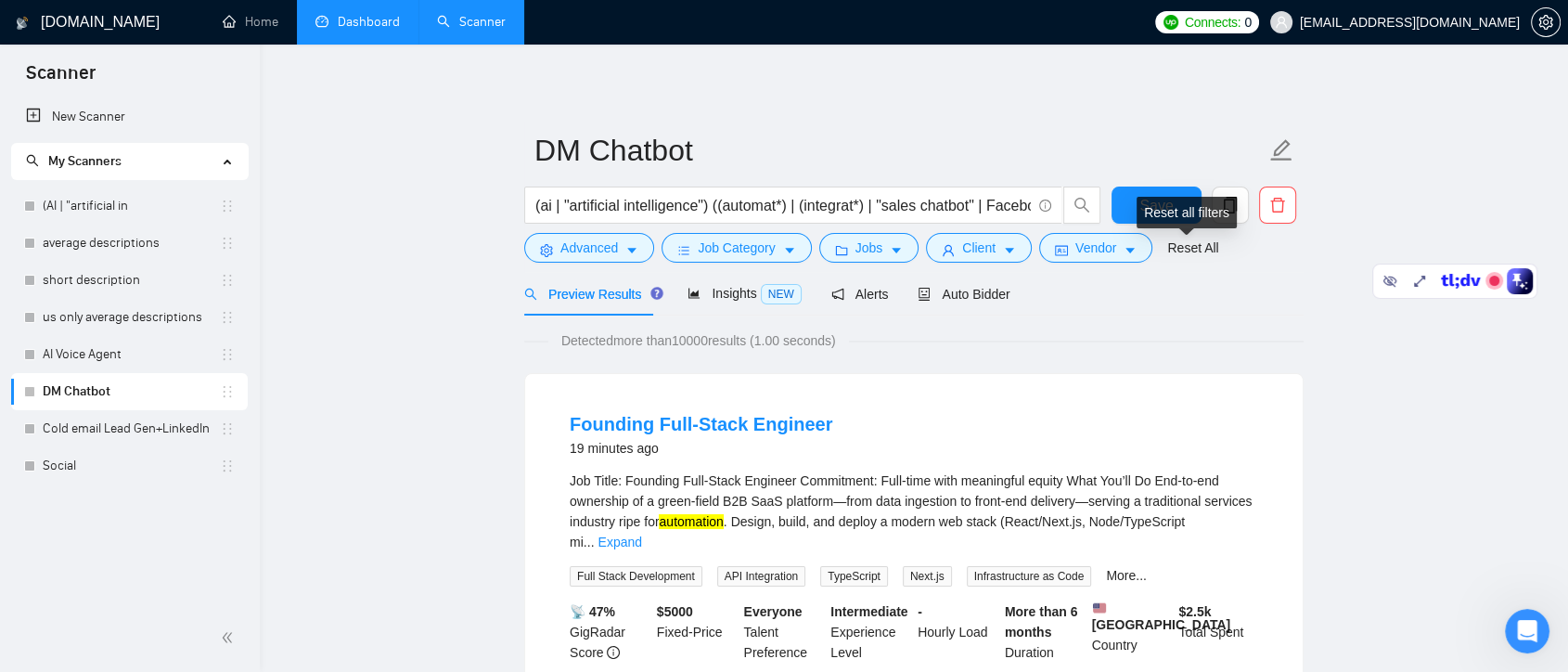
click at [1230, 207] on div "Reset all filters" at bounding box center [1187, 211] width 100 height 31
click at [1259, 276] on div "Preview Results Insights NEW Alerts Auto Bidder" at bounding box center [914, 294] width 780 height 43
click at [1228, 195] on button "button" at bounding box center [1230, 205] width 37 height 37
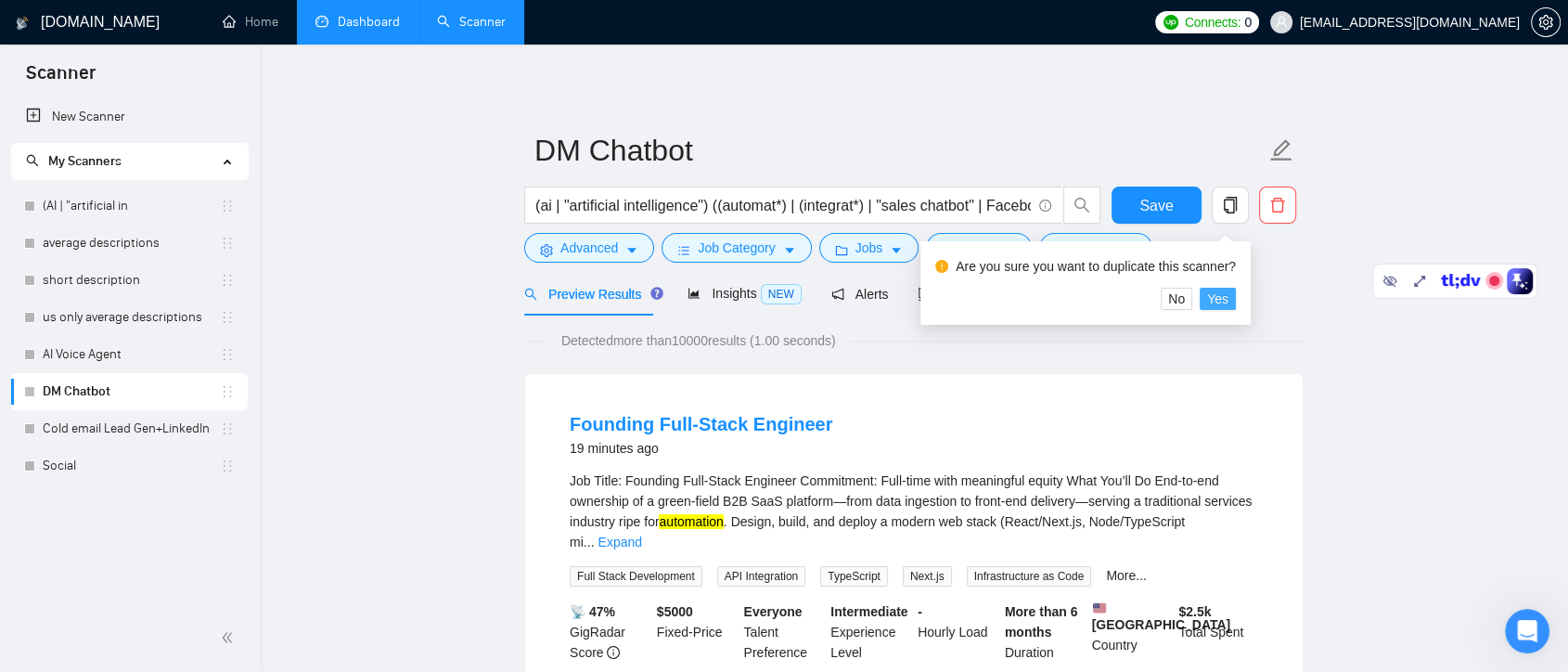
click at [1219, 294] on span "Yes" at bounding box center [1218, 299] width 22 height 21
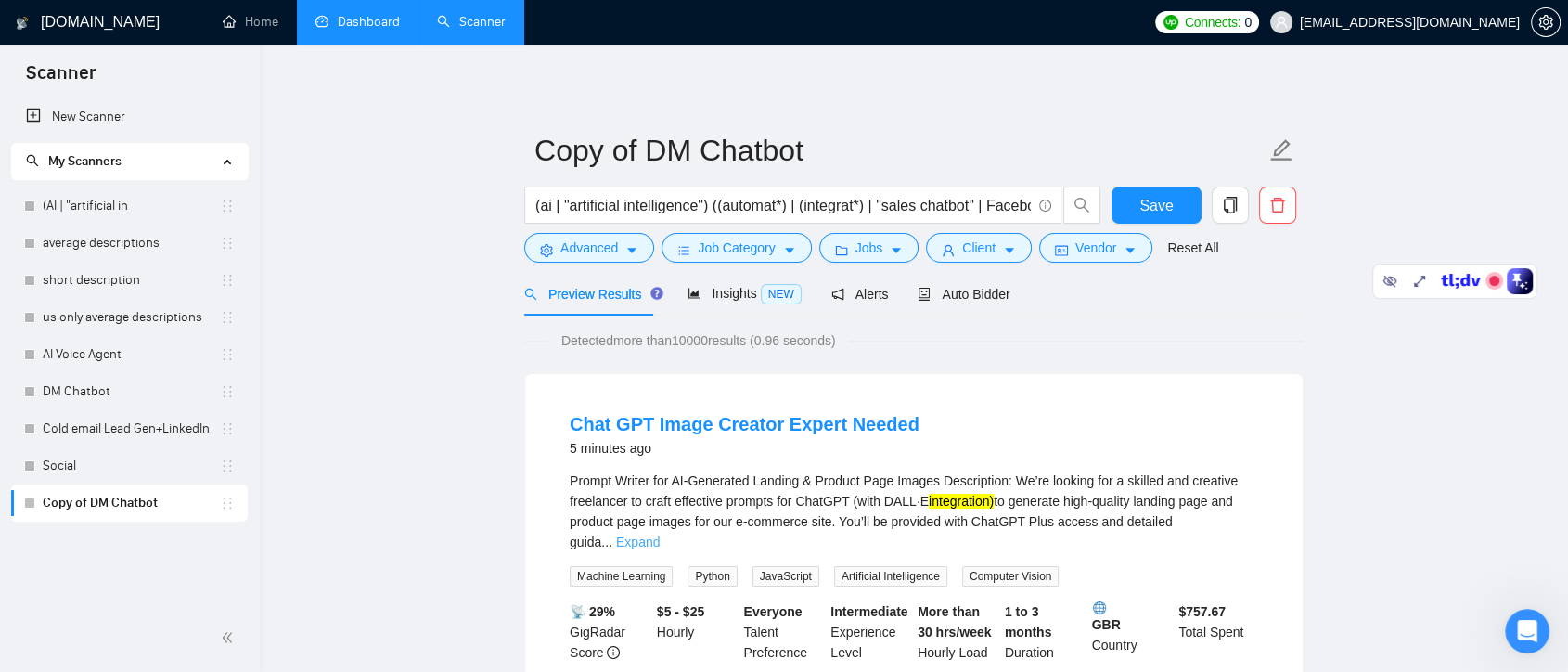
click at [660, 534] on link "Expand" at bounding box center [638, 542] width 43 height 15
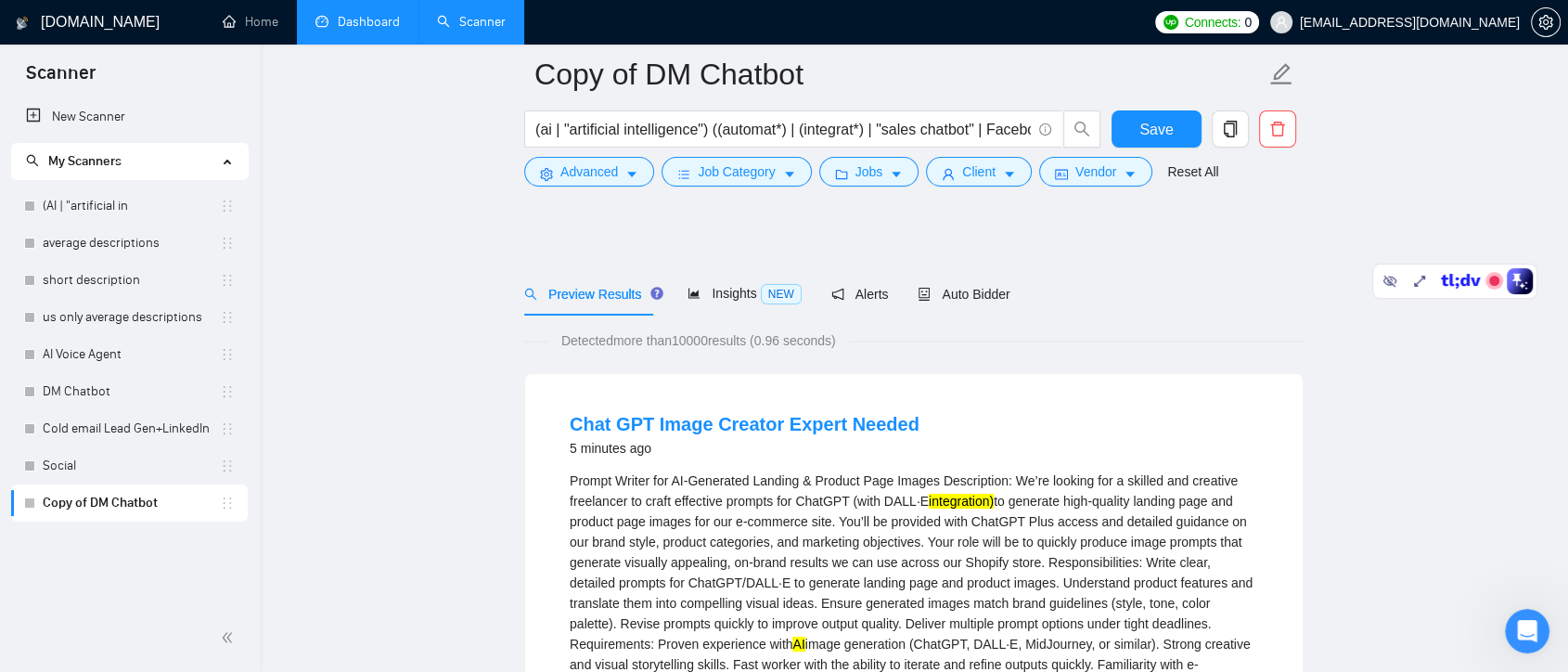
scroll to position [206, 0]
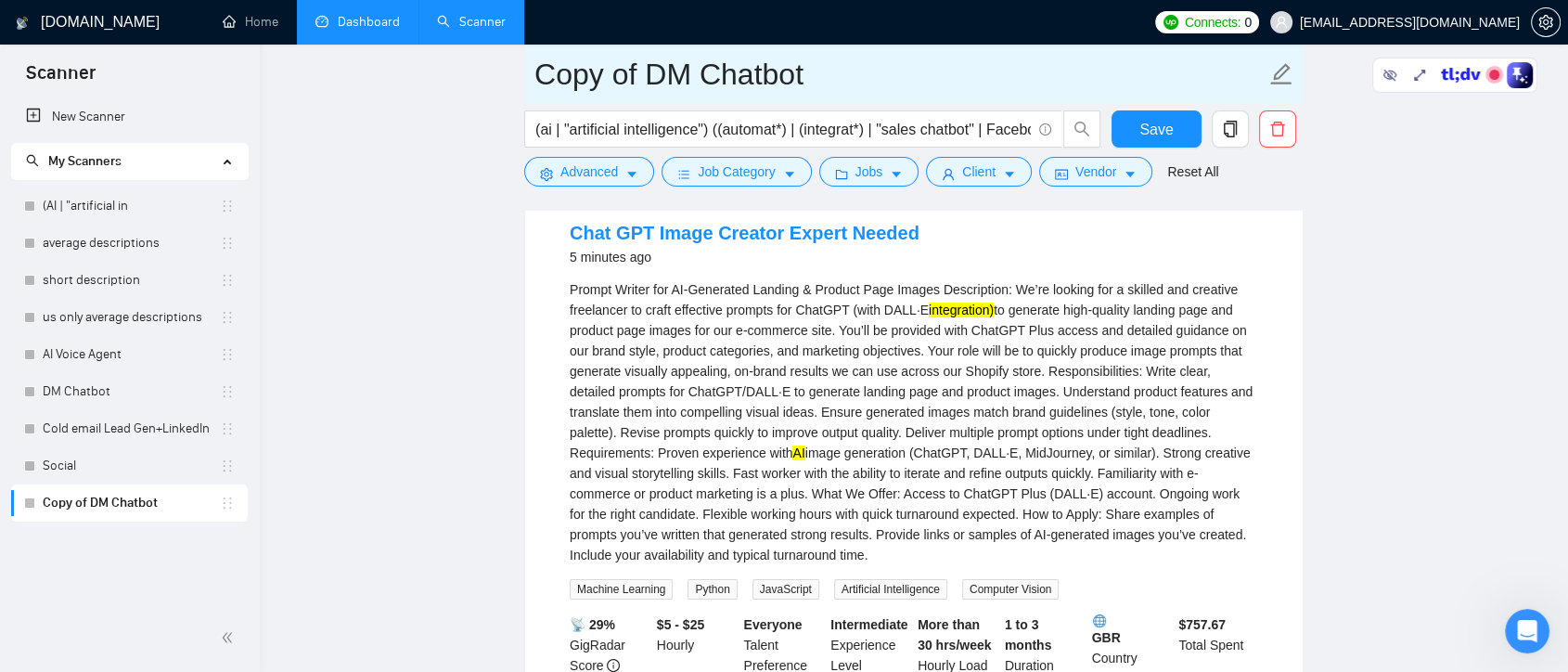
drag, startPoint x: 817, startPoint y: 73, endPoint x: 711, endPoint y: 73, distance: 106.0
click at [711, 73] on input "Copy of DM Chatbot" at bounding box center [900, 74] width 732 height 46
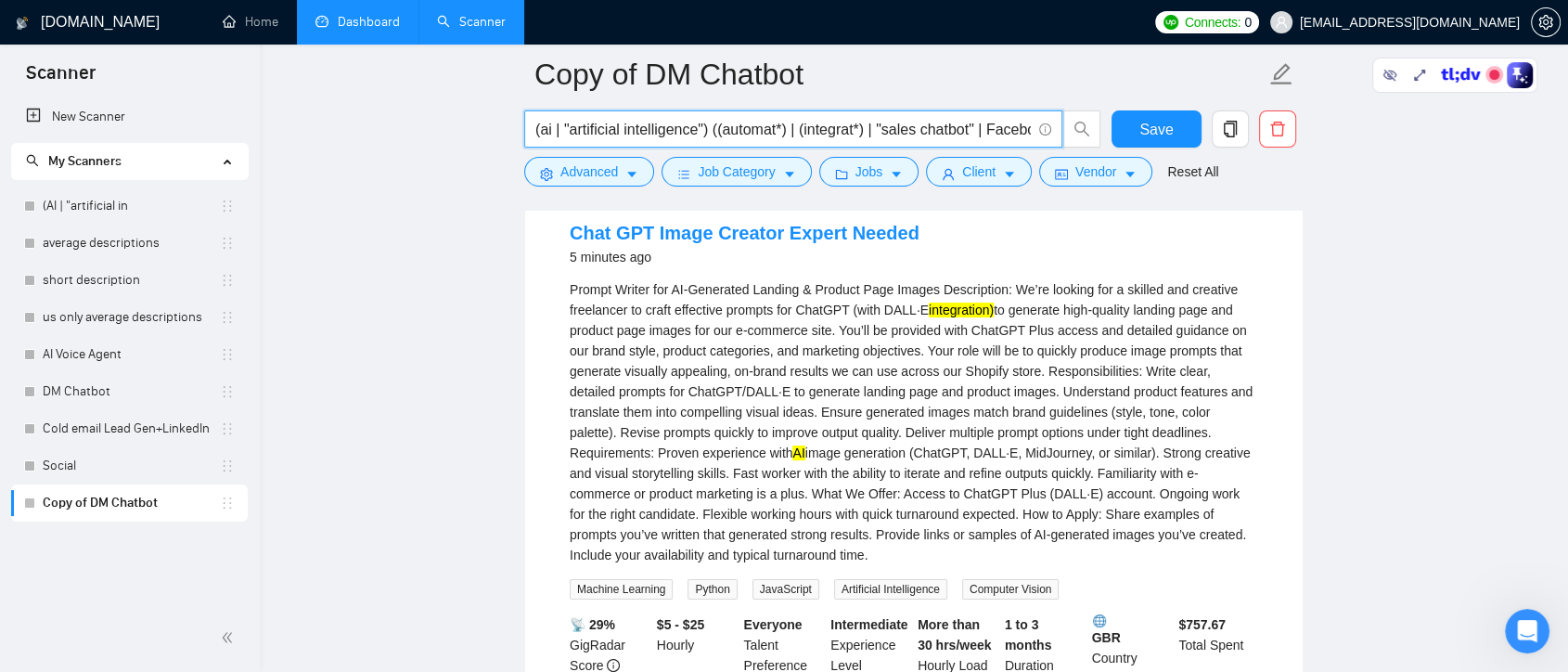
click at [535, 134] on input "(ai | "artificial intelligence") ((automat*) | (integrat*) | "sales chatbot" | …" at bounding box center [783, 129] width 496 height 24
paste input "Chatbot"
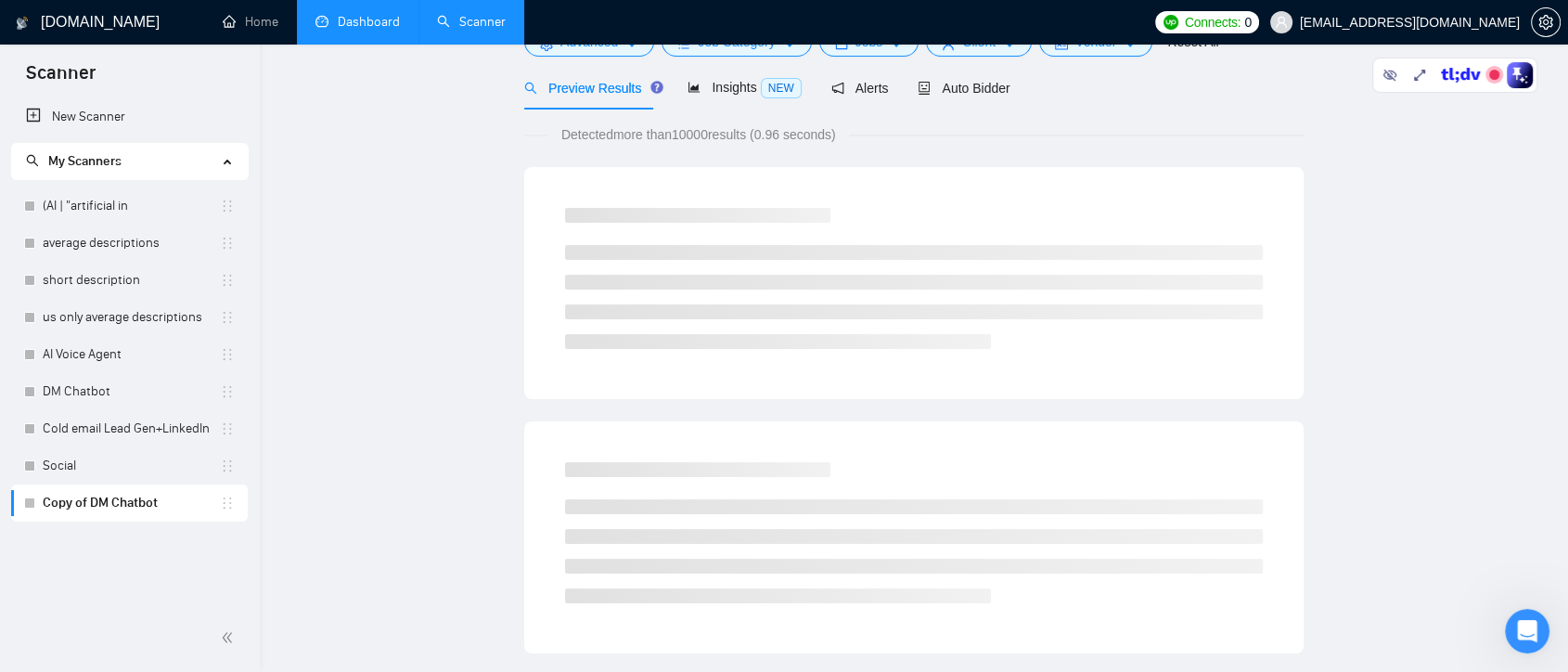
scroll to position [0, 0]
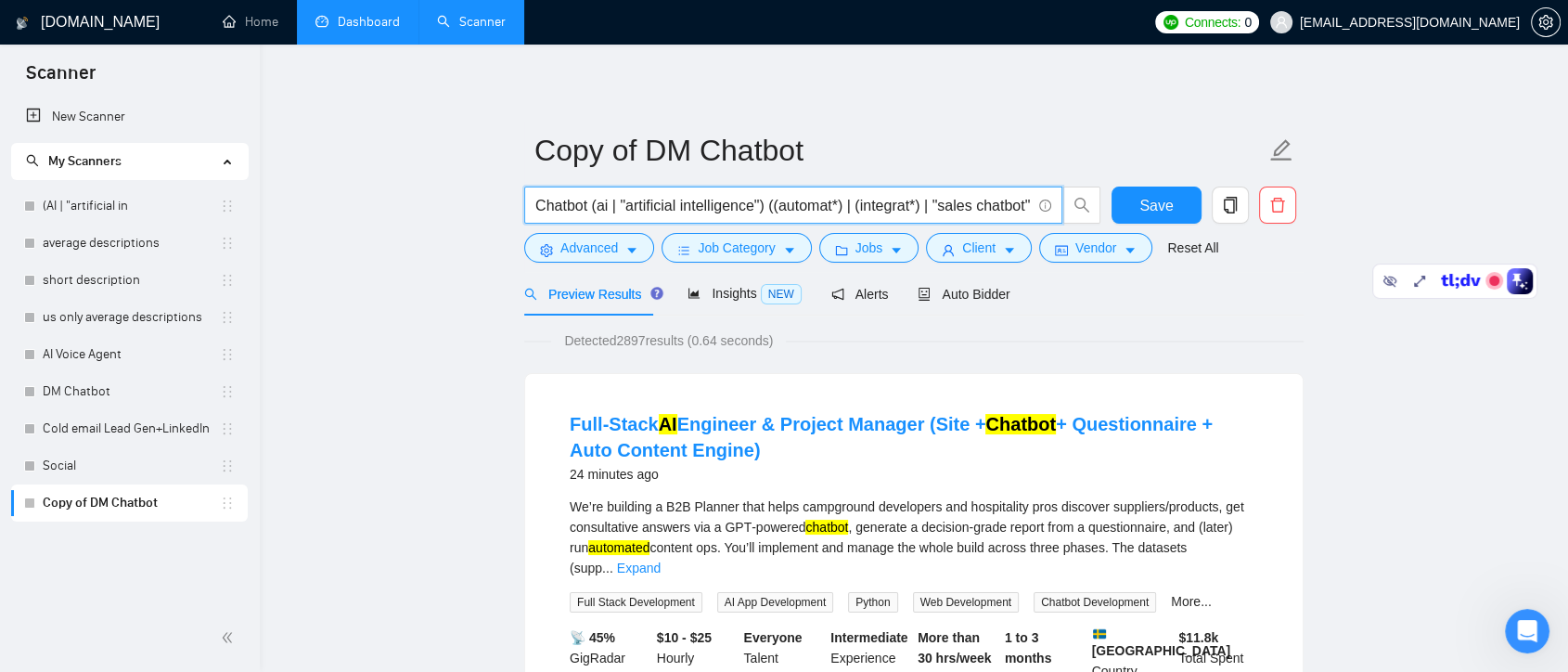
drag, startPoint x: 536, startPoint y: 204, endPoint x: 586, endPoint y: 206, distance: 50.0
click at [586, 206] on input "Chatbot (ai | "artificial intelligence") ((automat*) | (integrat*) | "sales cha…" at bounding box center [783, 205] width 496 height 24
drag, startPoint x: 788, startPoint y: 203, endPoint x: 1138, endPoint y: 195, distance: 350.1
click at [1138, 195] on div "Chatbot (ai | "artificial intelligence") ((automat*) | (integrat*) | "sales cha…" at bounding box center [910, 210] width 780 height 46
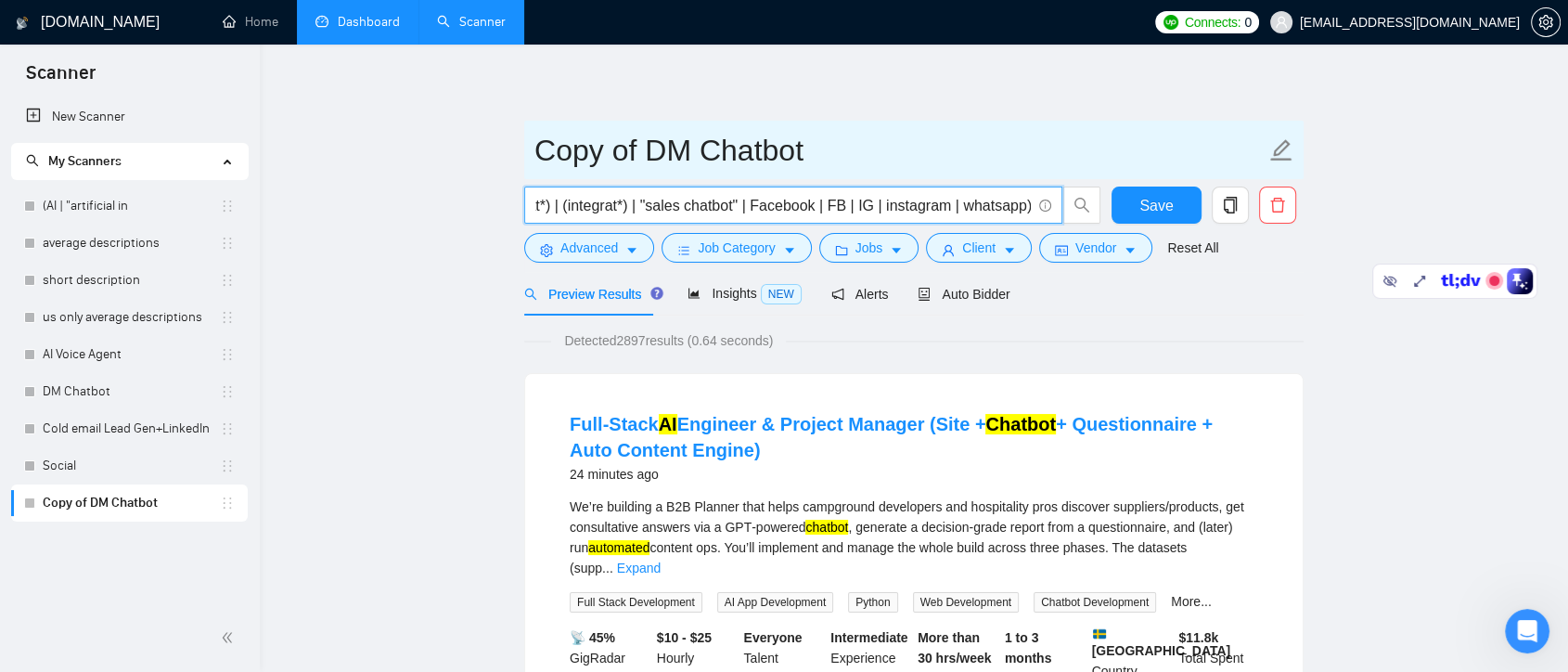
click at [1008, 154] on input "Copy of DM Chatbot" at bounding box center [900, 150] width 732 height 46
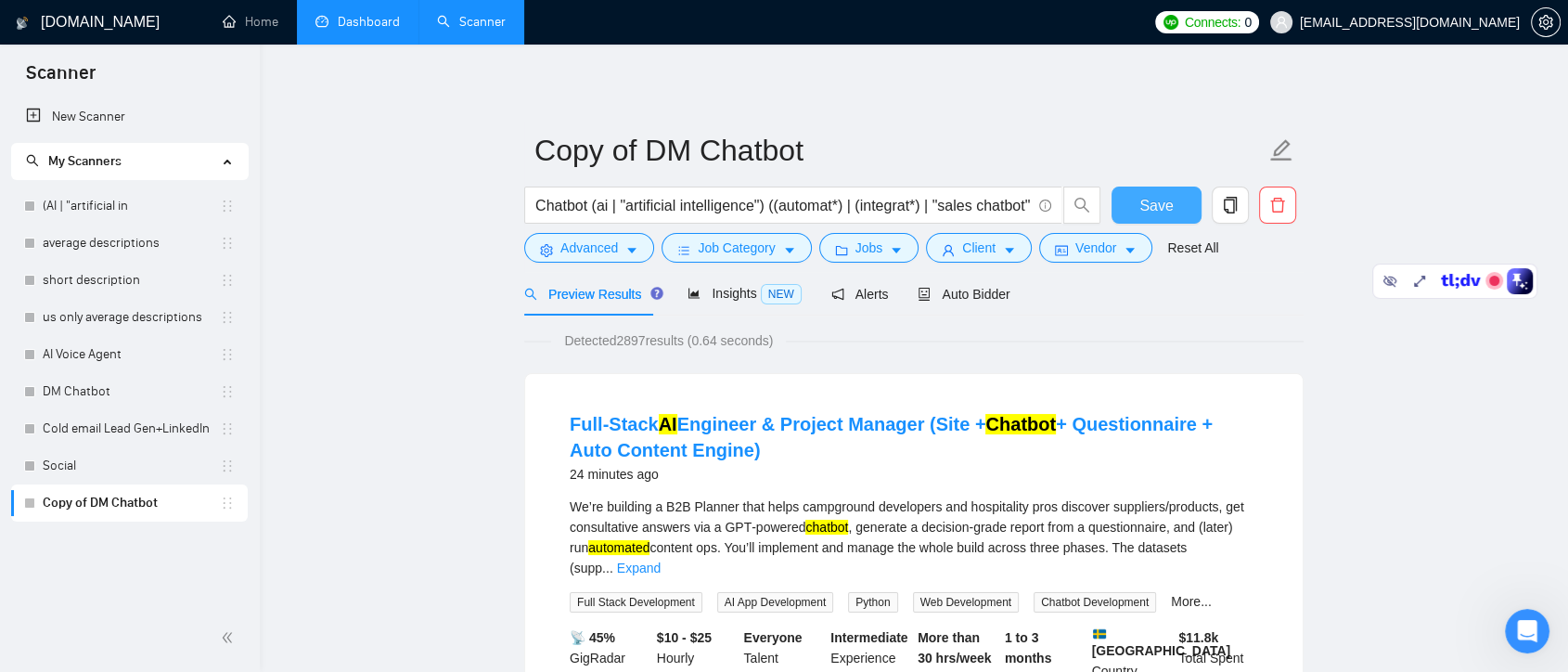
click at [1150, 206] on span "Save" at bounding box center [1155, 205] width 33 height 24
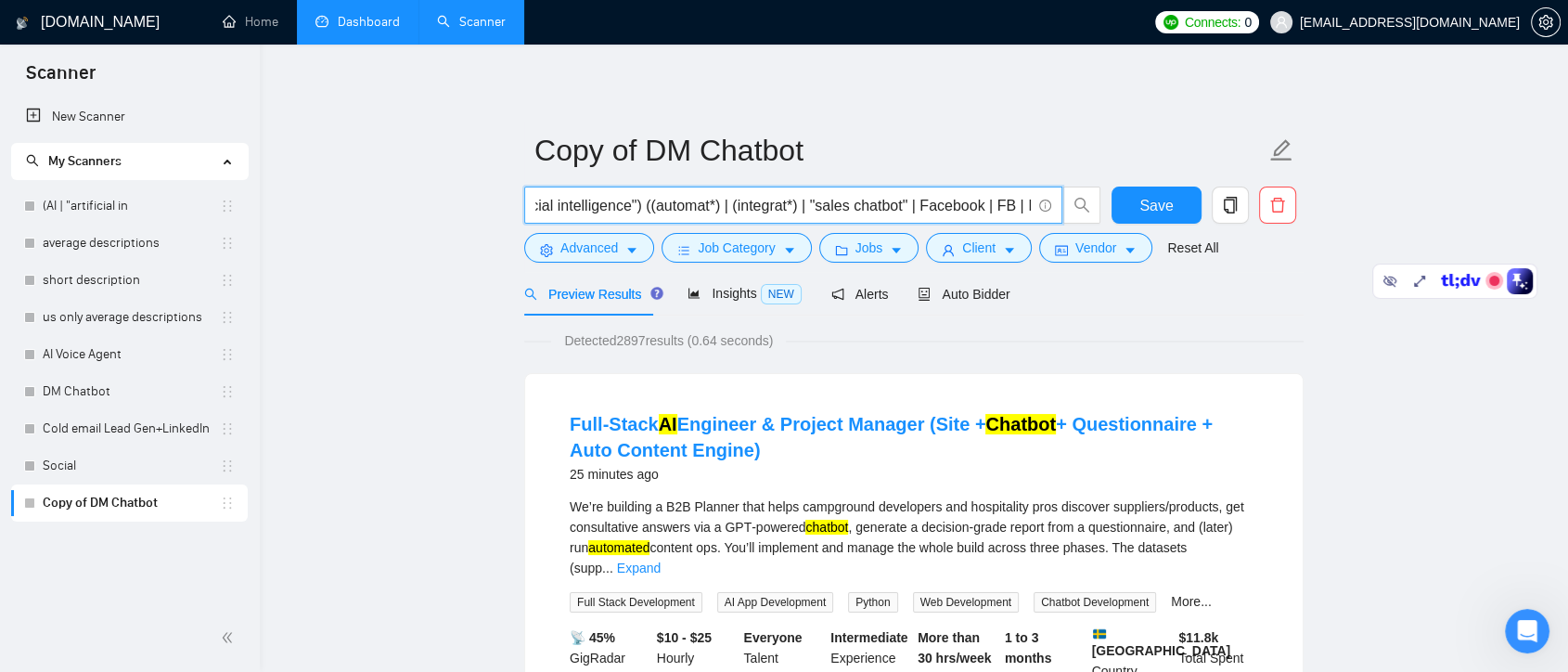
scroll to position [0, 134]
drag, startPoint x: 934, startPoint y: 205, endPoint x: 898, endPoint y: 201, distance: 36.2
click at [898, 201] on input "Chatbot (ai | "artificial intelligence") ((automat*) | (integrat*) | "sales cha…" at bounding box center [783, 205] width 496 height 24
click at [865, 206] on input "Chatbot (ai | "artificial intelligence") ((automat*) | (integrat*) | "sales cha…" at bounding box center [783, 205] width 496 height 24
click at [869, 206] on input "Chatbot (ai | "artificial intelligence") ((automat*) | (integrat*) | "sales cha…" at bounding box center [783, 205] width 496 height 24
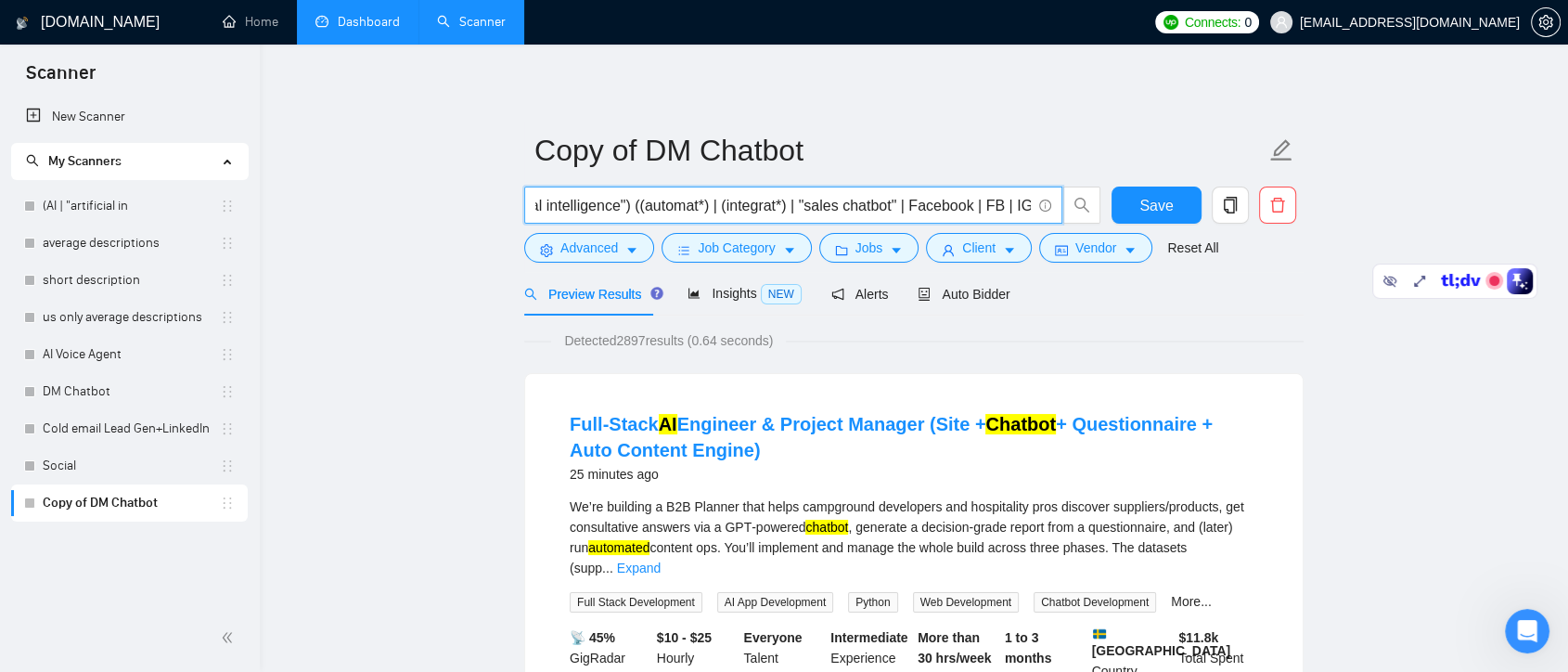
click at [869, 206] on input "Chatbot (ai | "artificial intelligence") ((automat*) | (integrat*) | "sales cha…" at bounding box center [783, 205] width 496 height 24
click at [1153, 213] on span "Save" at bounding box center [1155, 205] width 33 height 24
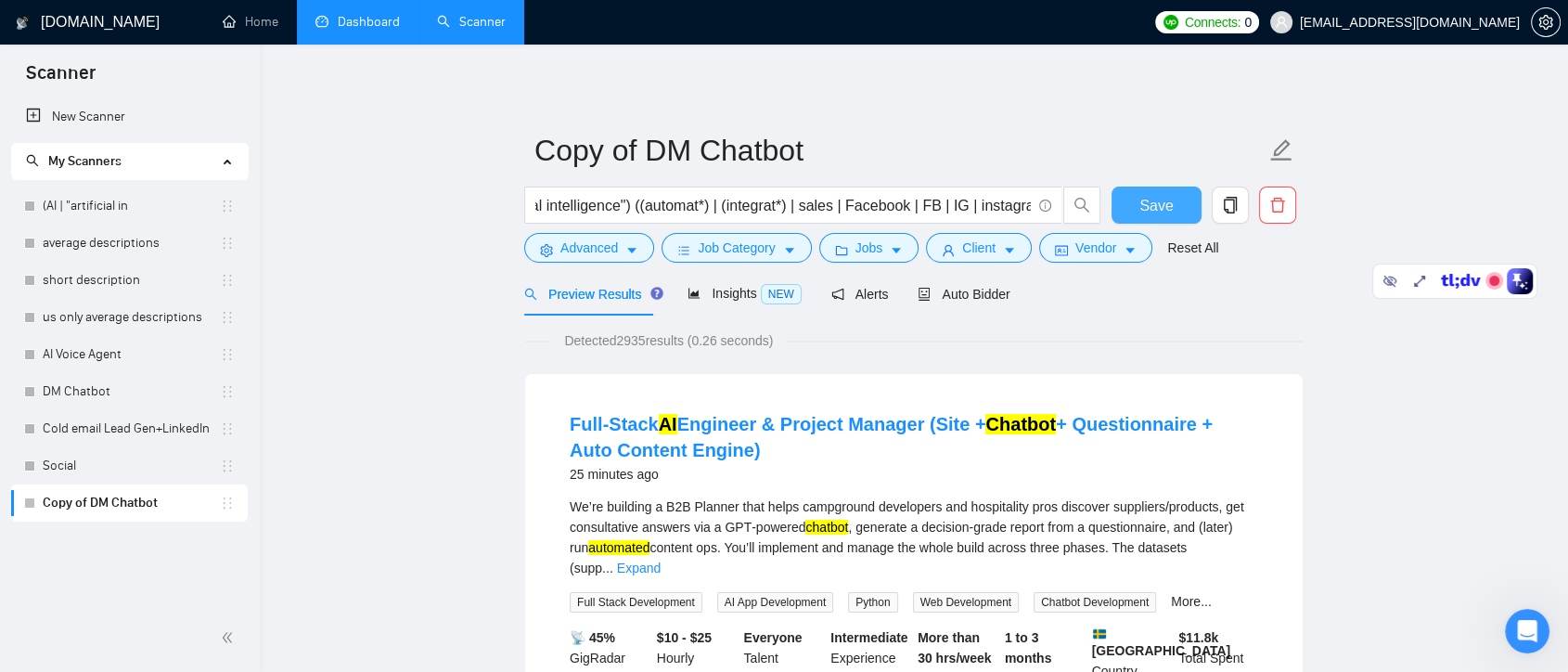
scroll to position [0, 0]
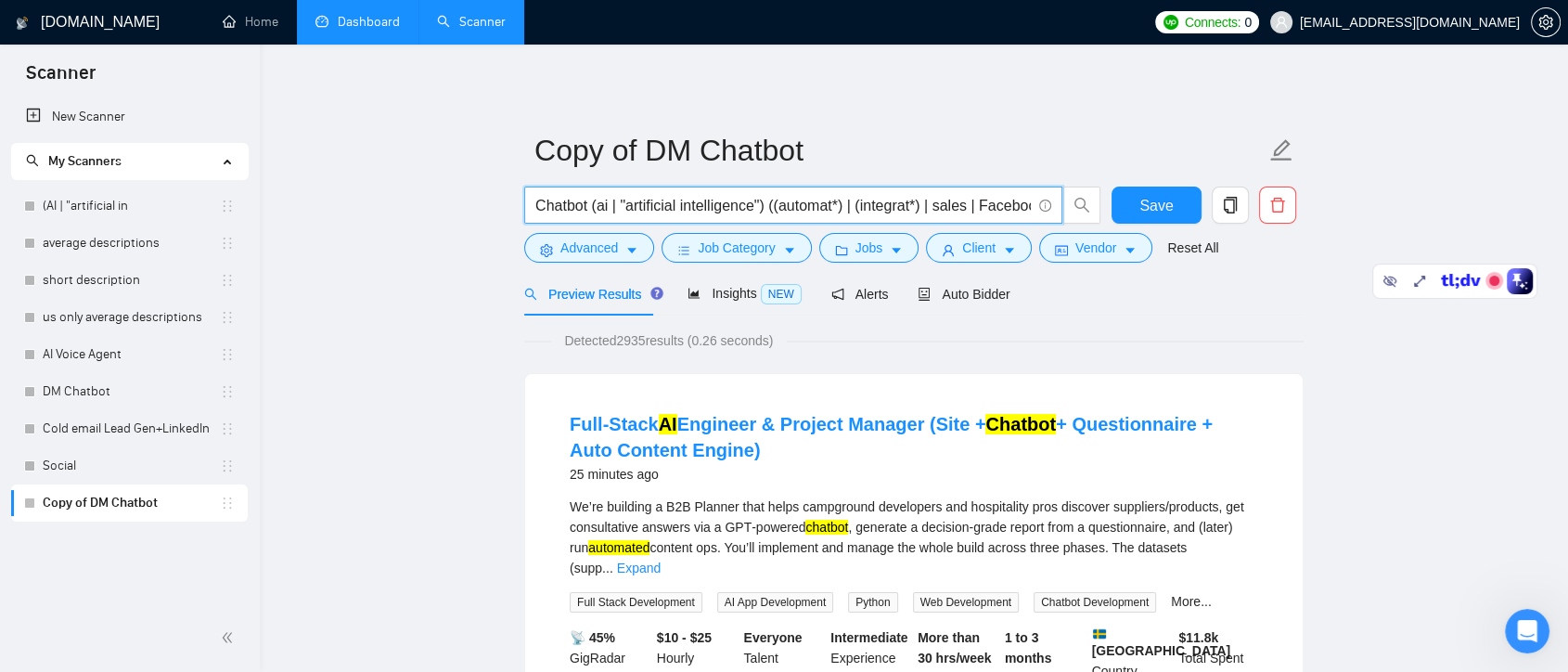
drag, startPoint x: 600, startPoint y: 207, endPoint x: 767, endPoint y: 208, distance: 167.0
click at [767, 208] on input "Chatbot (ai | "artificial intelligence") ((automat*) | (integrat*) | sales | Fa…" at bounding box center [783, 205] width 496 height 24
drag, startPoint x: 783, startPoint y: 206, endPoint x: 1011, endPoint y: 214, distance: 228.1
click at [1011, 214] on input "Chatbot (ai | "artificial intelligence") ((automat*) | (integrat*) | sales | Fa…" at bounding box center [783, 205] width 496 height 24
click at [599, 208] on input "Chatbot (ai | "artificial intelligence") ((automat*) | (integrat*) | sales | Fa…" at bounding box center [783, 205] width 496 height 24
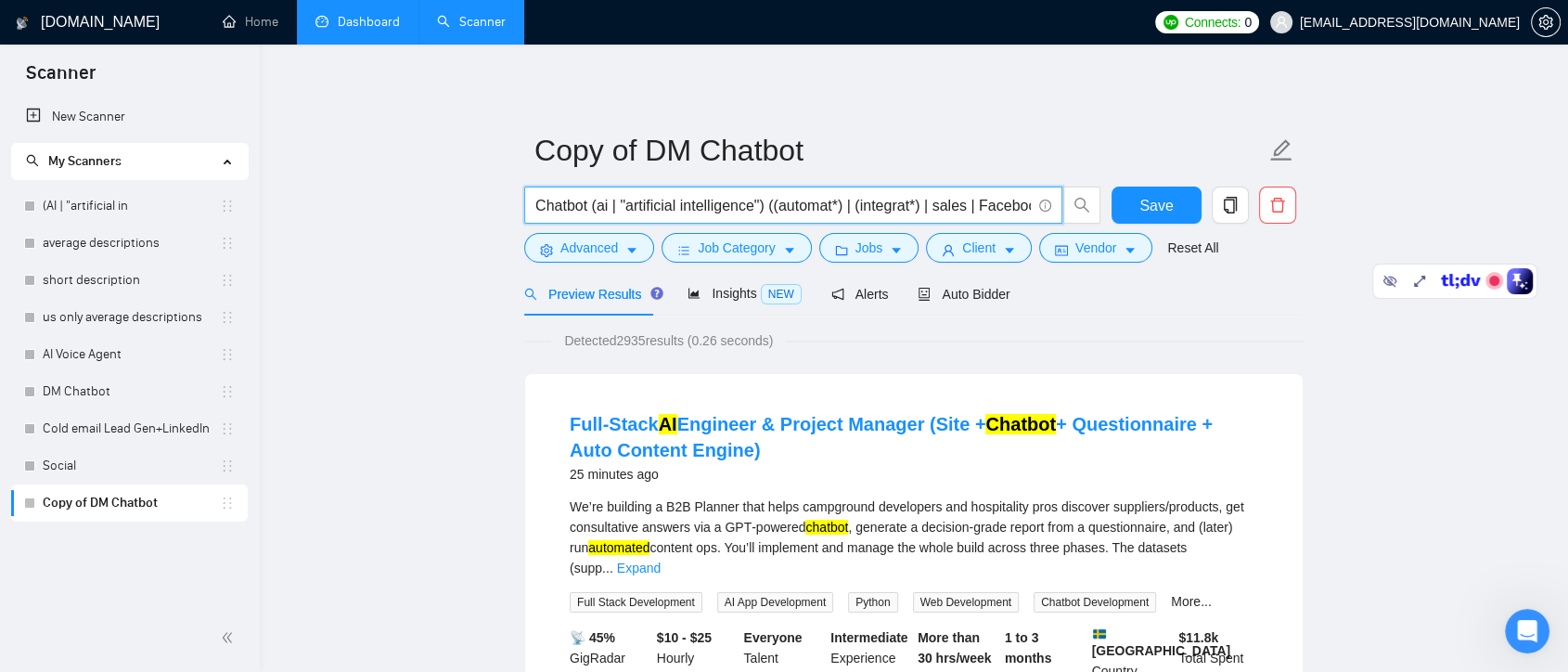
click at [683, 204] on input "Chatbot (ai | "artificial intelligence") ((automat*) | (integrat*) | sales | Fa…" at bounding box center [783, 205] width 496 height 24
click at [801, 204] on input "Chatbot (ai | "artificial intelligence") ((automat*) | (integrat*) | sales | Fa…" at bounding box center [783, 205] width 496 height 24
click at [888, 204] on input "Chatbot (ai | "artificial intelligence") ((automat*) | (integrat*) | sales | Fa…" at bounding box center [783, 205] width 496 height 24
click at [953, 205] on input "Chatbot (ai | "artificial intelligence") ((automat*) | (integrat*) | sales | Fa…" at bounding box center [783, 205] width 496 height 24
click at [1010, 200] on input "Chatbot (ai | "artificial intelligence") ((automat*) | (integrat*) | sales | Fa…" at bounding box center [783, 205] width 496 height 24
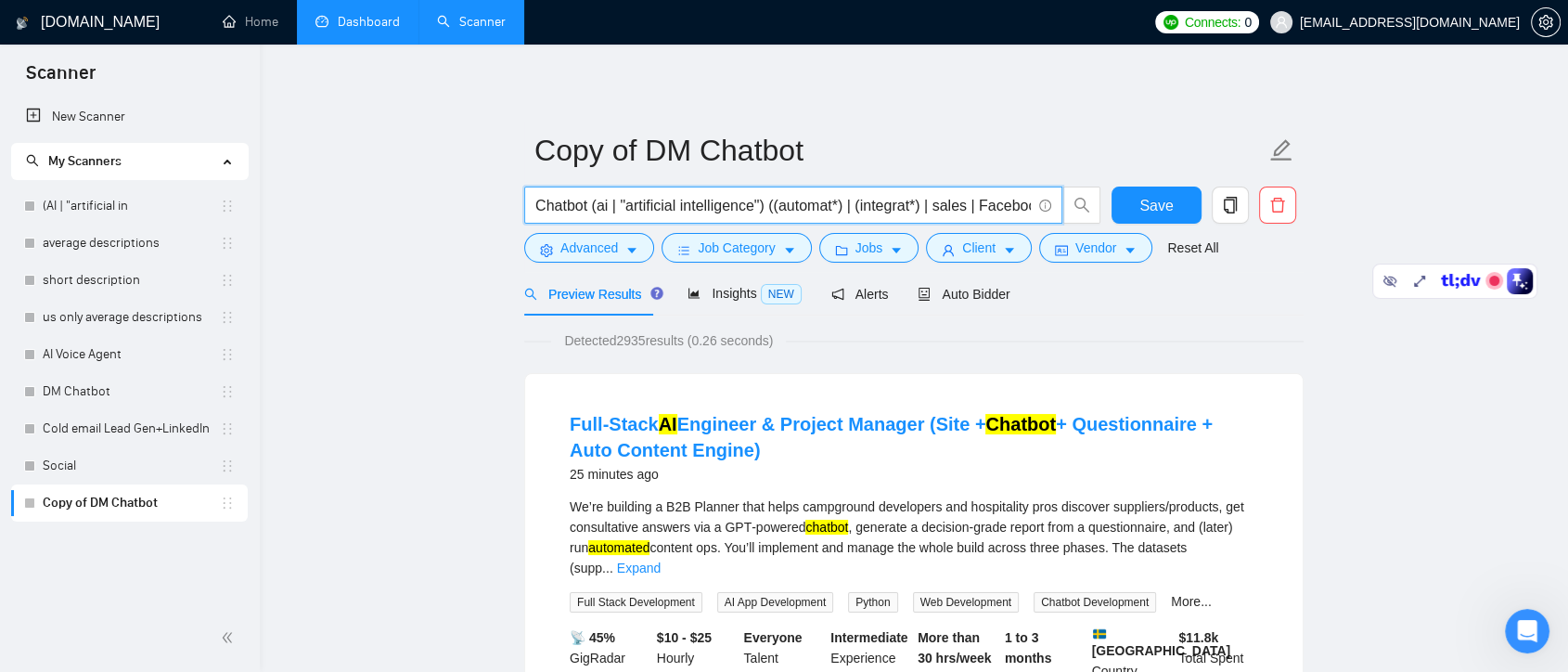
drag, startPoint x: 758, startPoint y: 204, endPoint x: 772, endPoint y: 206, distance: 14.1
click at [772, 206] on input "Chatbot (ai | "artificial intelligence") ((automat*) | (integrat*) | sales | Fa…" at bounding box center [783, 205] width 496 height 24
click at [840, 201] on input "Chatbot (ai | "artificial intelligence" (automat*) | (integrat*) | sales | Face…" at bounding box center [783, 205] width 496 height 24
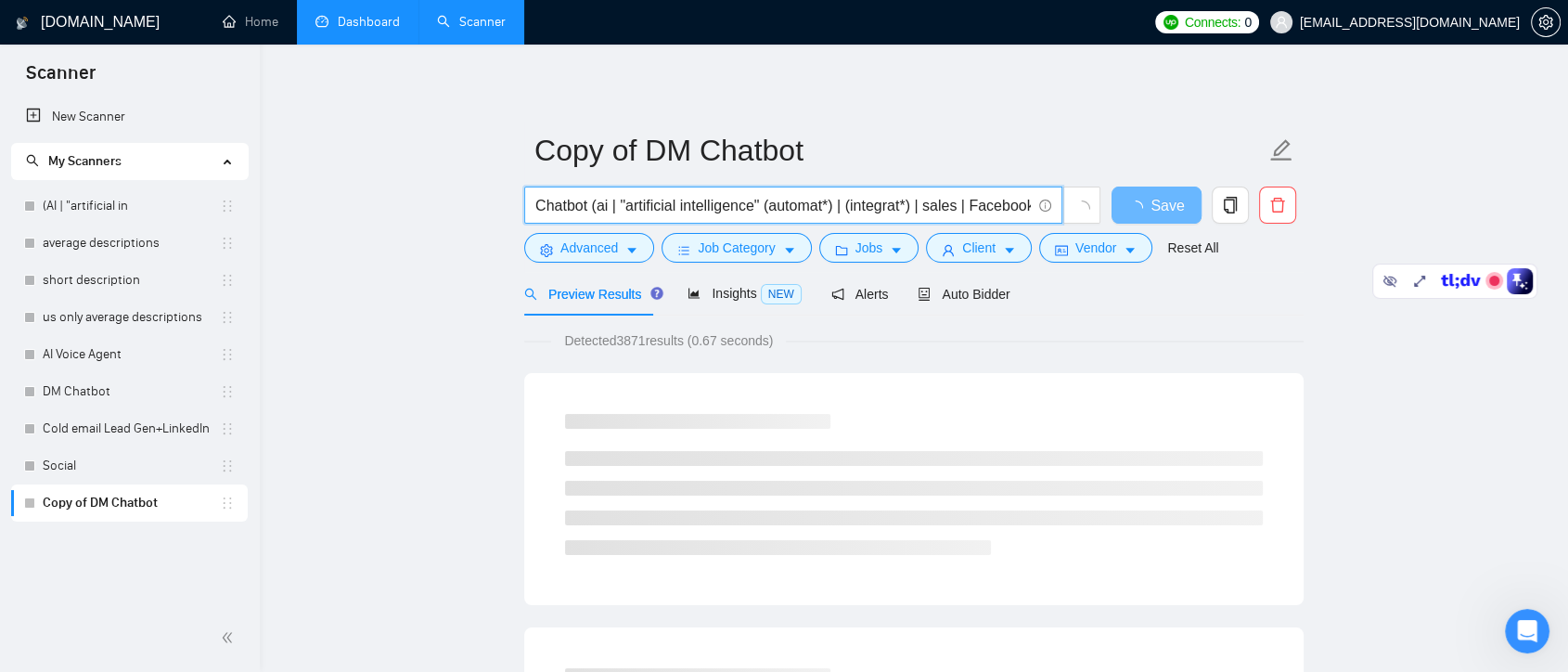
click at [765, 208] on input "Chatbot (ai | "artificial intelligence" (automat*) | (integrat*) | sales | Face…" at bounding box center [783, 205] width 496 height 24
paste input "|"
drag, startPoint x: 690, startPoint y: 210, endPoint x: 1120, endPoint y: 247, distance: 431.6
click at [1081, 210] on span "Chatbot (ai | "artificial intelligence" | (automat*) | (integrat*) | sales | Fa…" at bounding box center [812, 205] width 577 height 37
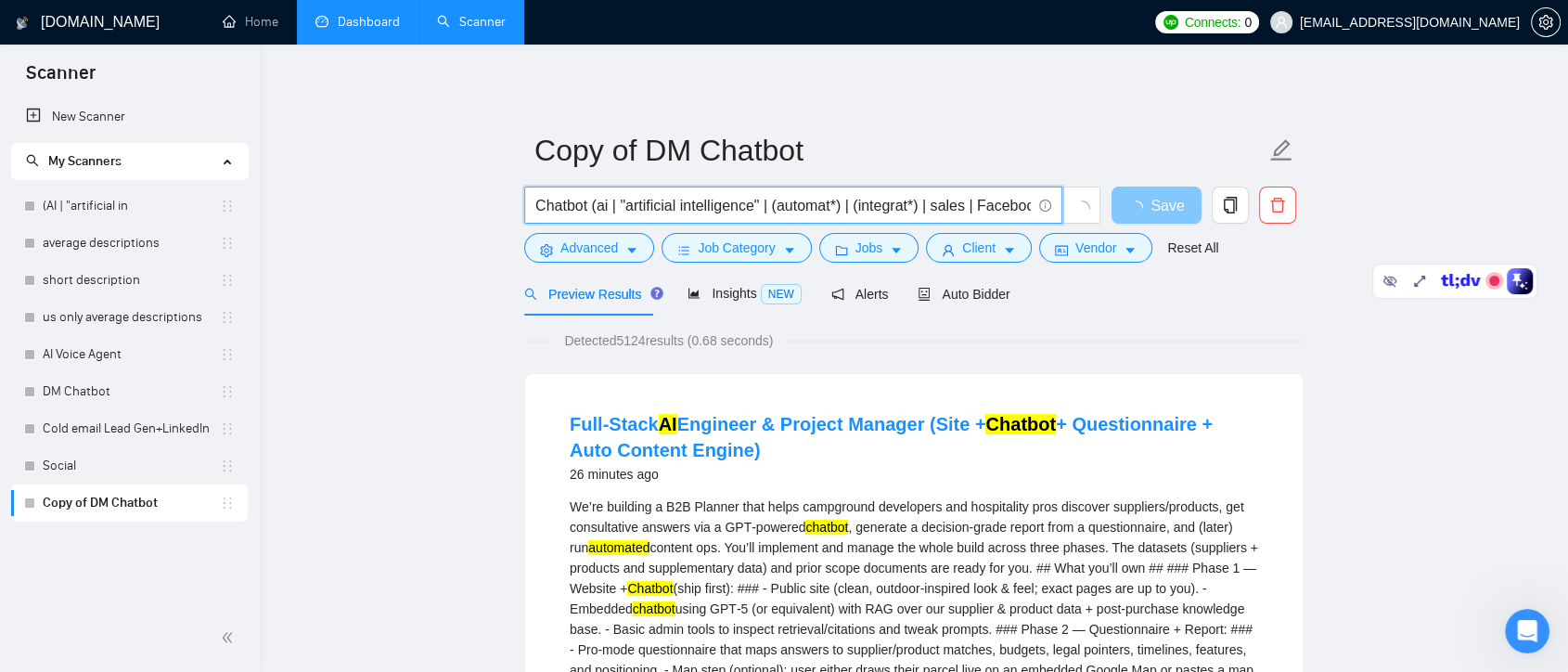
scroll to position [0, 203]
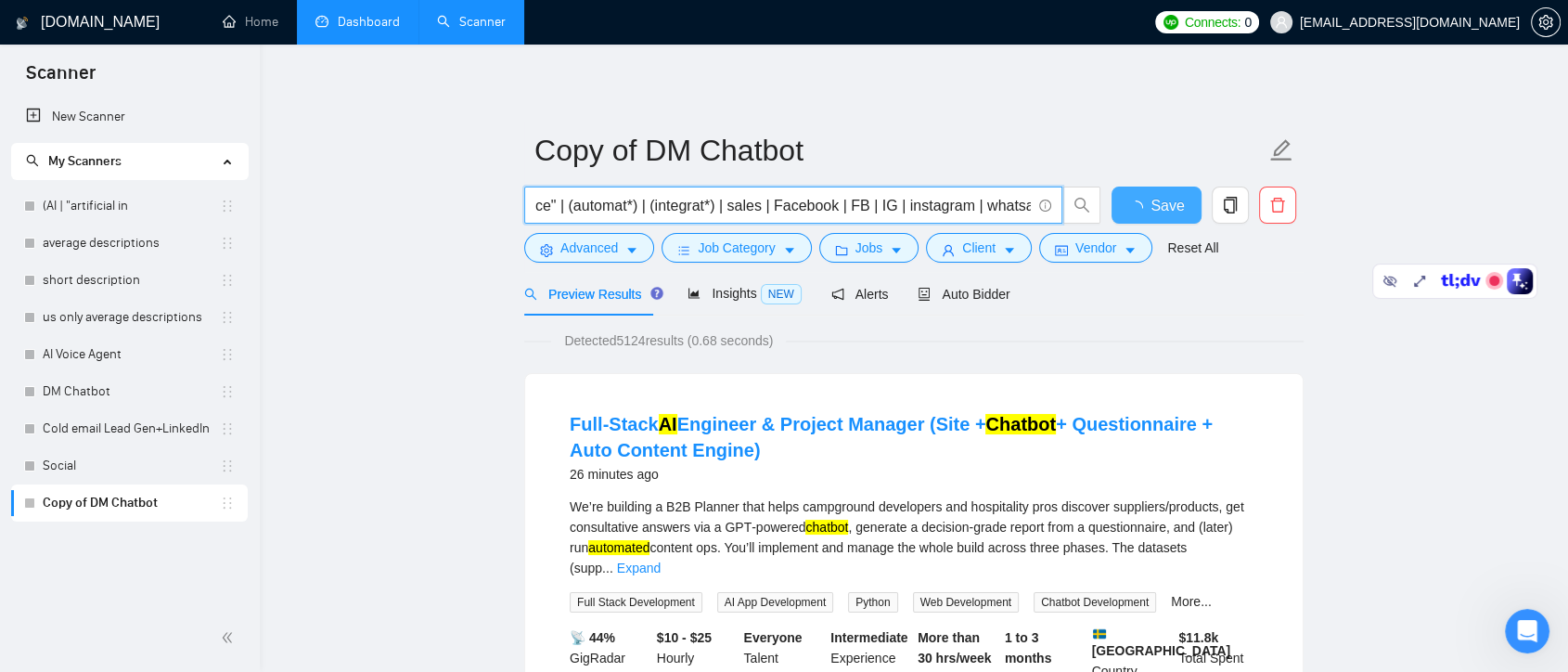
type input "Chatbot (ai | "artificial intelligence" | (automat*) | (integrat*) | sales | Fa…"
click at [1168, 206] on span "Save" at bounding box center [1167, 205] width 33 height 24
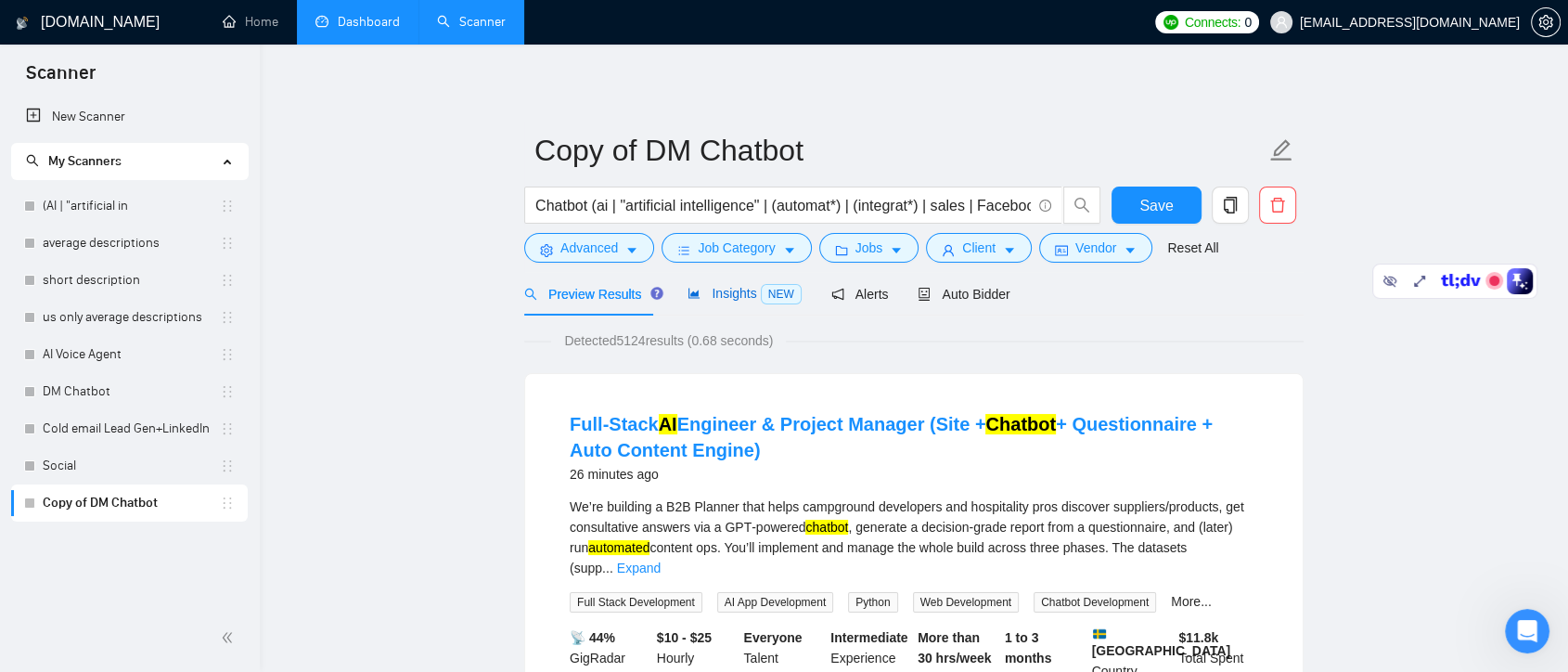
click at [720, 298] on span "Insights NEW" at bounding box center [744, 294] width 113 height 15
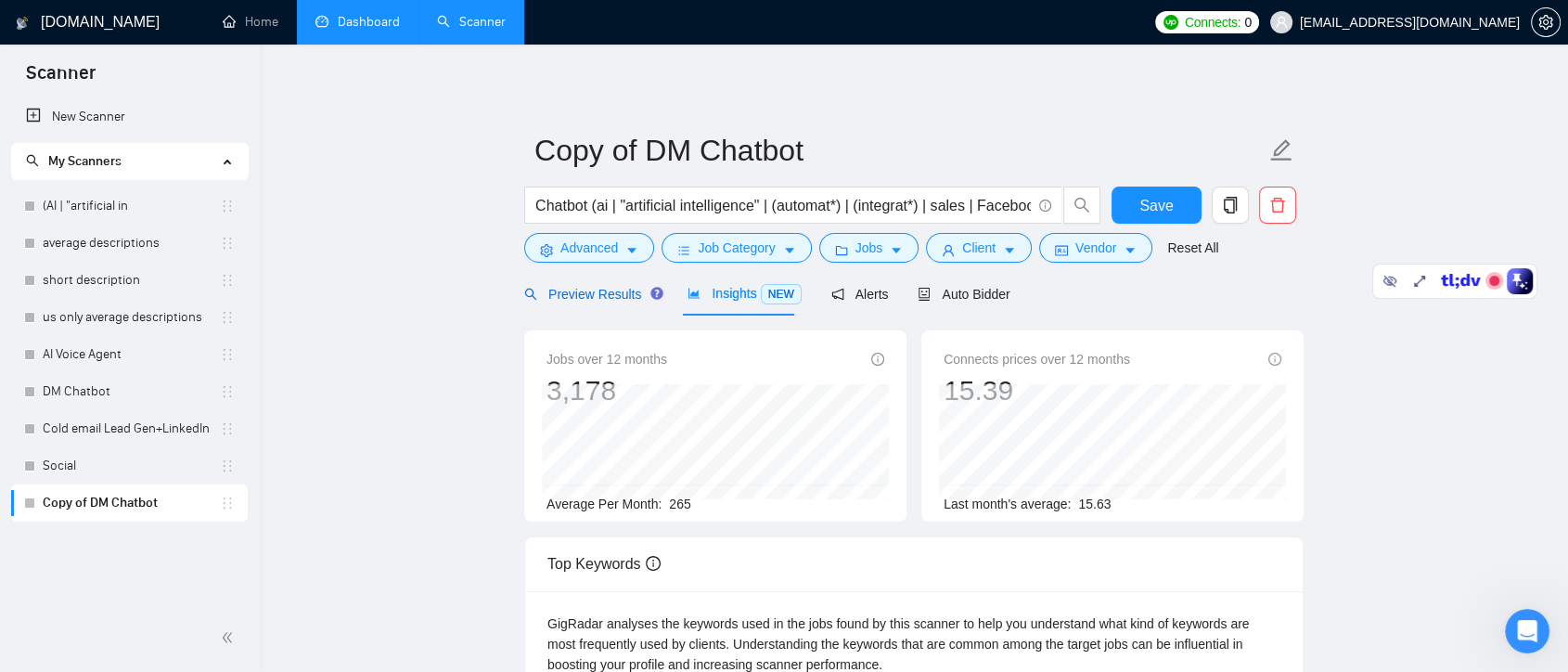
click at [605, 292] on span "Preview Results" at bounding box center [591, 294] width 134 height 15
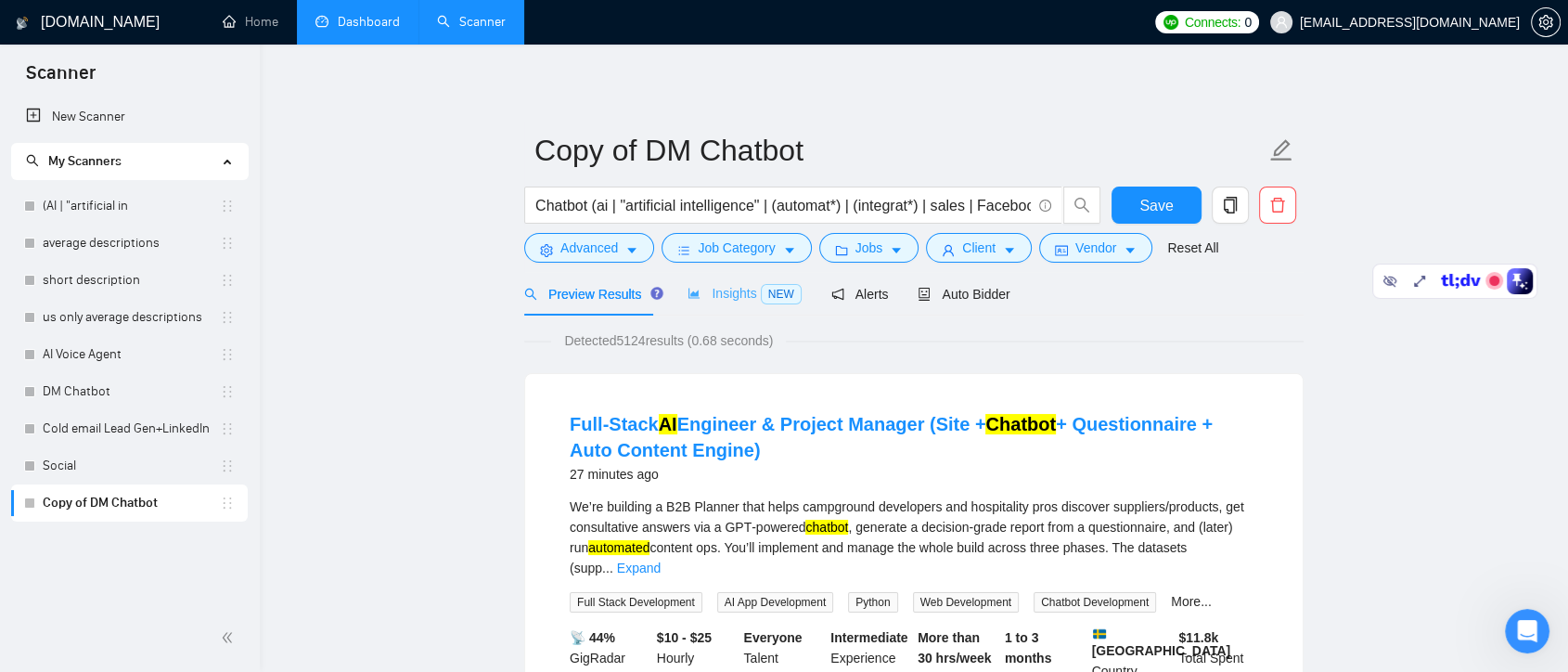
click at [727, 311] on div "Insights NEW" at bounding box center [744, 294] width 113 height 43
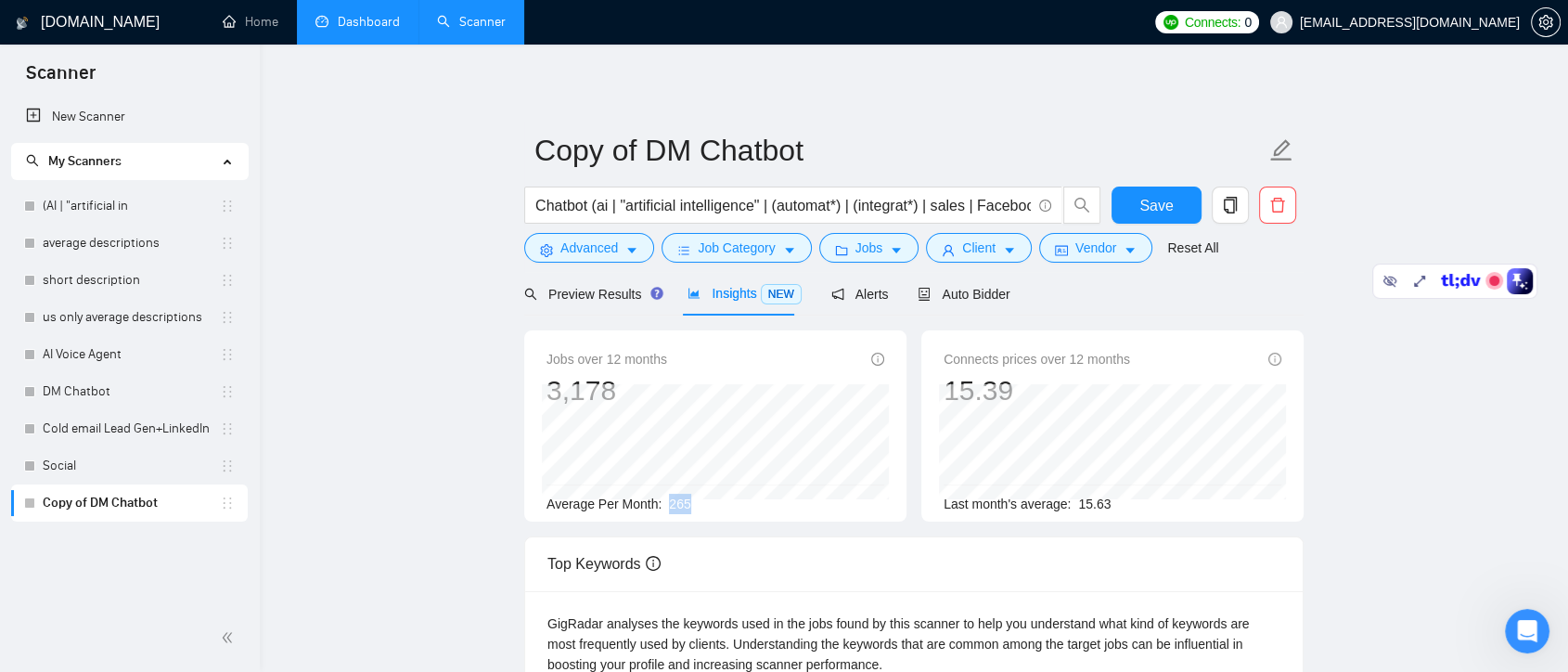
drag, startPoint x: 692, startPoint y: 506, endPoint x: 664, endPoint y: 501, distance: 28.4
click at [664, 501] on div "Average Per Month: 265" at bounding box center [716, 504] width 338 height 21
click at [746, 498] on div "Average Per Month: 265" at bounding box center [716, 504] width 338 height 21
click at [599, 293] on span "Preview Results" at bounding box center [591, 294] width 134 height 15
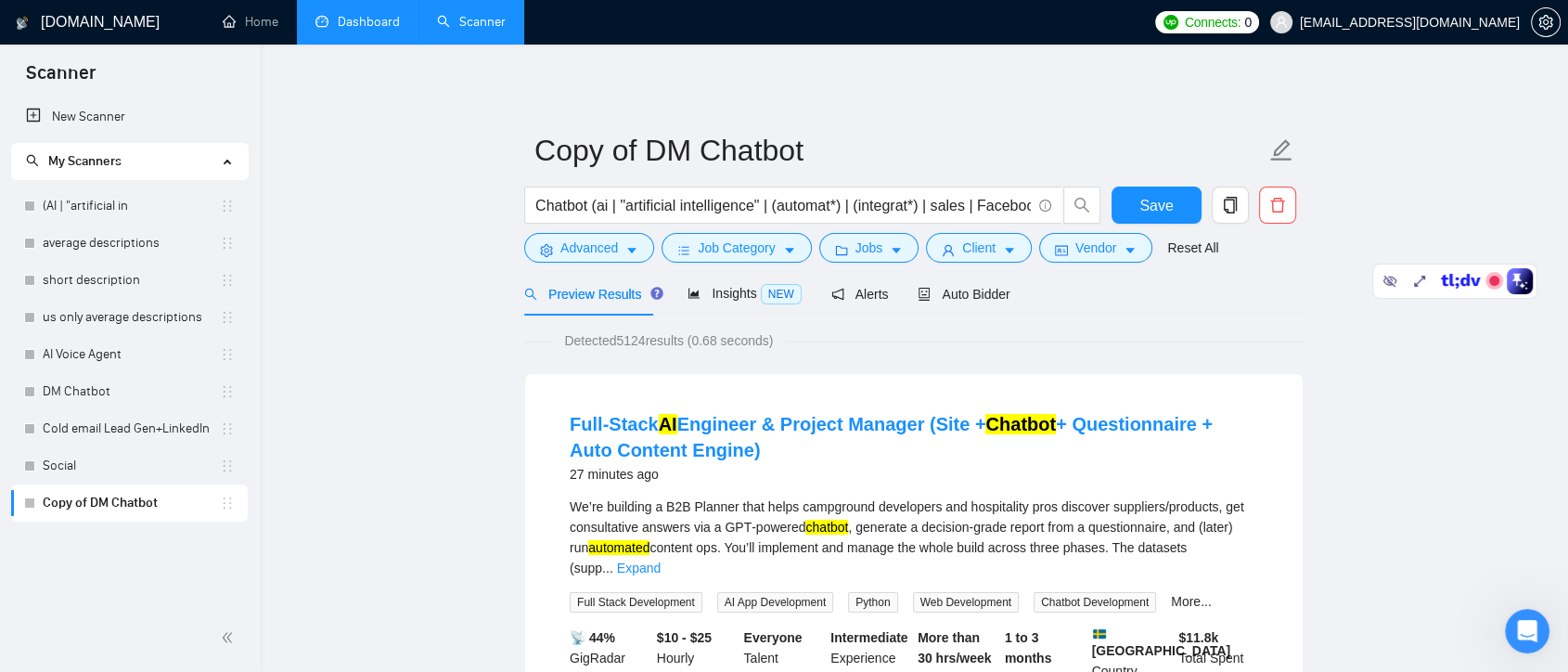
scroll to position [206, 0]
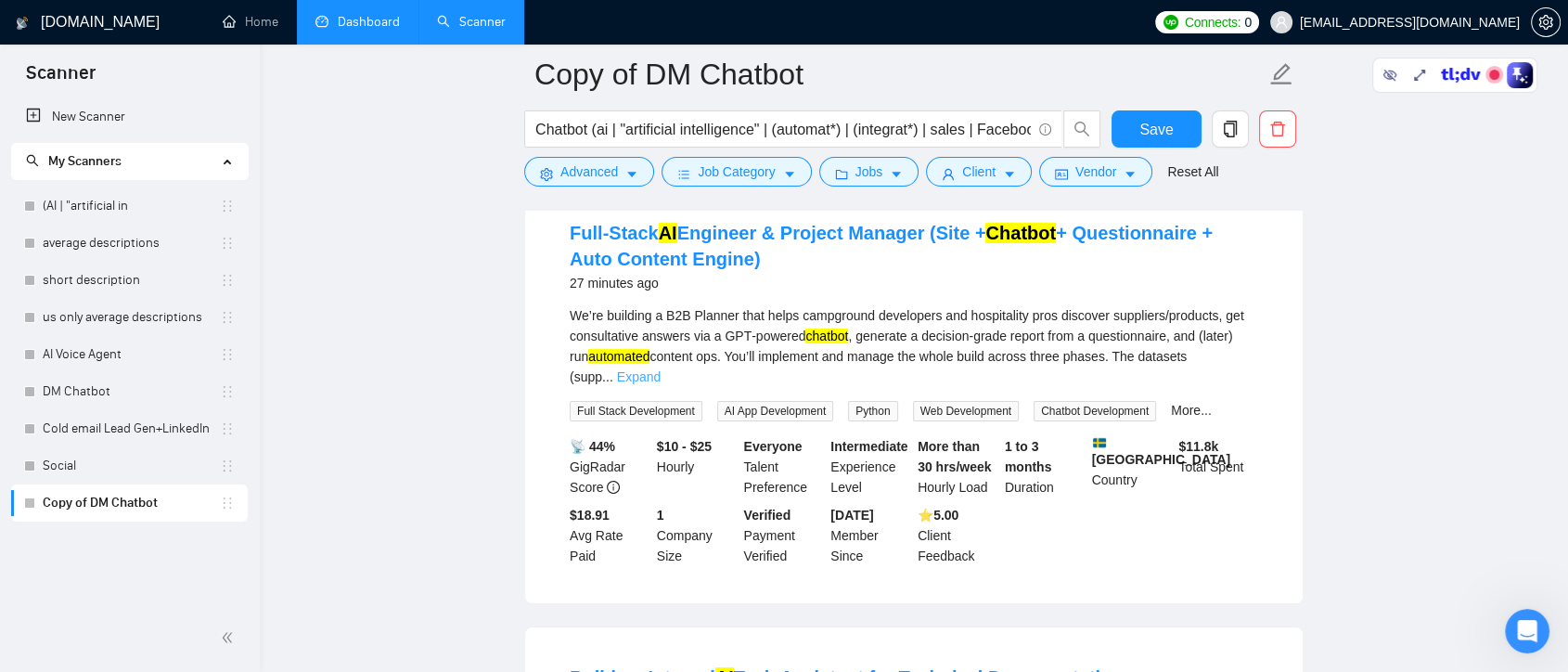
click at [661, 369] on link "Expand" at bounding box center [639, 377] width 43 height 15
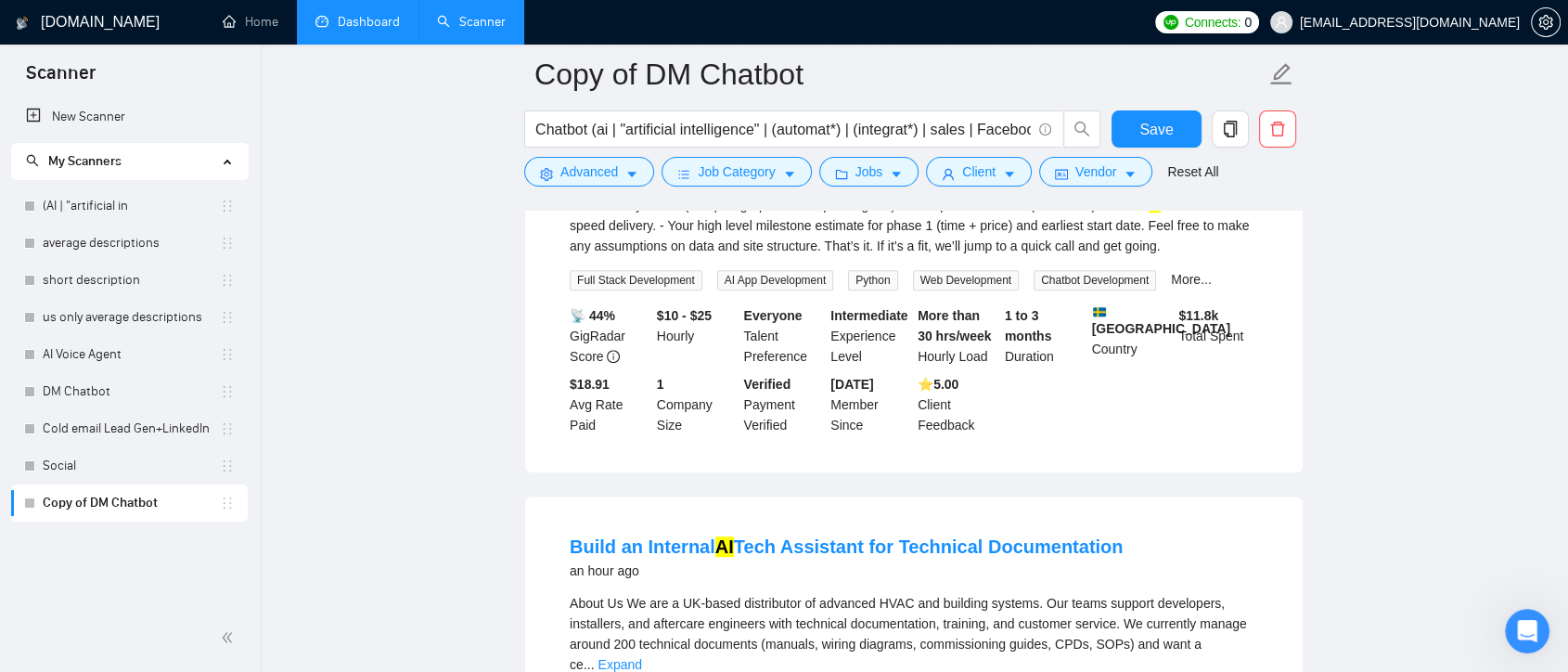
scroll to position [1340, 0]
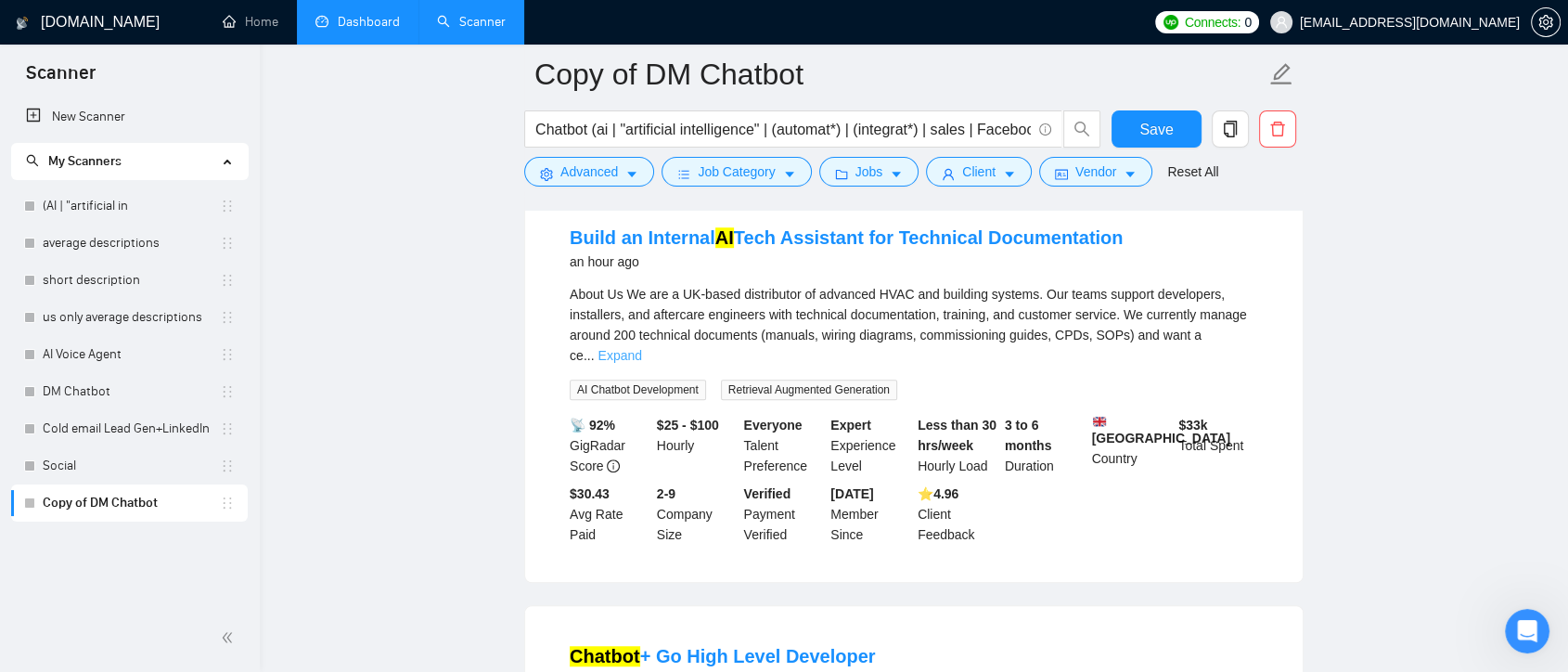
click at [641, 348] on link "Expand" at bounding box center [619, 356] width 43 height 15
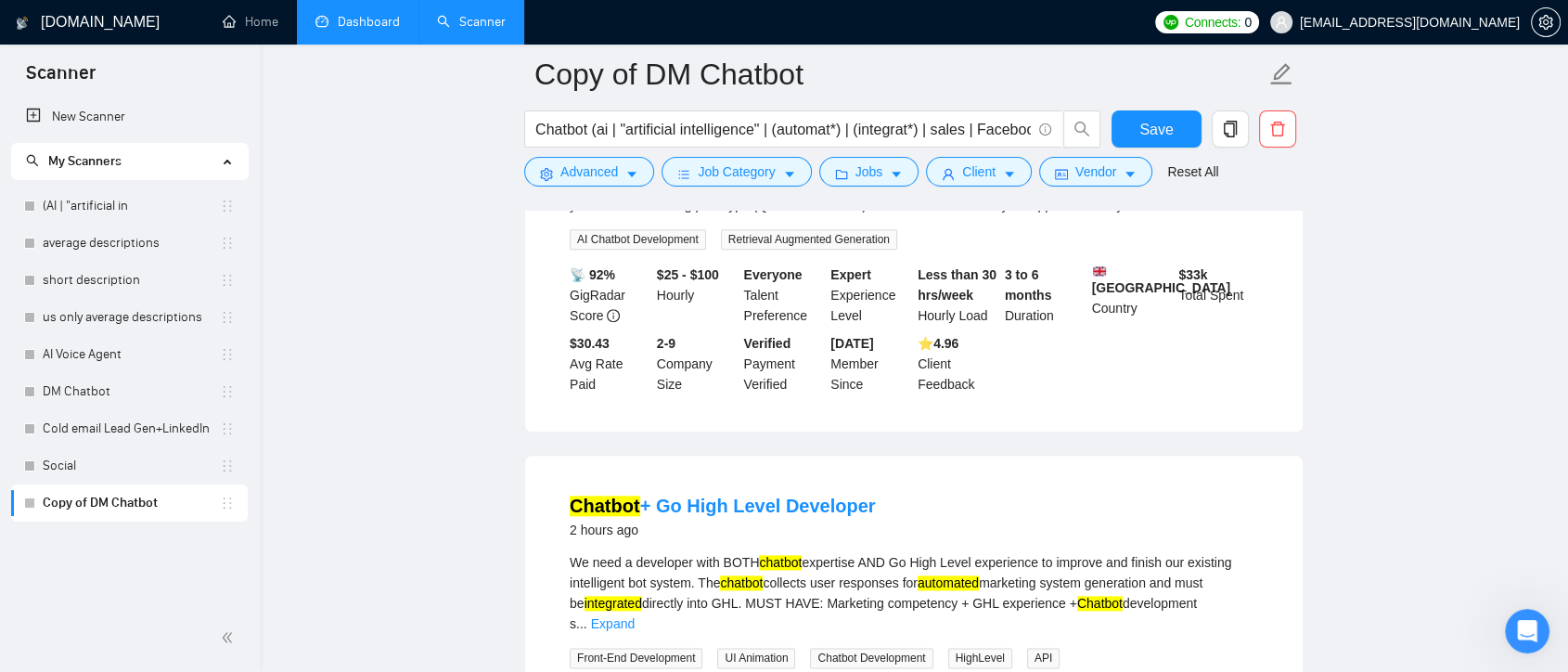
scroll to position [2164, 0]
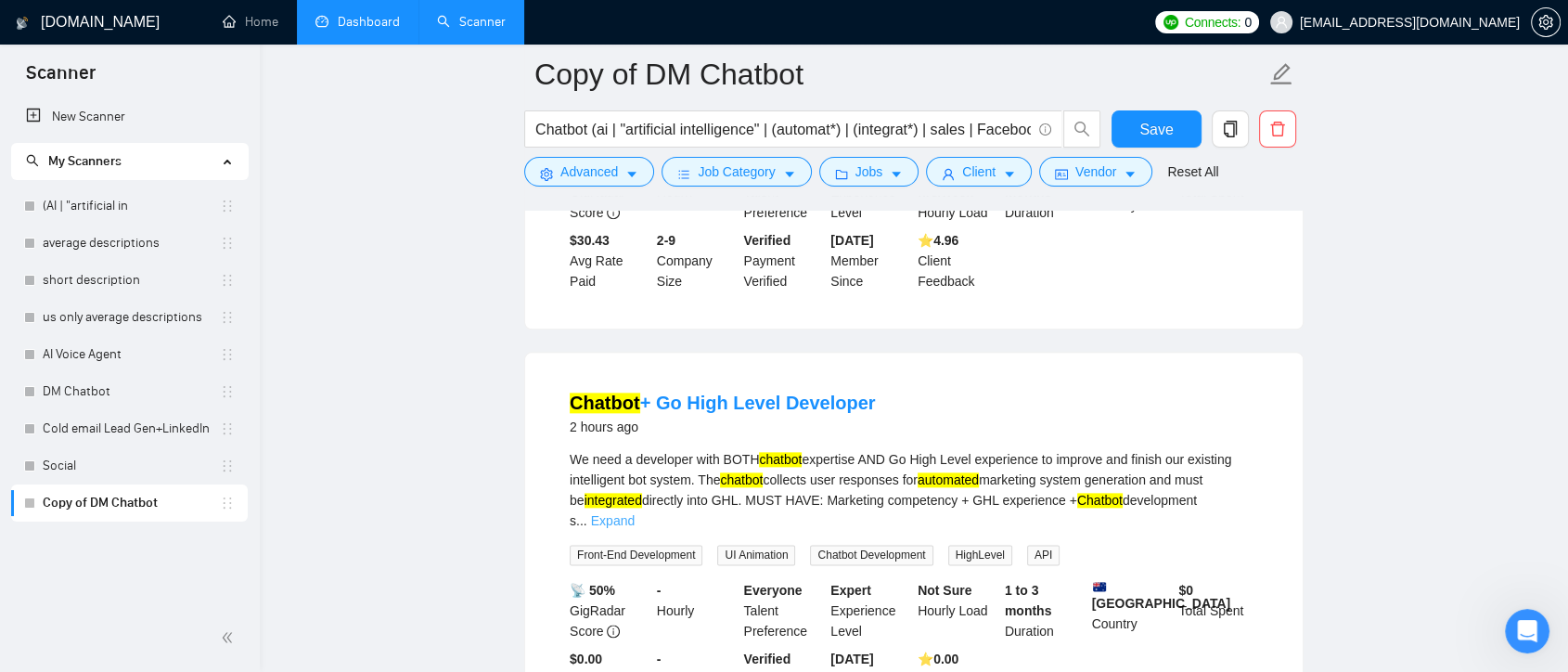
click at [634, 513] on link "Expand" at bounding box center [613, 521] width 43 height 15
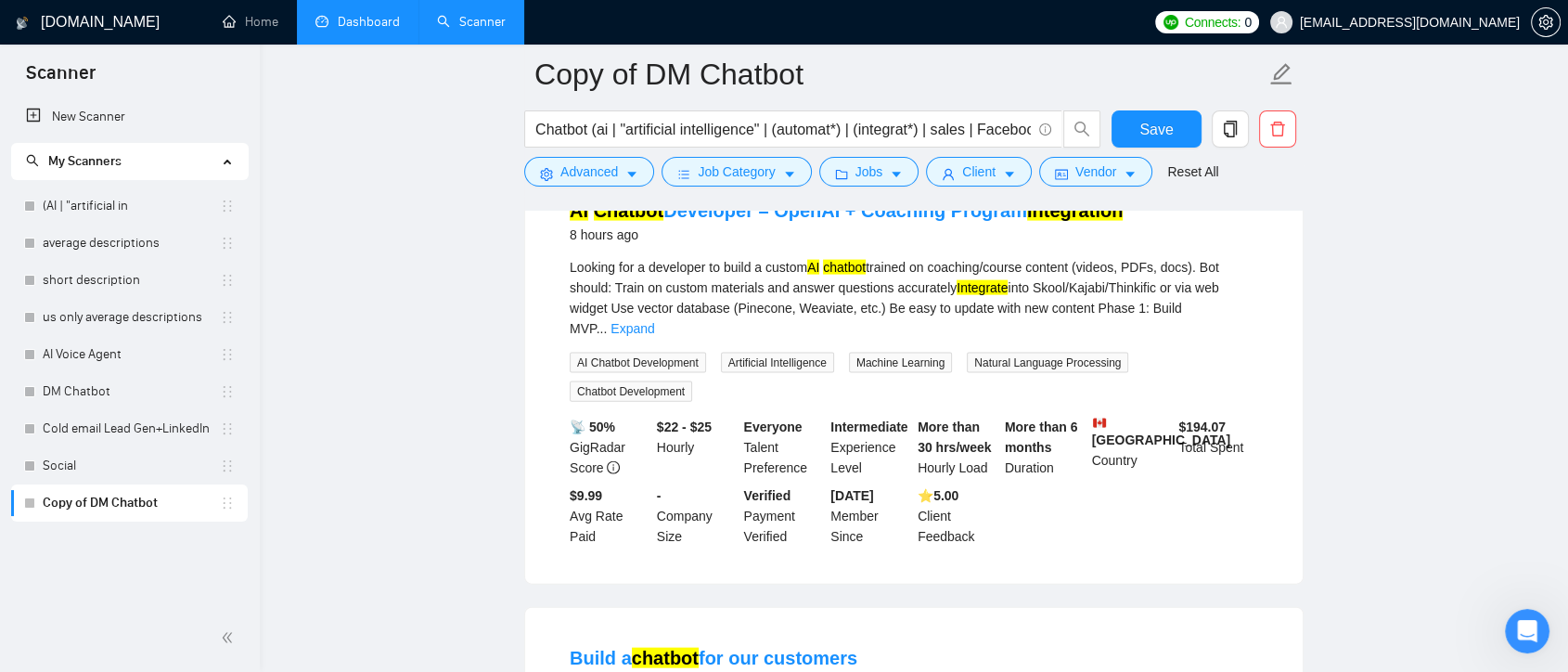
scroll to position [4329, 0]
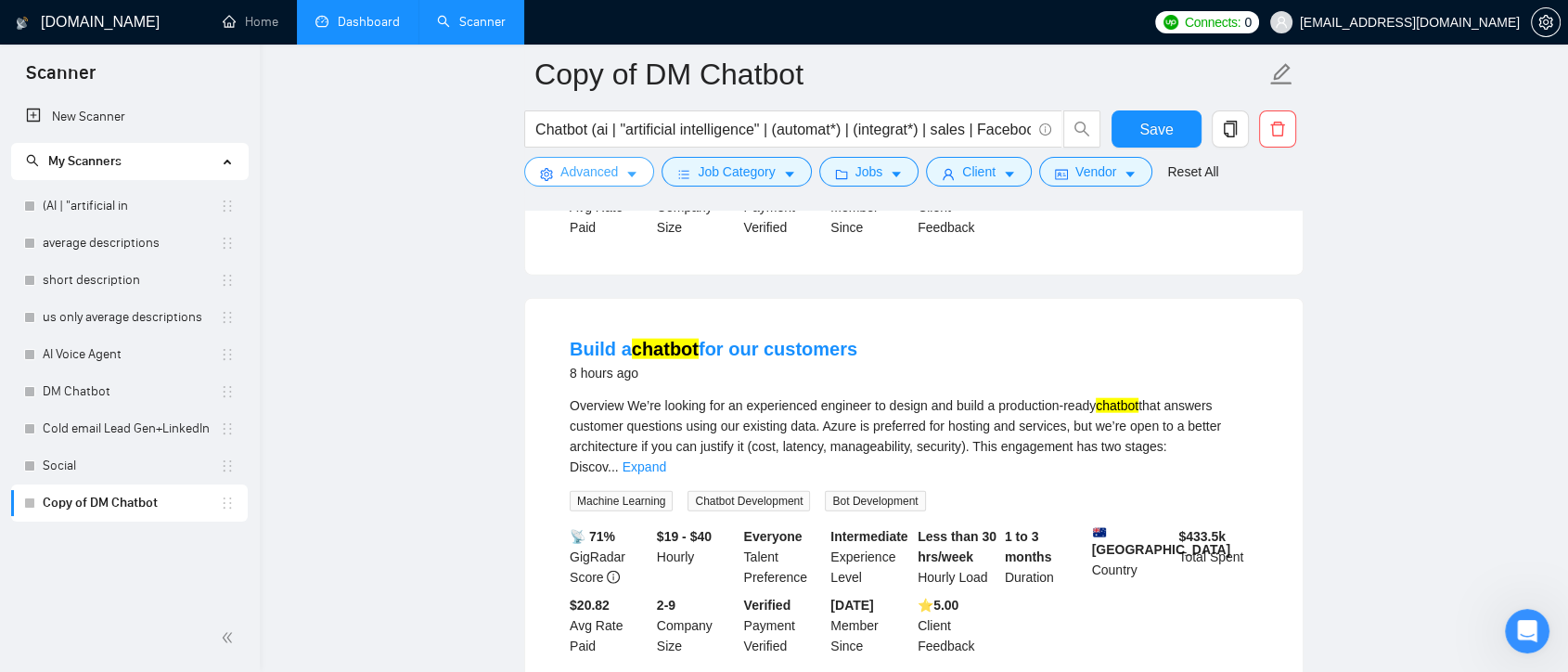
click at [601, 179] on span "Advanced" at bounding box center [589, 172] width 58 height 21
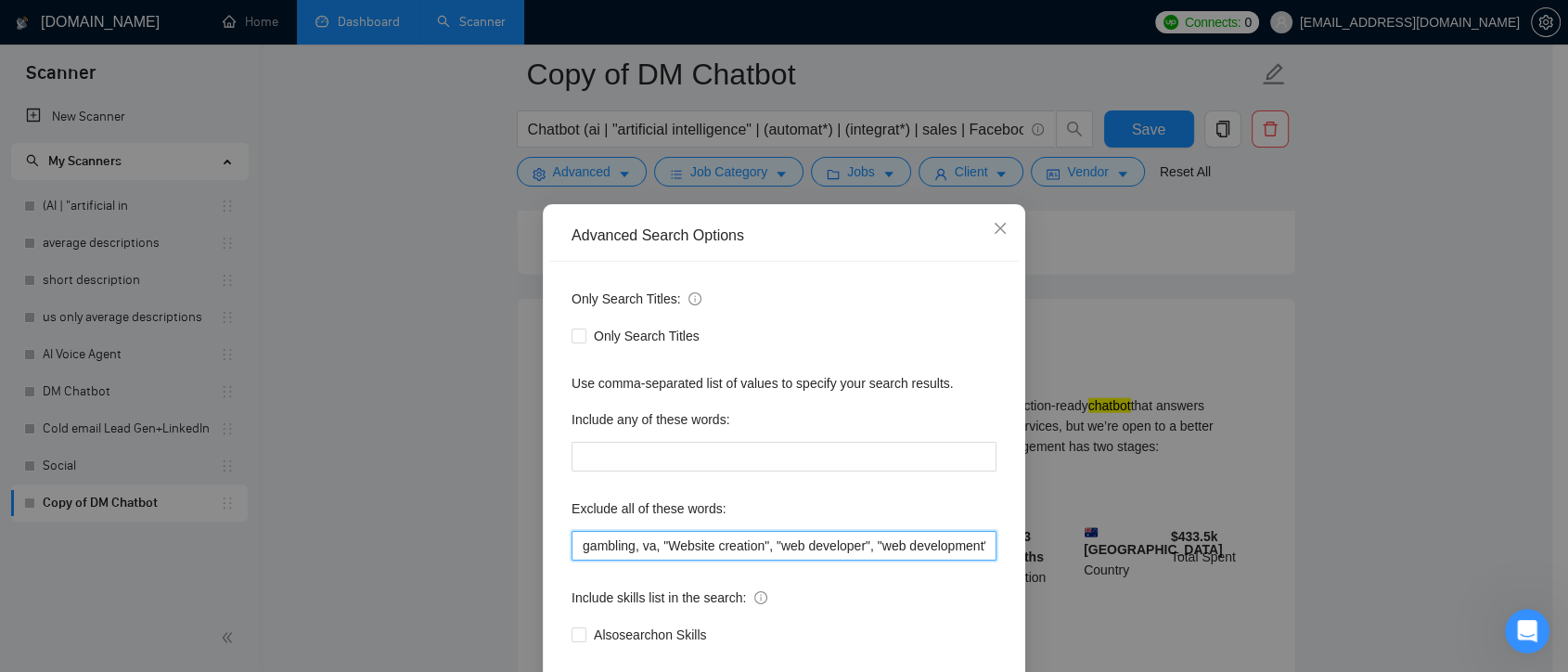
scroll to position [0, 3]
drag, startPoint x: 661, startPoint y: 548, endPoint x: 1001, endPoint y: 548, distance: 340.0
click at [1001, 548] on div "Only Search Titles: Only Search Titles Use comma-separated list of values to sp…" at bounding box center [784, 478] width 469 height 432
click at [920, 614] on div "Include skills list in the search:" at bounding box center [784, 600] width 425 height 37
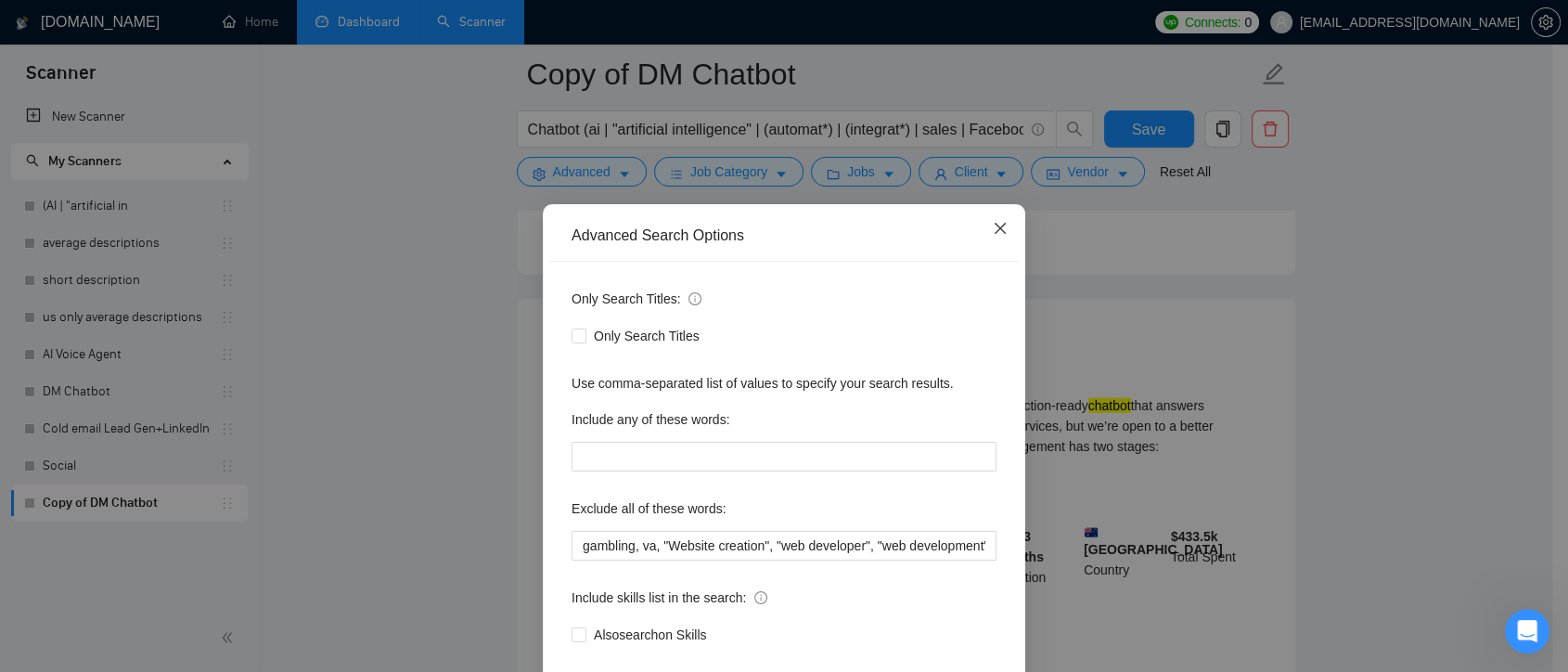
click at [983, 233] on span "Close" at bounding box center [1000, 228] width 50 height 50
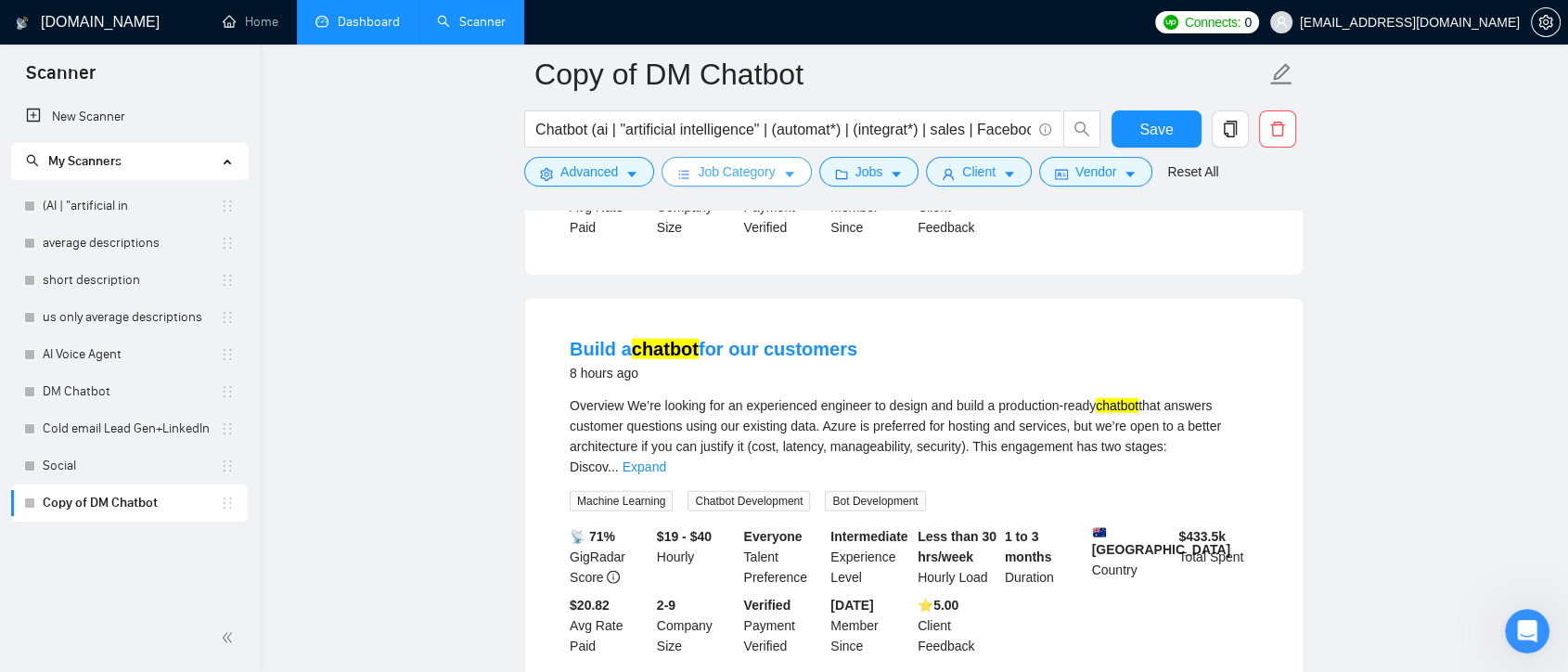
click at [774, 173] on button "Job Category" at bounding box center [736, 171] width 149 height 29
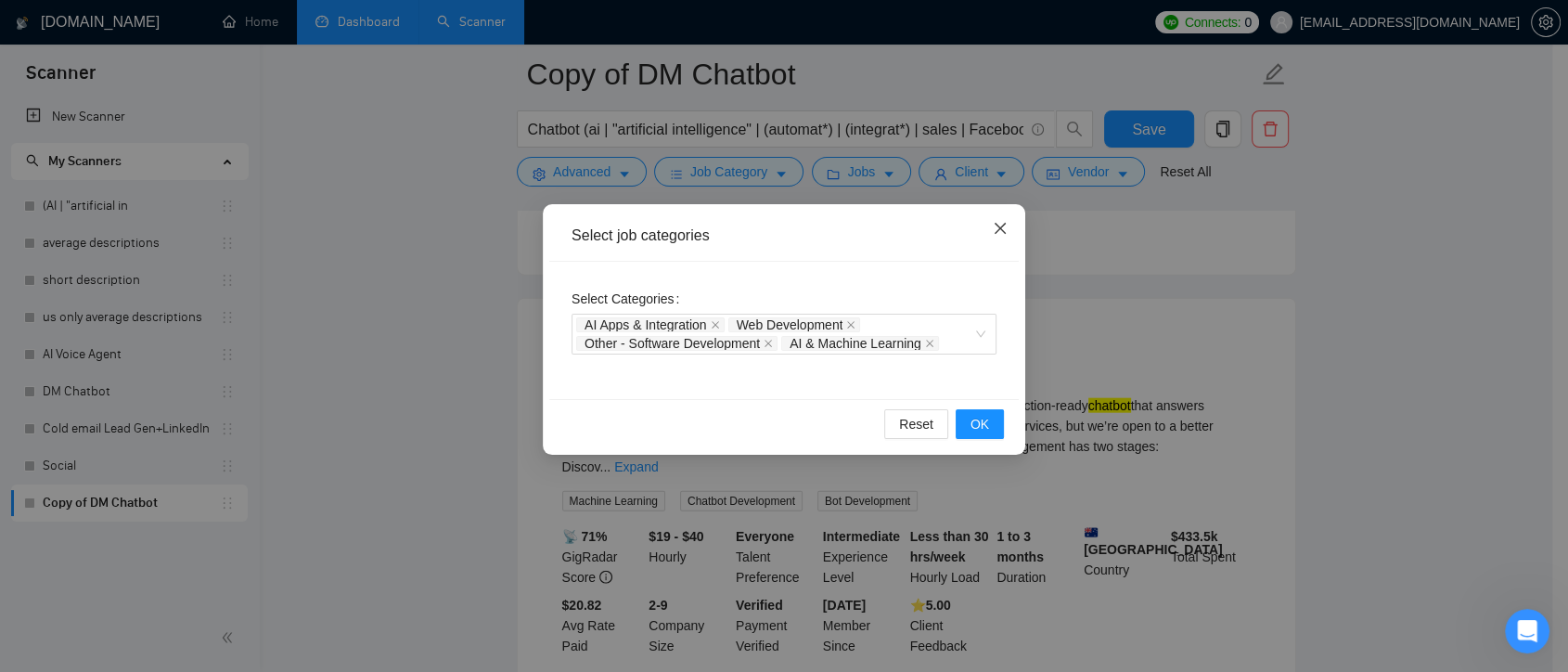
click at [1004, 220] on span "Close" at bounding box center [1000, 228] width 50 height 50
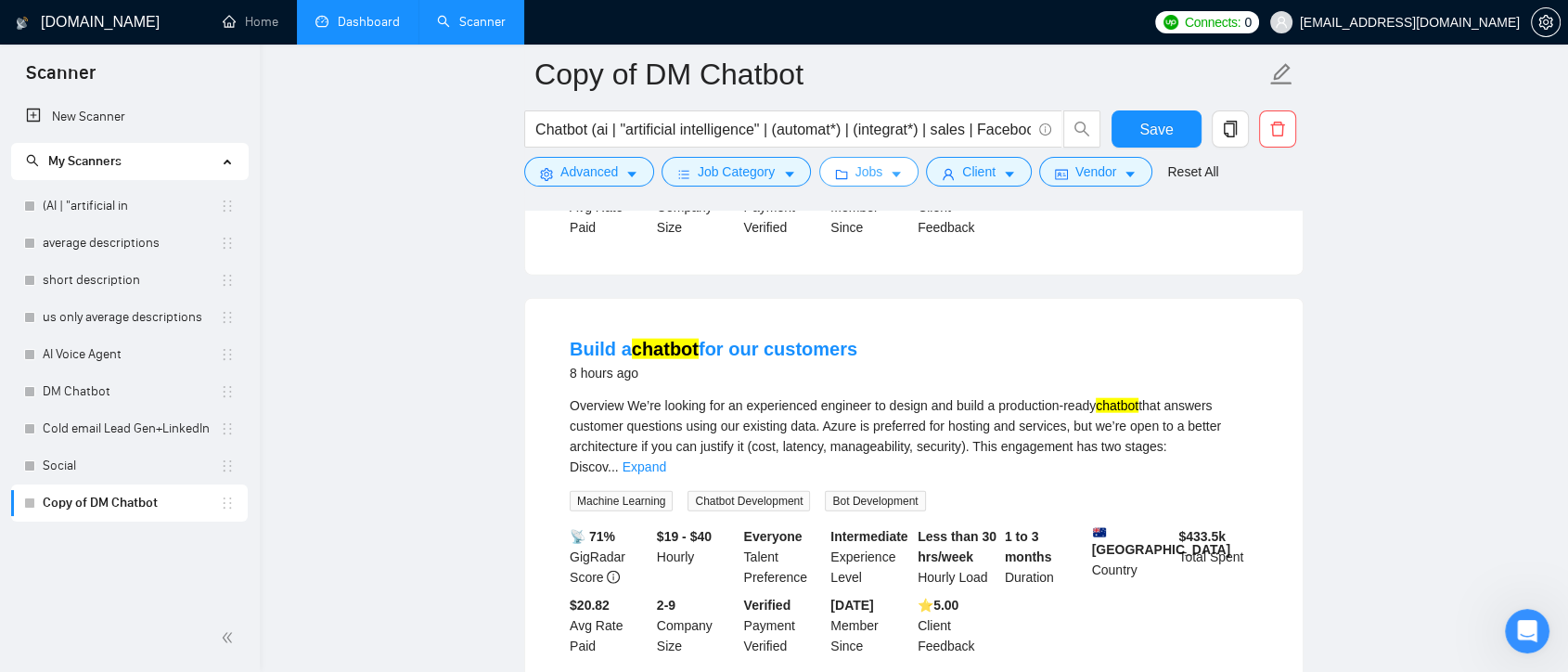
click at [880, 168] on button "Jobs" at bounding box center [869, 171] width 100 height 29
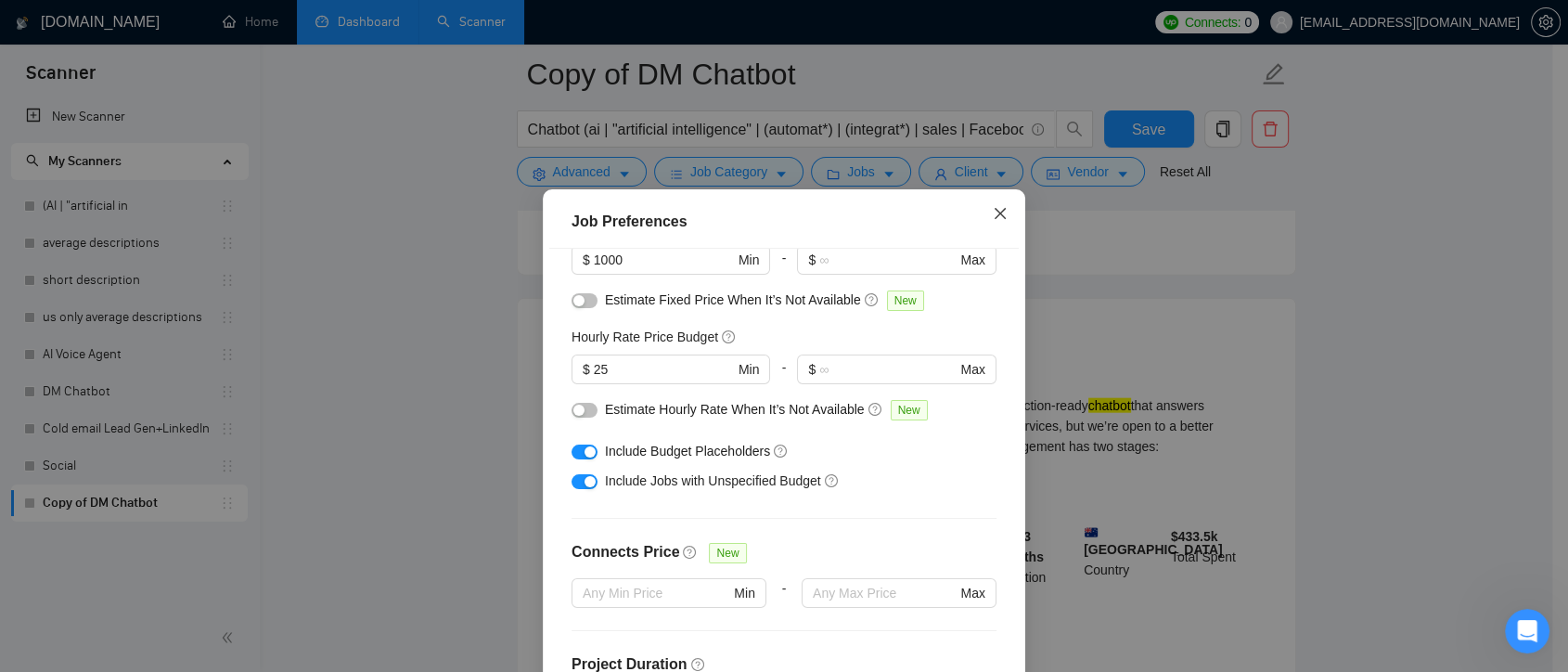
click at [993, 214] on icon "close" at bounding box center [1001, 213] width 15 height 15
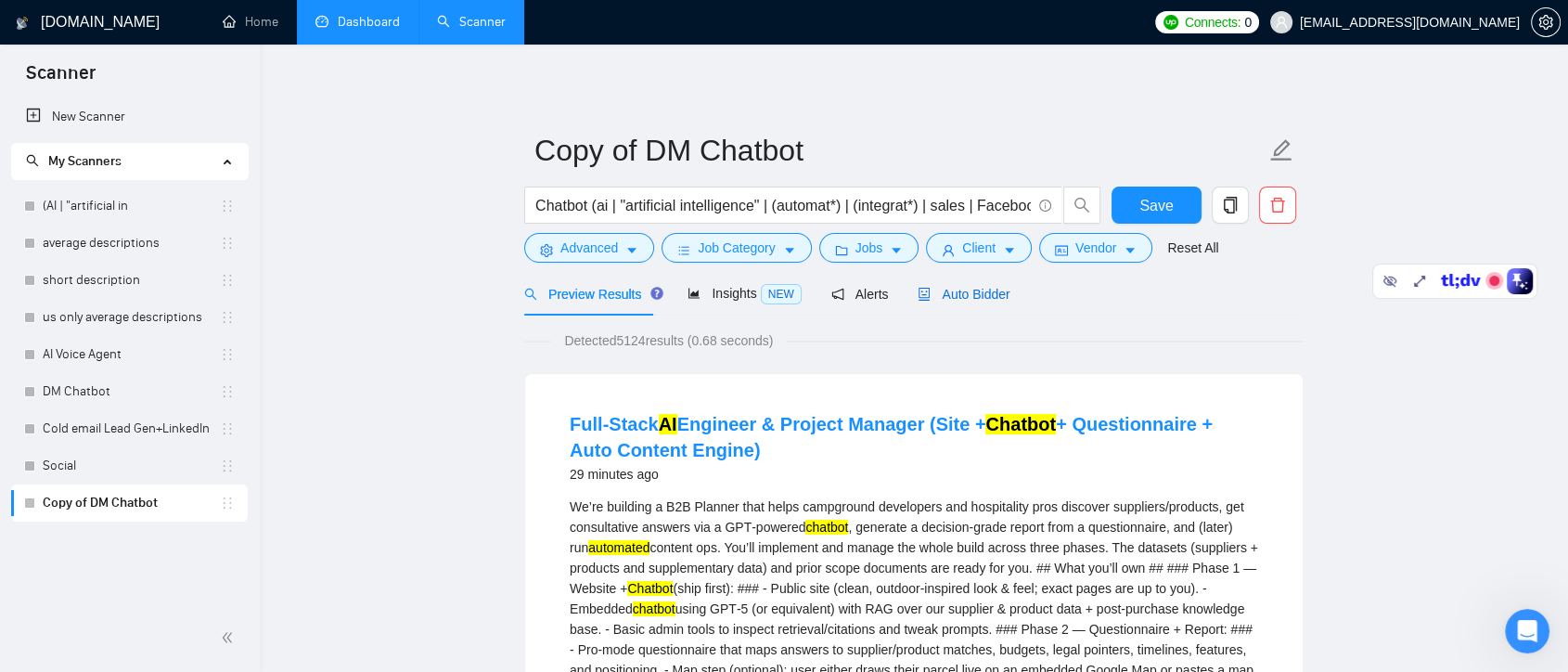
click at [961, 295] on span "Auto Bidder" at bounding box center [963, 294] width 92 height 15
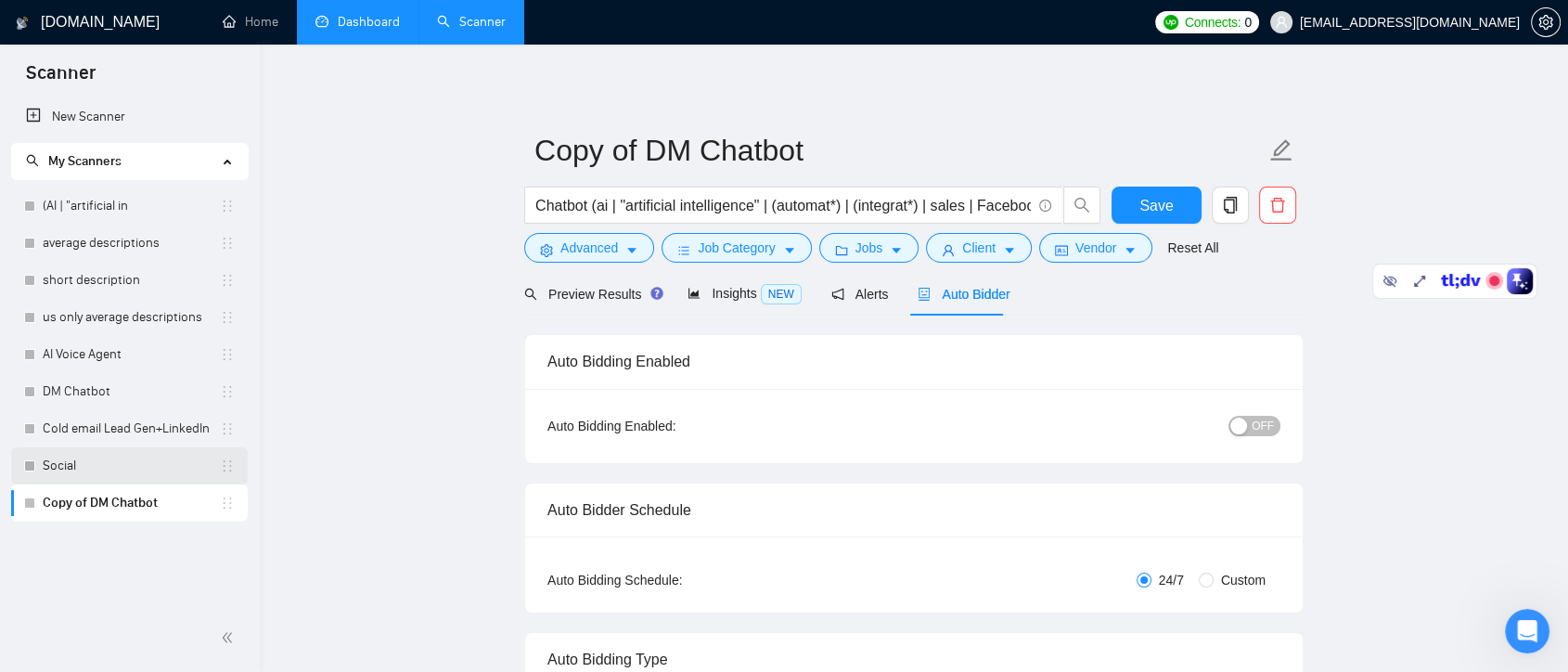
click at [118, 473] on link "Social" at bounding box center [131, 465] width 177 height 37
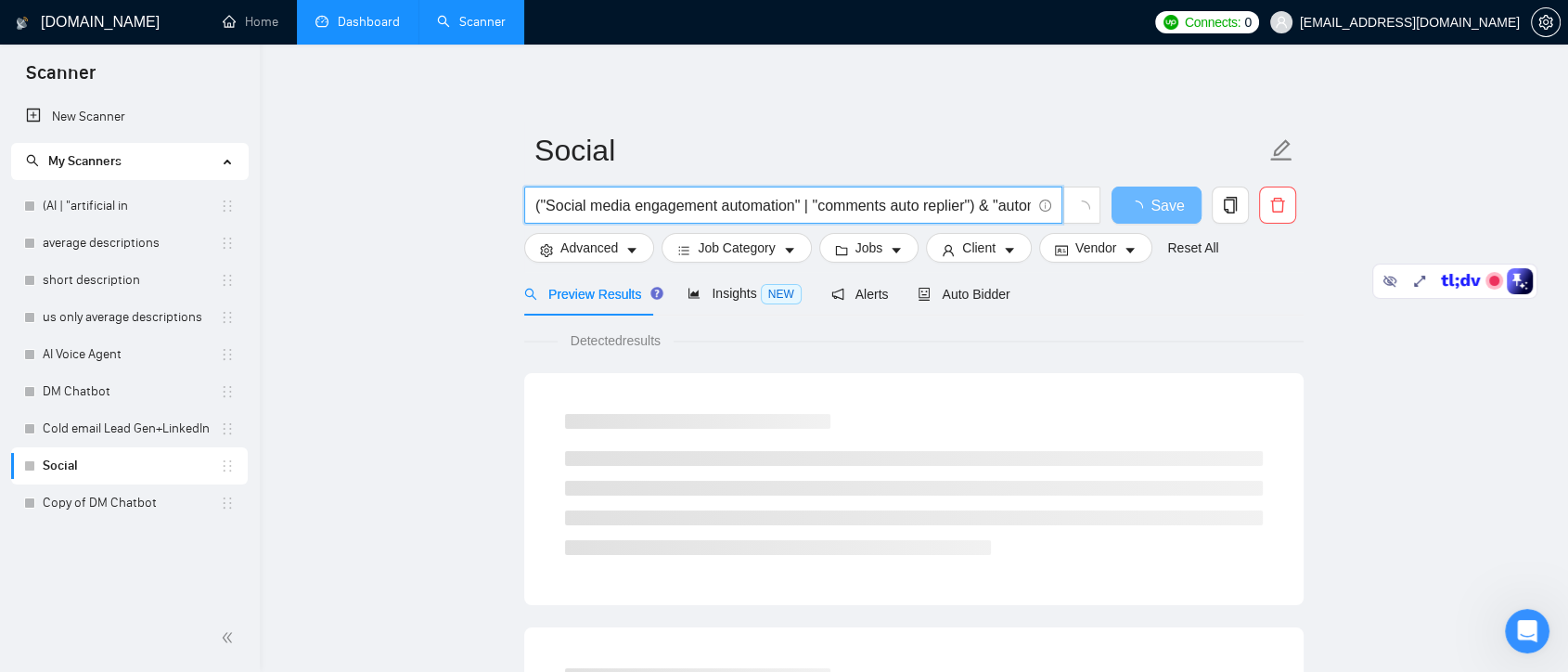
drag, startPoint x: 819, startPoint y: 206, endPoint x: 983, endPoint y: 212, distance: 164.1
click at [1016, 210] on input "("Social media engagement automation" | "comments auto replier") & "automation"…" at bounding box center [783, 205] width 496 height 24
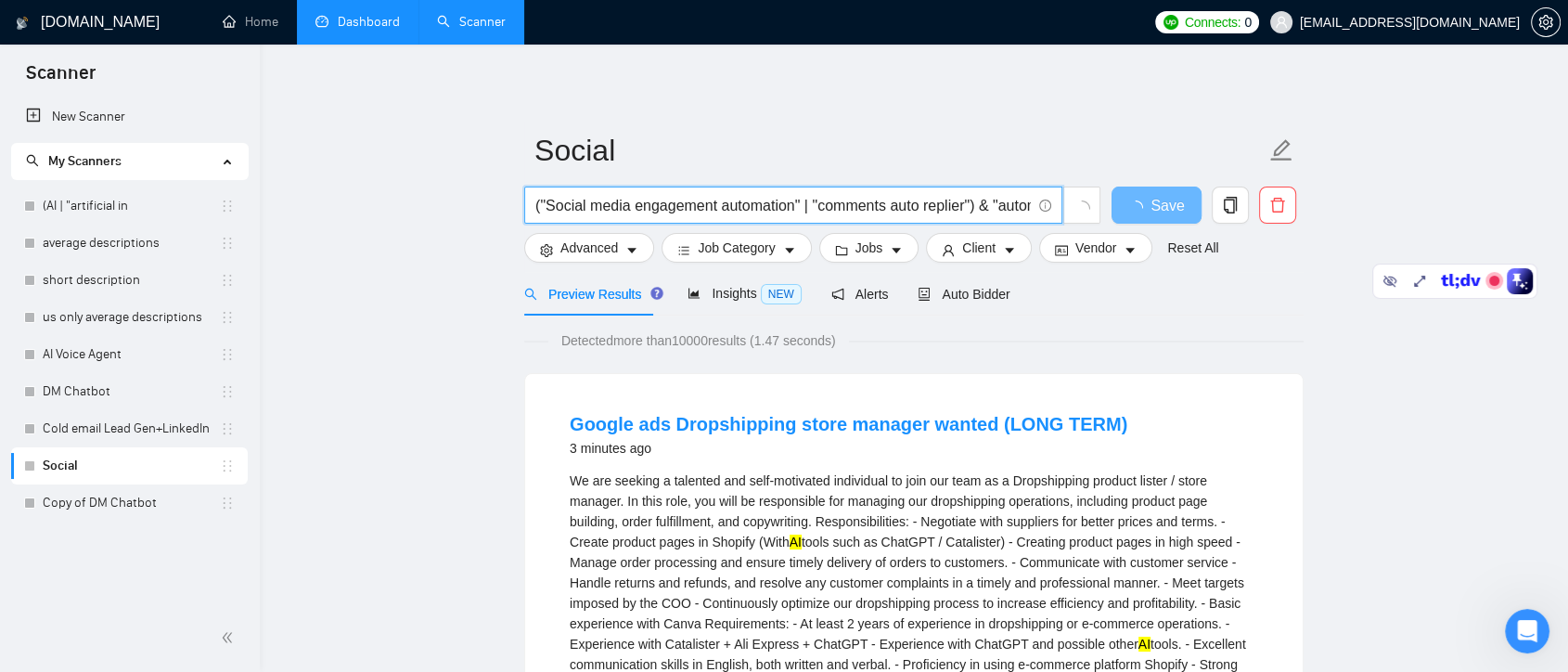
click at [1001, 203] on input "("Social media engagement automation" | "comments auto replier") & "automation"…" at bounding box center [783, 205] width 496 height 24
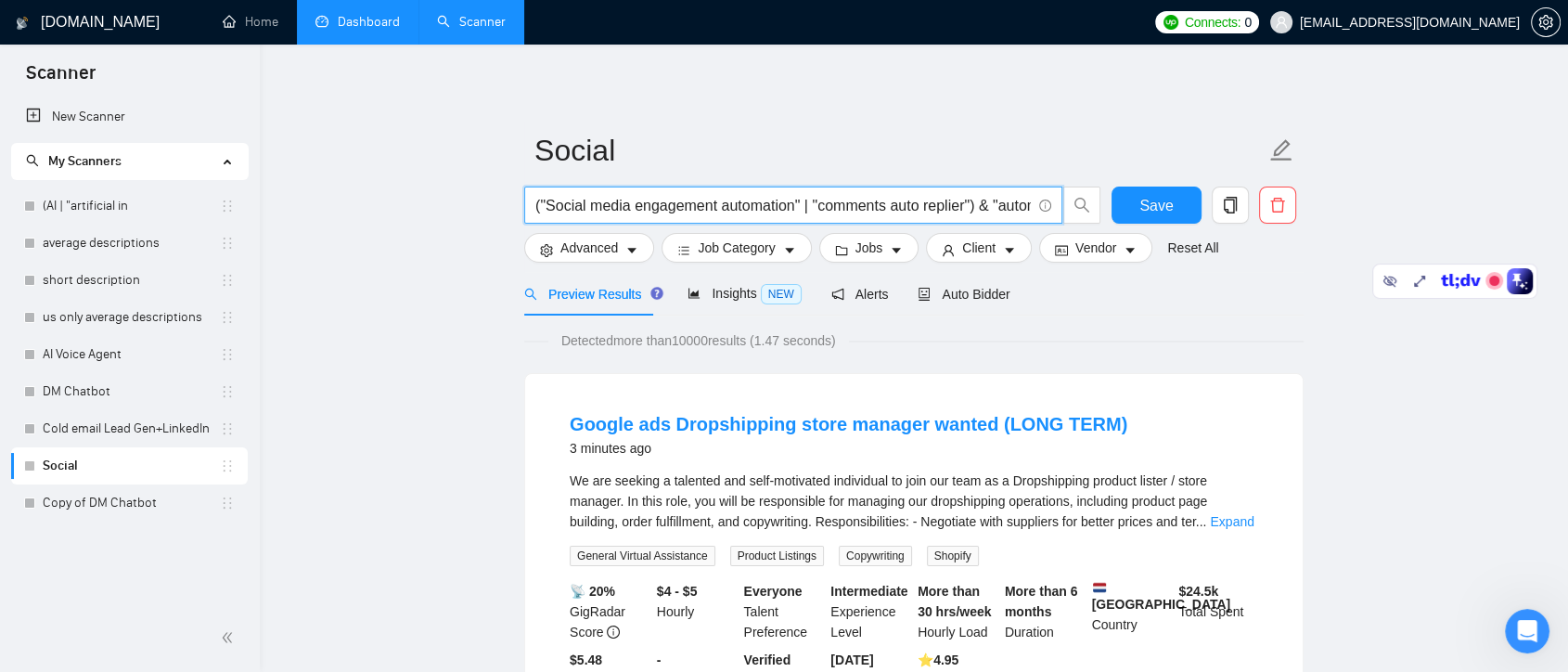
click at [992, 203] on input "("Social media engagement automation" | "comments auto replier") & "automation"…" at bounding box center [783, 205] width 496 height 24
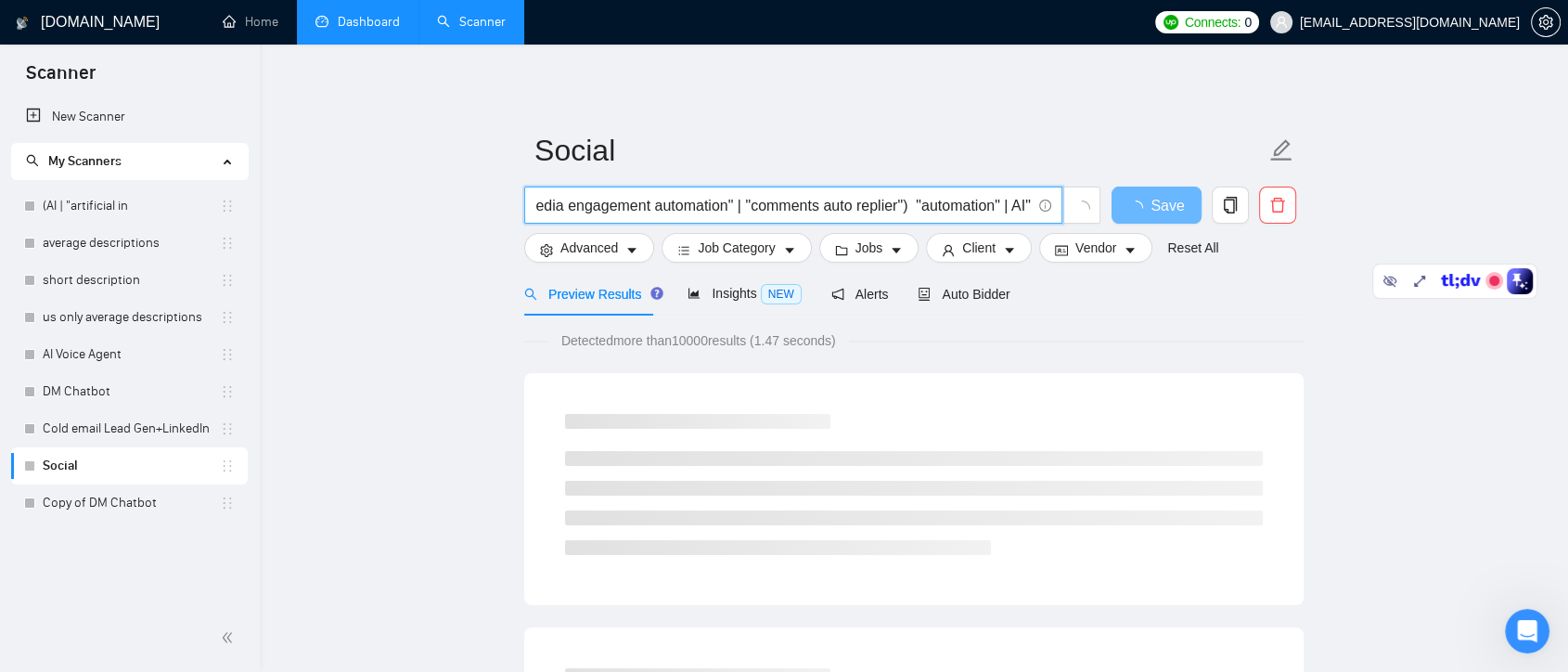
drag, startPoint x: 997, startPoint y: 202, endPoint x: 1030, endPoint y: 207, distance: 33.4
click at [1030, 207] on input "("Social media engagement automation" | "comments auto replier") "automation" |…" at bounding box center [783, 205] width 496 height 24
click at [1031, 201] on input "("Social media engagement automation" | "comments auto replier") "automation" |…" at bounding box center [783, 205] width 496 height 24
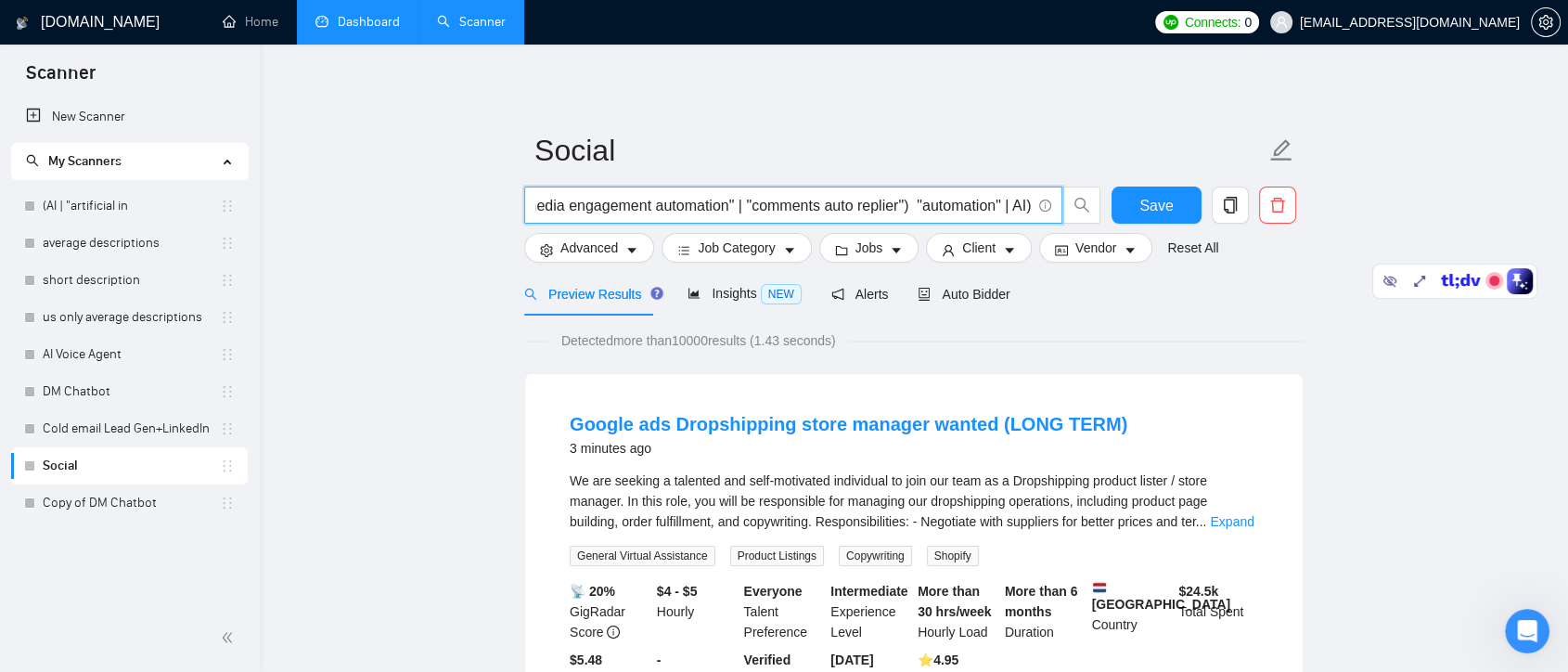
scroll to position [0, 71]
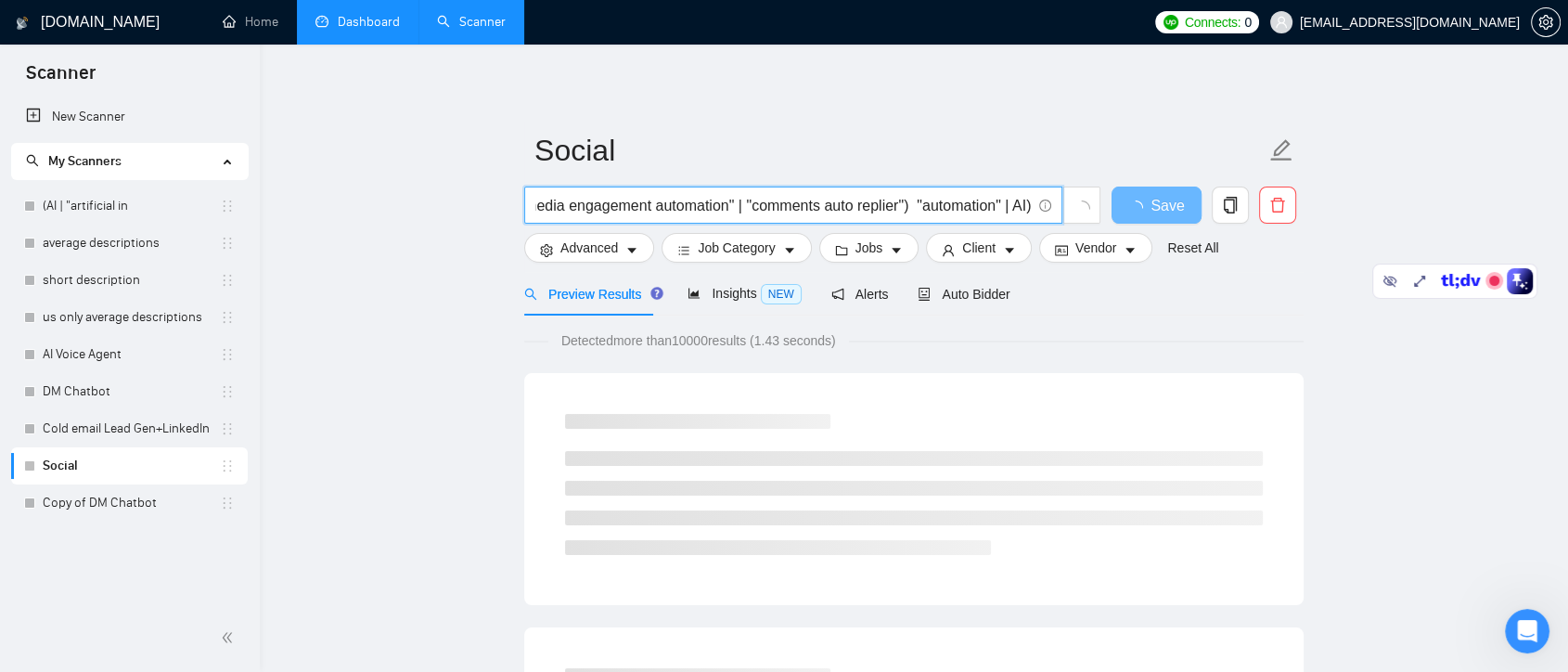
click at [920, 206] on input "("Social media engagement automation" | "comments auto replier") "automation" |…" at bounding box center [783, 205] width 496 height 24
click at [1003, 206] on input "("Social media engagement automation" | "comments auto replier") automation" | …" at bounding box center [783, 205] width 496 height 24
click at [924, 202] on input "("Social media engagement automation" | "comments auto replier") automation | A…" at bounding box center [783, 205] width 496 height 24
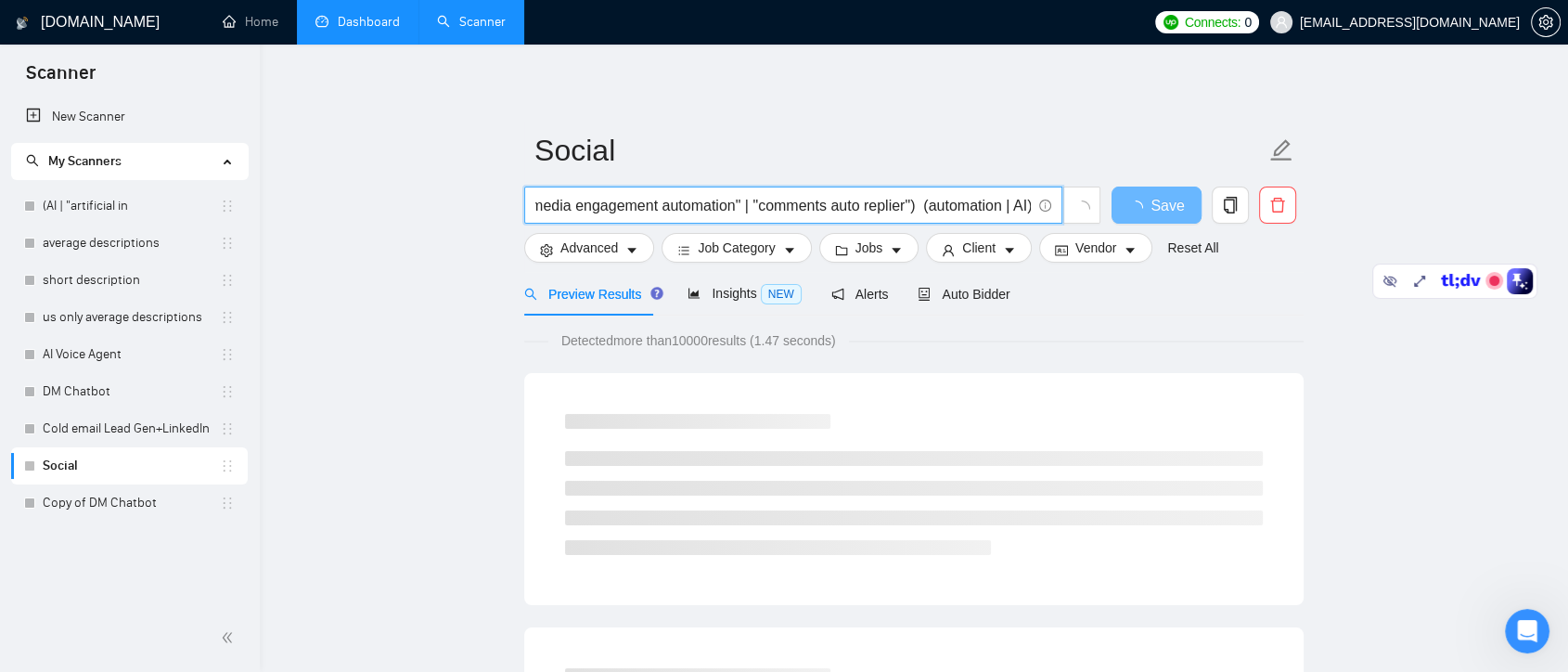
click at [1003, 206] on input "("Social media engagement automation" | "comments auto replier") (automation | …" at bounding box center [783, 205] width 496 height 24
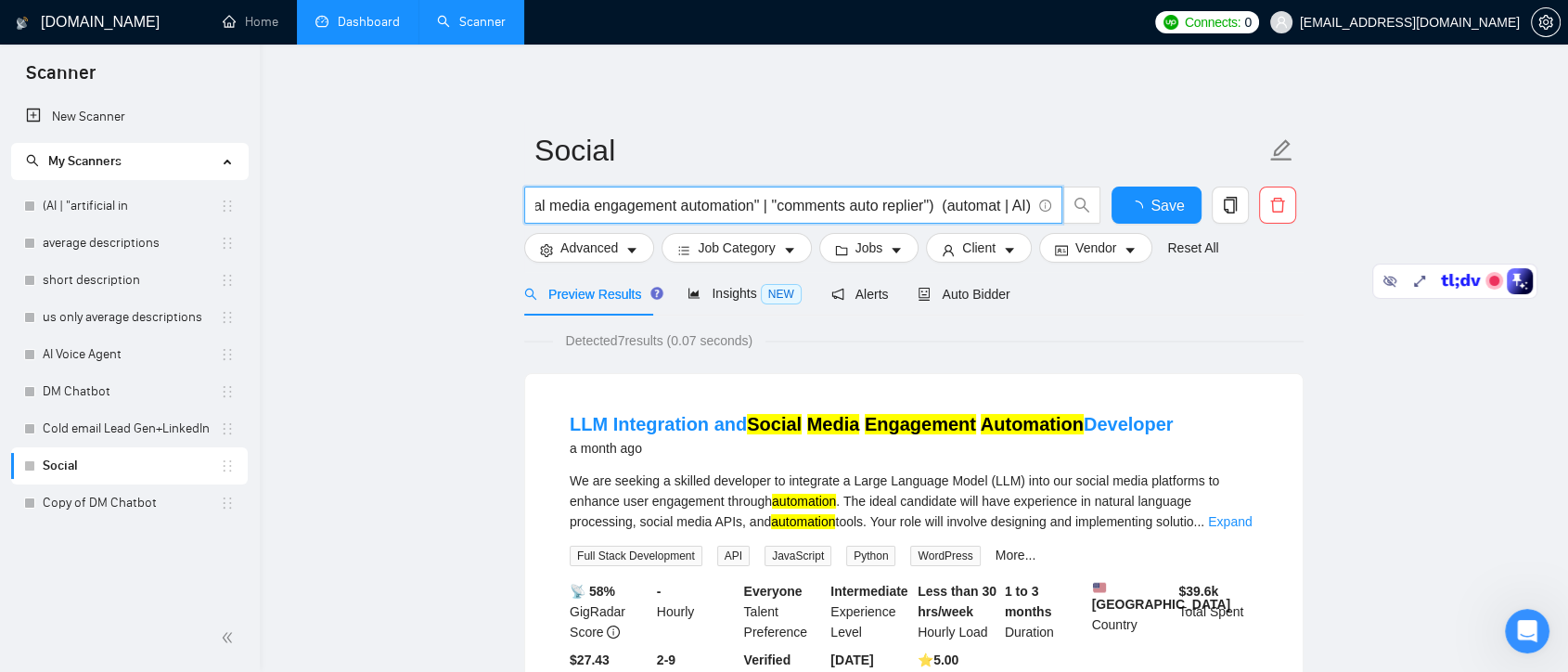
scroll to position [0, 43]
type input "("Social media engagement automation" | "comments auto replier") ((automat*) | …"
click at [1153, 206] on span "Save" at bounding box center [1155, 205] width 33 height 24
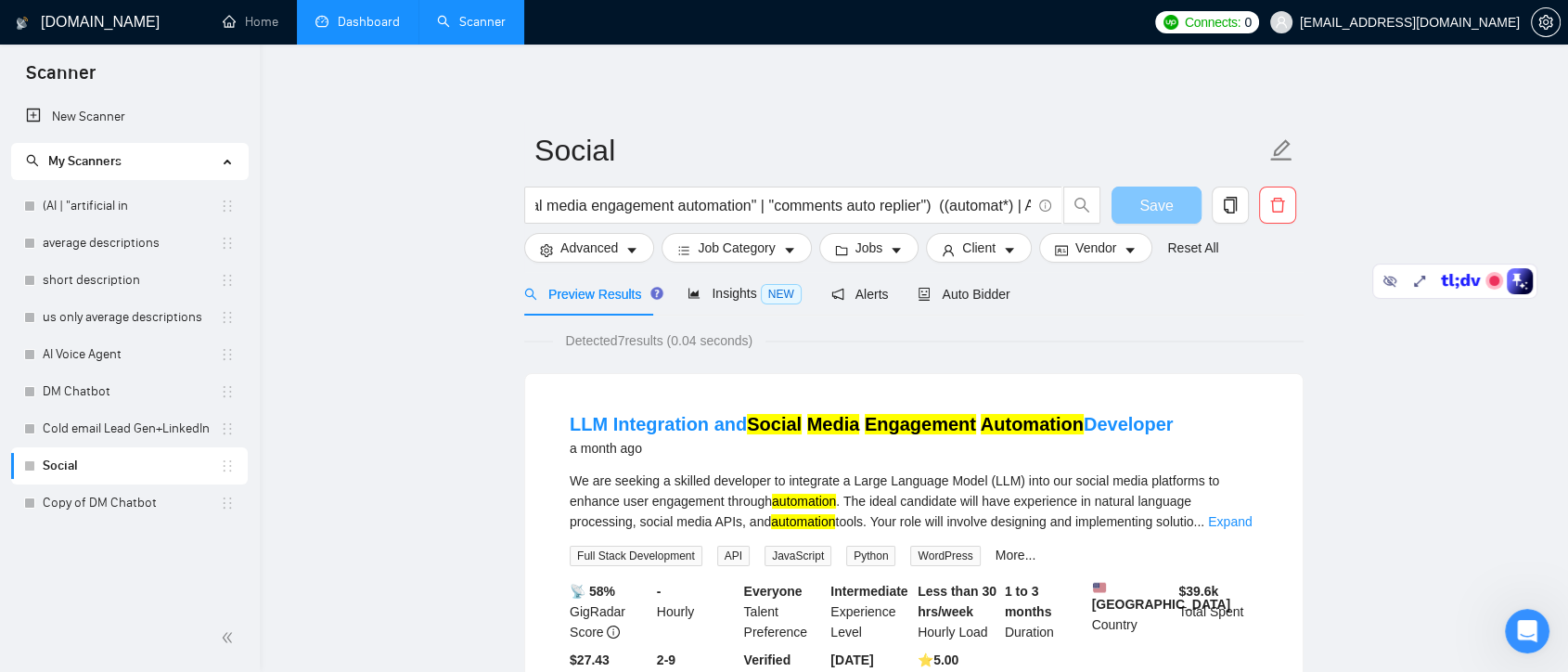
scroll to position [0, 0]
click at [740, 296] on span "Insights NEW" at bounding box center [744, 294] width 113 height 15
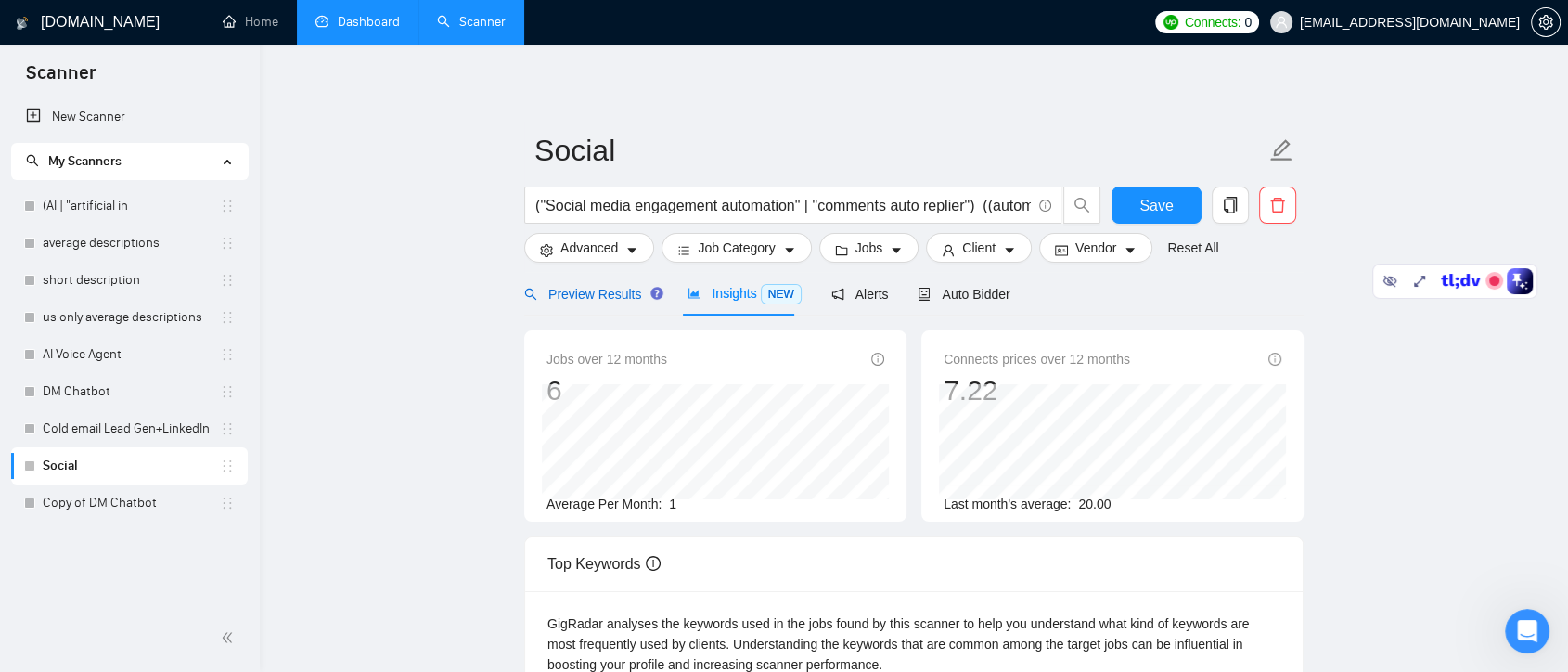
click at [608, 294] on span "Preview Results" at bounding box center [591, 294] width 134 height 15
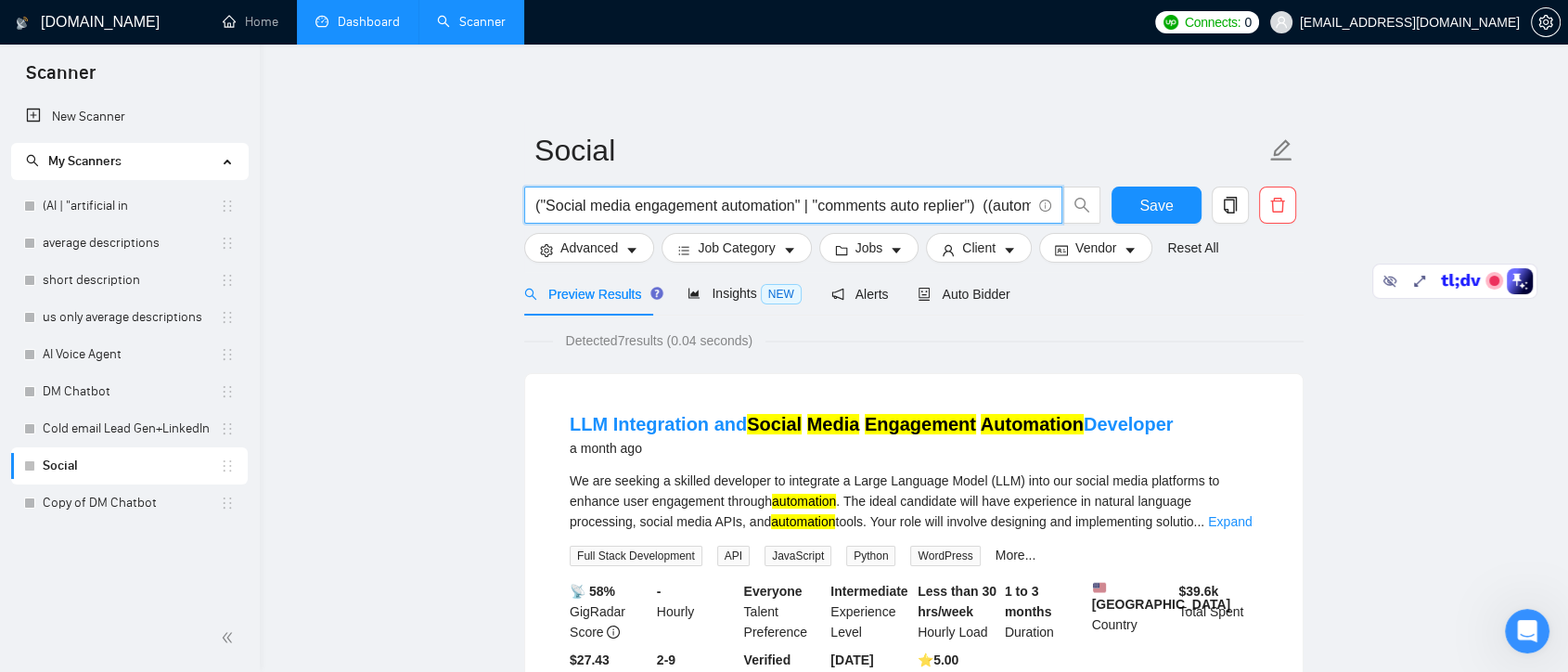
scroll to position [0, 59]
drag, startPoint x: 995, startPoint y: 205, endPoint x: 1038, endPoint y: 208, distance: 43.1
click at [1038, 208] on span "("Social media engagement automation" | "comments auto replier") ((automat*) | …" at bounding box center [793, 205] width 538 height 37
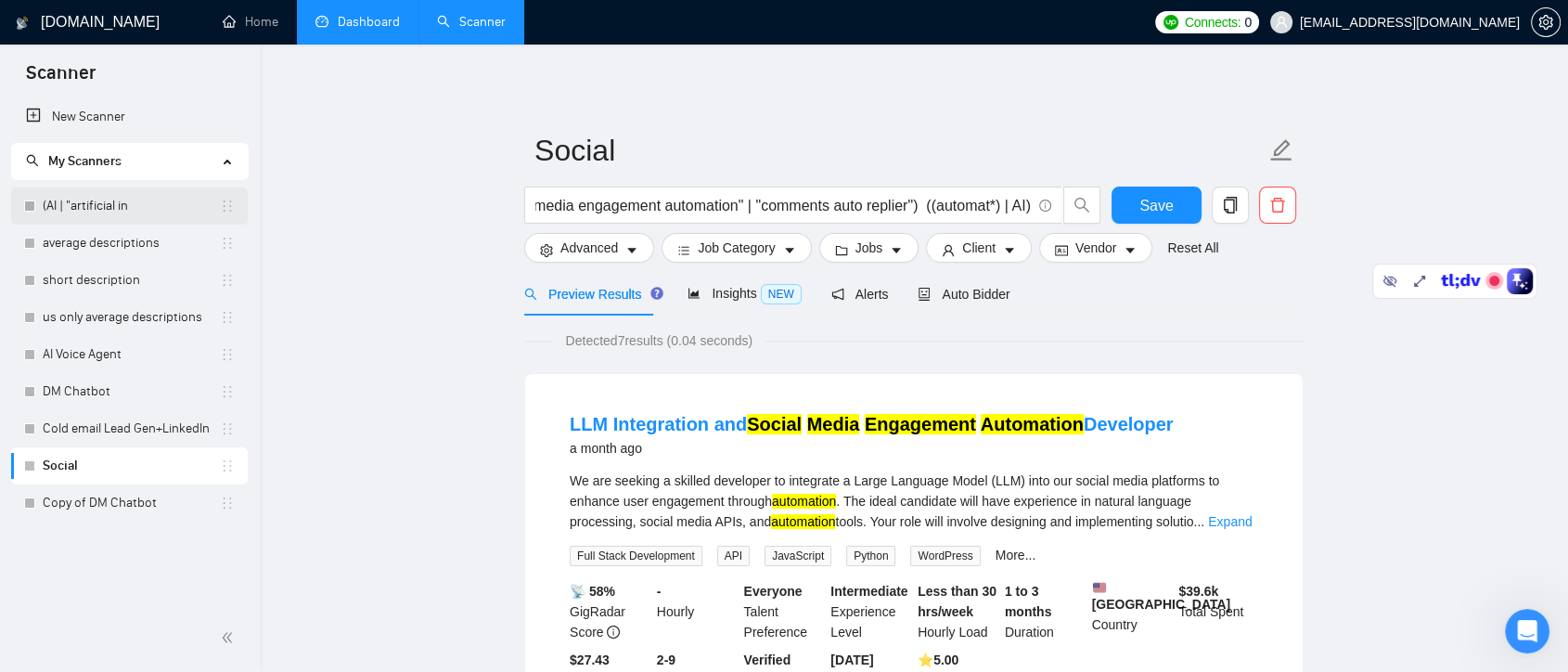
scroll to position [0, 0]
click at [102, 213] on link "(AI | "artificial in" at bounding box center [131, 206] width 177 height 37
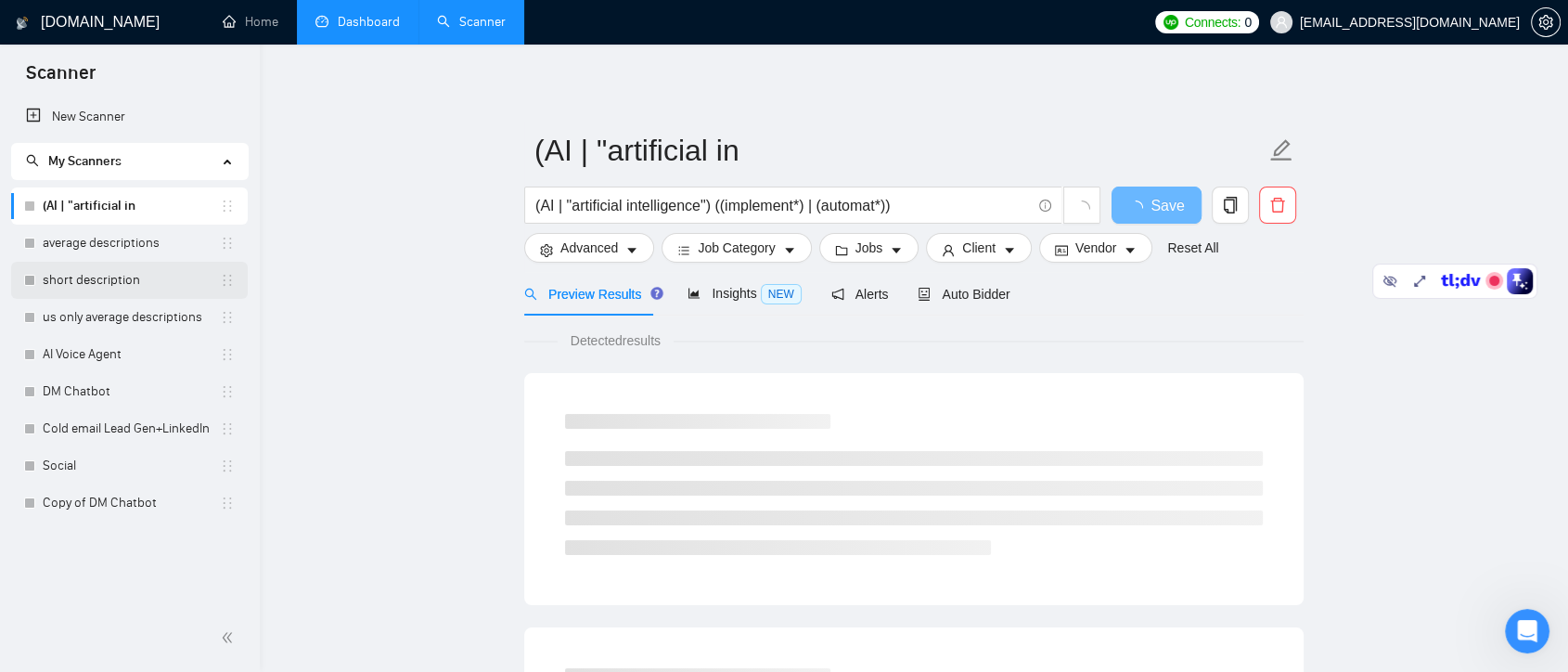
click at [88, 274] on link "short description" at bounding box center [131, 279] width 177 height 37
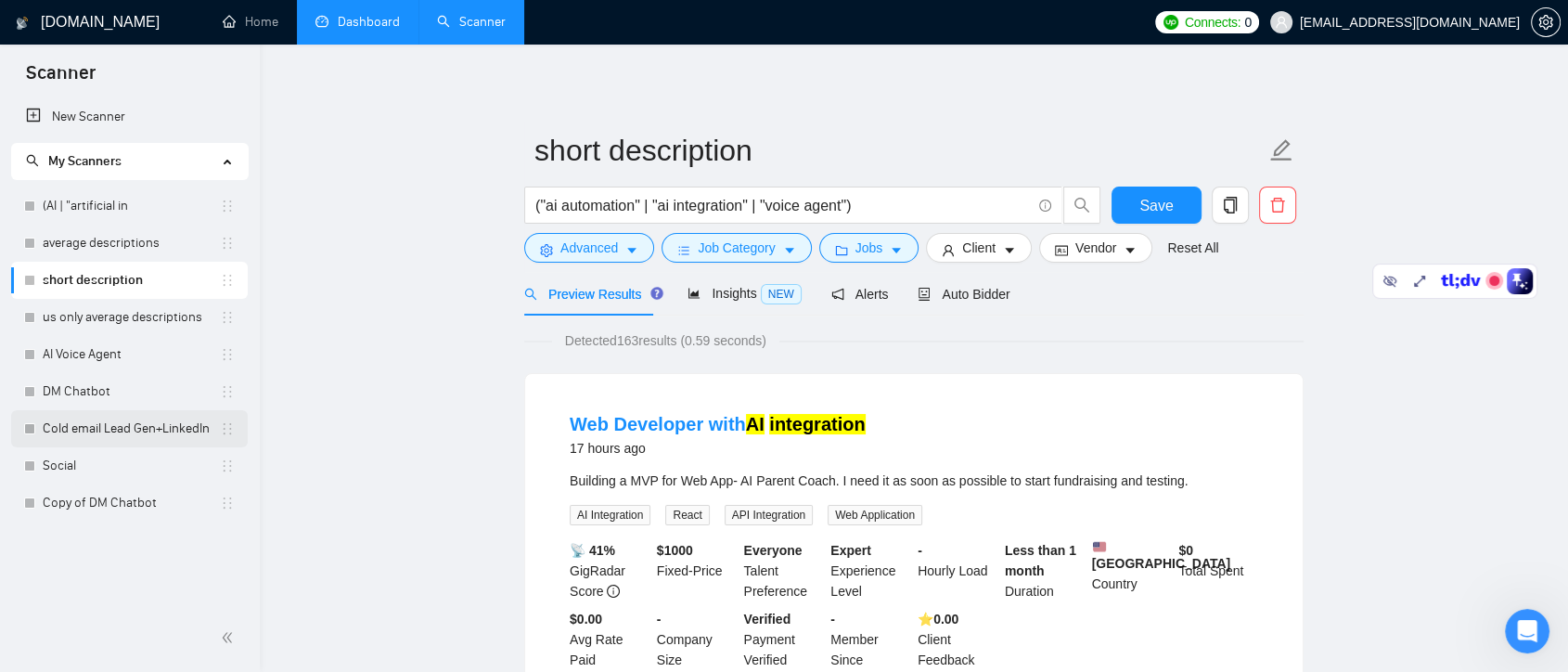
click at [76, 428] on link "Cold email Lead Gen+LinkedIn" at bounding box center [131, 428] width 177 height 37
click at [82, 390] on link "DM Chatbot" at bounding box center [131, 391] width 177 height 37
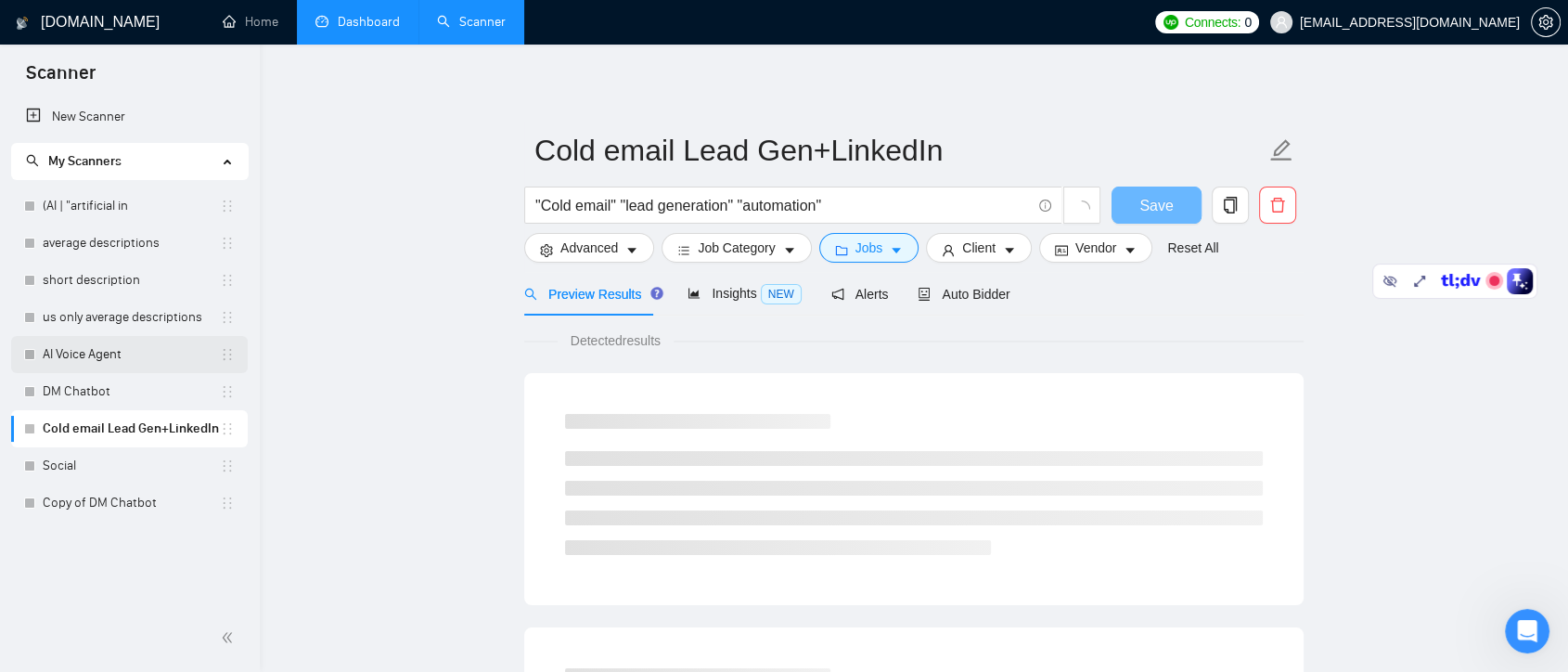
click at [107, 356] on link "AI Voice Agent" at bounding box center [131, 354] width 177 height 37
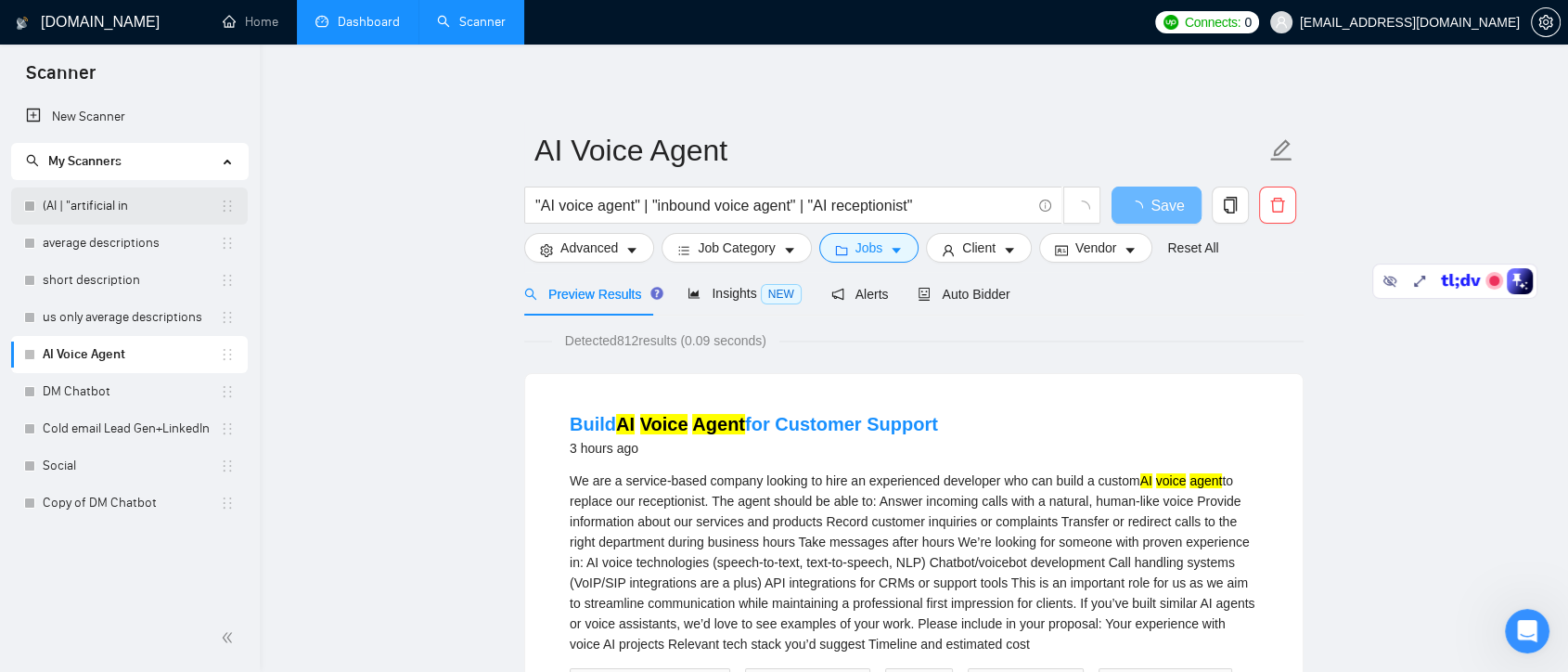
click at [132, 210] on link "(AI | "artificial in" at bounding box center [131, 206] width 177 height 37
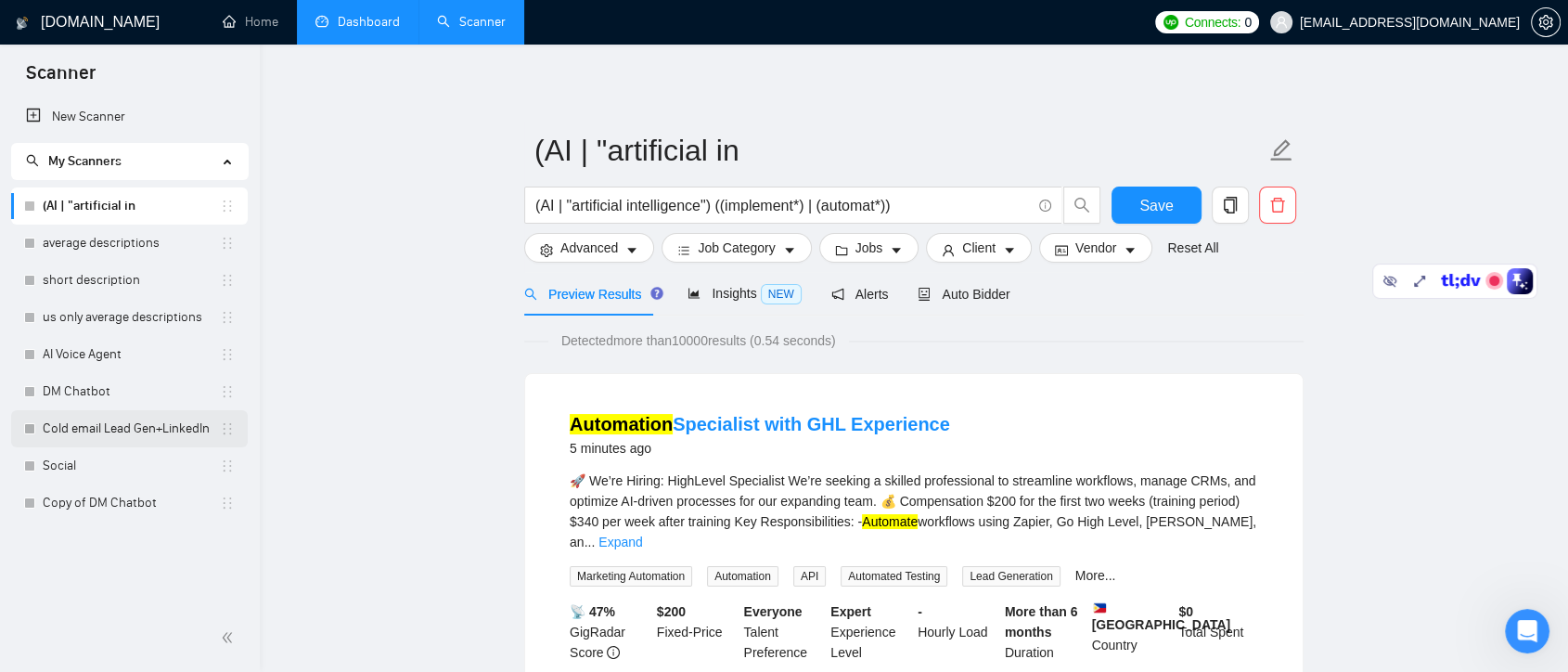
click at [170, 429] on link "Cold email Lead Gen+LinkedIn" at bounding box center [131, 428] width 177 height 37
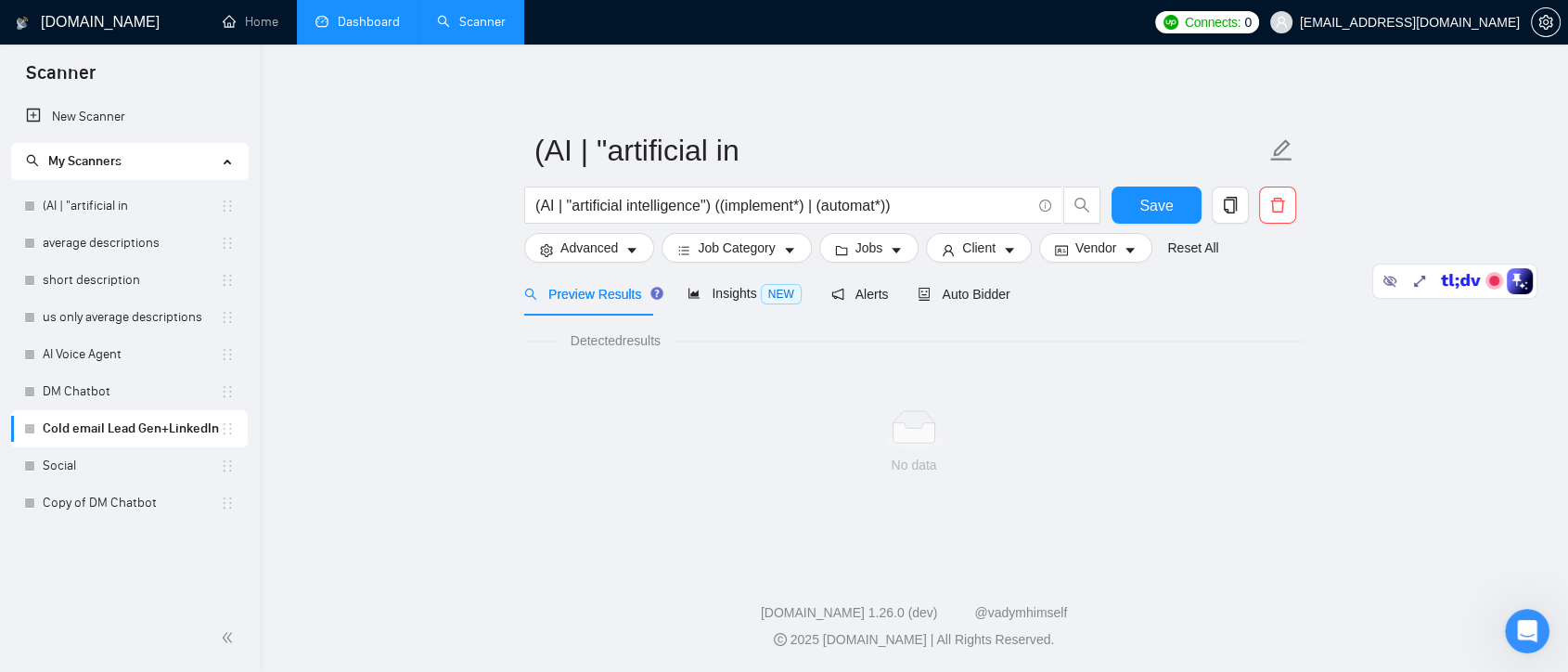
click at [116, 508] on link "Copy of DM Chatbot" at bounding box center [131, 502] width 177 height 37
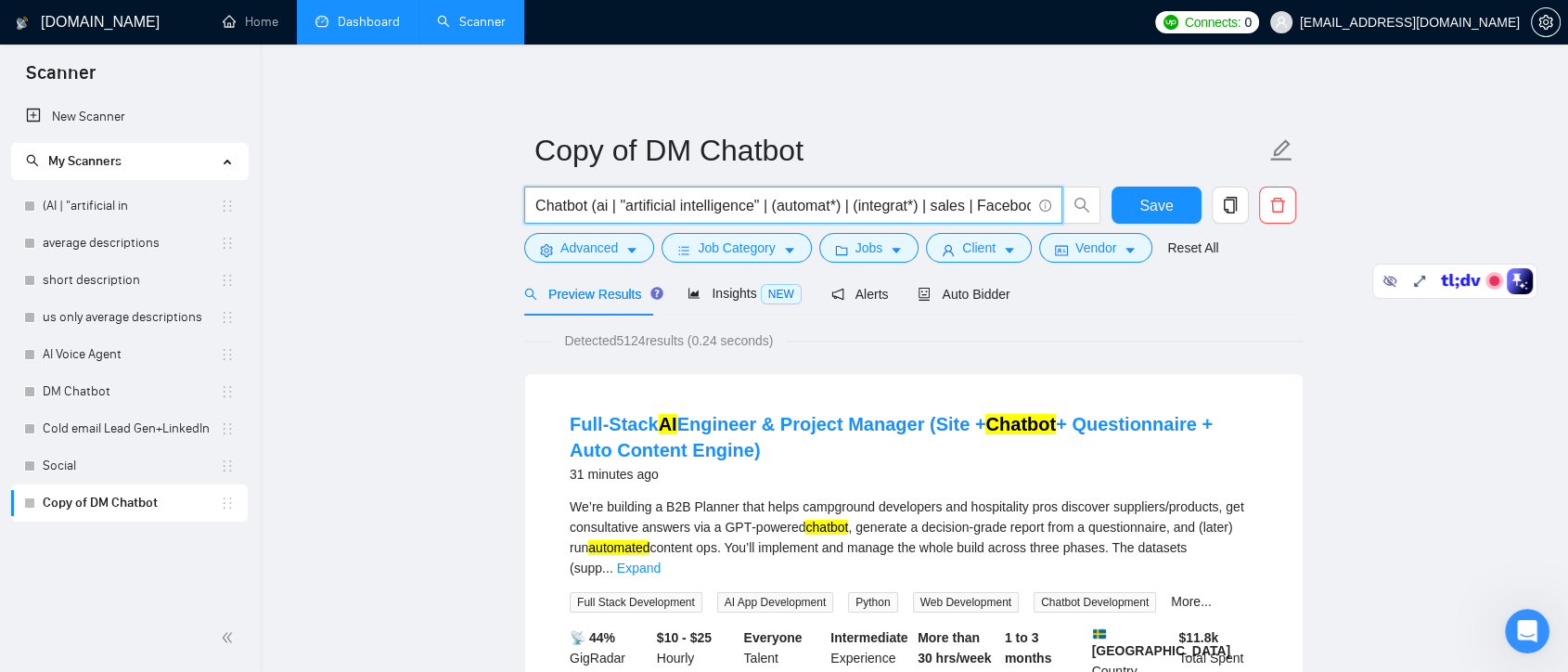
drag, startPoint x: 534, startPoint y: 204, endPoint x: 587, endPoint y: 204, distance: 53.0
click at [587, 204] on input "Chatbot (ai | "artificial intelligence" | (automat*) | (integrat*) | sales | Fa…" at bounding box center [783, 205] width 496 height 24
drag, startPoint x: 598, startPoint y: 207, endPoint x: 1059, endPoint y: 195, distance: 461.2
click at [1059, 195] on span "Chatbot (ai | "artificial intelligence" | (automat*) | (integrat*) | sales | Fa…" at bounding box center [793, 205] width 538 height 37
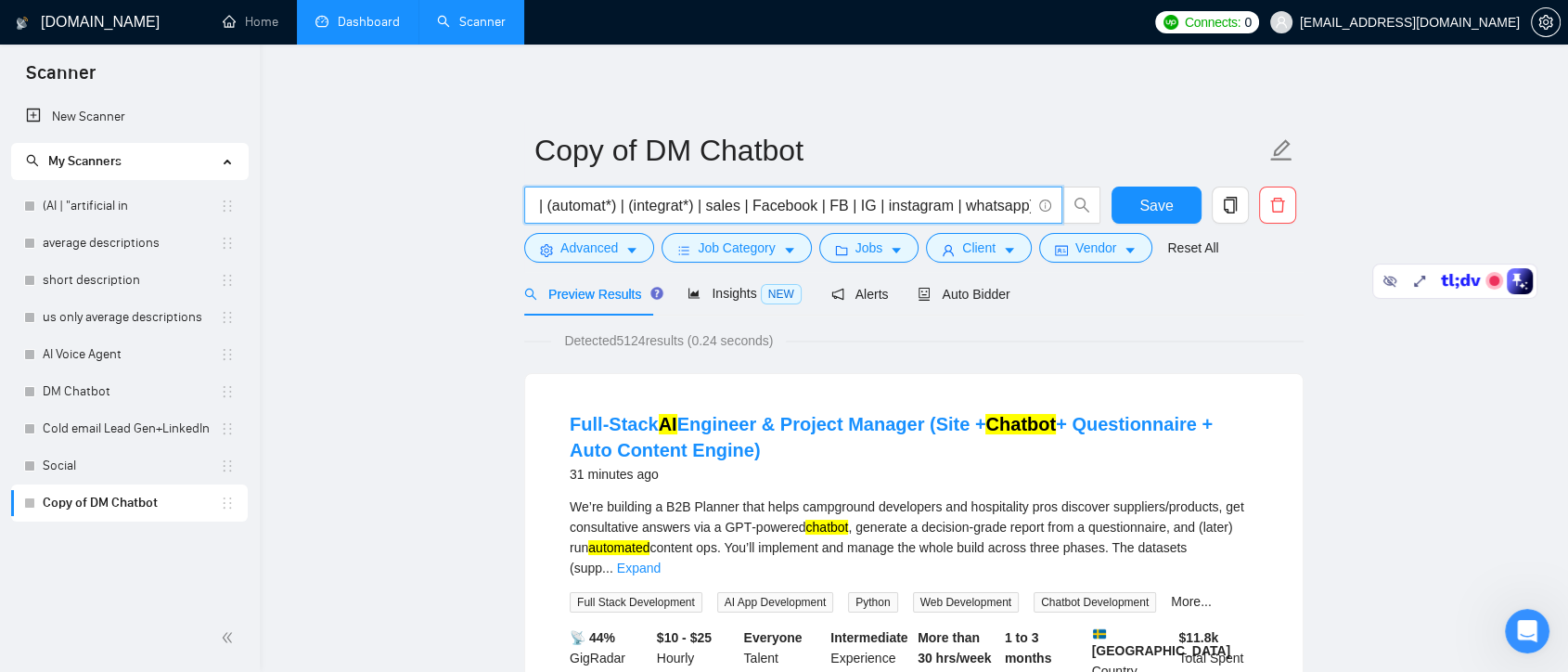
click at [1278, 300] on div "Preview Results Insights NEW Alerts Auto Bidder" at bounding box center [914, 294] width 780 height 43
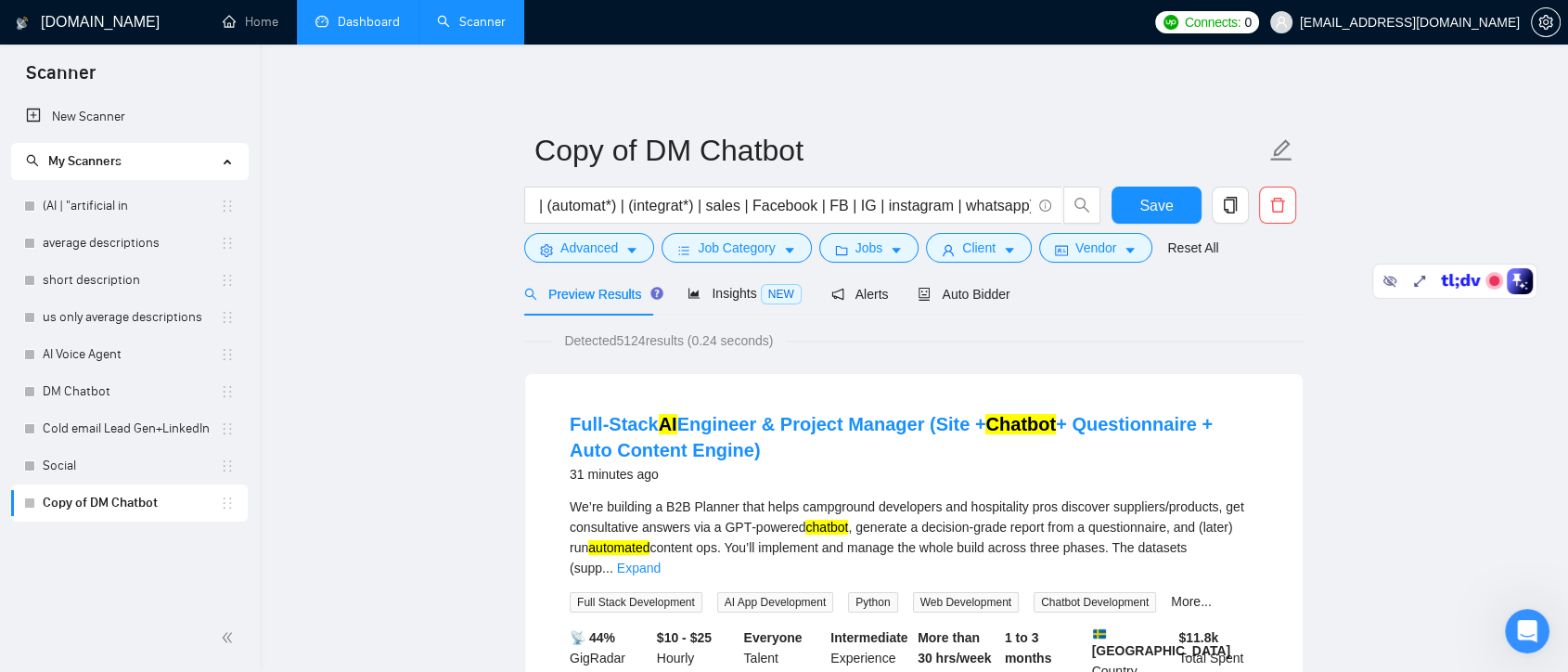
scroll to position [0, 0]
click at [746, 293] on span "Insights NEW" at bounding box center [744, 294] width 113 height 15
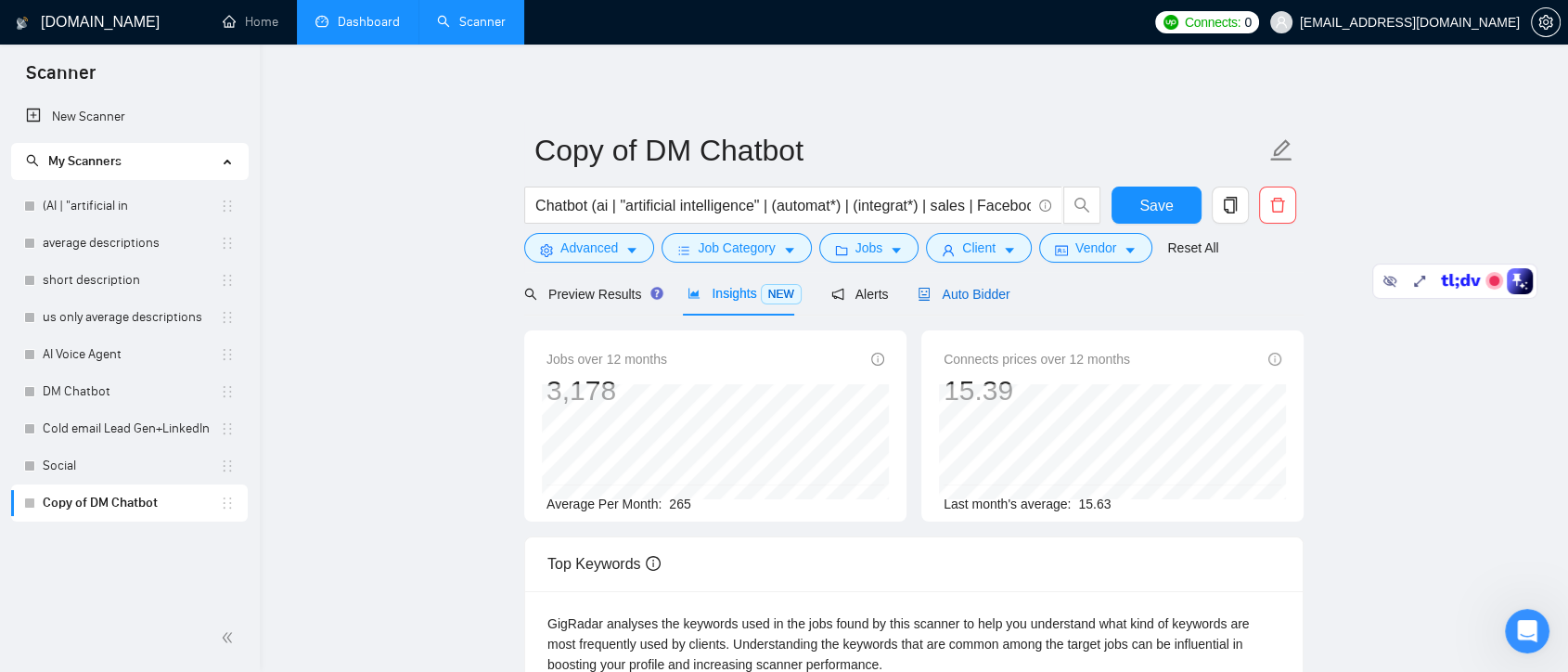
click at [960, 292] on span "Auto Bidder" at bounding box center [963, 294] width 92 height 15
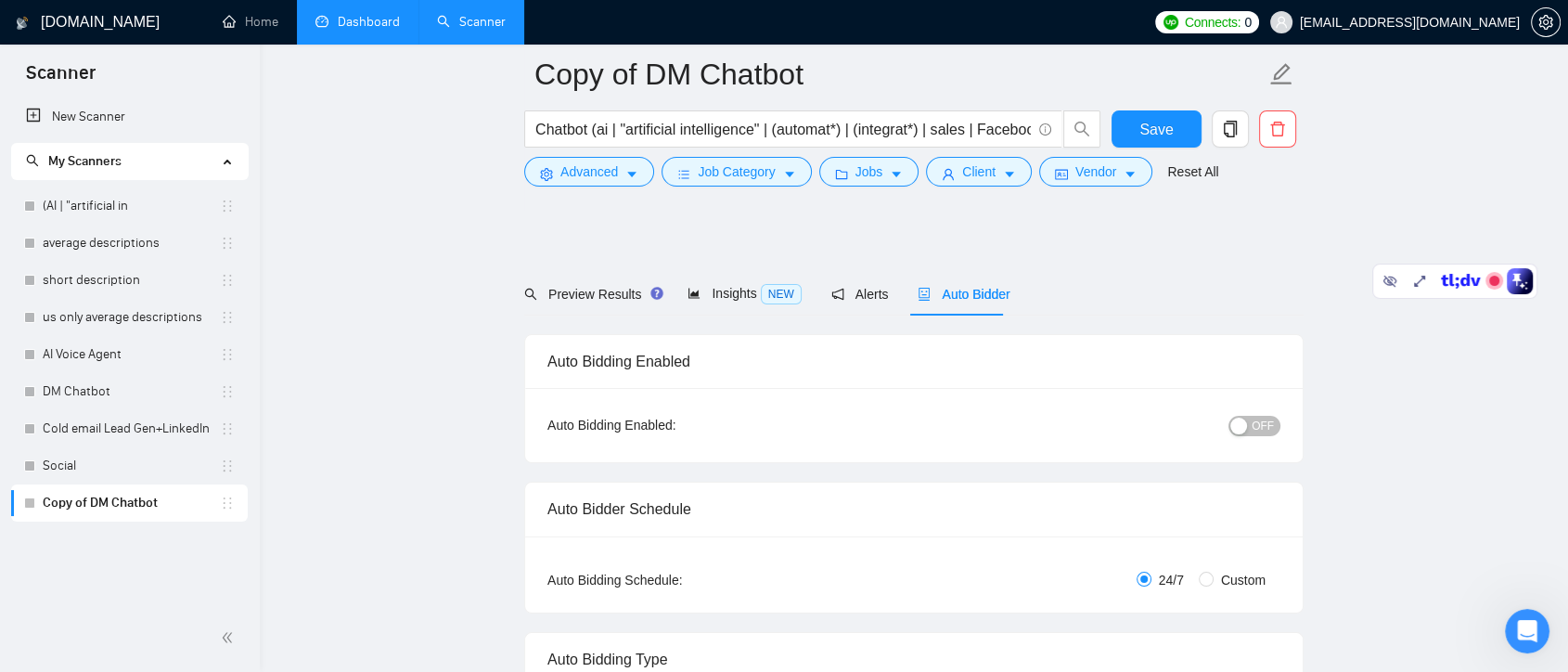
scroll to position [928, 0]
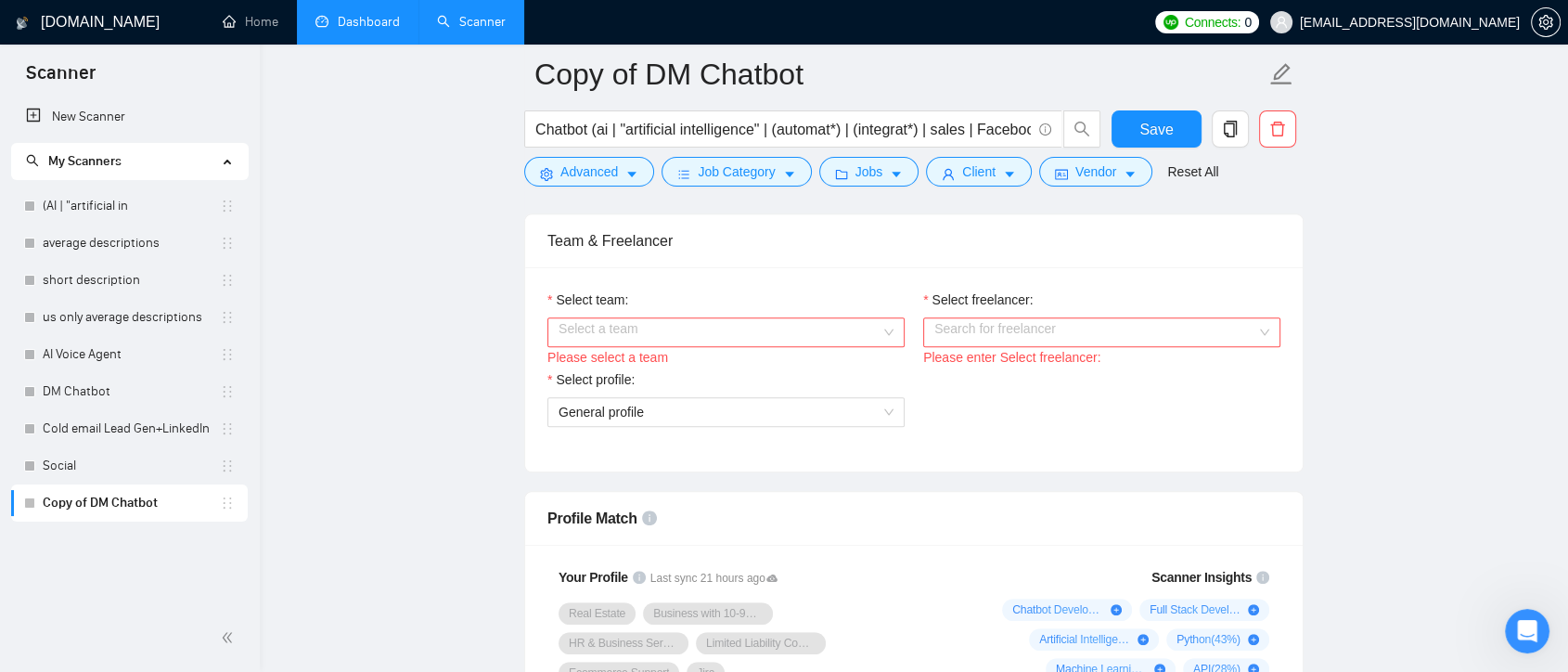
click at [861, 322] on input "Select team:" at bounding box center [719, 331] width 322 height 27
click at [824, 365] on div "Robuzt Technologies" at bounding box center [725, 366] width 335 height 21
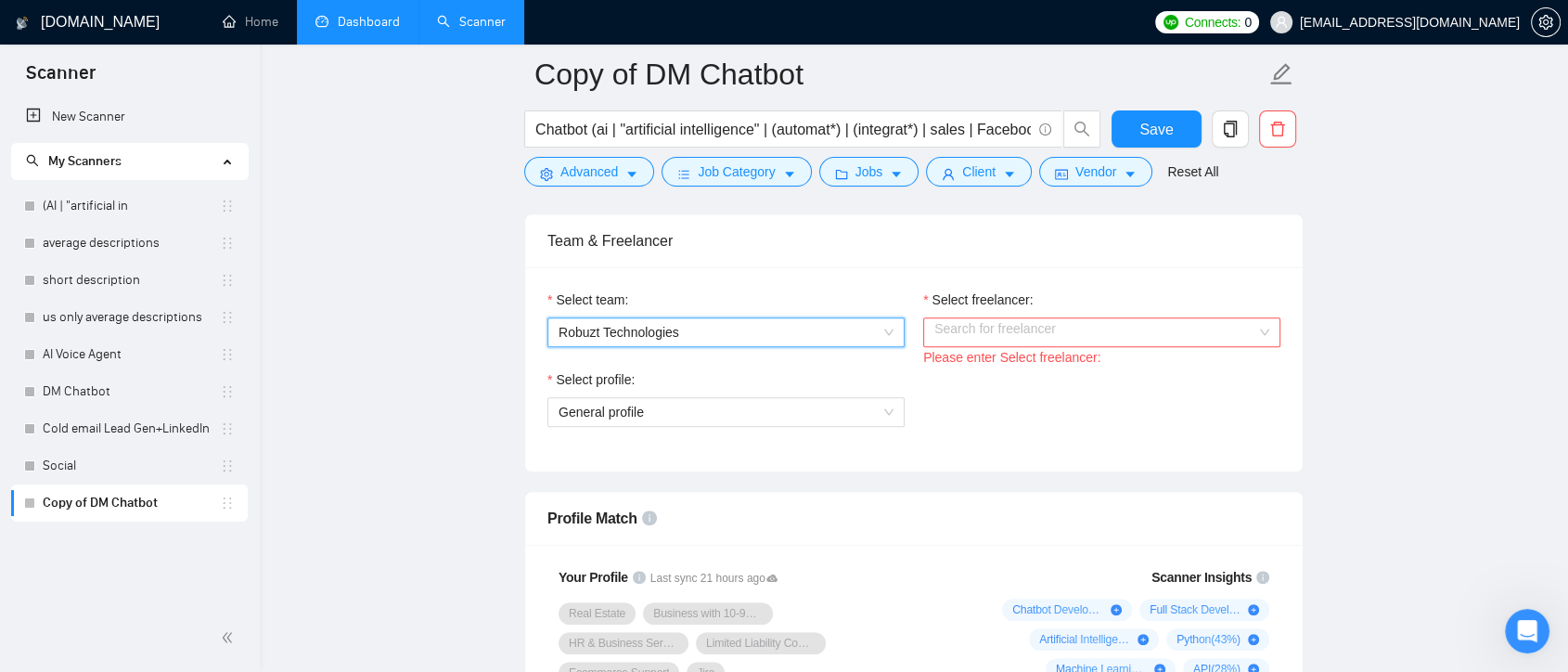
click at [1029, 322] on input "Select freelancer:" at bounding box center [1095, 331] width 322 height 27
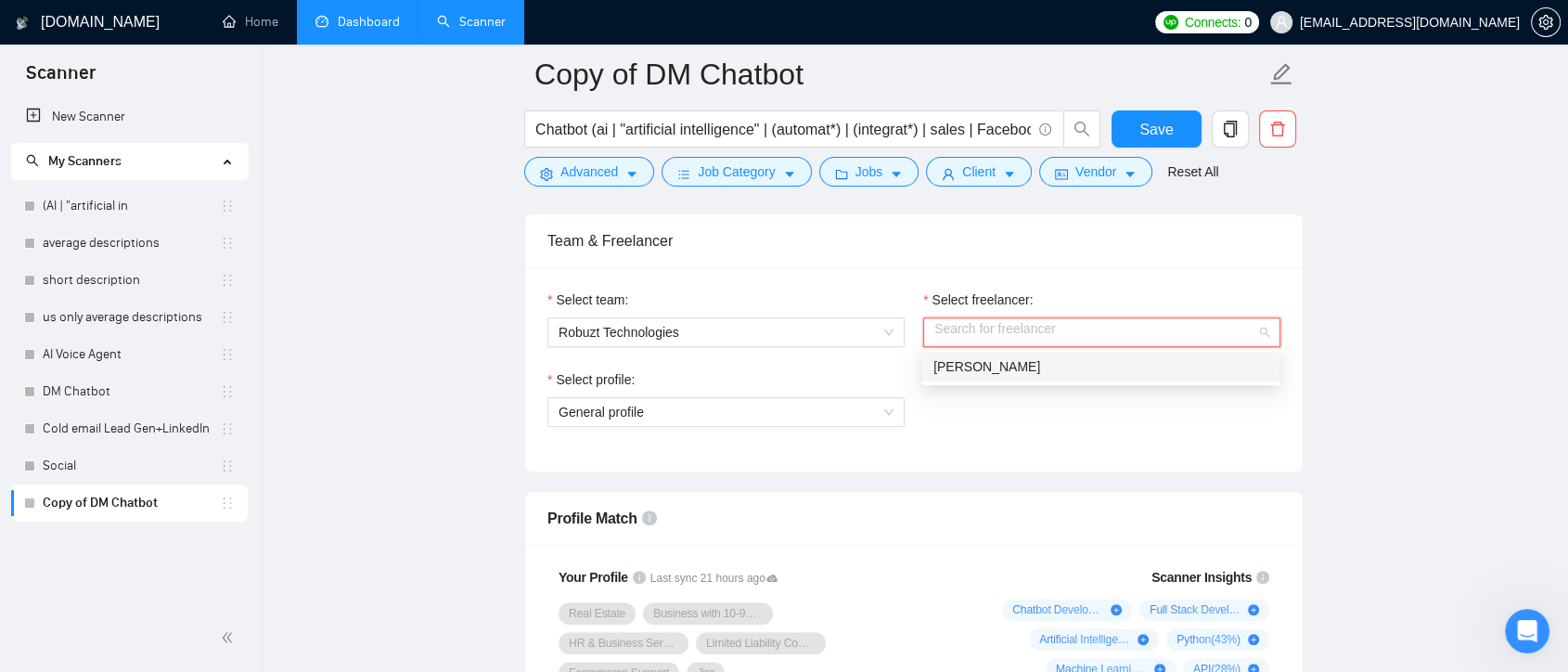
click at [1020, 361] on div "[PERSON_NAME]" at bounding box center [1101, 366] width 335 height 21
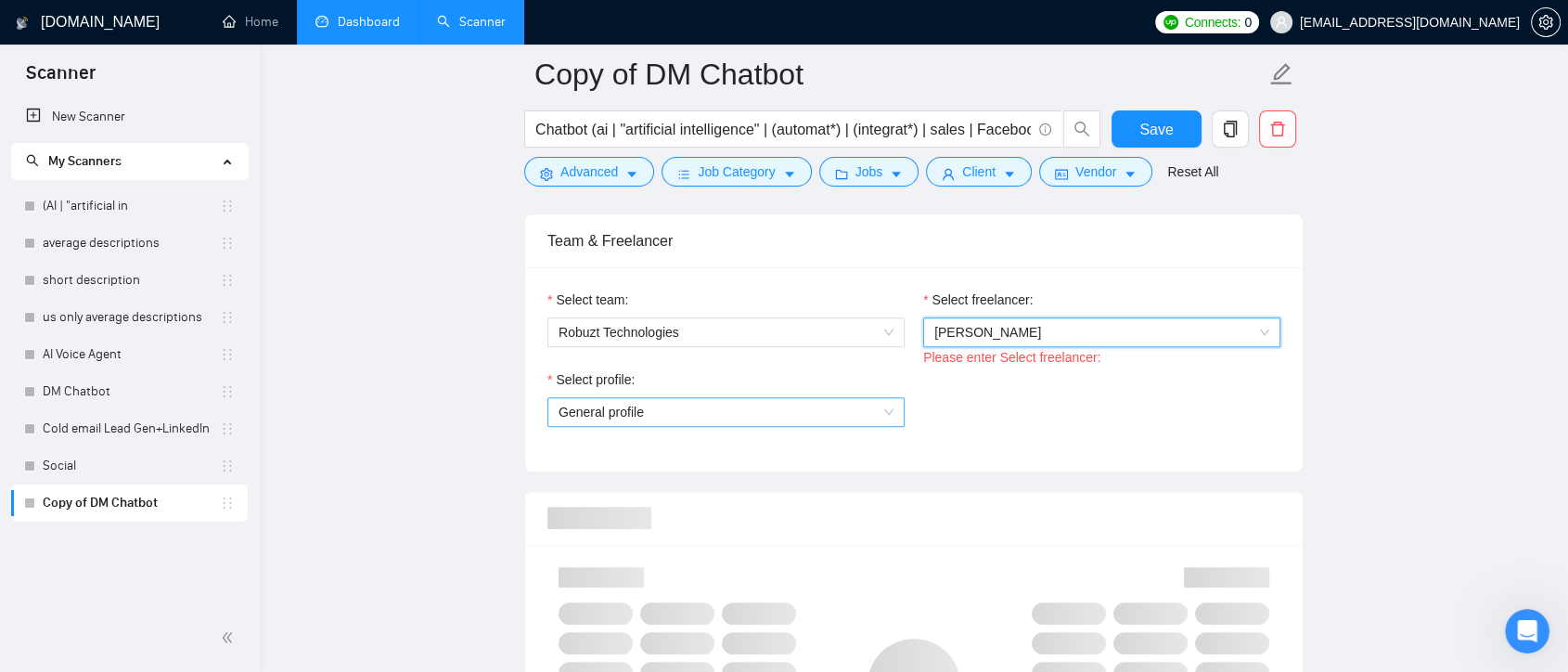
click at [868, 412] on span "General profile" at bounding box center [726, 412] width 335 height 27
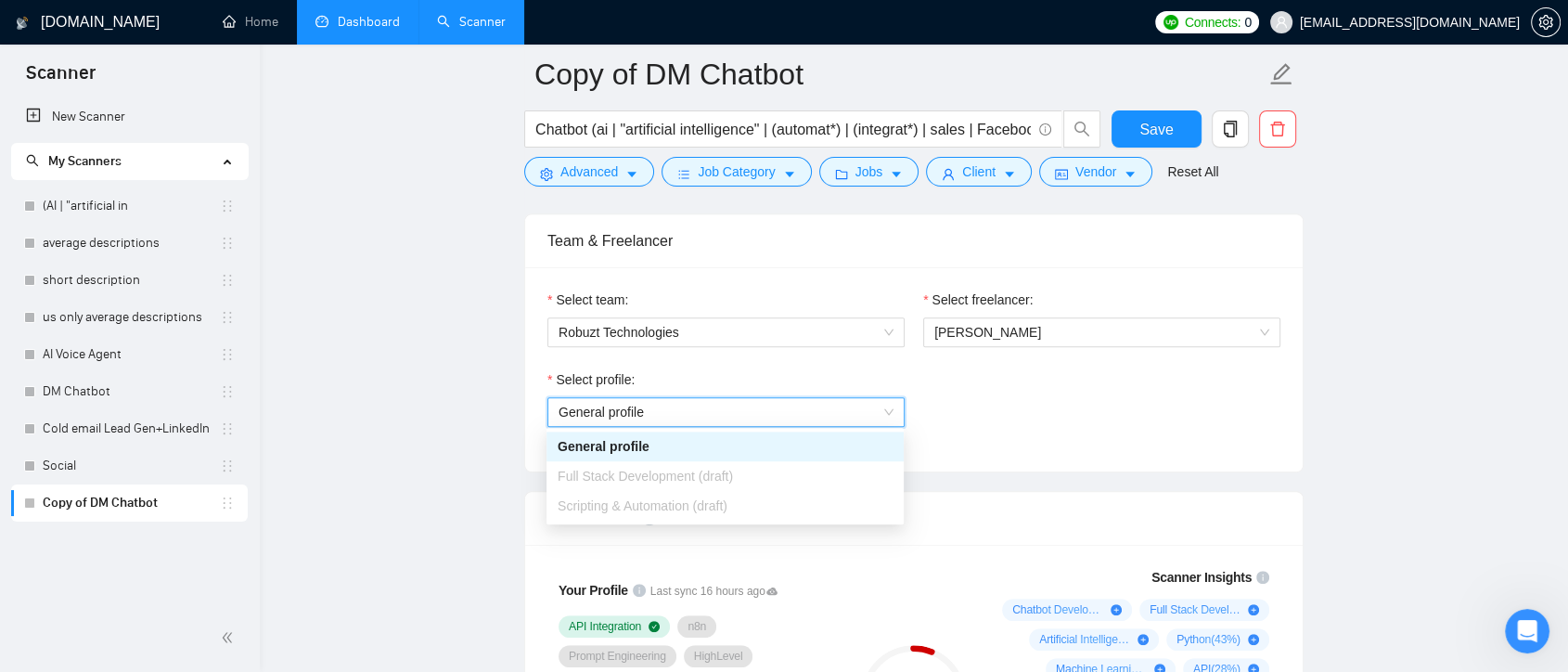
click at [997, 423] on div "Select profile: General profile General profile" at bounding box center [914, 409] width 751 height 80
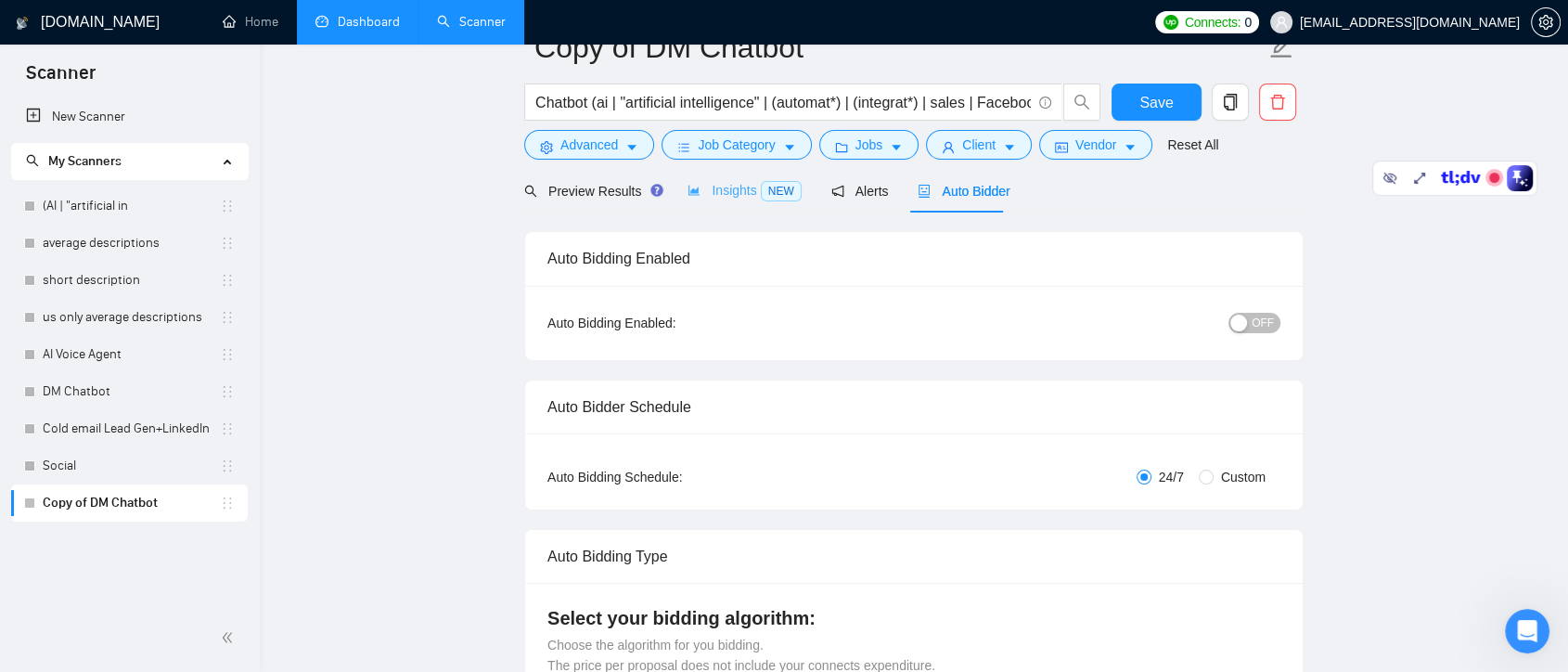
scroll to position [0, 0]
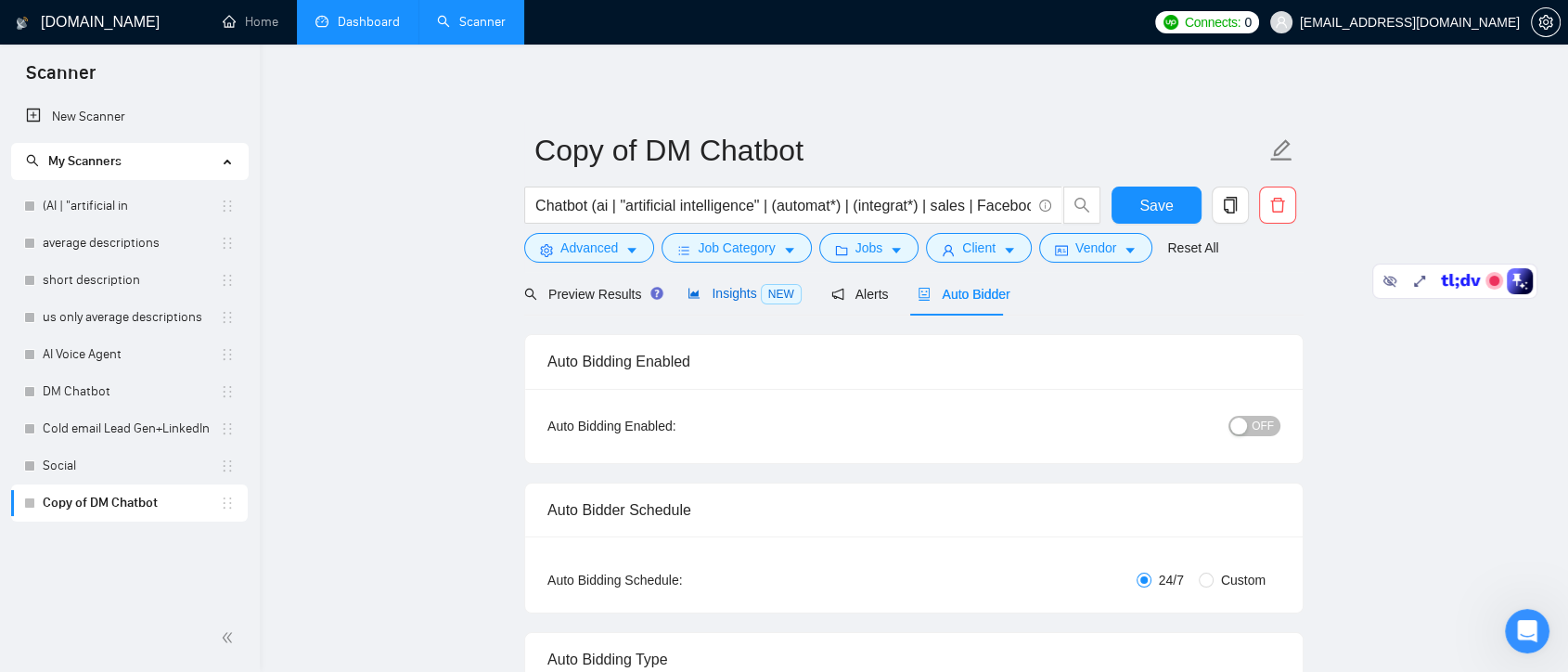
click at [735, 297] on span "Insights NEW" at bounding box center [744, 294] width 113 height 15
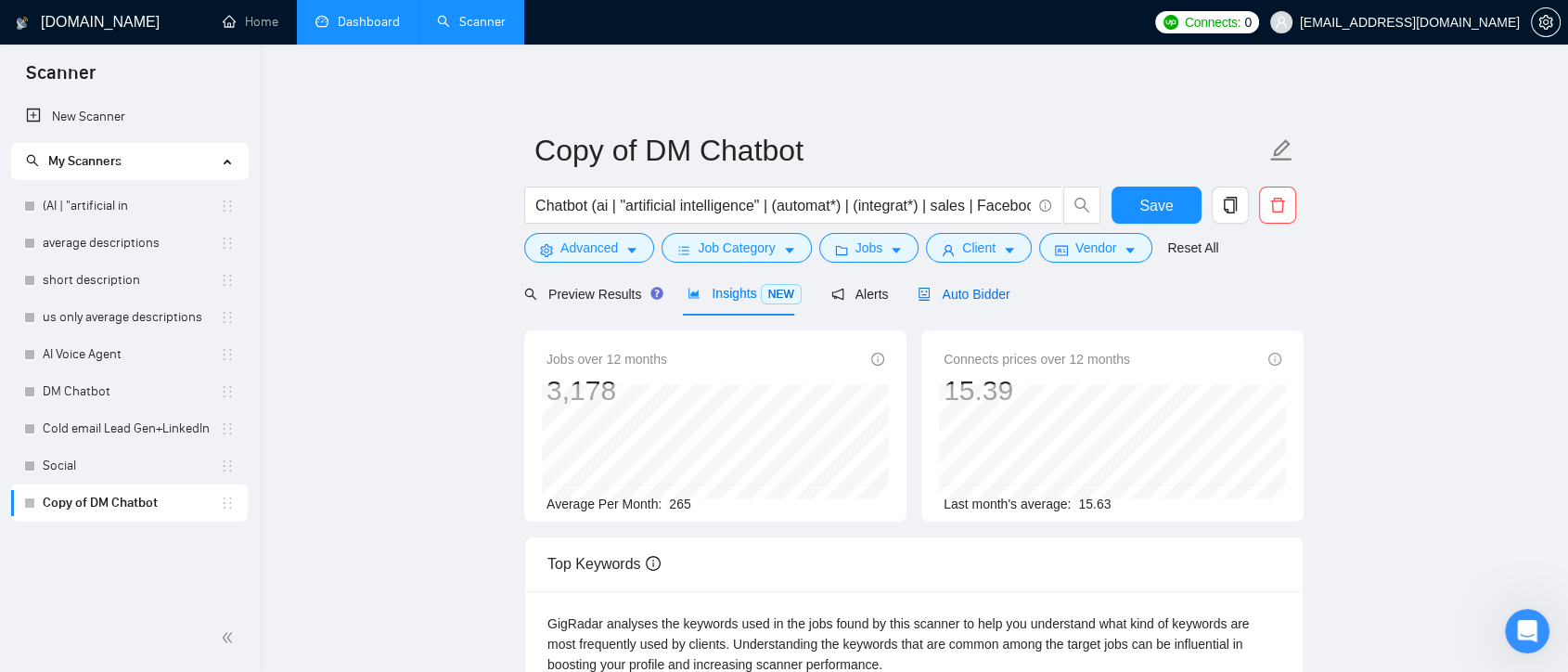
click at [966, 293] on span "Auto Bidder" at bounding box center [963, 294] width 92 height 15
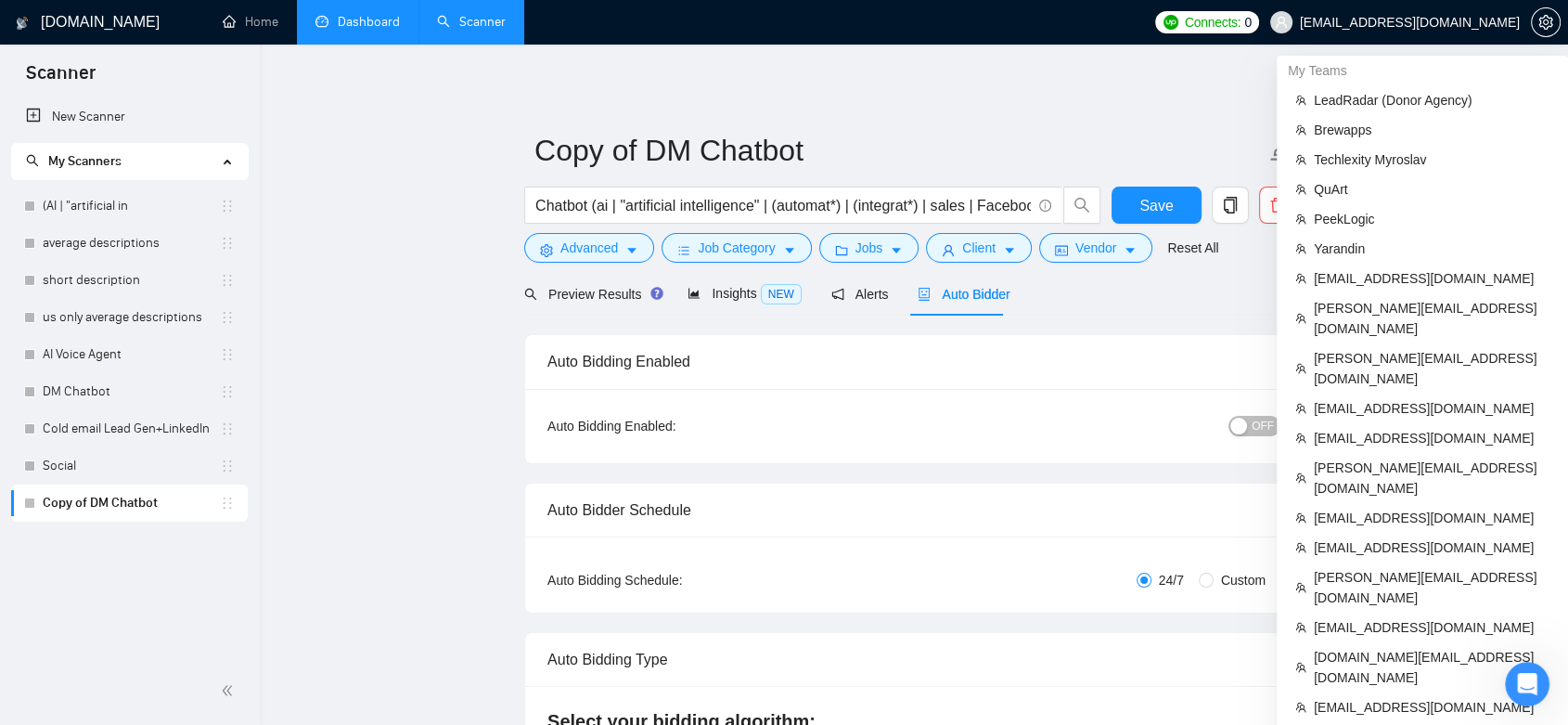
click at [1448, 23] on span "[EMAIL_ADDRESS][DOMAIN_NAME]" at bounding box center [1409, 23] width 220 height 0
click at [1447, 697] on span "[EMAIL_ADDRESS][DOMAIN_NAME]" at bounding box center [1432, 707] width 236 height 21
click at [1380, 697] on span "[EMAIL_ADDRESS][DOMAIN_NAME]" at bounding box center [1432, 707] width 236 height 21
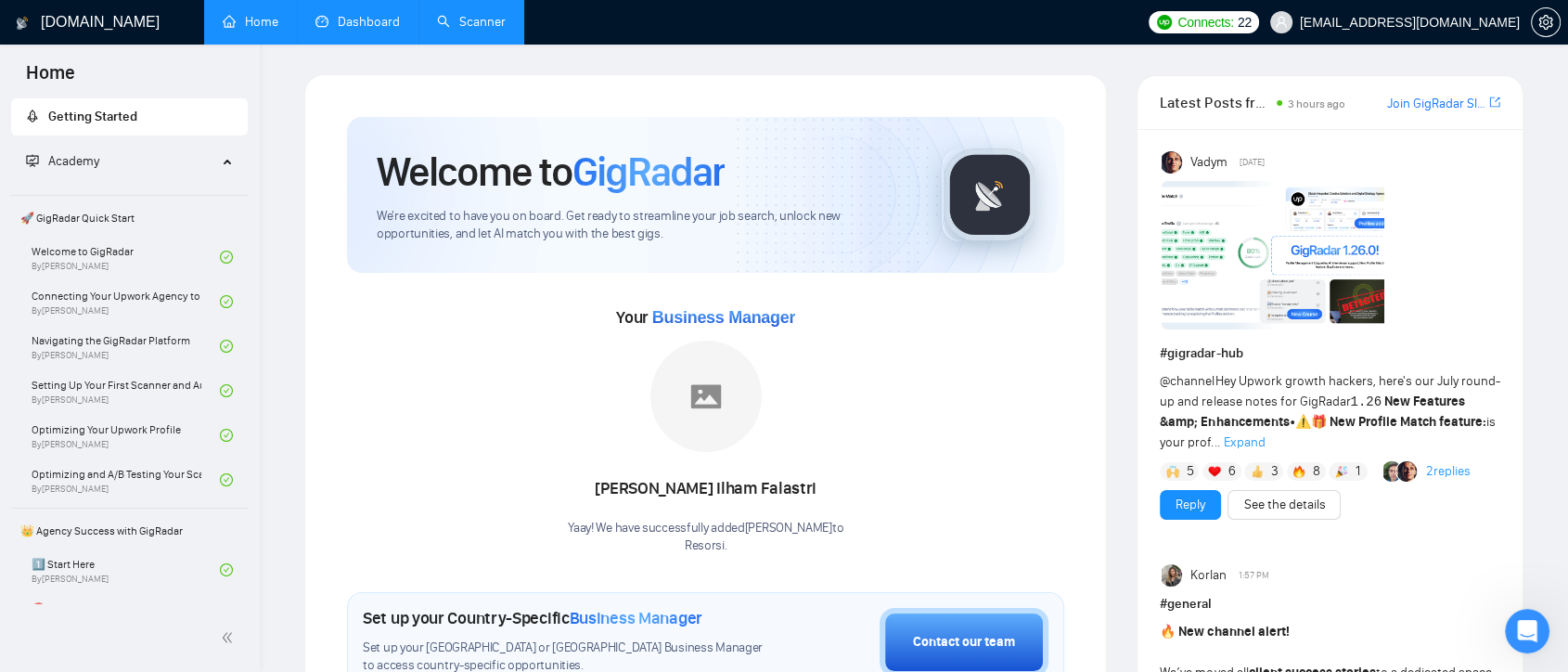
click at [378, 27] on link "Dashboard" at bounding box center [357, 22] width 84 height 16
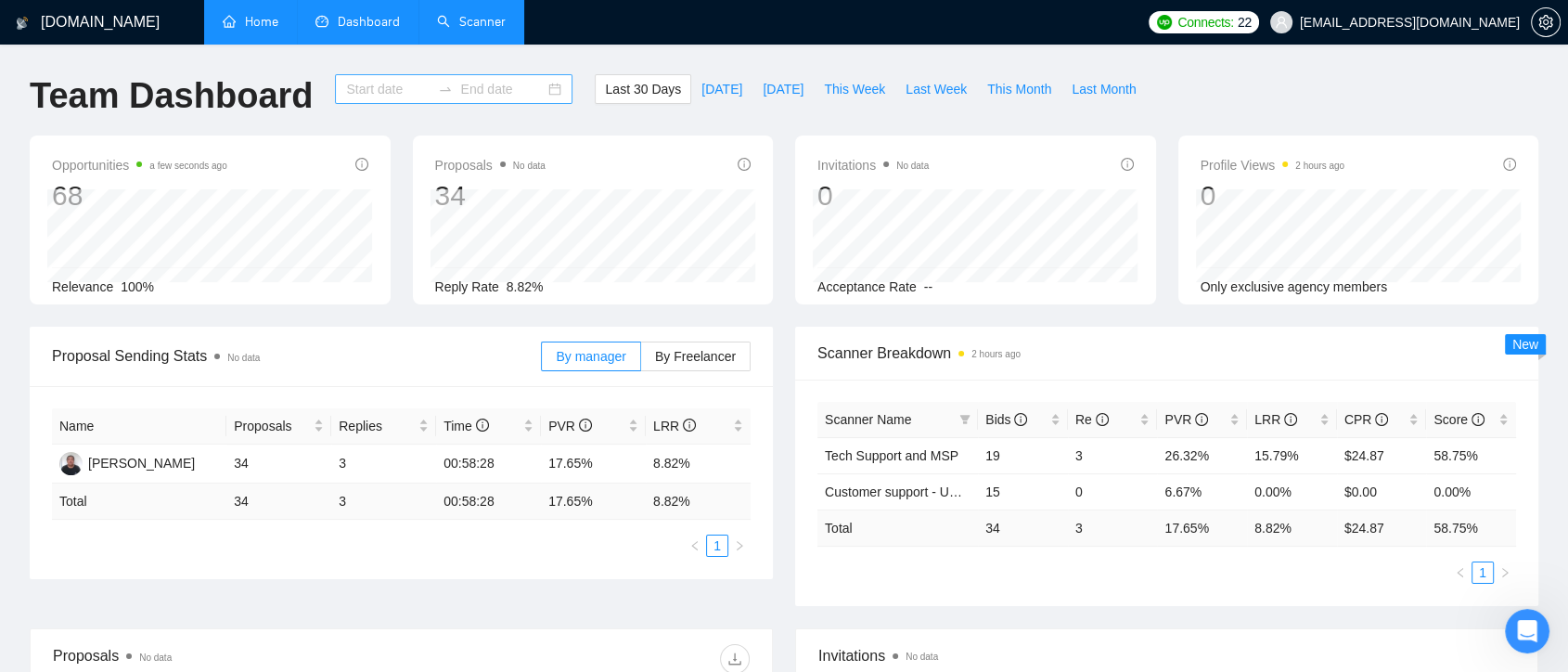
type input "[DATE]"
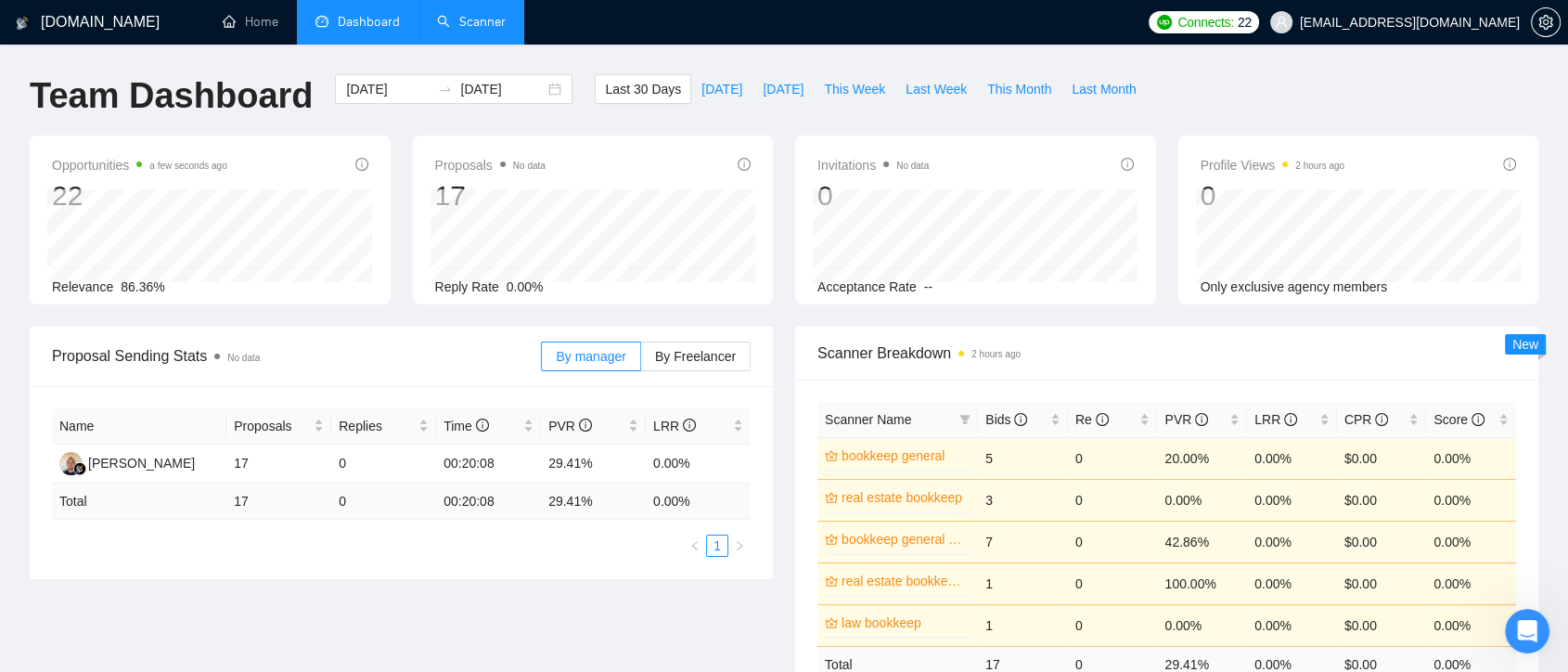
click at [467, 17] on link "Scanner" at bounding box center [471, 22] width 69 height 16
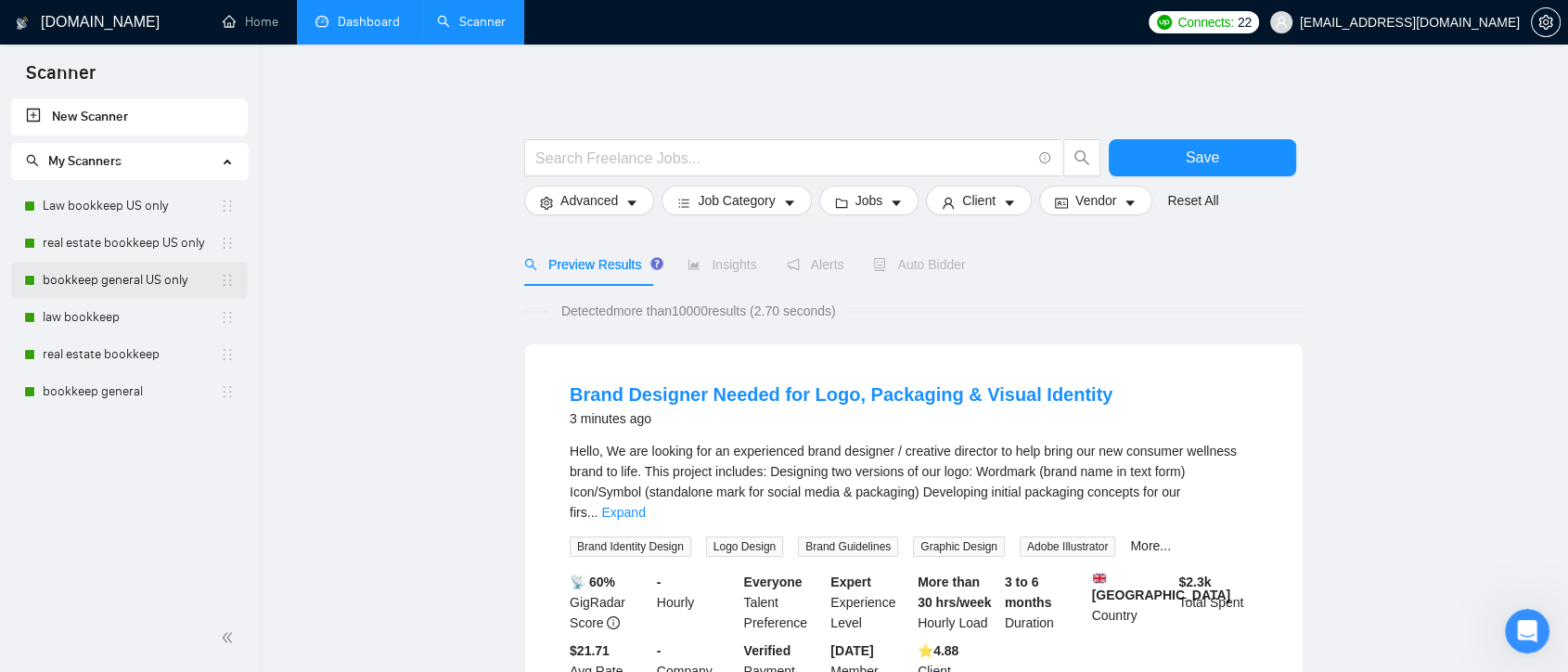
click at [120, 283] on link "bookkeep general US only" at bounding box center [131, 279] width 177 height 37
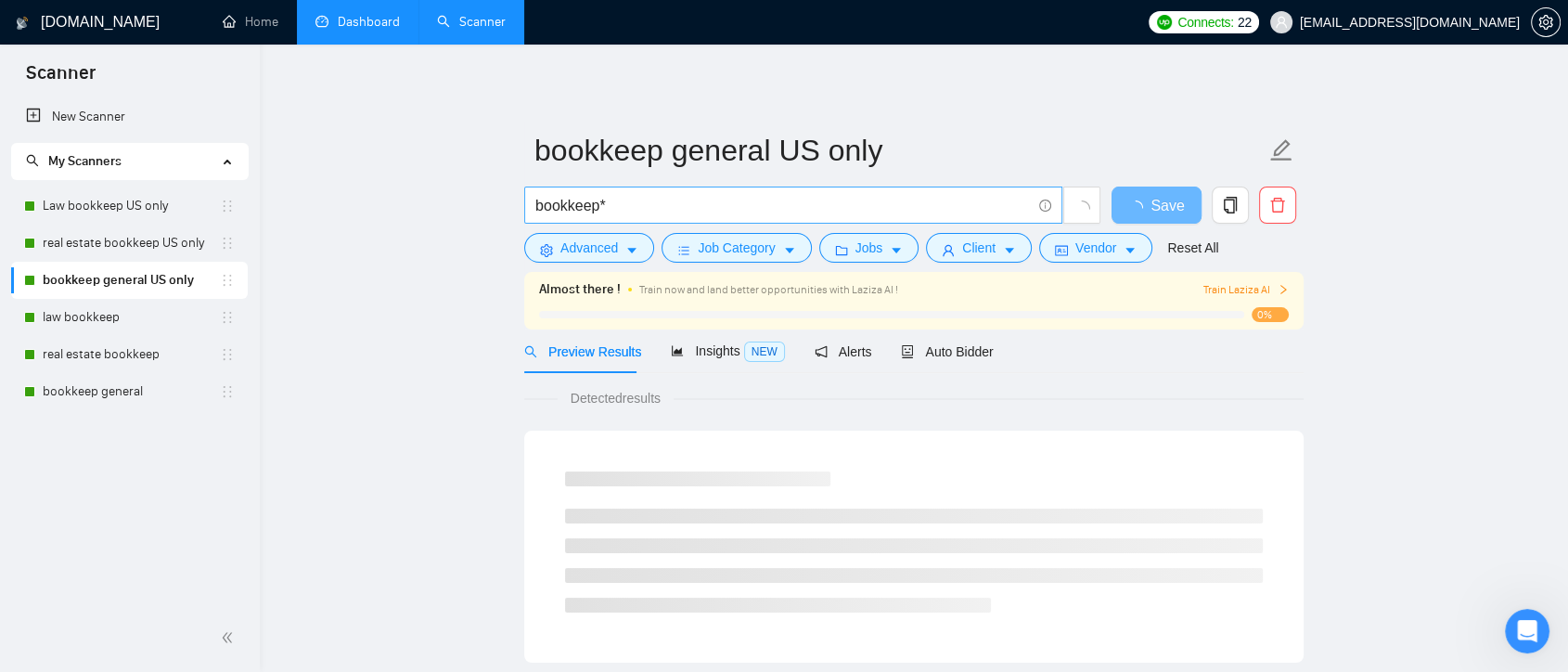
click at [631, 206] on input "bookkeep*" at bounding box center [783, 205] width 496 height 24
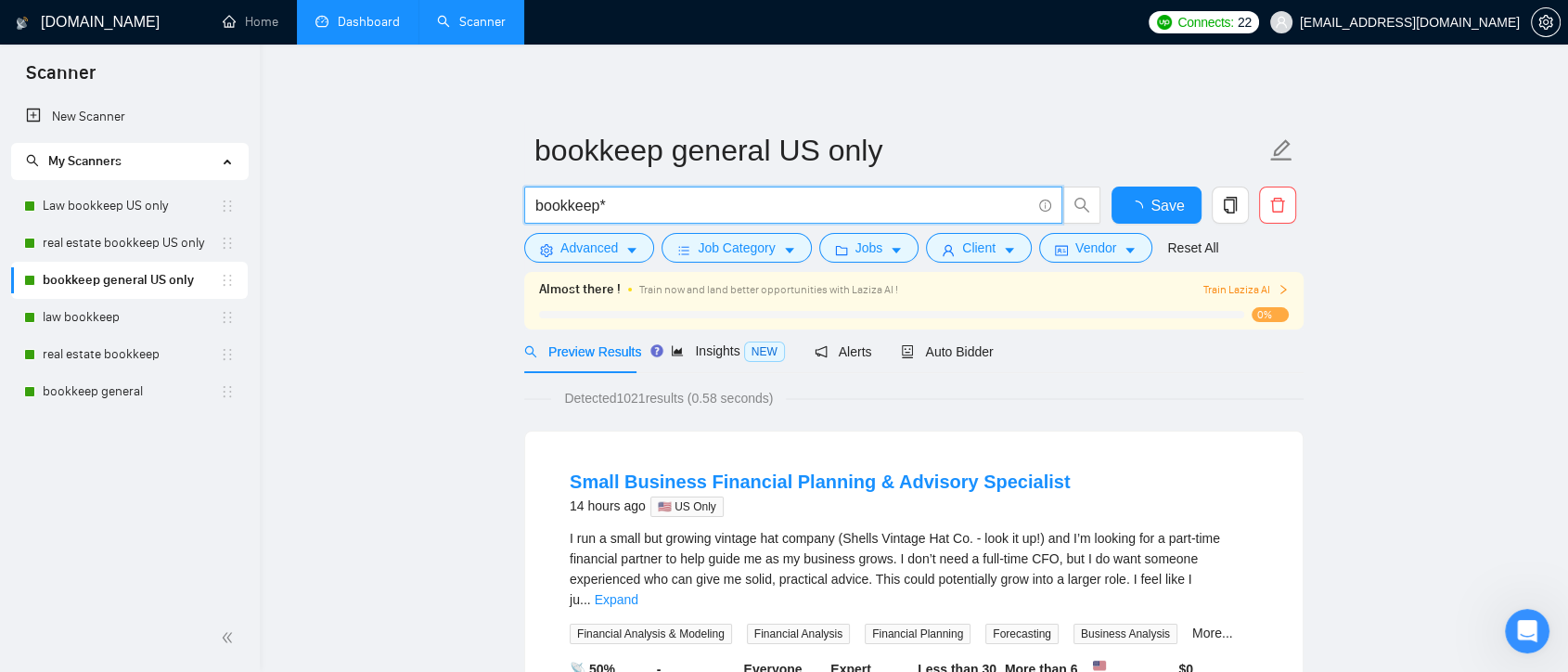
paste input "[URL][DOMAIN_NAME]"
type input "bookkeep*"
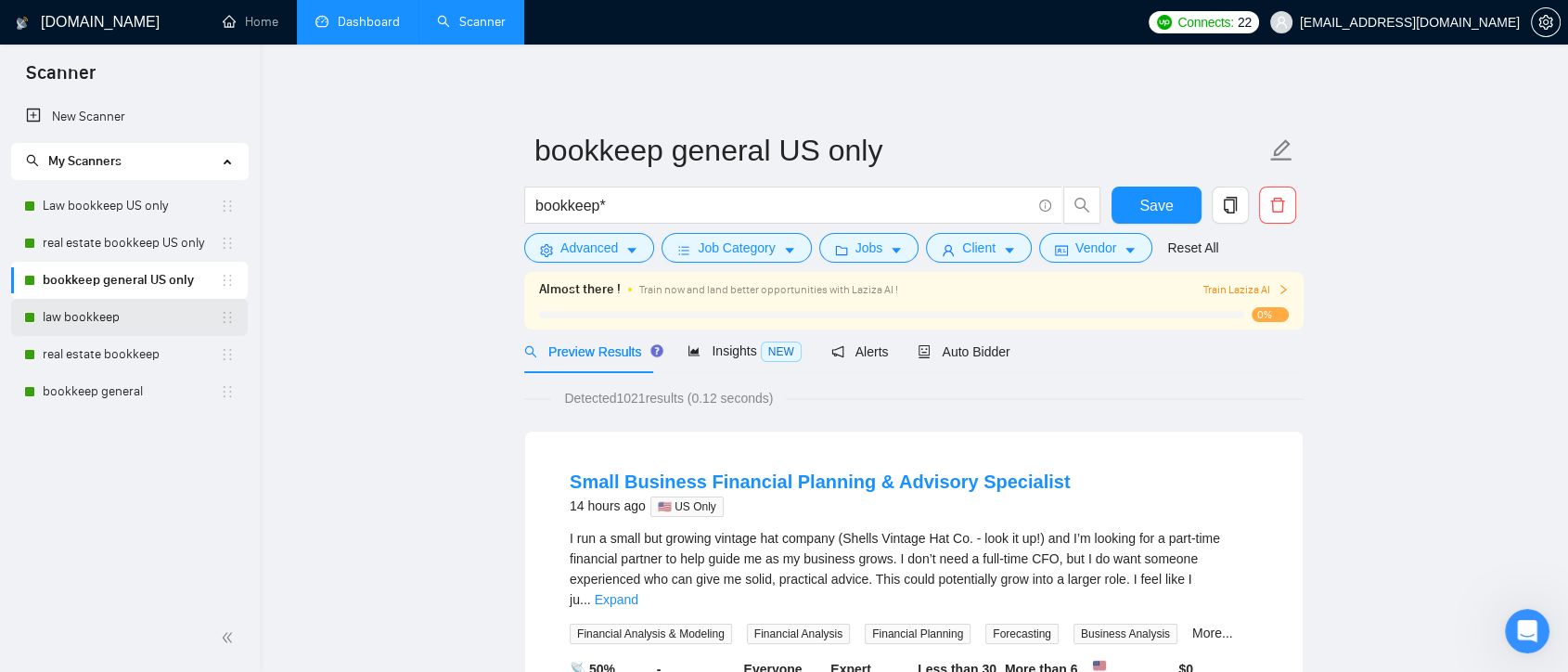
click at [65, 322] on link "law bookkeep" at bounding box center [131, 317] width 177 height 37
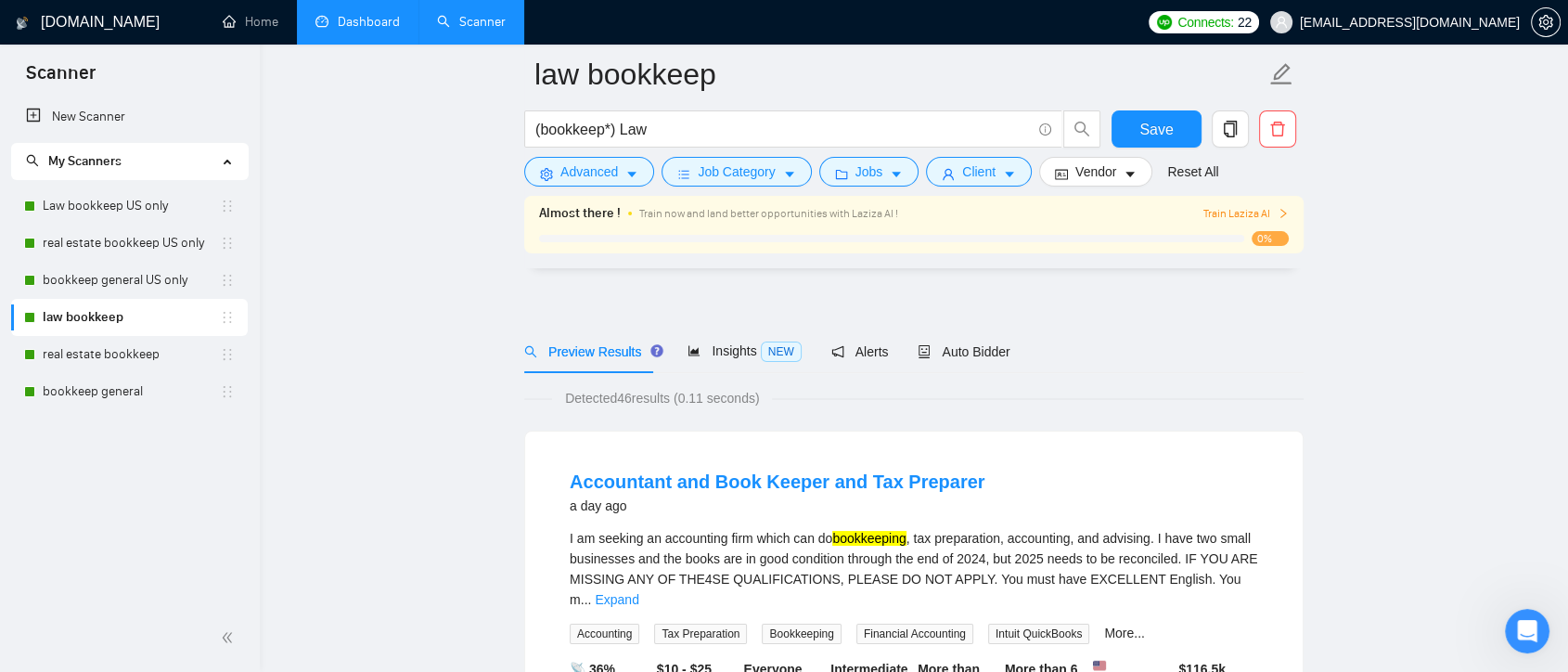
scroll to position [206, 0]
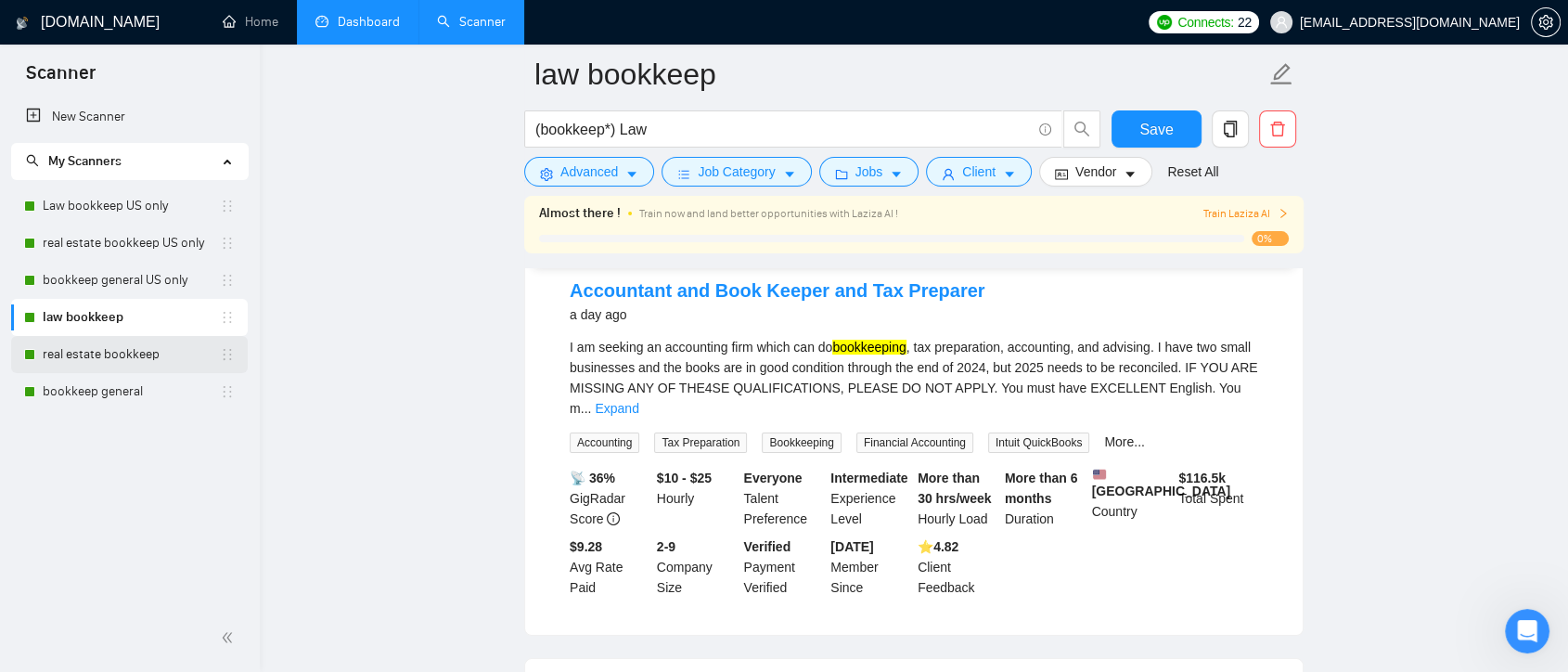
click at [160, 350] on link "real estate bookkeep" at bounding box center [131, 354] width 177 height 37
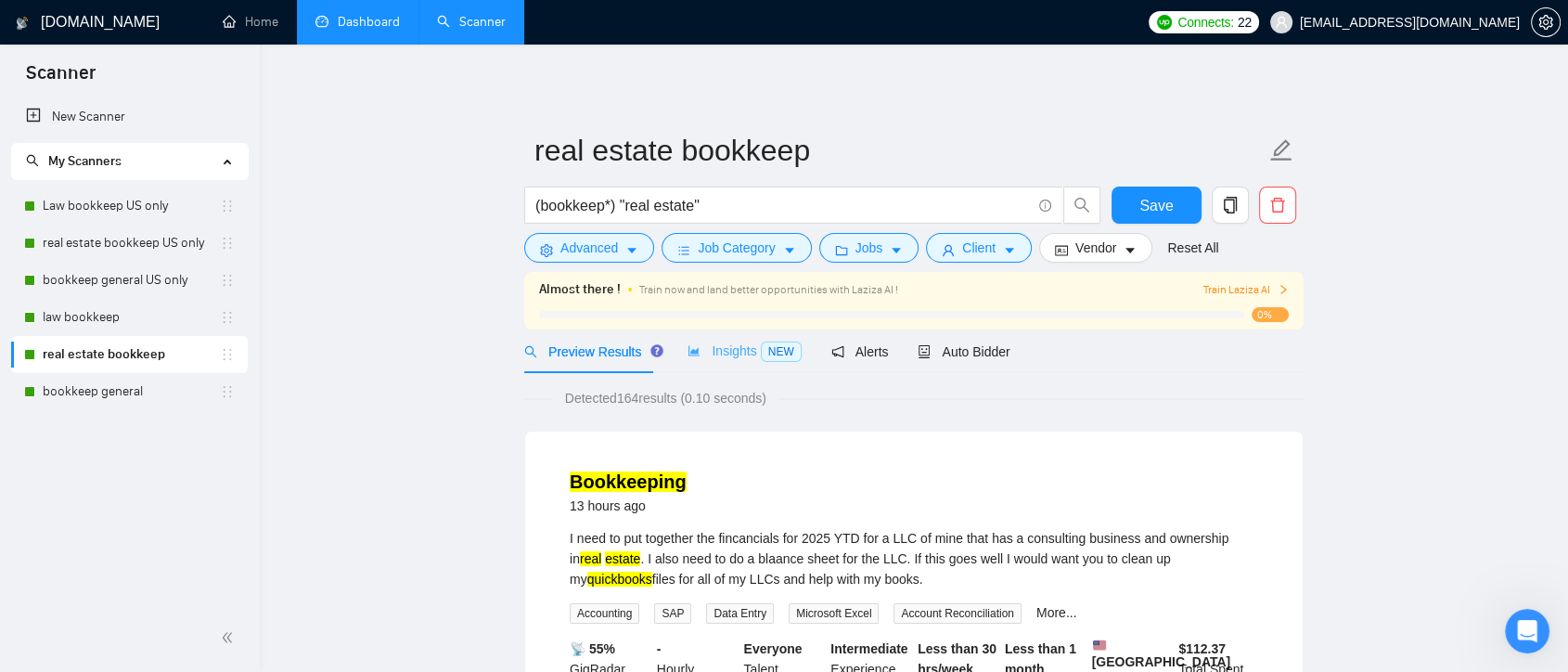
click at [716, 361] on div "Insights NEW" at bounding box center [744, 351] width 113 height 43
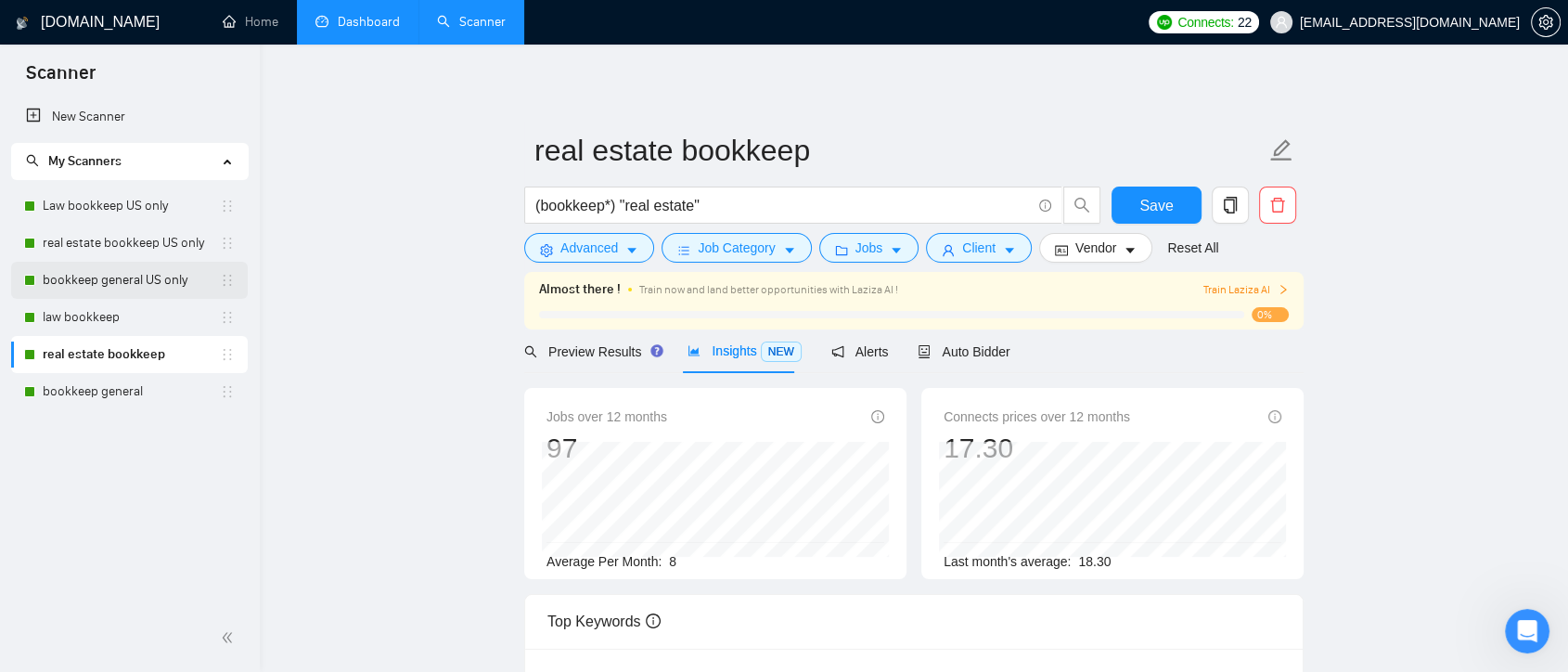
click at [124, 285] on link "bookkeep general US only" at bounding box center [131, 279] width 177 height 37
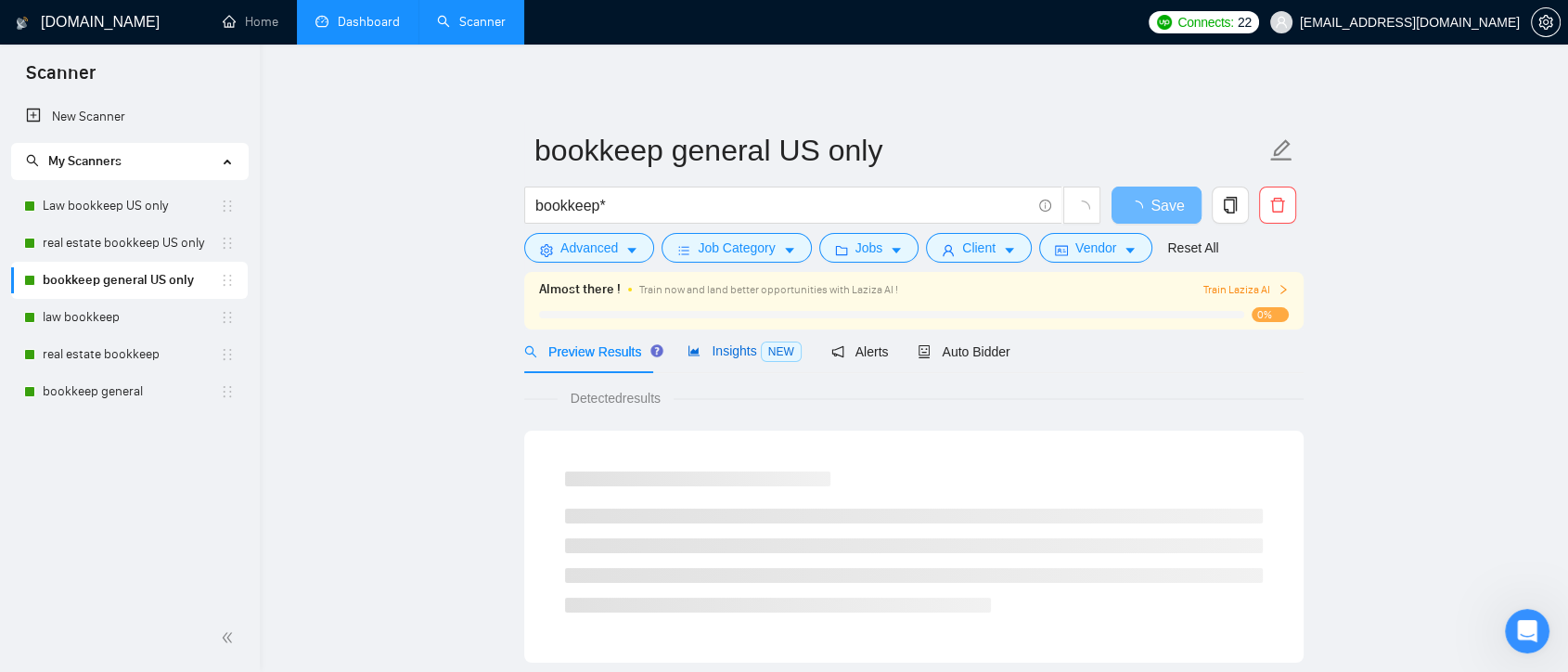
click at [729, 355] on span "Insights NEW" at bounding box center [744, 351] width 113 height 15
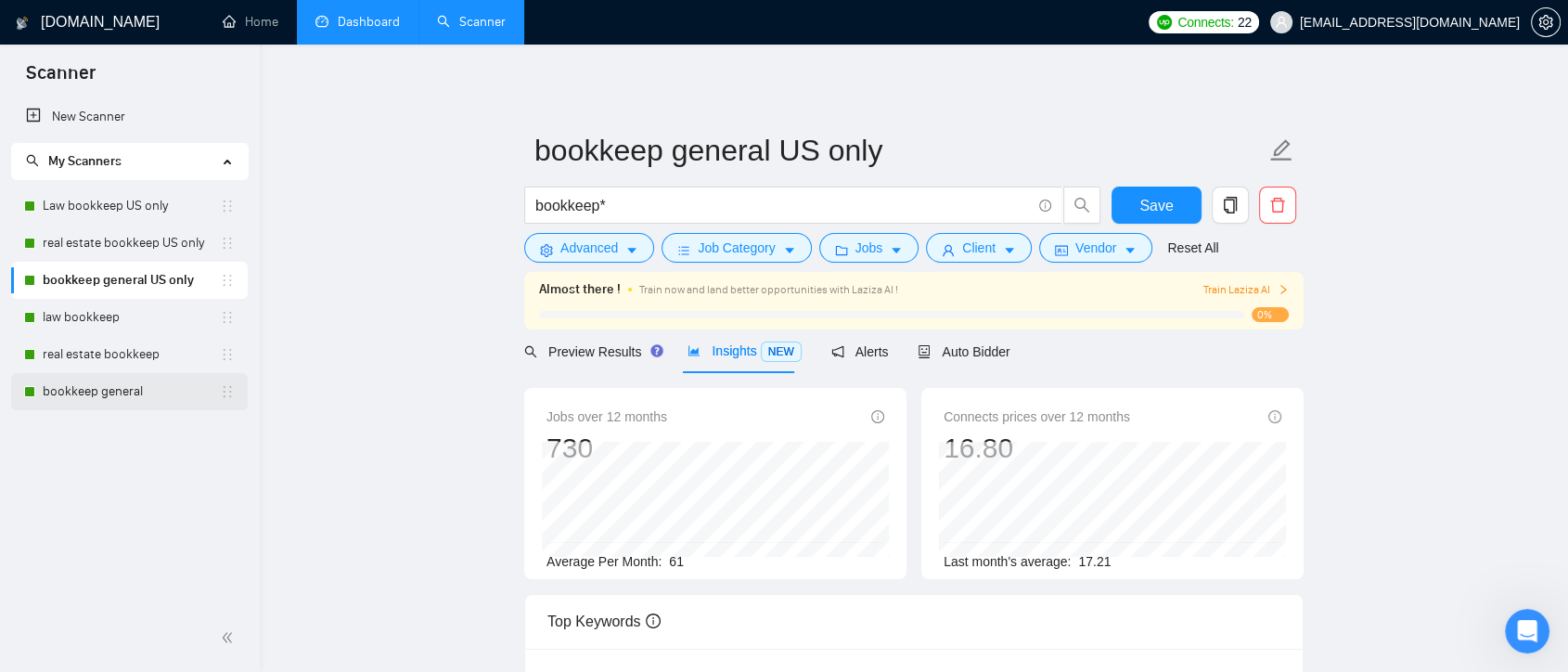
click at [109, 397] on link "bookkeep general" at bounding box center [131, 391] width 177 height 37
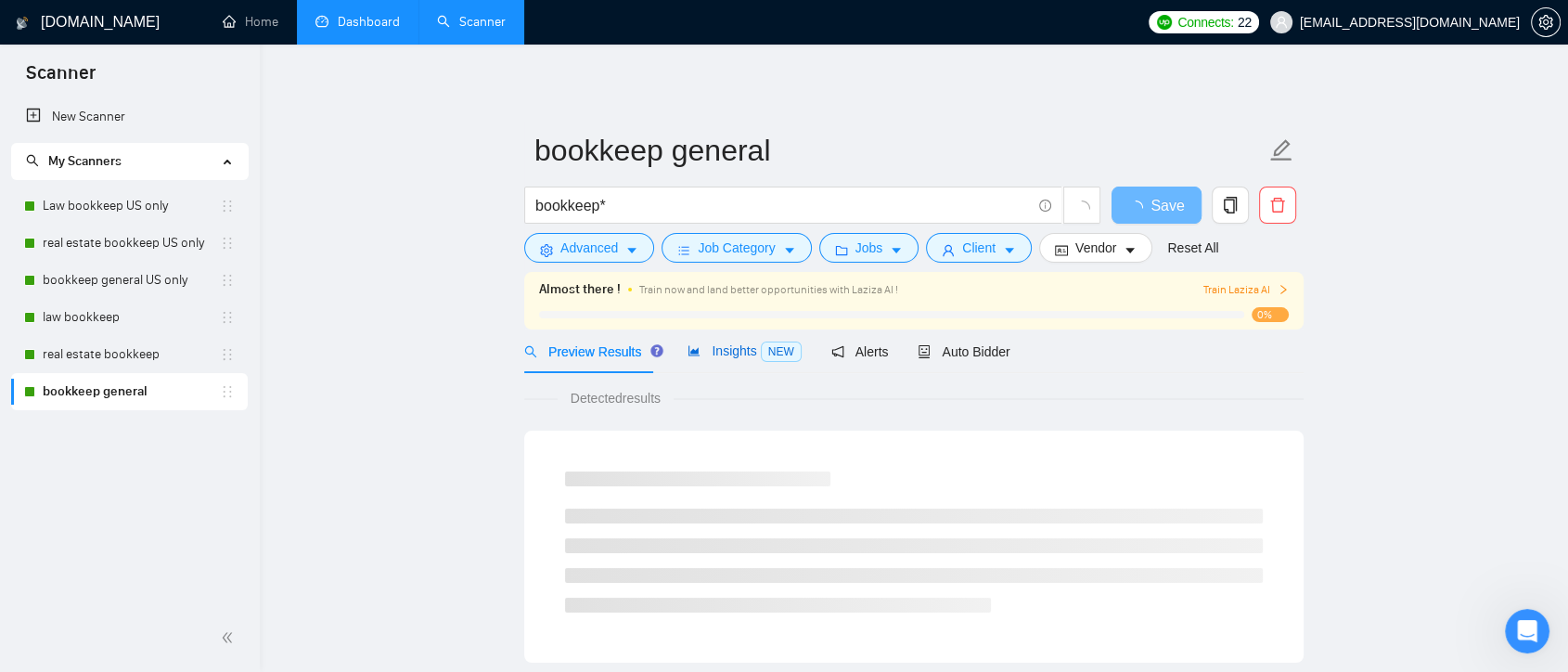
click at [738, 351] on span "Insights NEW" at bounding box center [744, 351] width 113 height 15
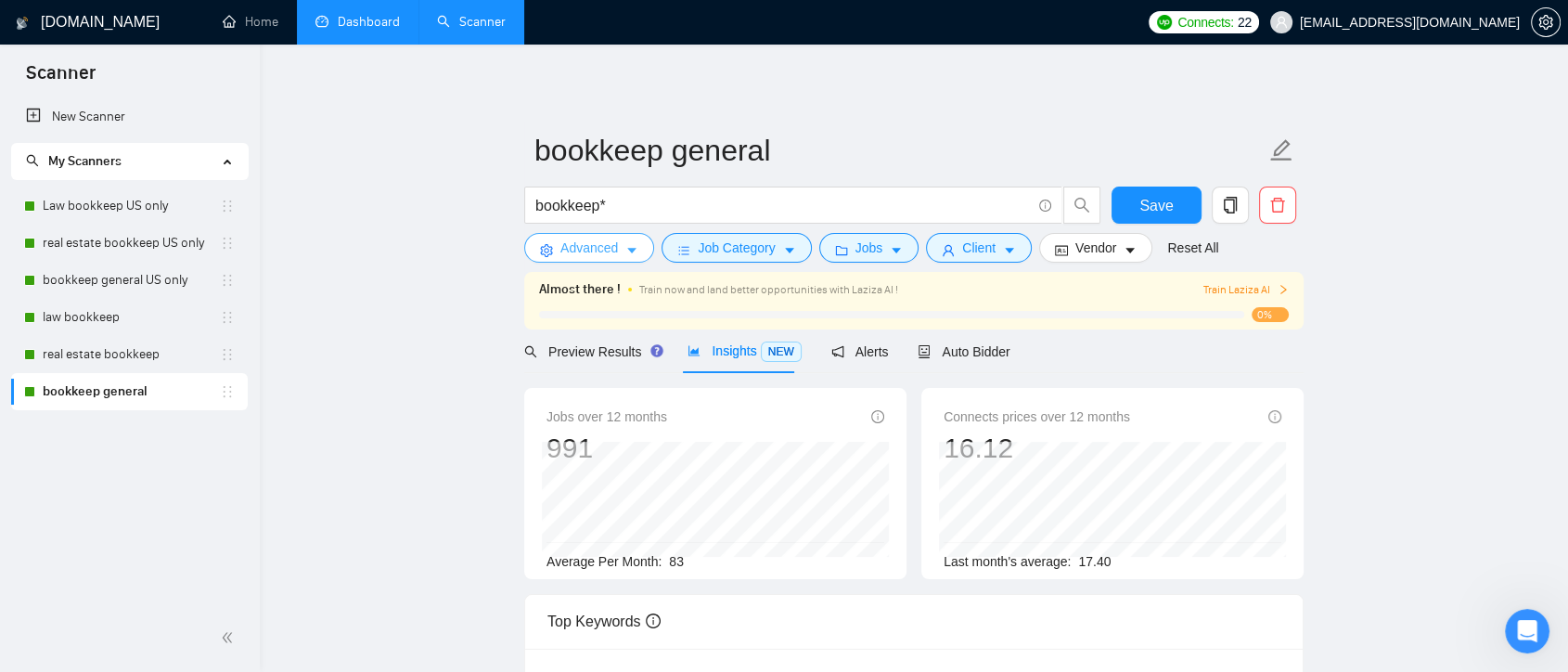
click at [619, 245] on button "Advanced" at bounding box center [589, 247] width 130 height 29
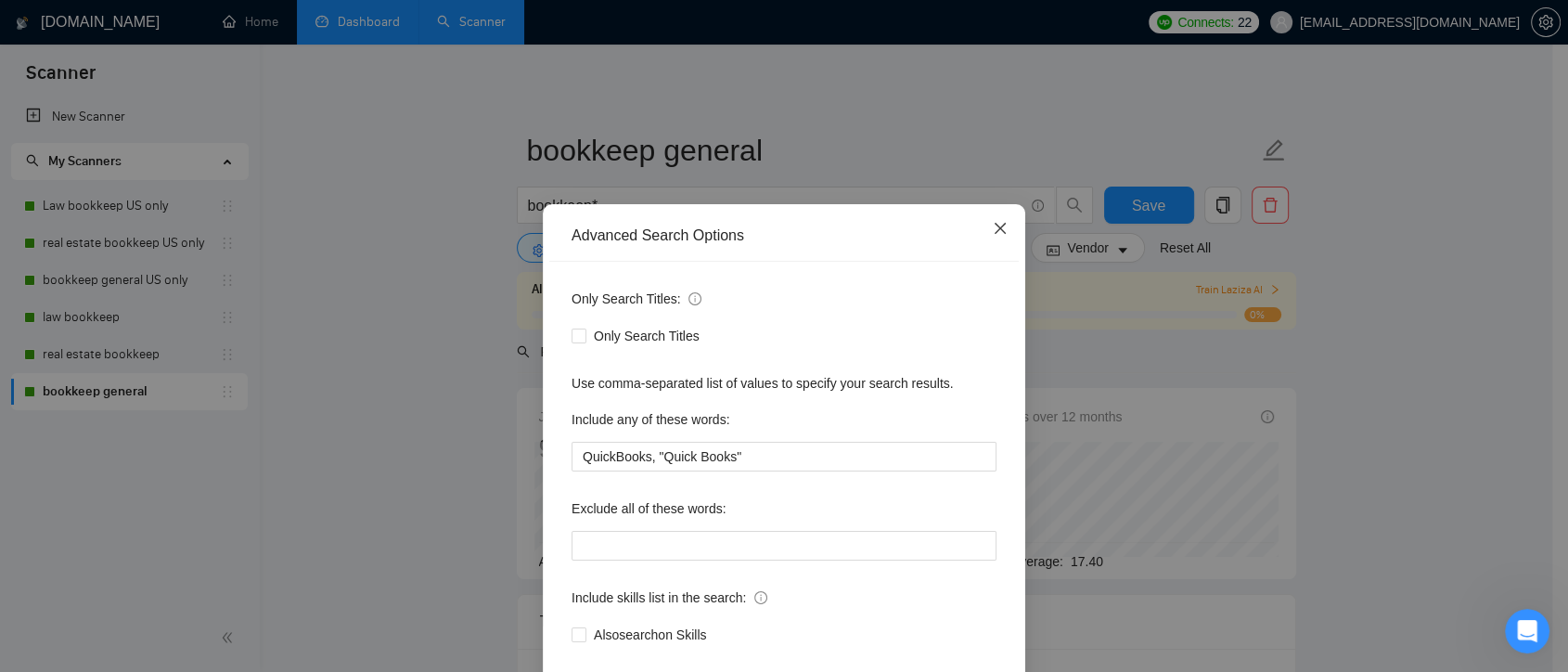
click at [993, 225] on icon "close" at bounding box center [1001, 228] width 15 height 15
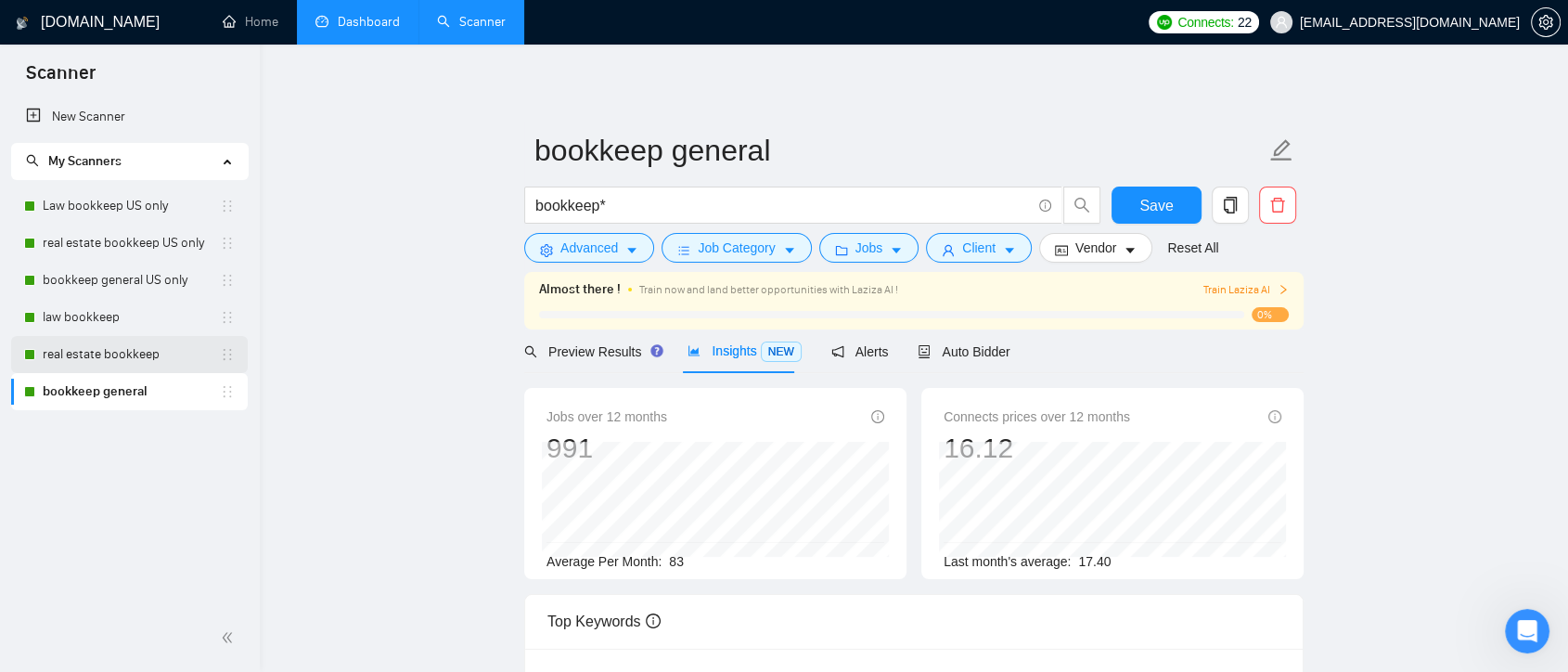
click at [106, 345] on link "real estate bookkeep" at bounding box center [131, 354] width 177 height 37
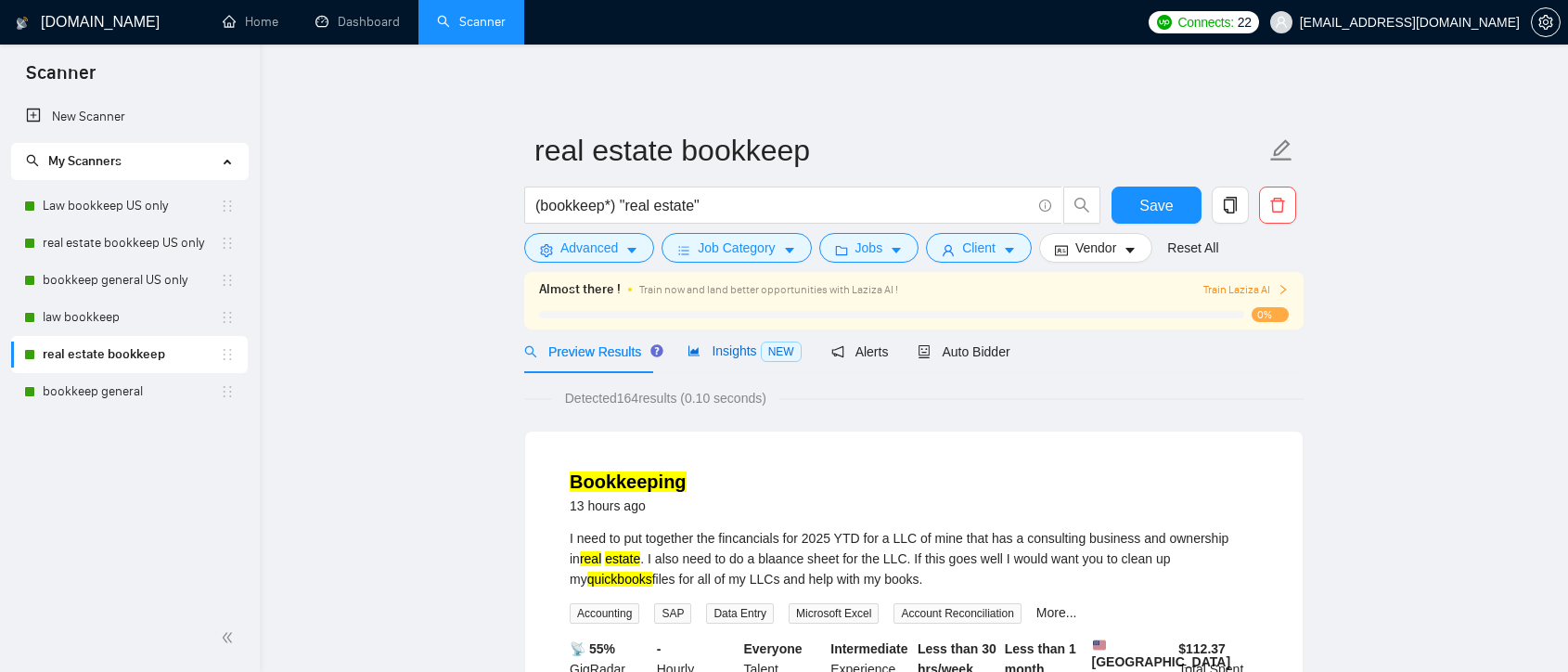
click at [731, 358] on span "Insights NEW" at bounding box center [744, 351] width 113 height 15
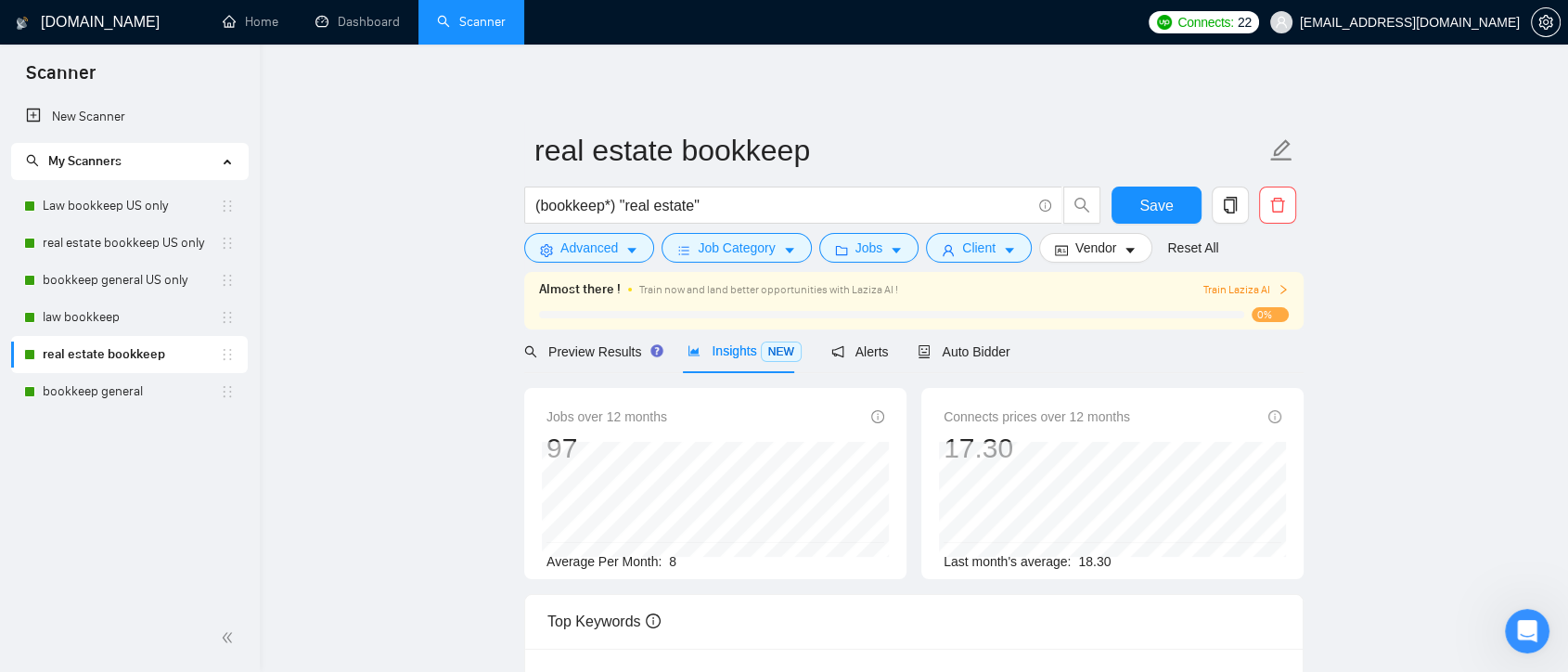
scroll to position [103, 0]
drag, startPoint x: 669, startPoint y: 562, endPoint x: 694, endPoint y: 562, distance: 25.0
click at [694, 562] on div "Average Per Month: 8" at bounding box center [716, 562] width 338 height 21
click at [709, 567] on div "Average Per Month: 8" at bounding box center [716, 562] width 338 height 21
click at [141, 386] on link "bookkeep general" at bounding box center [131, 391] width 177 height 37
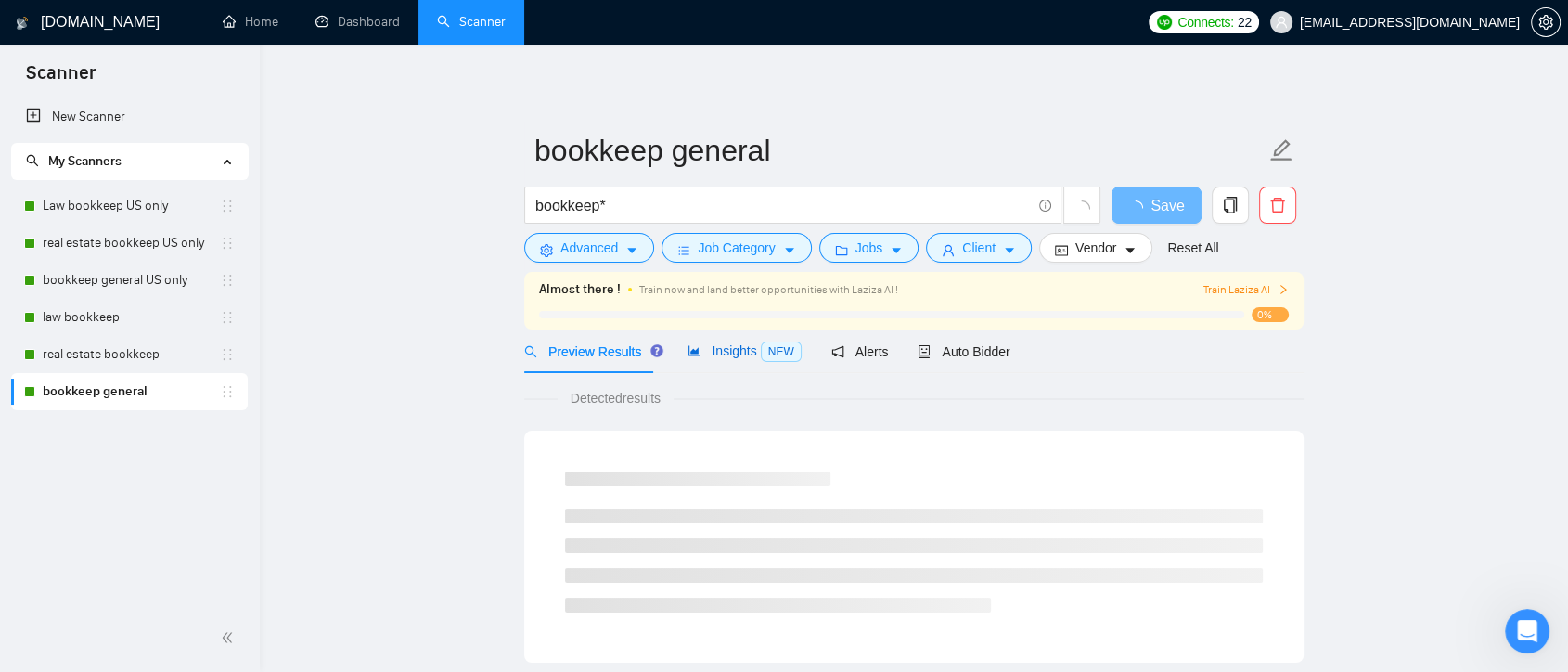
click at [741, 348] on span "Insights NEW" at bounding box center [744, 351] width 113 height 15
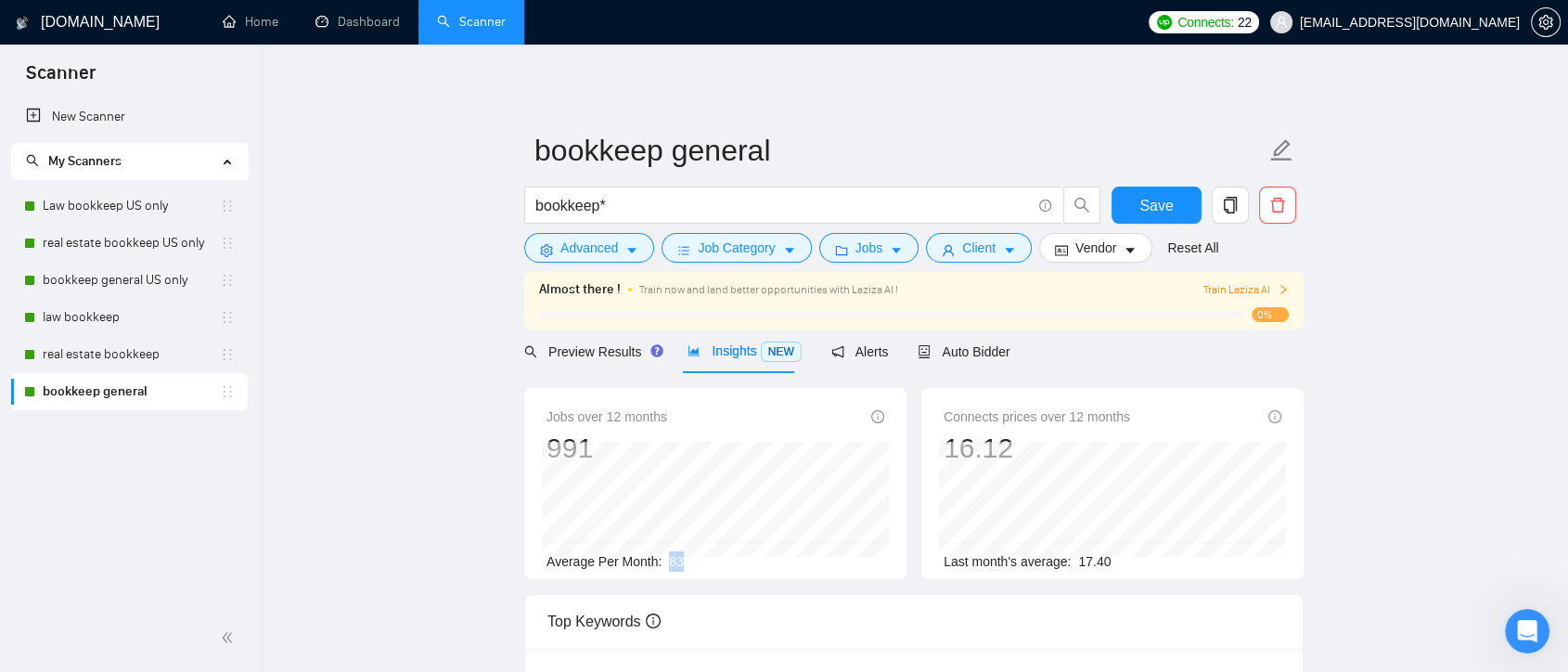
drag, startPoint x: 668, startPoint y: 559, endPoint x: 717, endPoint y: 559, distance: 49.0
click at [717, 559] on div "Average Per Month: 83" at bounding box center [716, 562] width 338 height 21
click at [612, 244] on span "Advanced" at bounding box center [589, 248] width 58 height 21
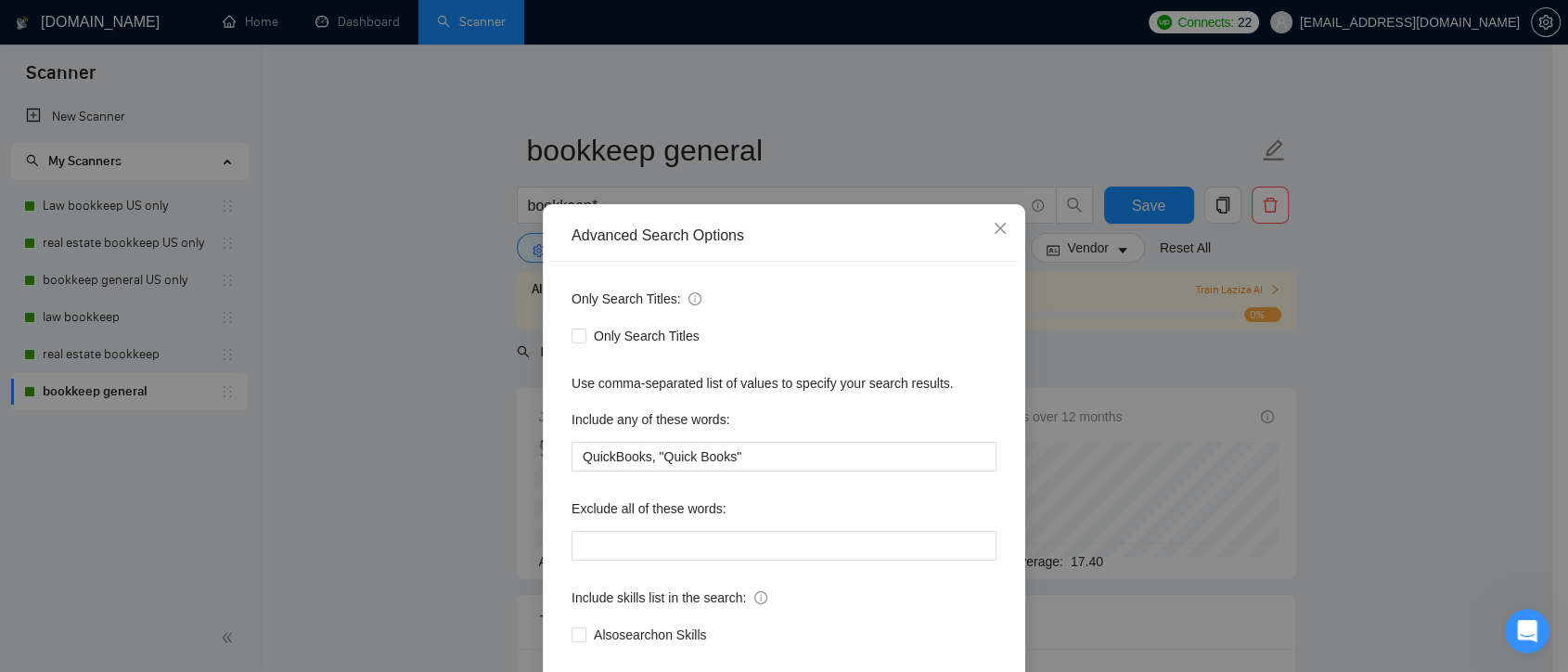
scroll to position [100, 0]
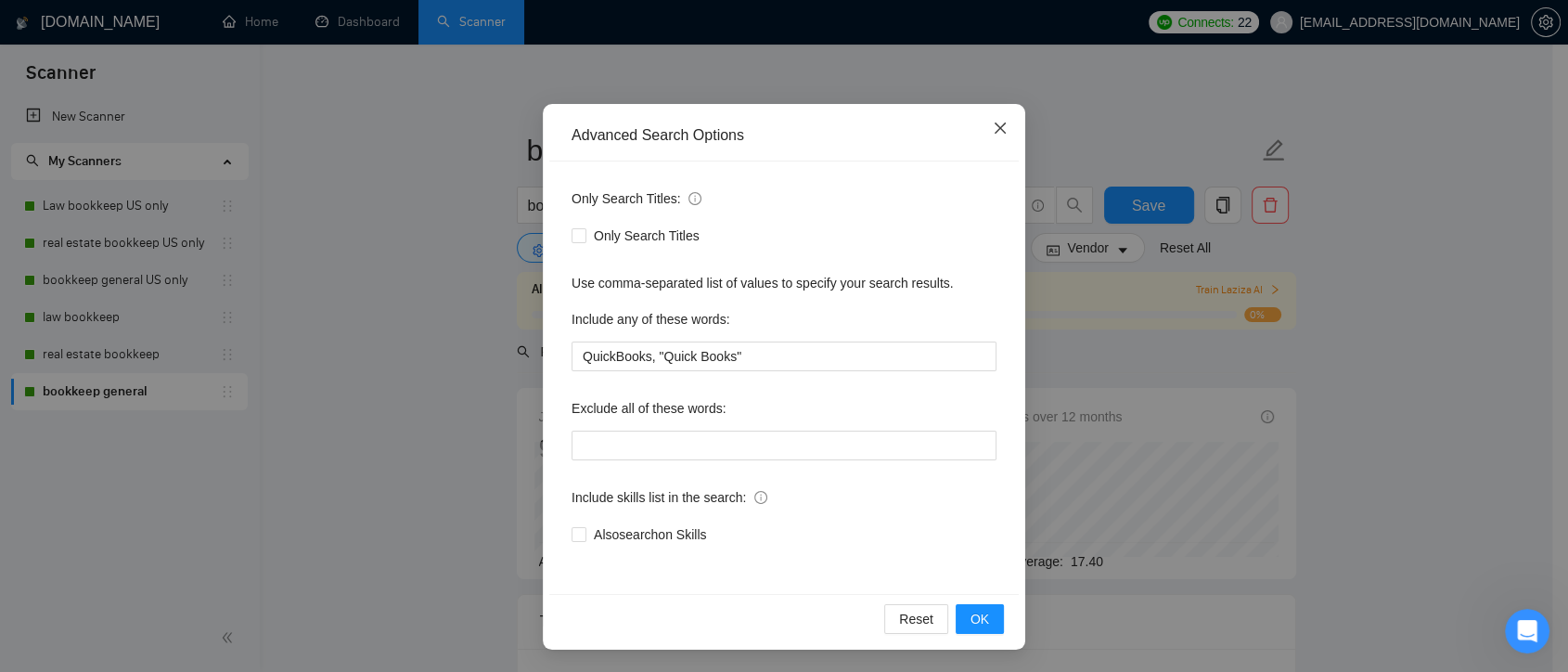
click at [993, 123] on icon "close" at bounding box center [1001, 128] width 15 height 15
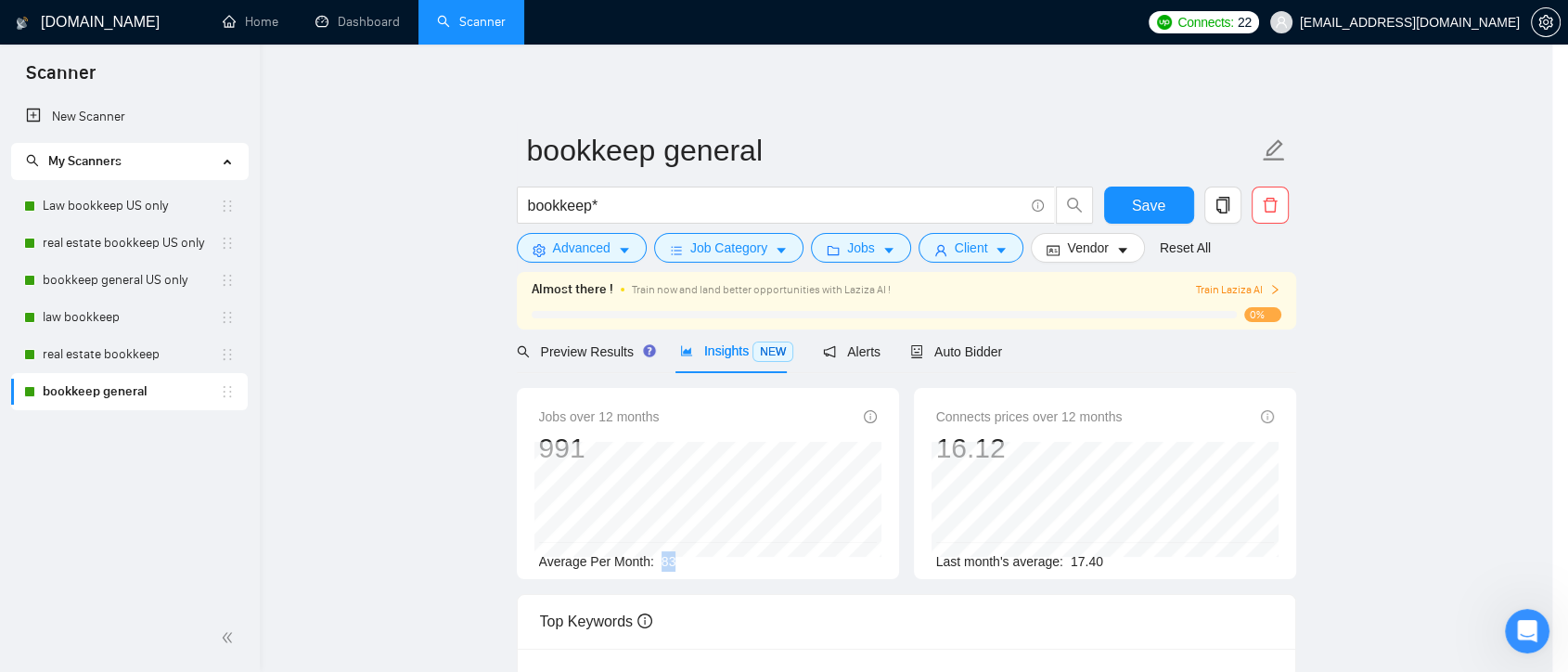
scroll to position [8, 0]
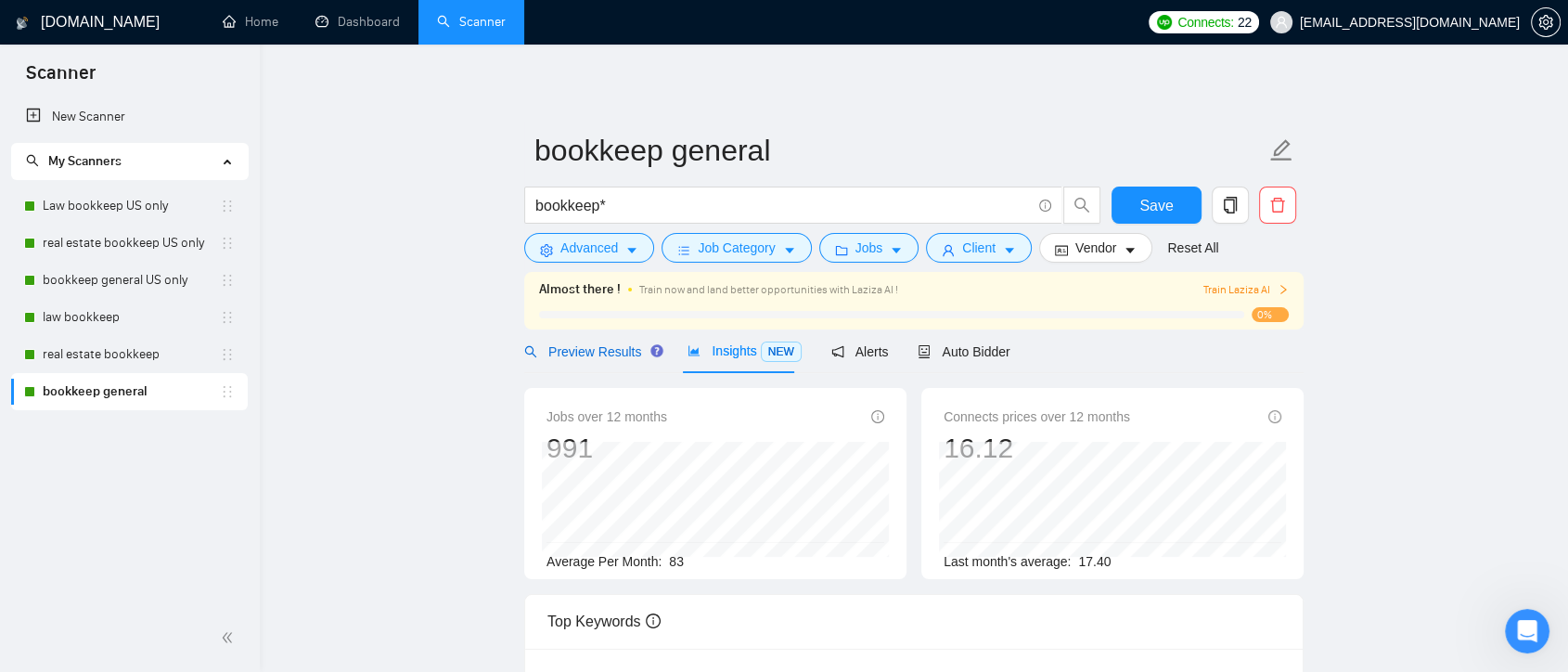
click at [608, 342] on div "Preview Results" at bounding box center [591, 352] width 134 height 21
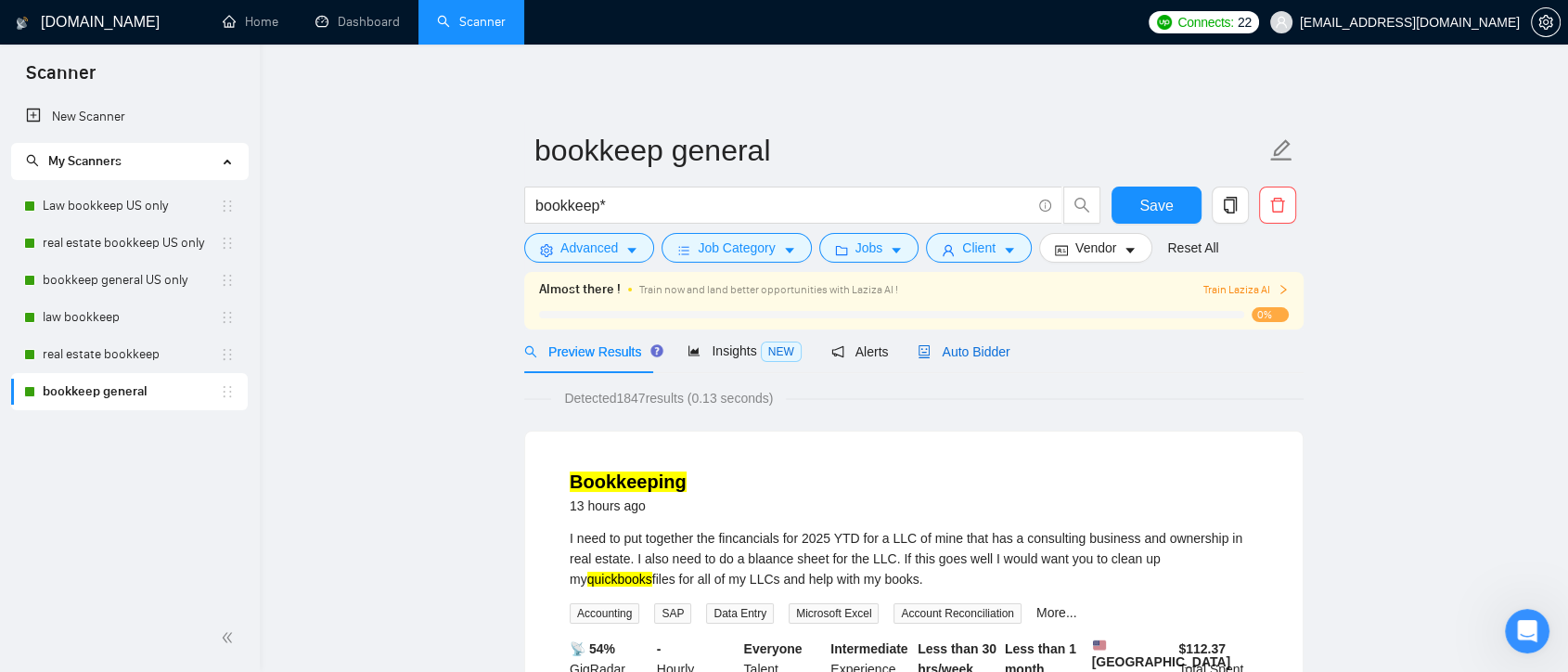
click at [962, 360] on div "Auto Bidder" at bounding box center [963, 352] width 92 height 21
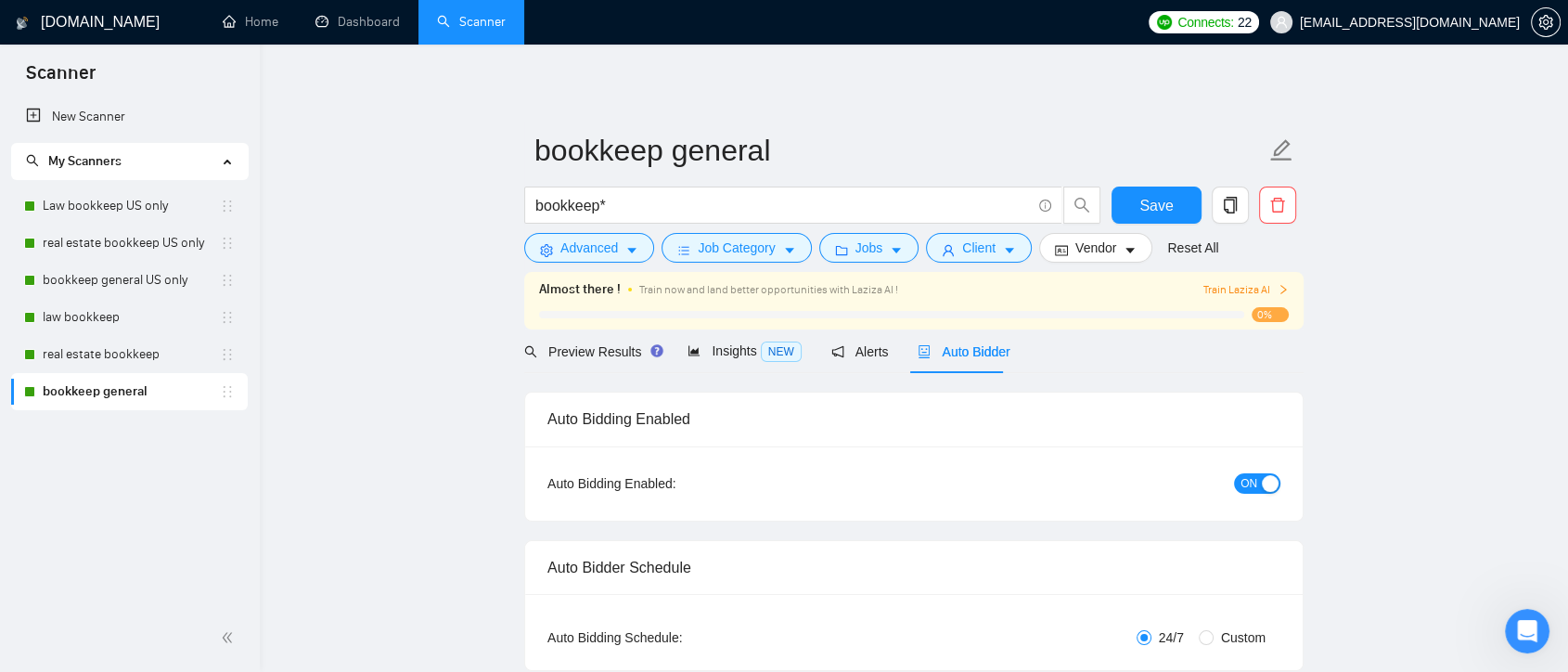
checkbox input "true"
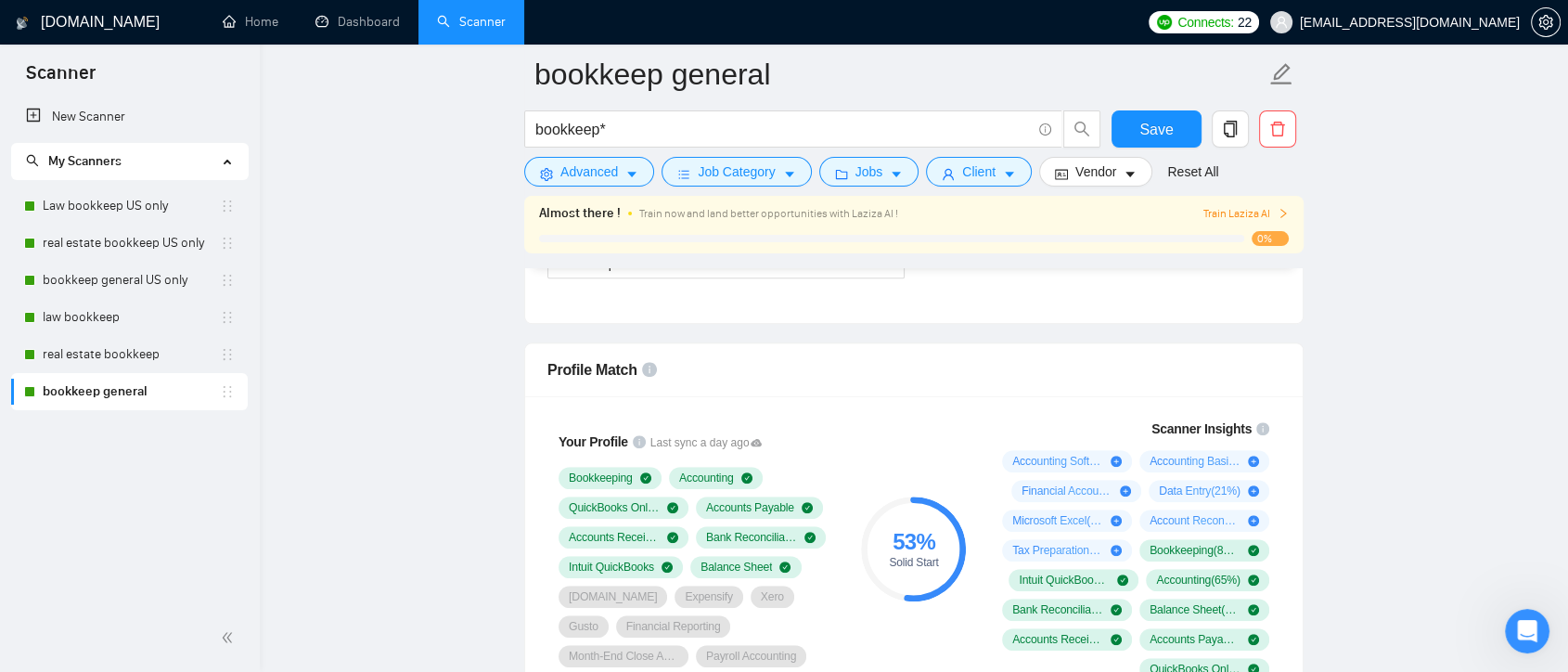
scroll to position [1031, 0]
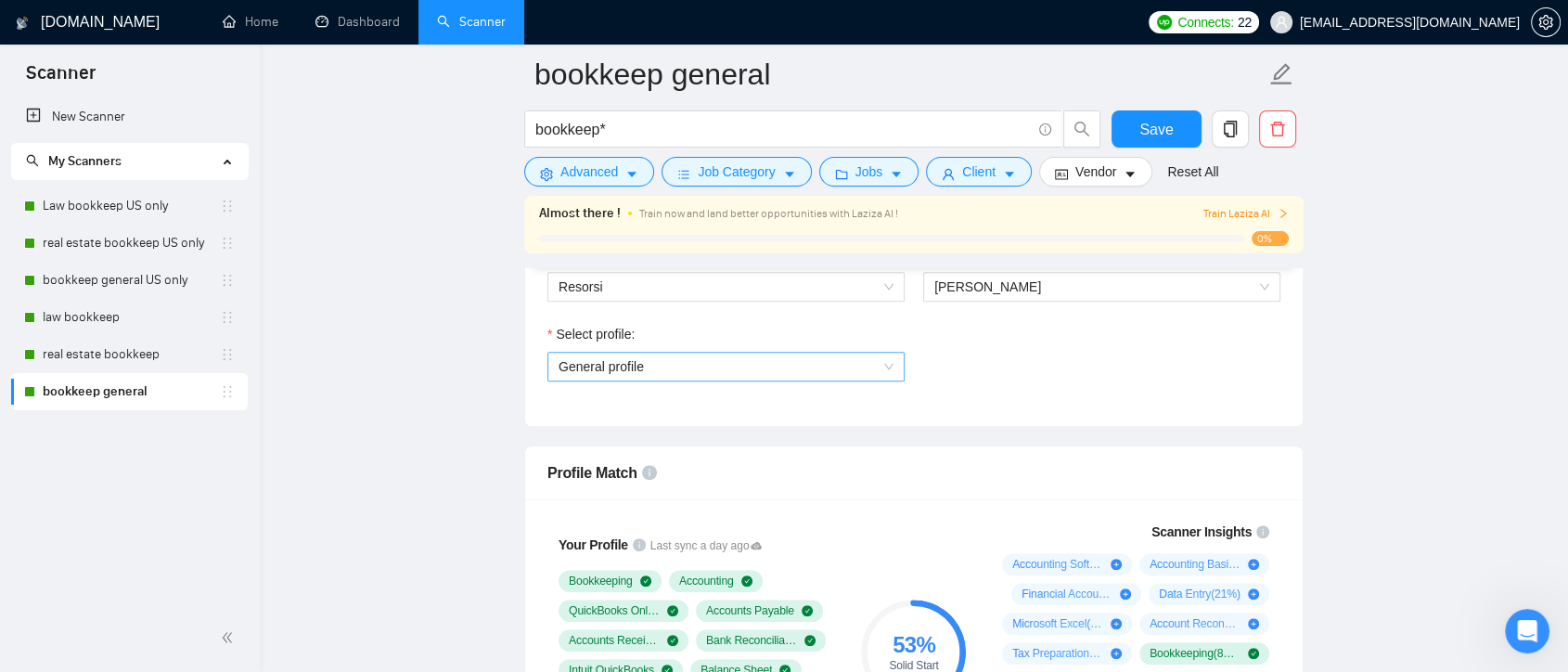
click at [888, 367] on span "General profile" at bounding box center [726, 366] width 335 height 27
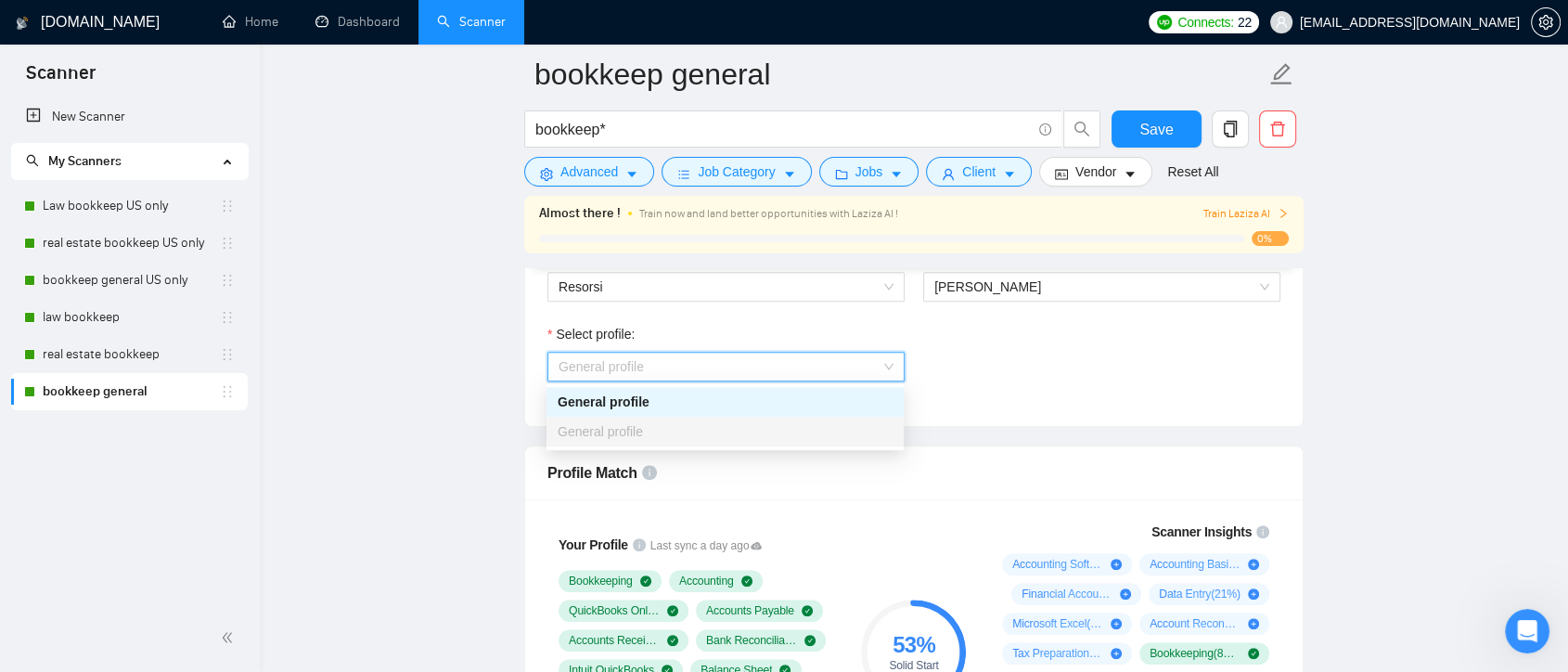
click at [936, 465] on div "Profile Match" at bounding box center [914, 473] width 733 height 53
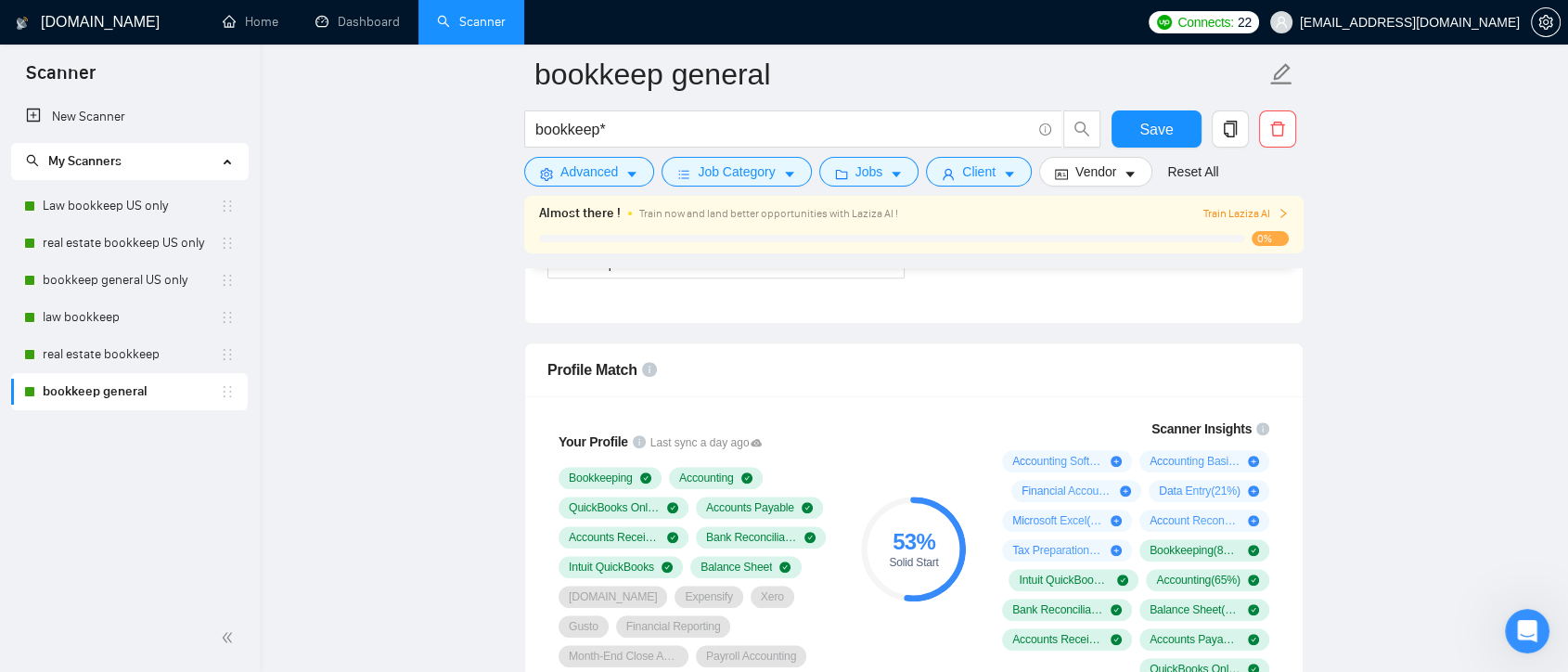
scroll to position [1236, 0]
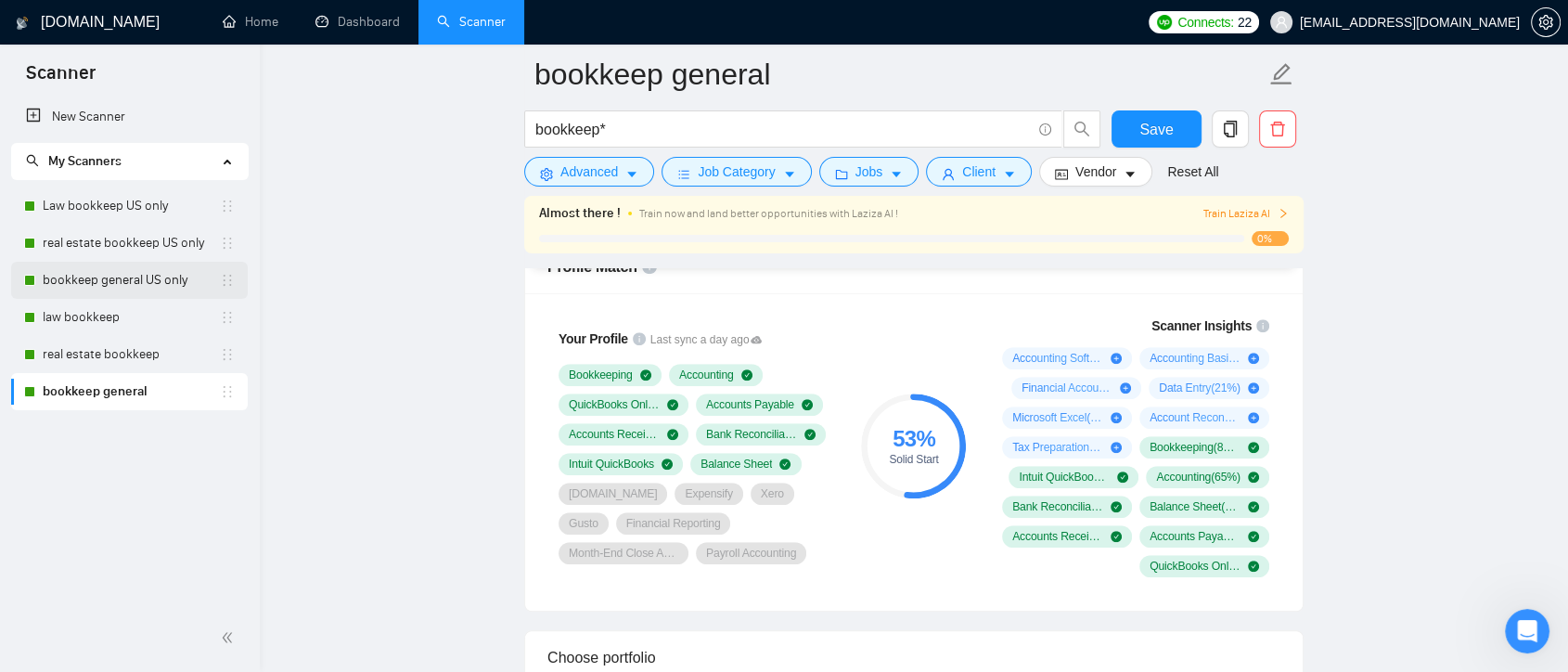
click at [138, 288] on link "bookkeep general US only" at bounding box center [131, 279] width 177 height 37
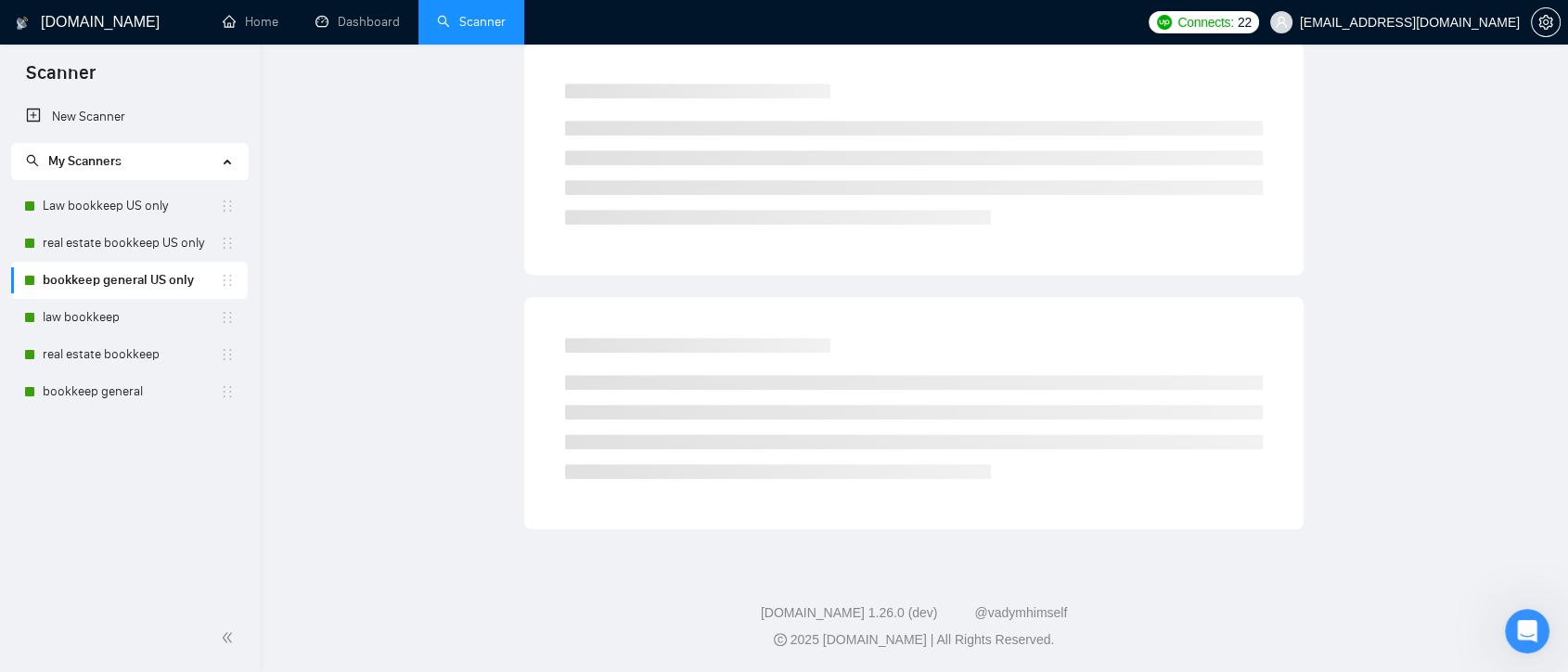
scroll to position [62, 0]
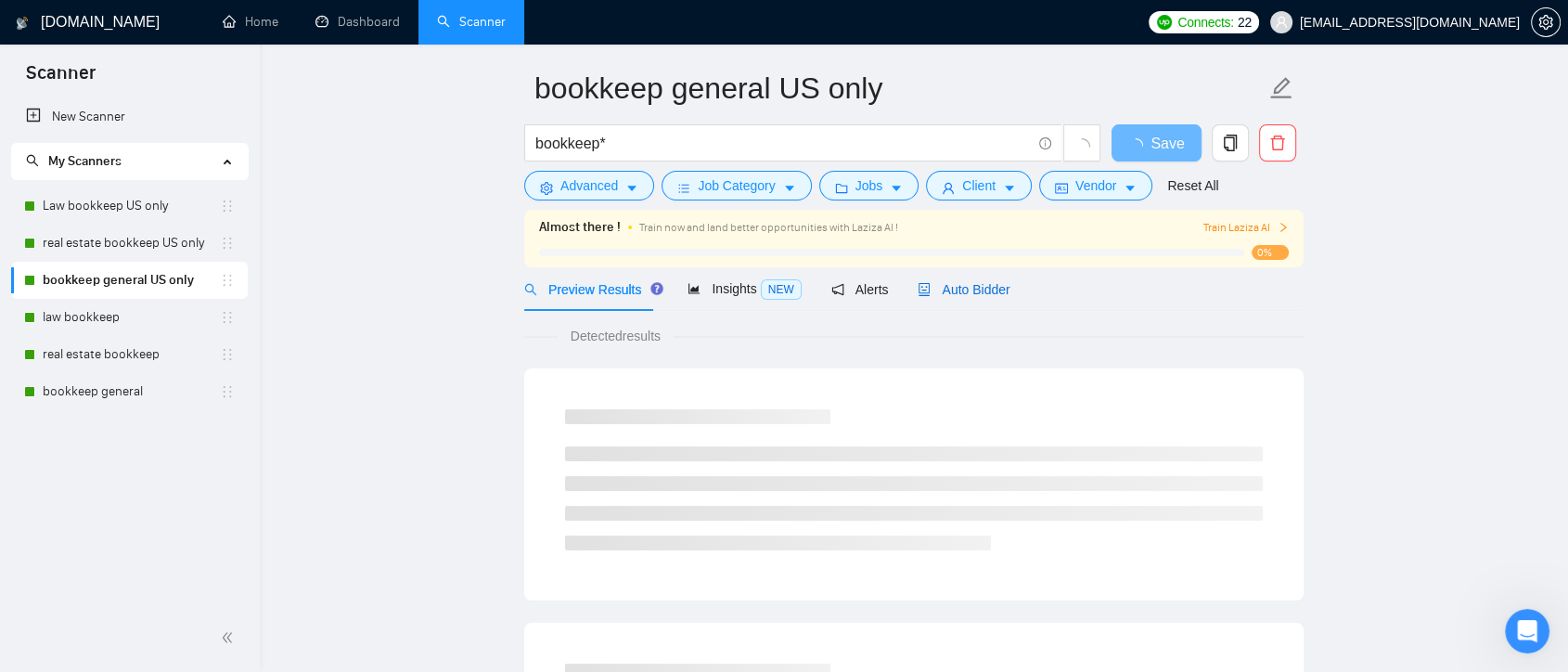
click at [973, 290] on span "Auto Bidder" at bounding box center [963, 290] width 92 height 15
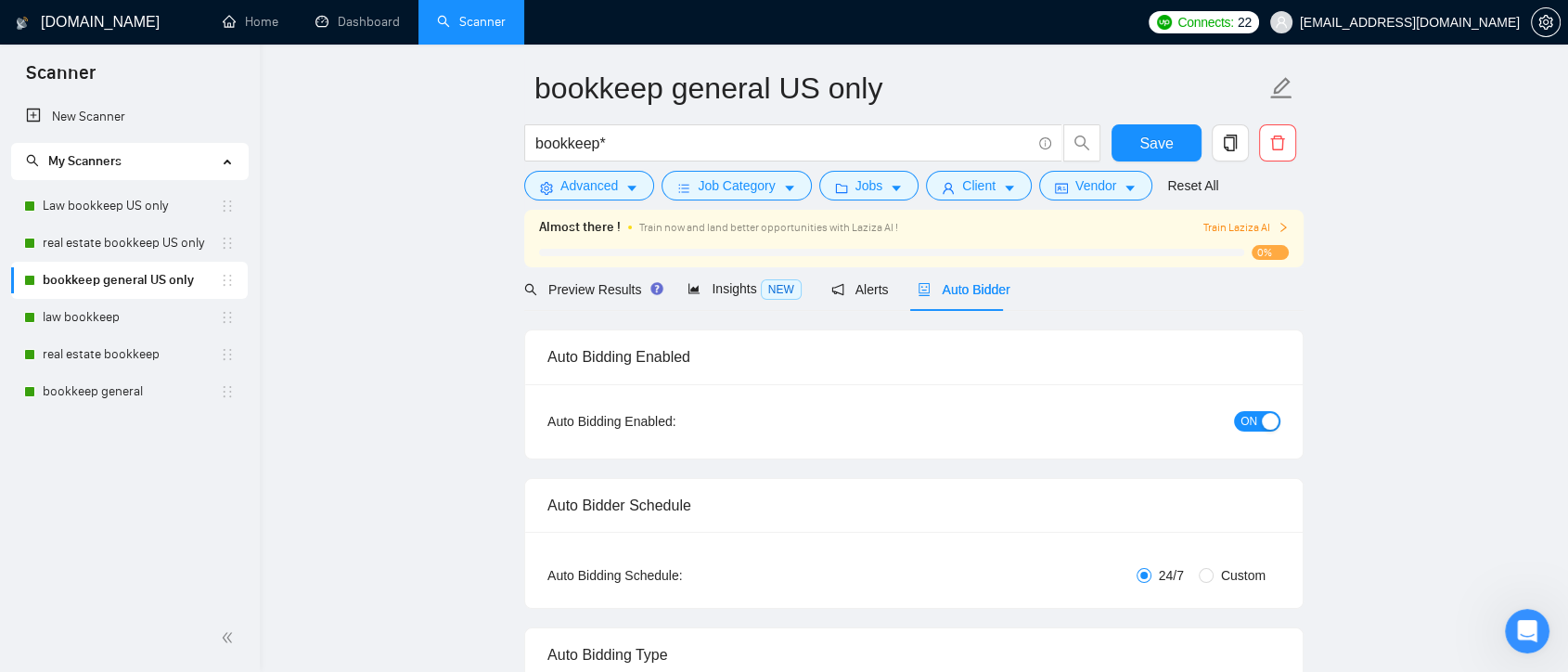
checkbox input "true"
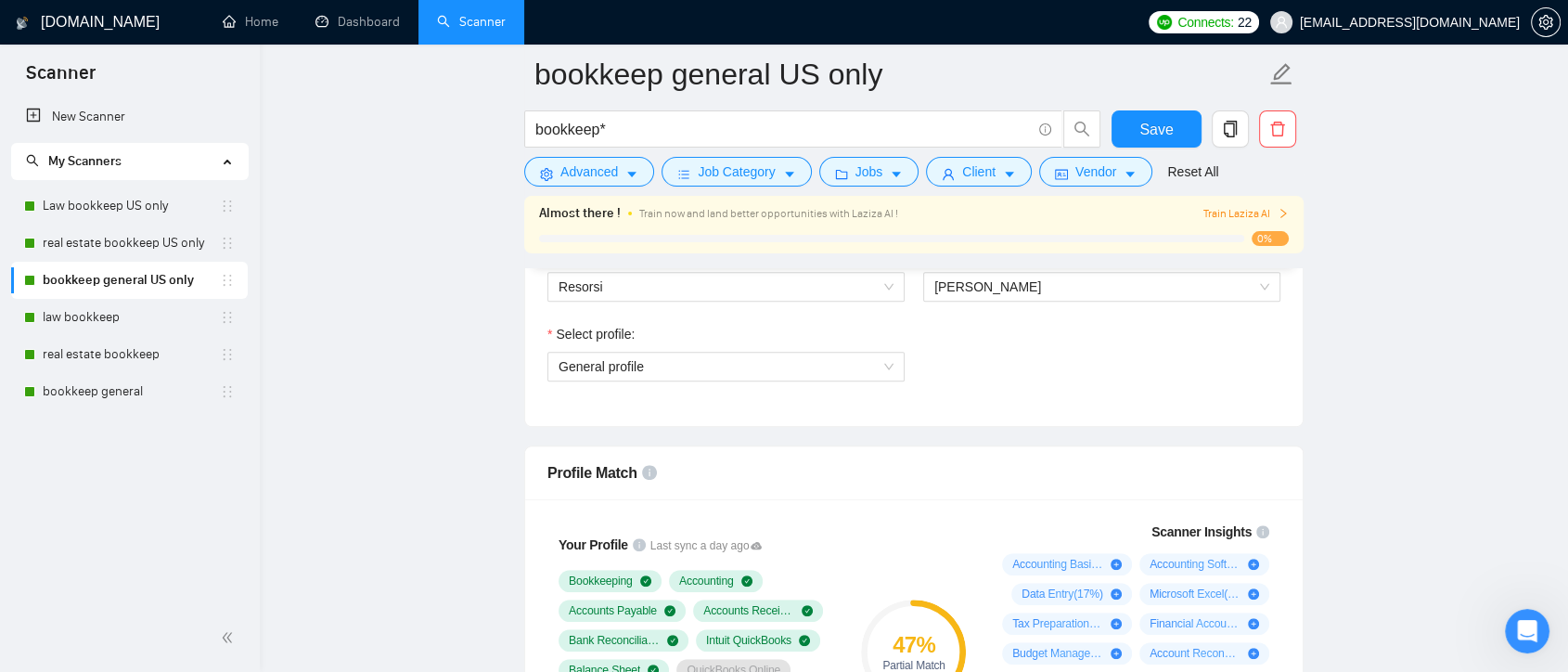
scroll to position [1236, 0]
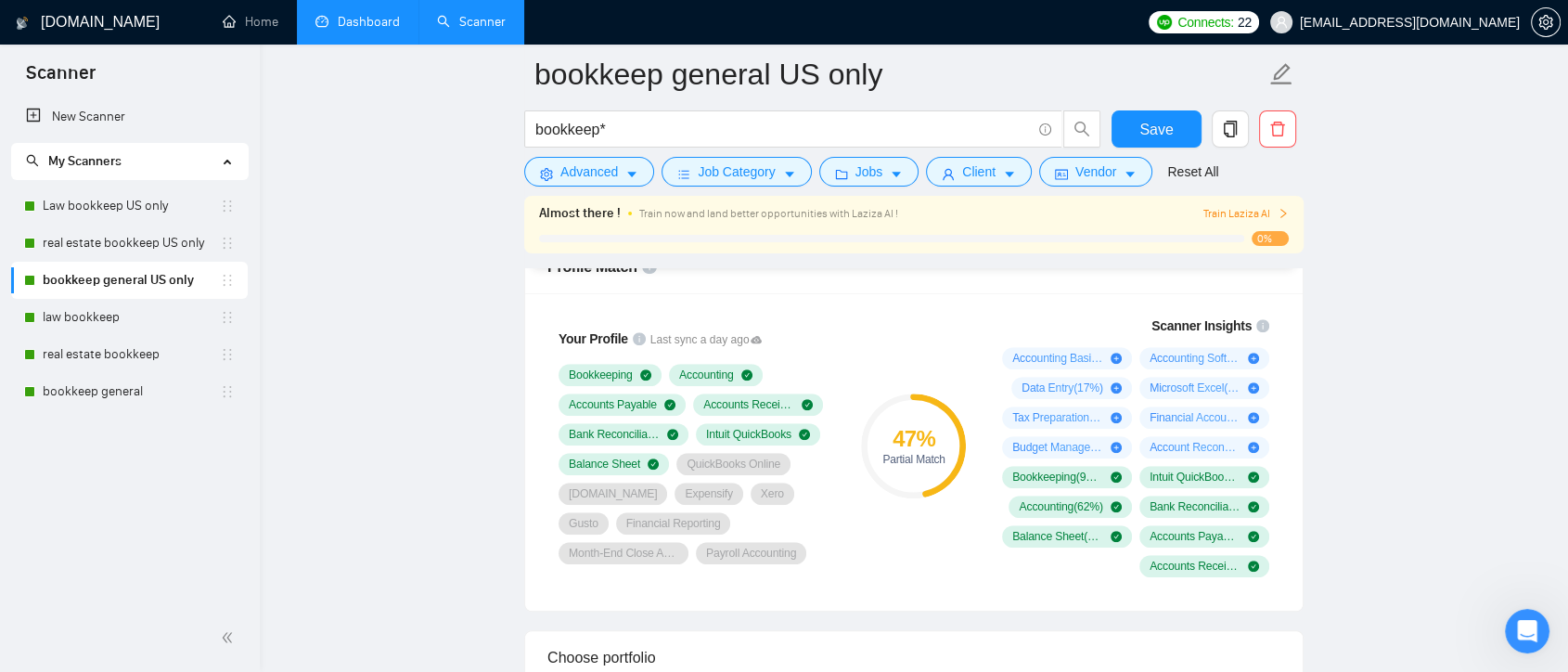
click at [340, 14] on link "Dashboard" at bounding box center [357, 22] width 84 height 16
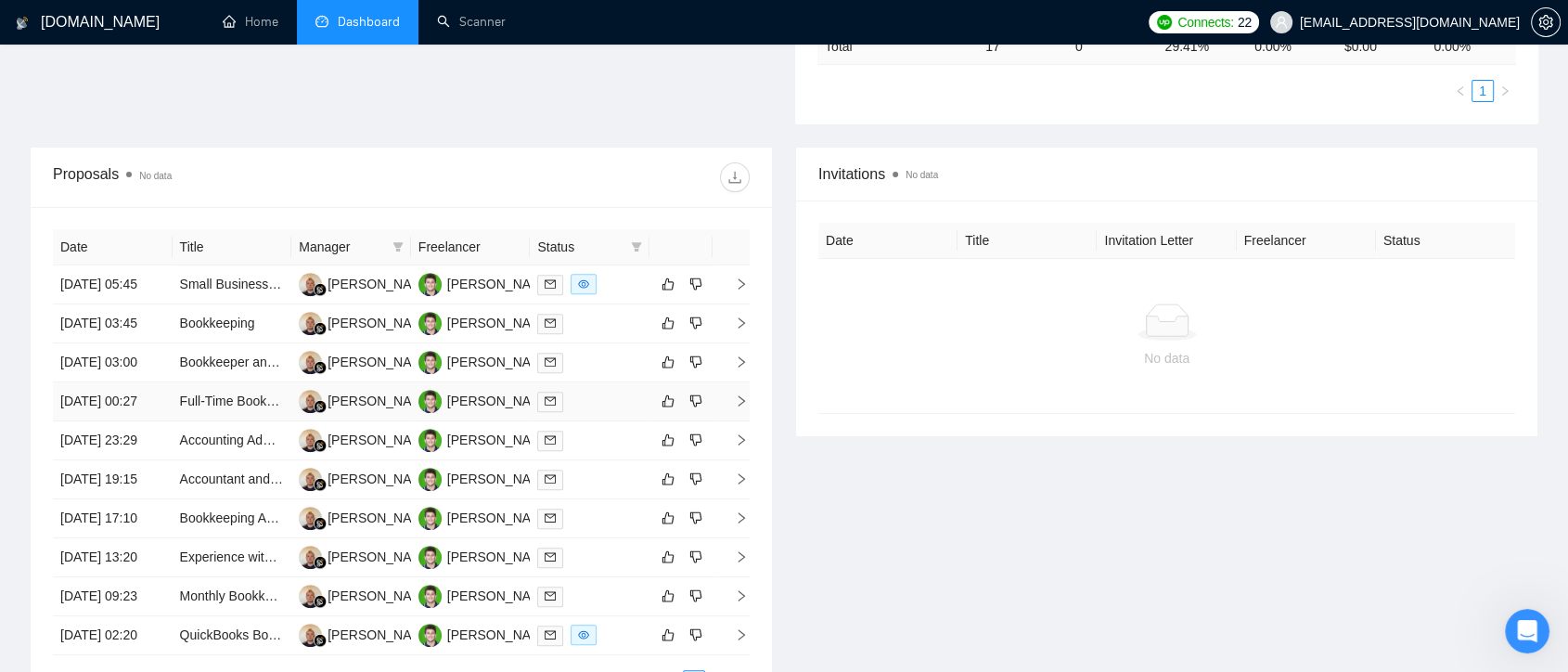
scroll to position [1001, 0]
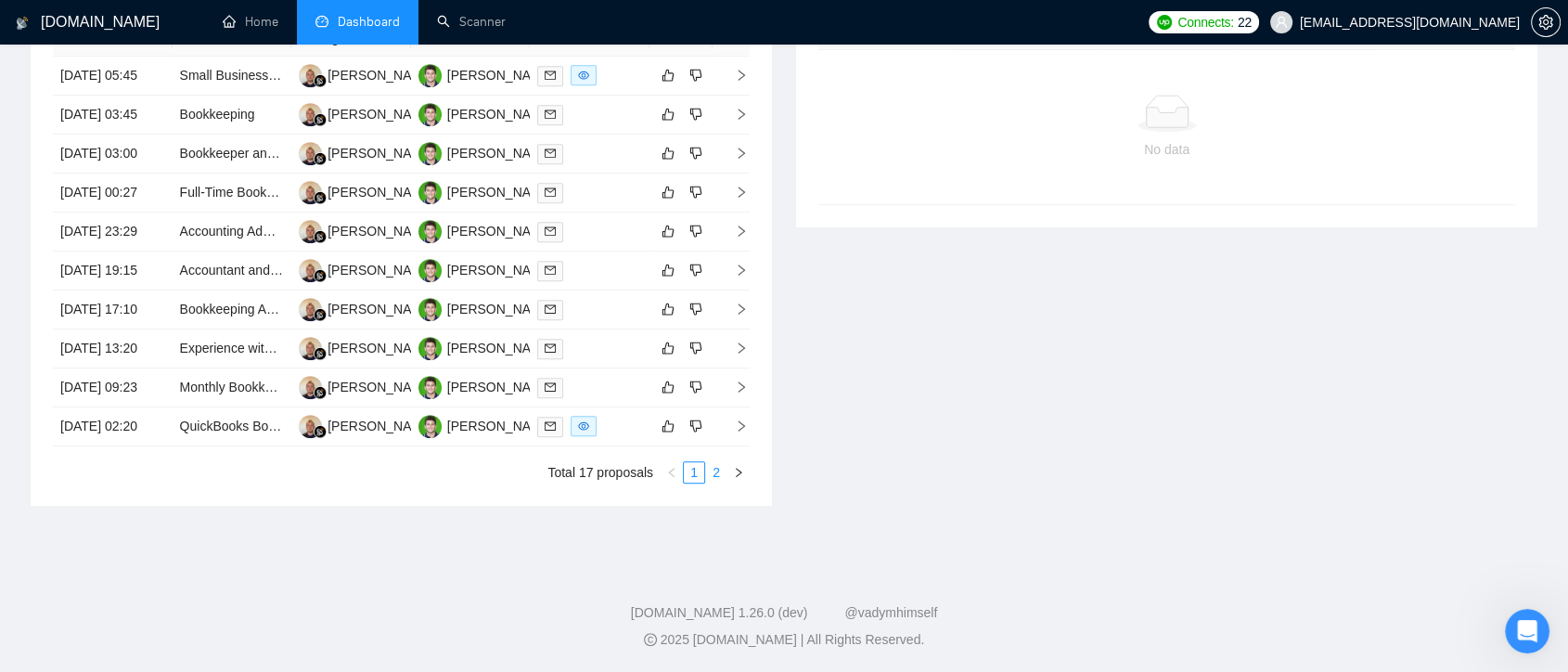
click at [711, 475] on link "2" at bounding box center [717, 473] width 21 height 21
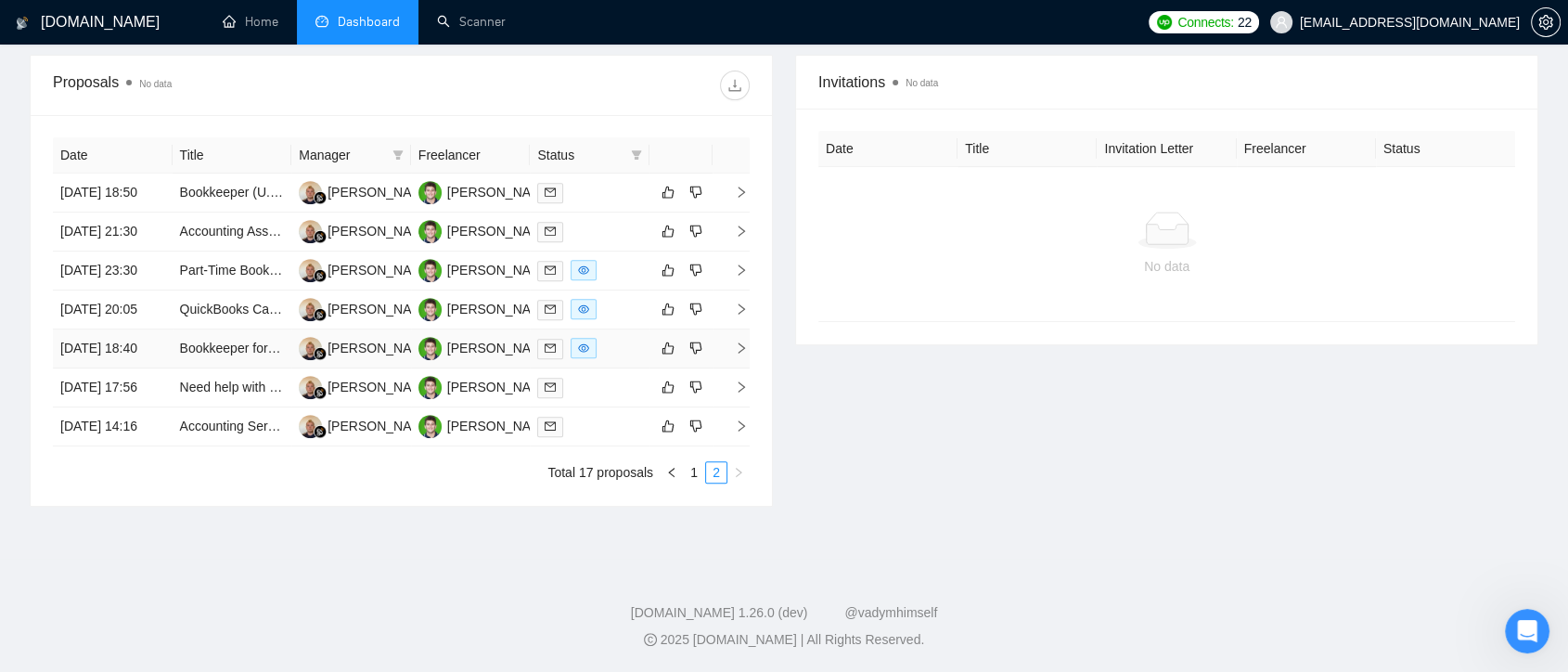
scroll to position [832, 0]
click at [686, 470] on link "1" at bounding box center [695, 473] width 21 height 21
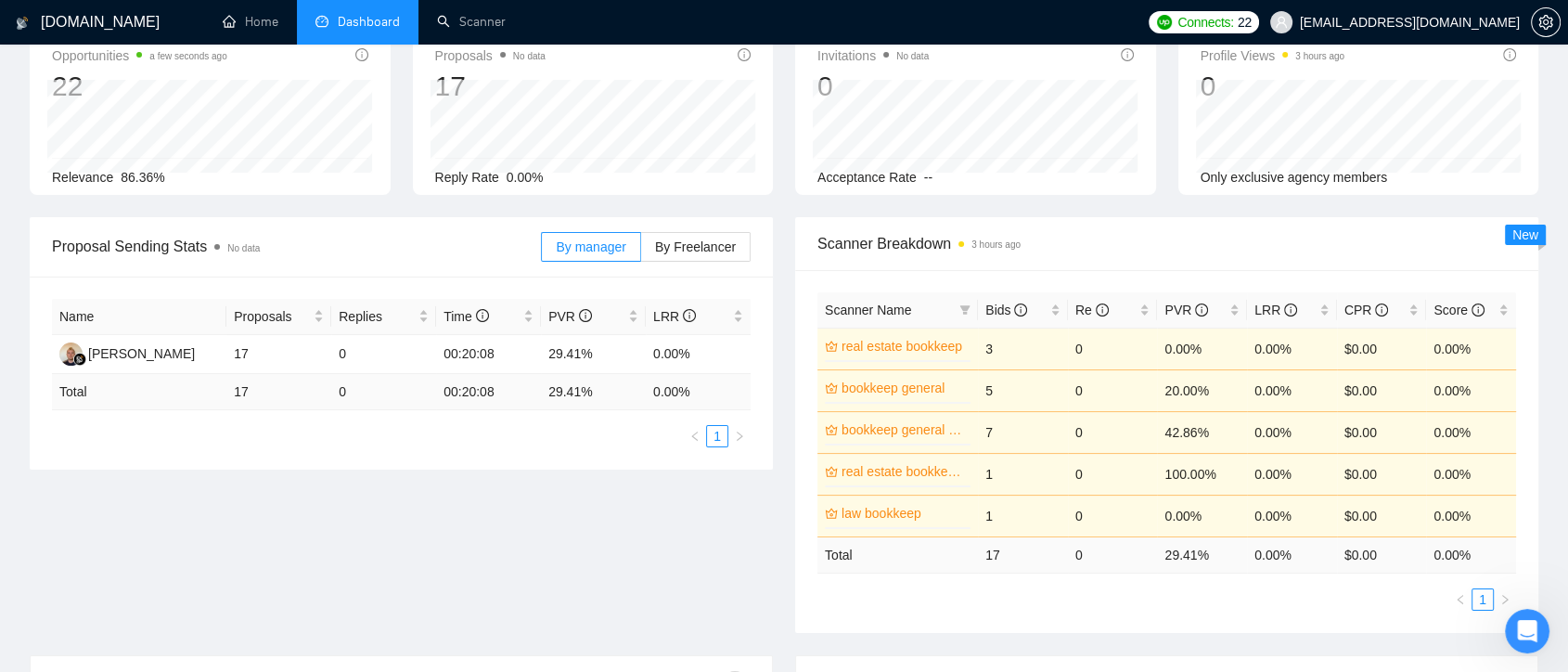
scroll to position [625, 0]
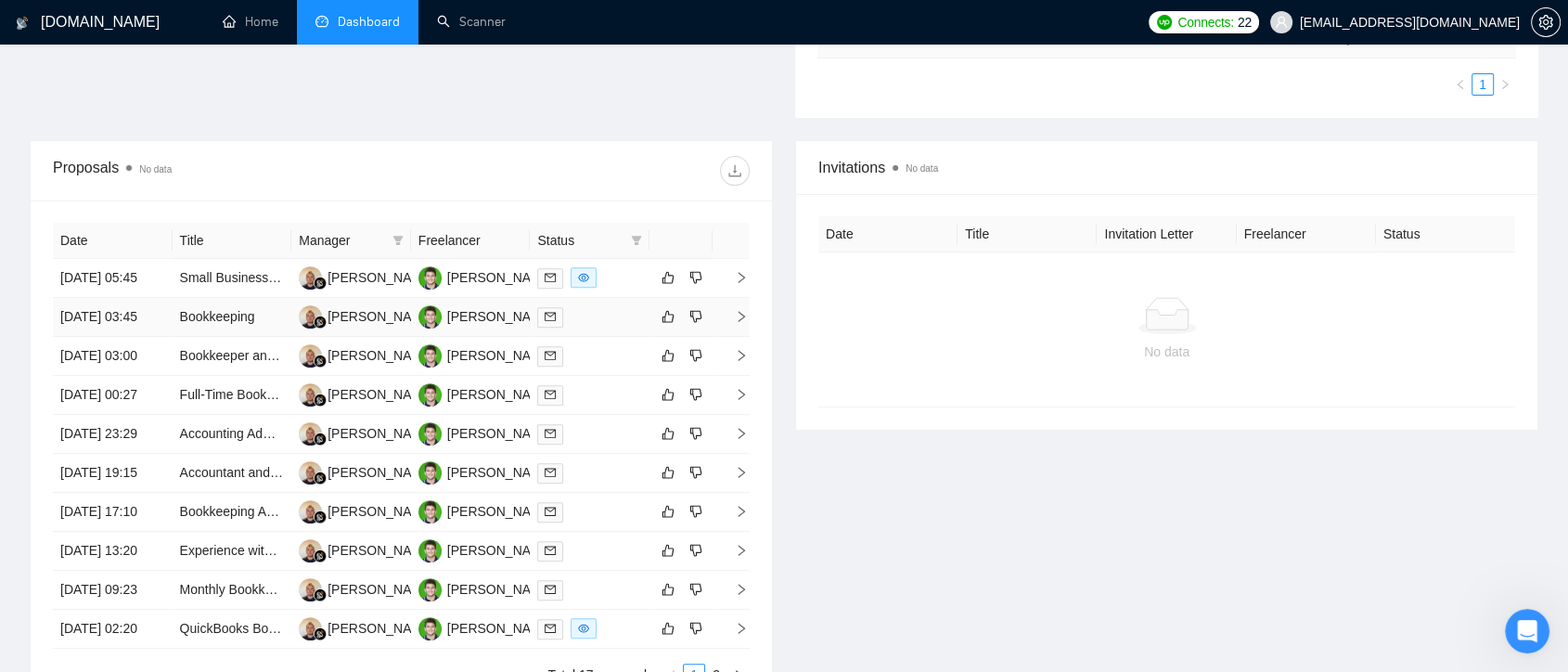
click at [534, 324] on td at bounding box center [589, 317] width 120 height 39
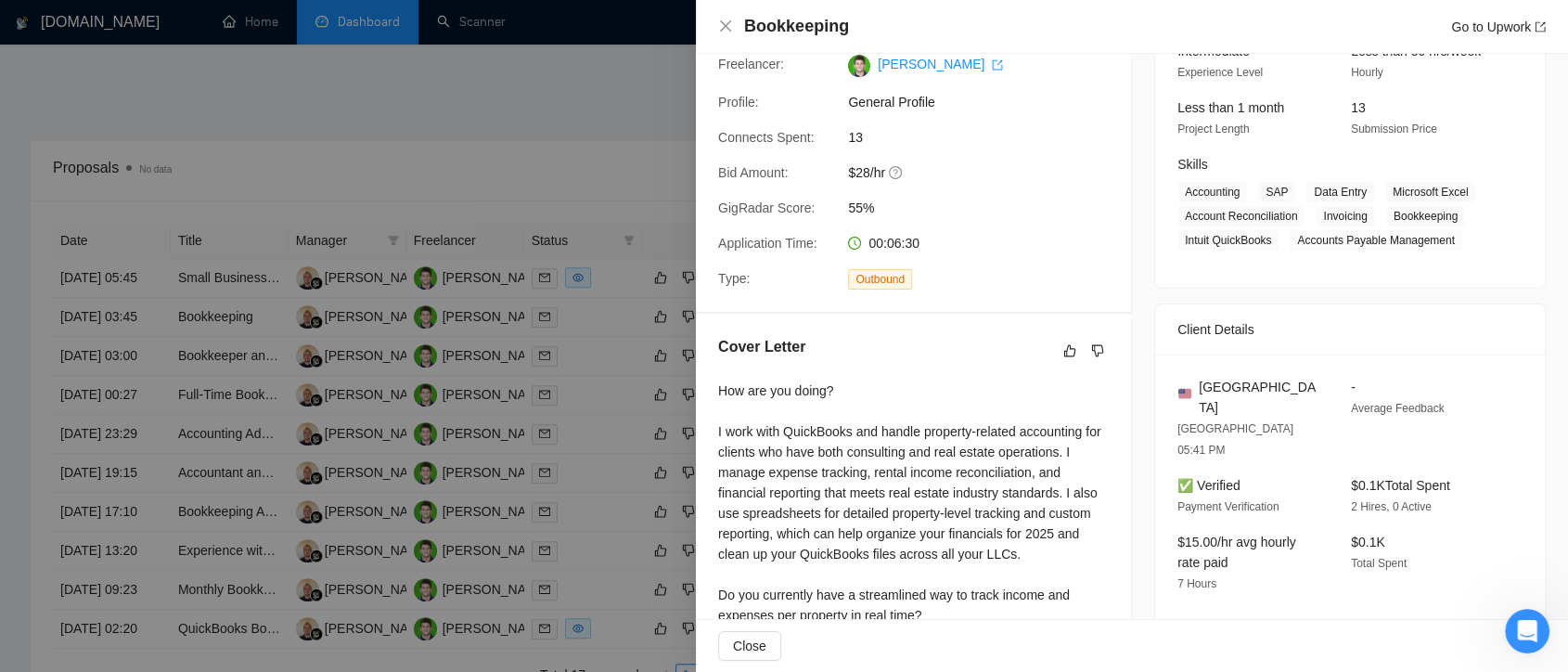
scroll to position [309, 0]
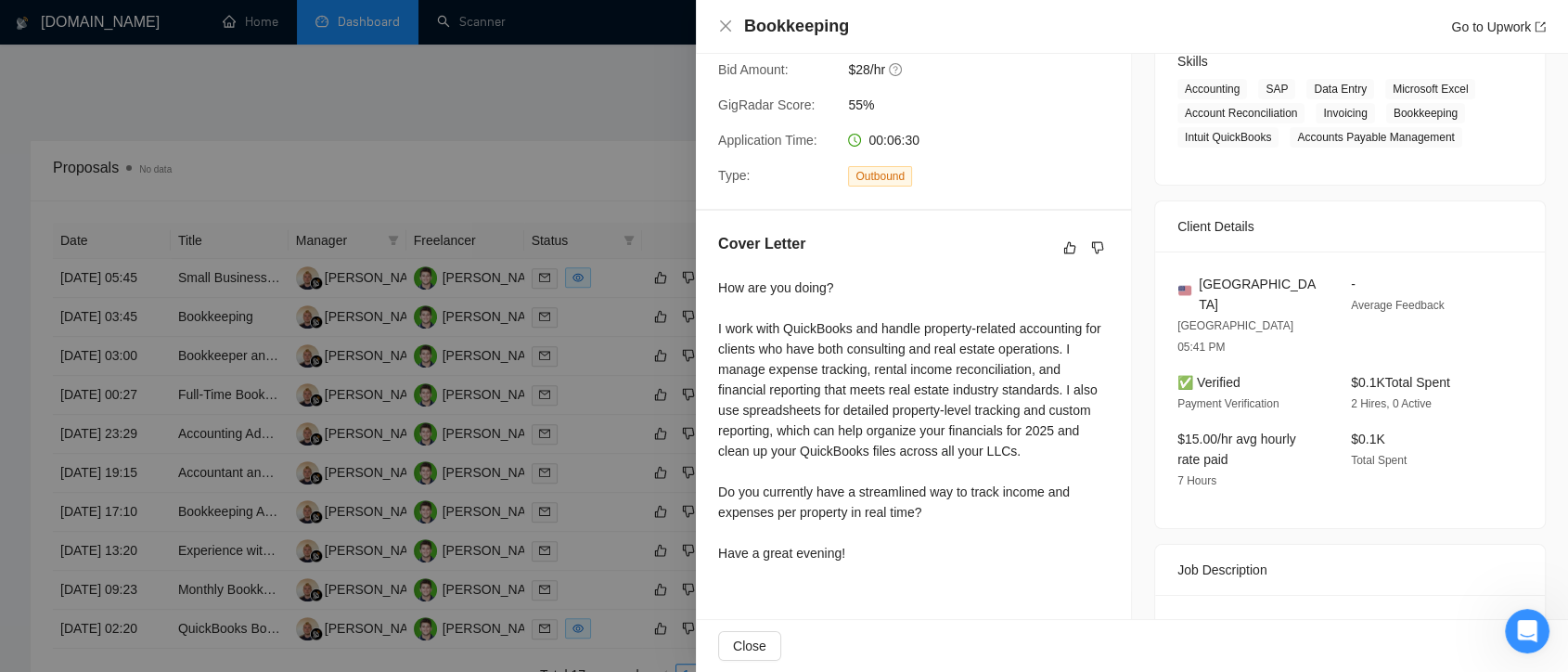
click at [605, 204] on div at bounding box center [784, 336] width 1568 height 672
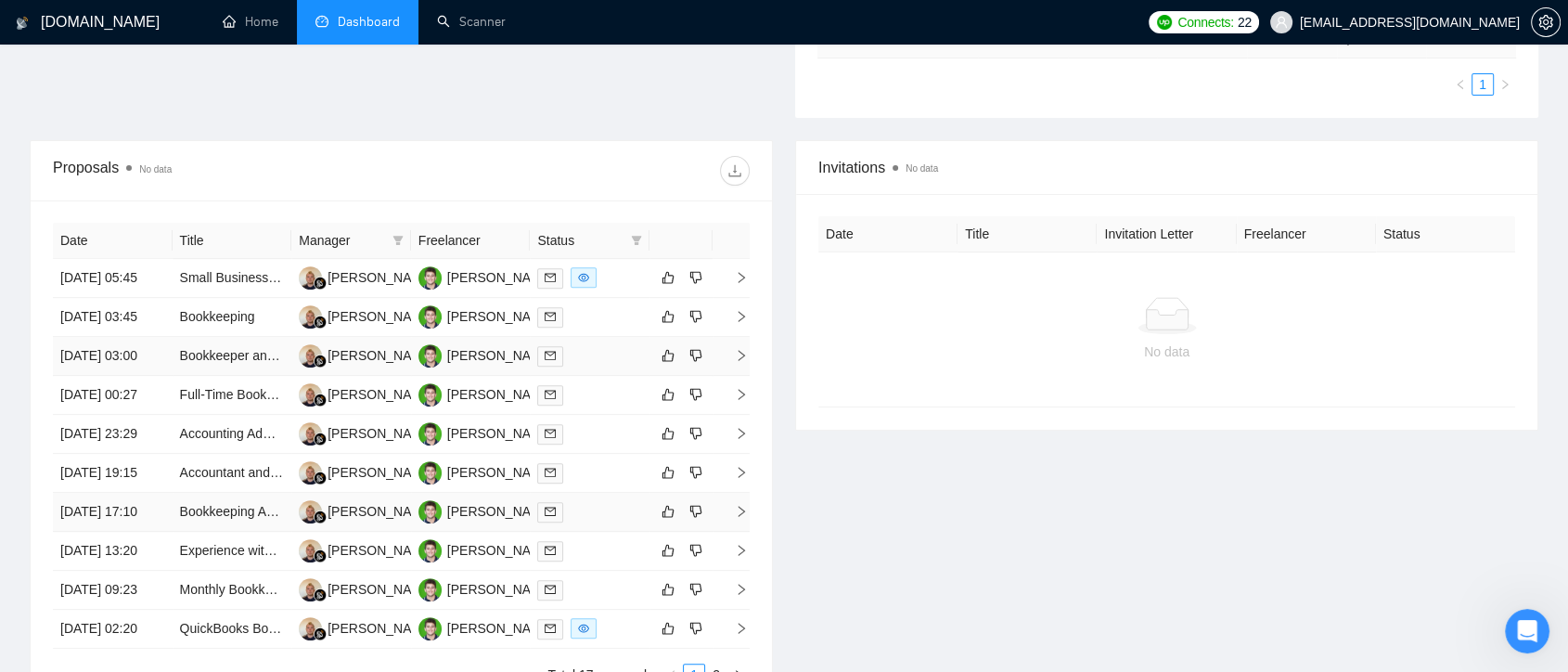
scroll to position [832, 0]
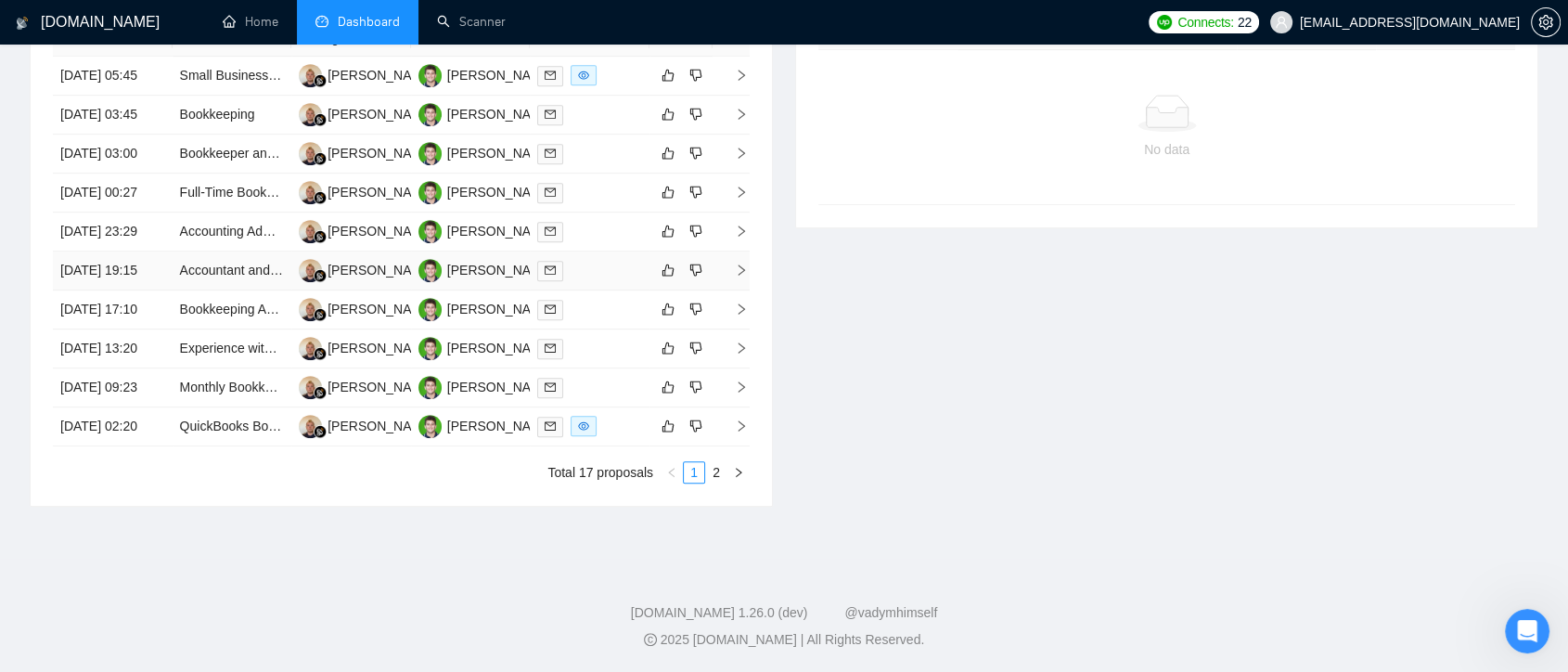
click at [579, 281] on div at bounding box center [589, 270] width 105 height 22
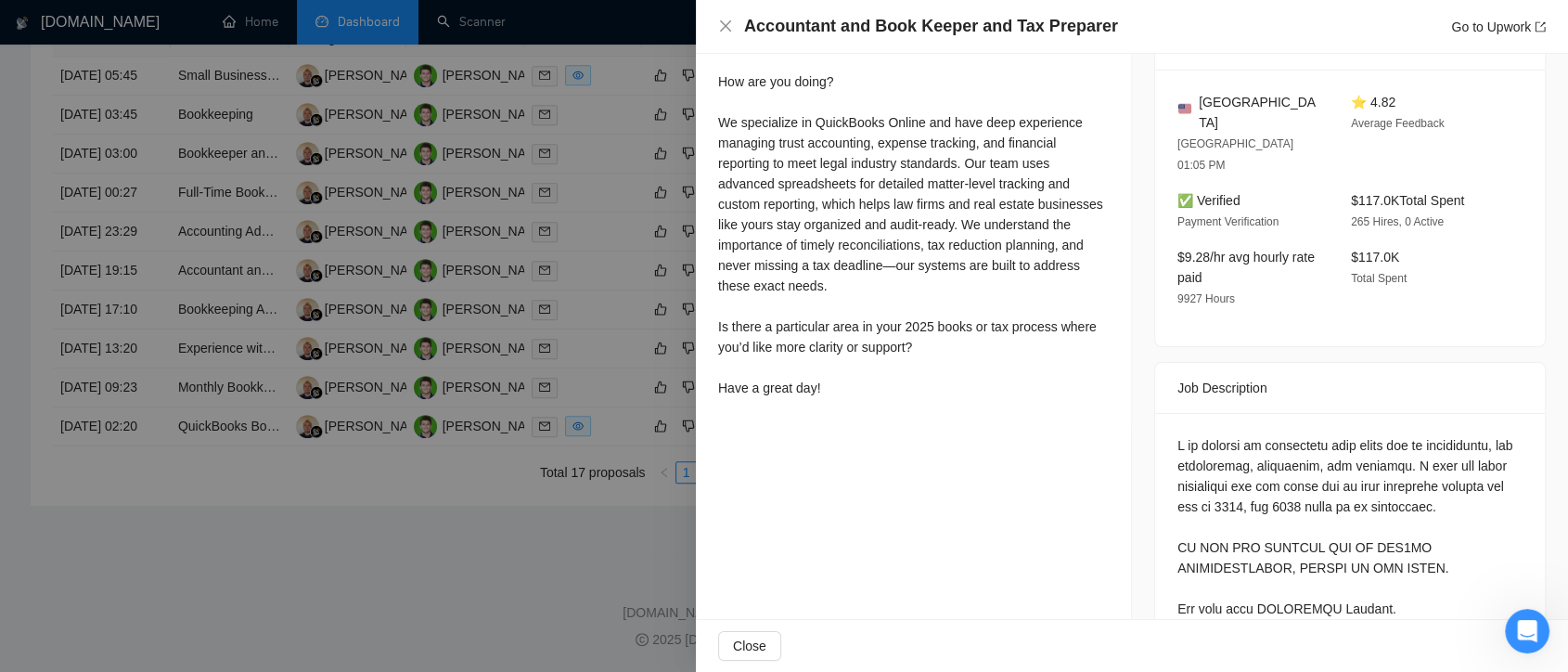
scroll to position [412, 0]
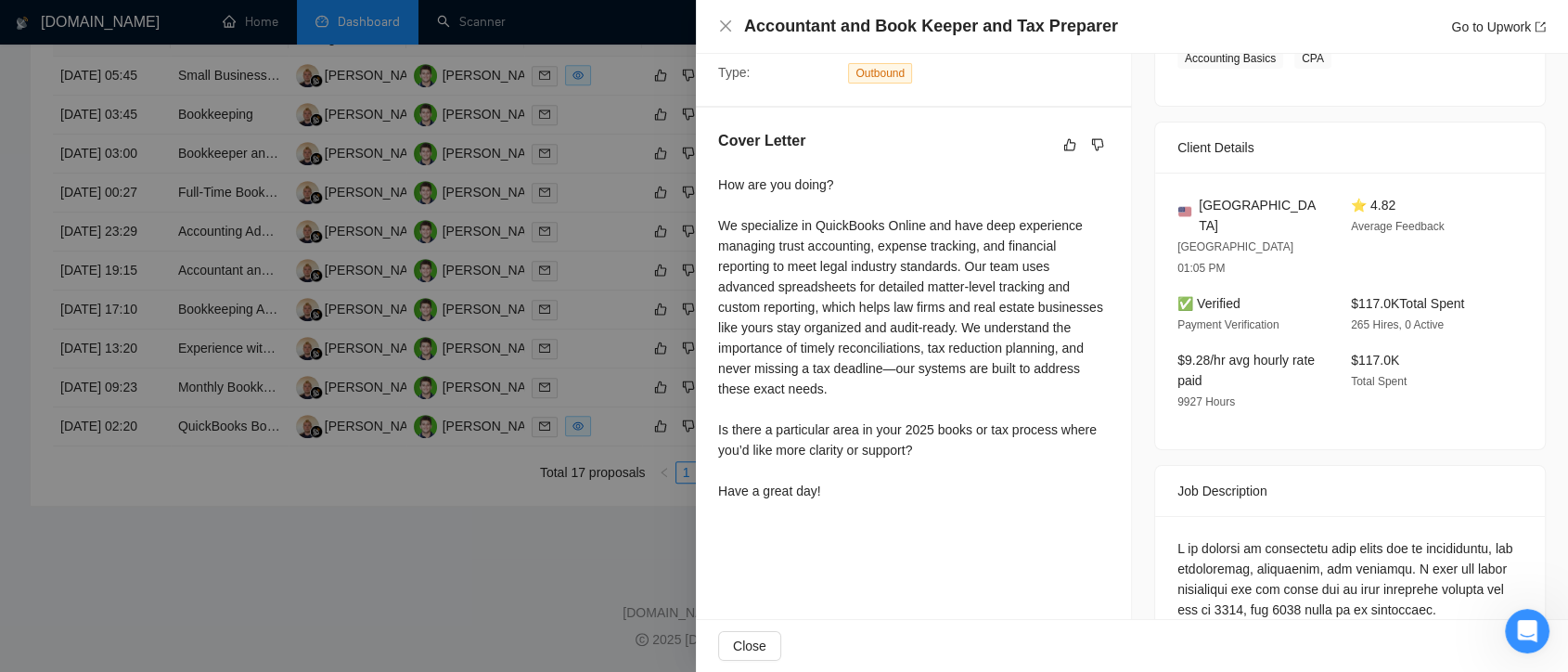
click at [598, 185] on div at bounding box center [784, 336] width 1568 height 672
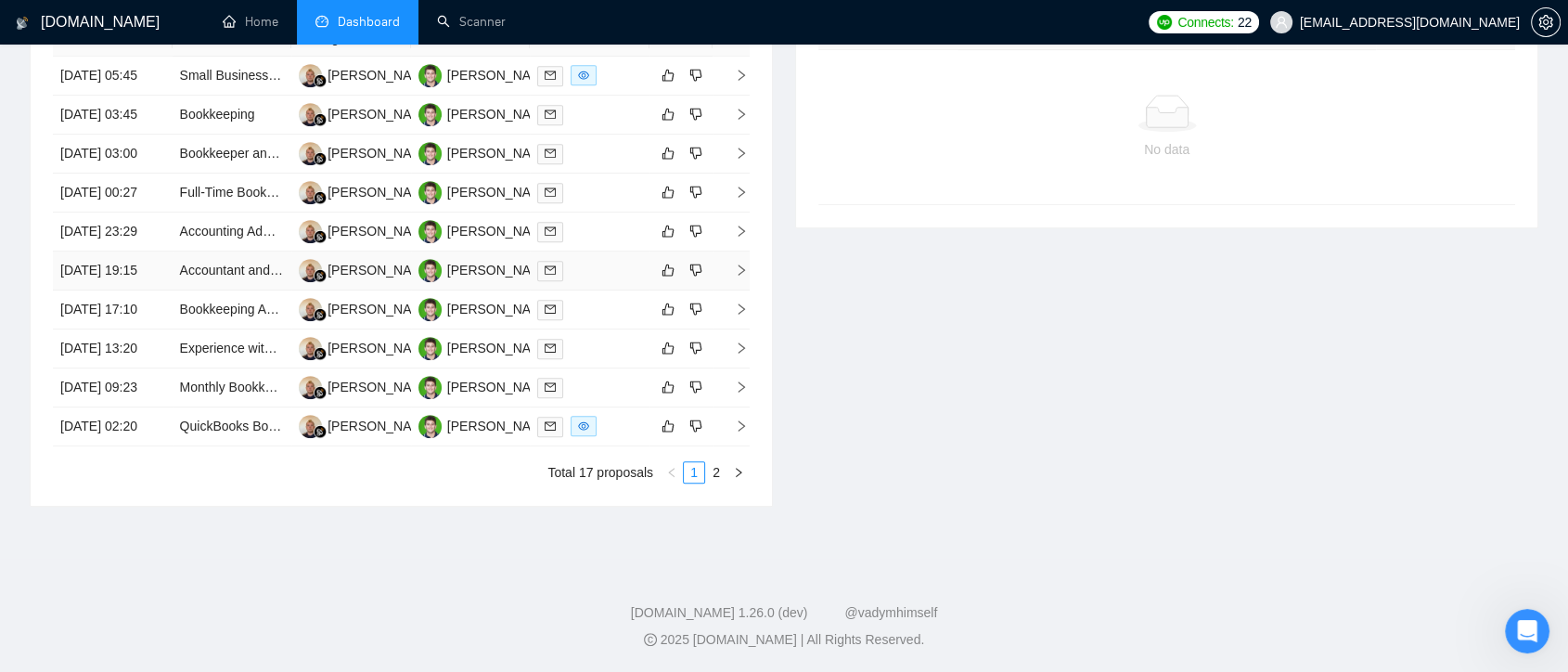
click at [597, 281] on div at bounding box center [589, 270] width 105 height 22
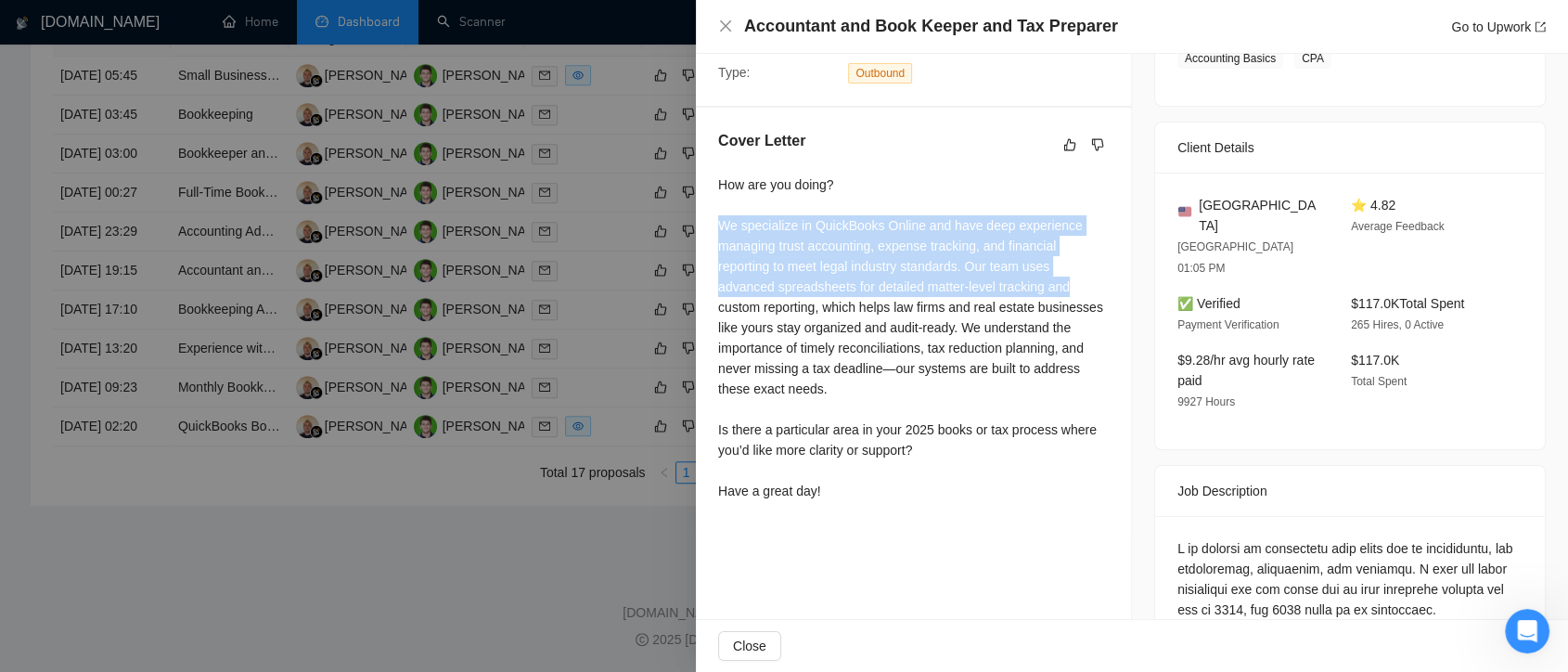
drag, startPoint x: 721, startPoint y: 223, endPoint x: 1091, endPoint y: 278, distance: 374.1
click at [1091, 278] on div "How are you doing? We specialize in QuickBooks Online and have deep experience …" at bounding box center [914, 338] width 391 height 327
drag, startPoint x: 720, startPoint y: 179, endPoint x: 1097, endPoint y: 280, distance: 390.3
click at [1097, 280] on div "How are you doing? We specialize in QuickBooks Online and have deep experience …" at bounding box center [914, 338] width 391 height 327
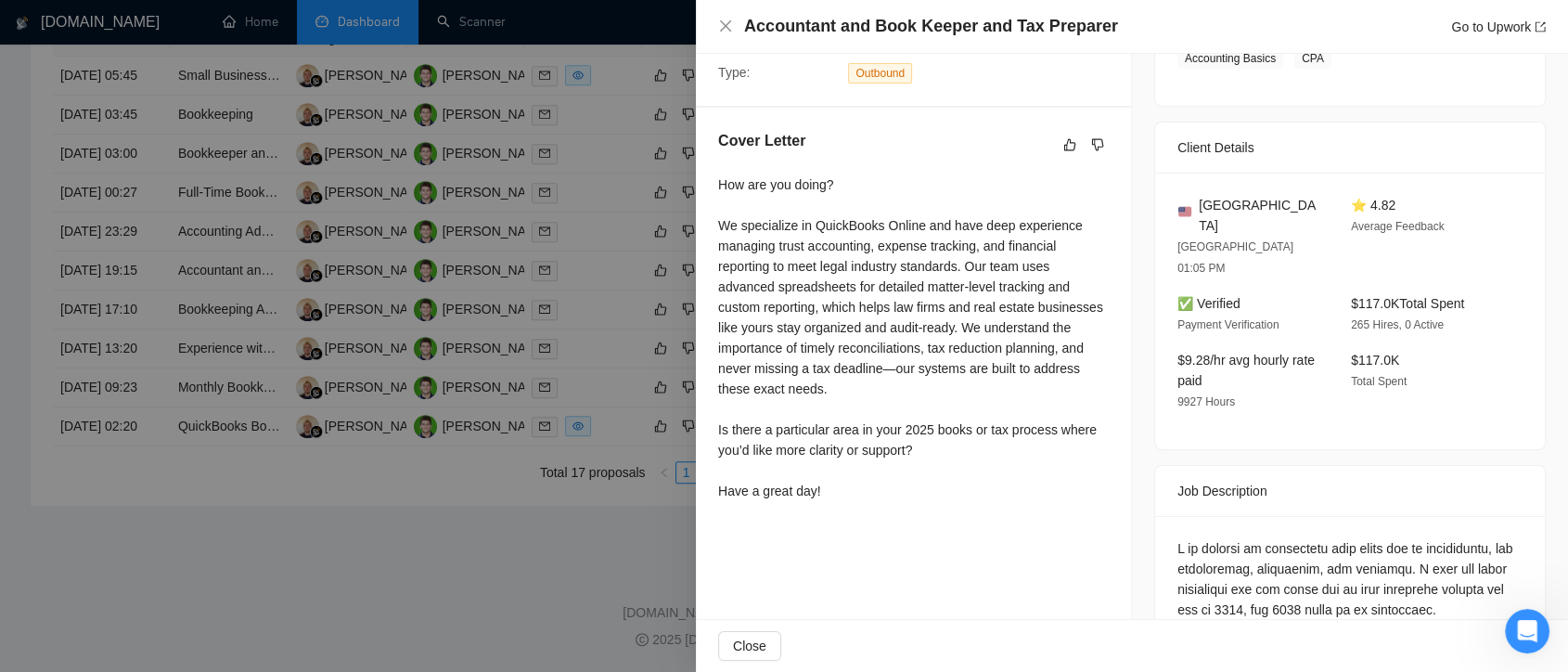
click at [969, 499] on div "How are you doing? We specialize in QuickBooks Online and have deep experience …" at bounding box center [914, 342] width 391 height 334
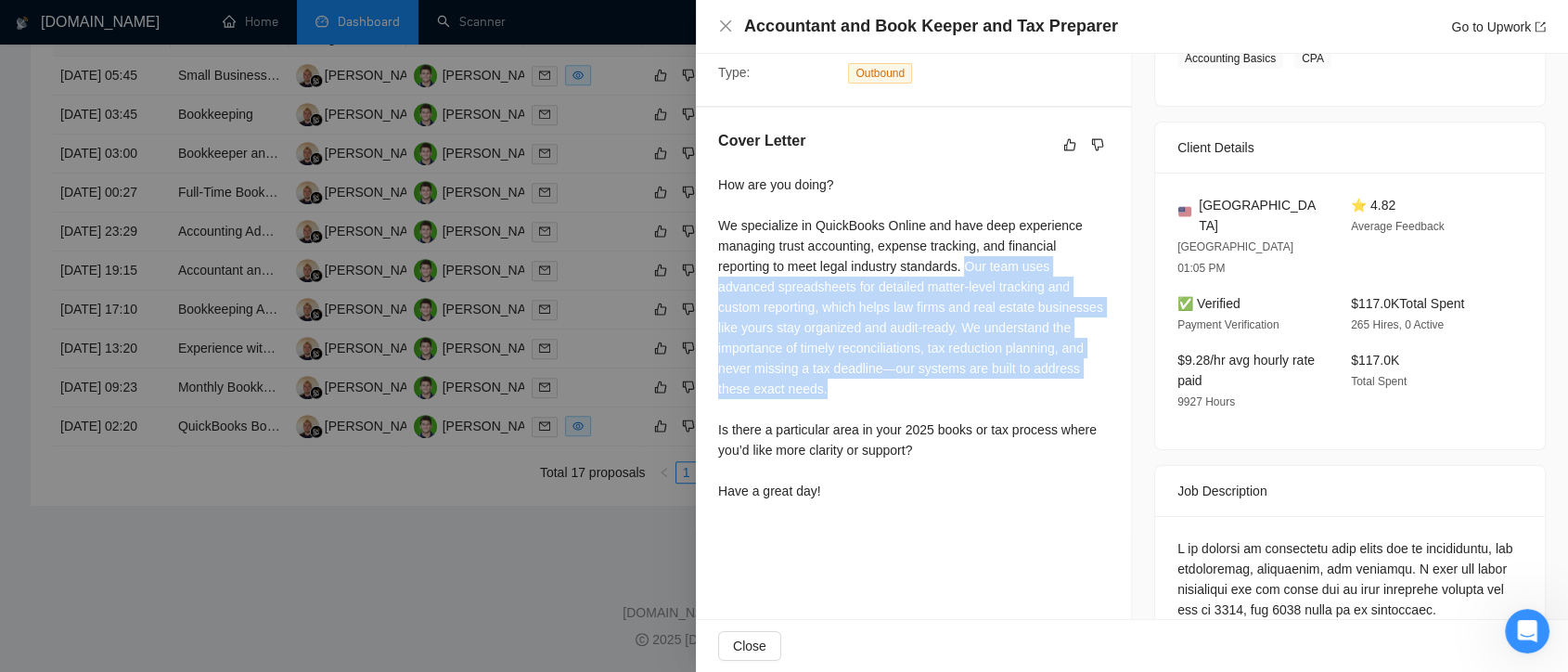
drag, startPoint x: 967, startPoint y: 262, endPoint x: 1099, endPoint y: 384, distance: 179.7
click at [1099, 384] on div "How are you doing? We specialize in QuickBooks Online and have deep experience …" at bounding box center [914, 338] width 391 height 327
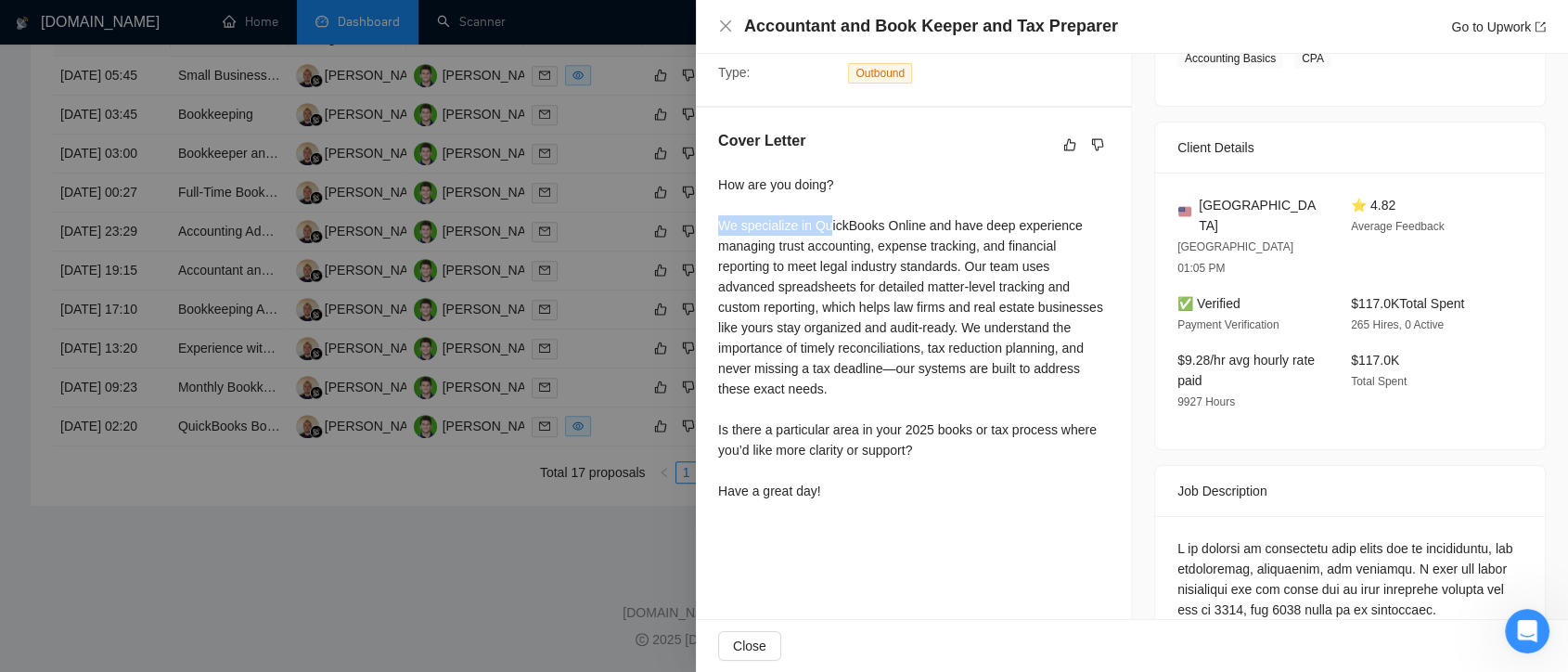
drag, startPoint x: 723, startPoint y: 225, endPoint x: 827, endPoint y: 229, distance: 104.1
click at [827, 229] on div "How are you doing? We specialize in QuickBooks Online and have deep experience …" at bounding box center [914, 338] width 391 height 327
click at [626, 236] on div at bounding box center [784, 336] width 1568 height 672
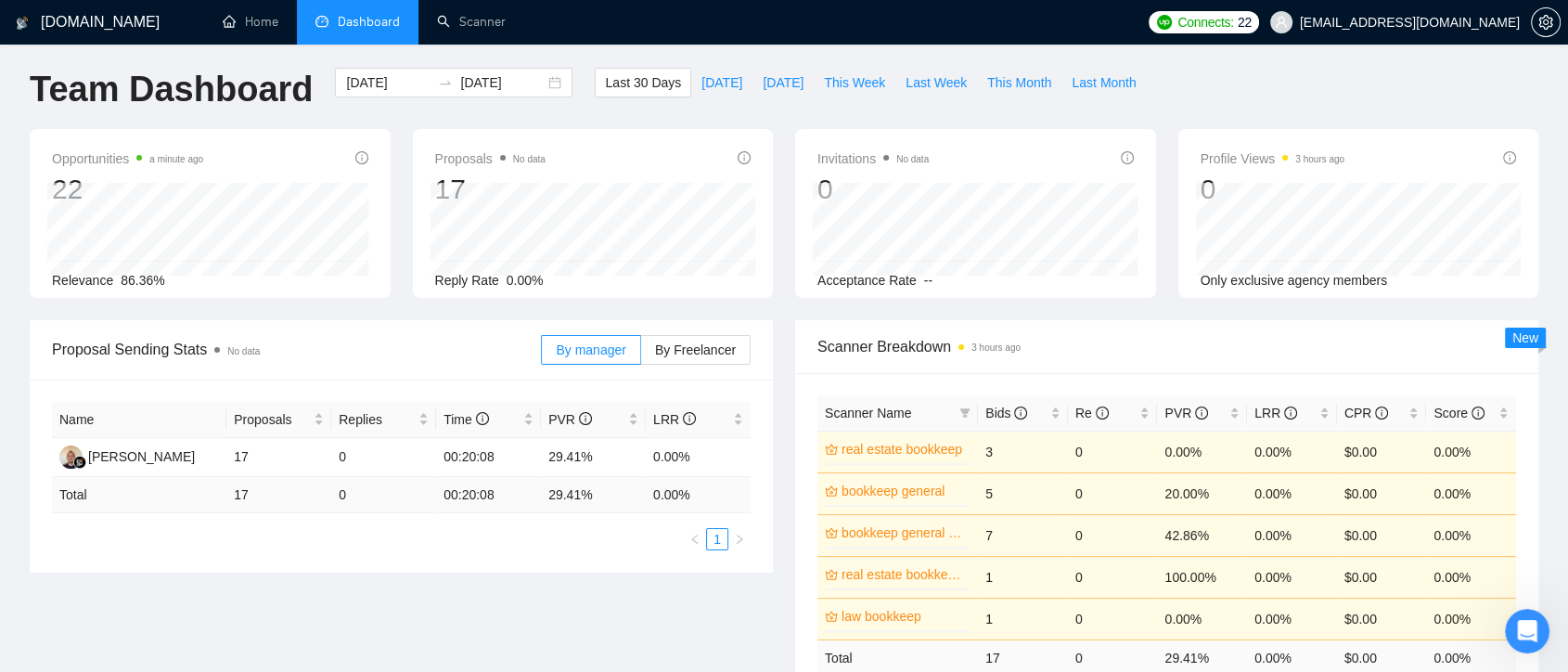
scroll to position [0, 0]
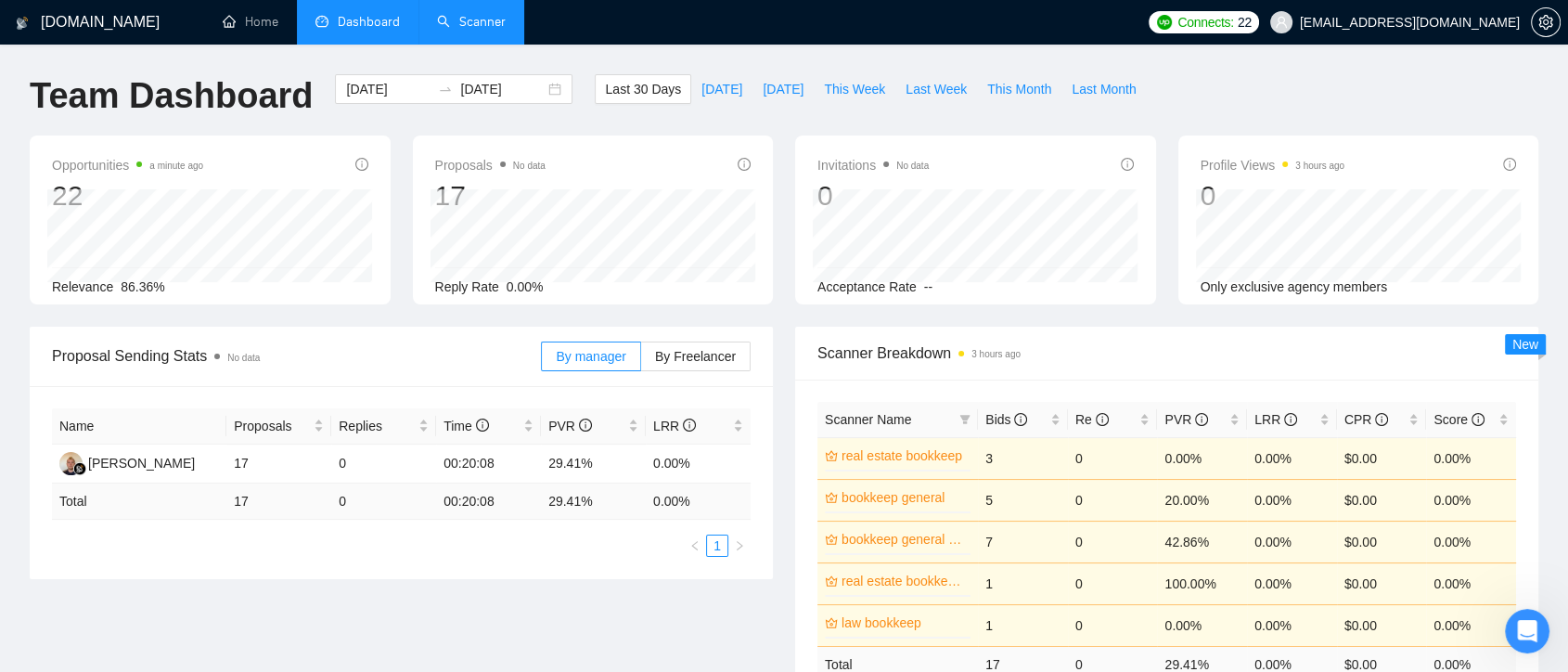
click at [479, 24] on link "Scanner" at bounding box center [471, 22] width 69 height 16
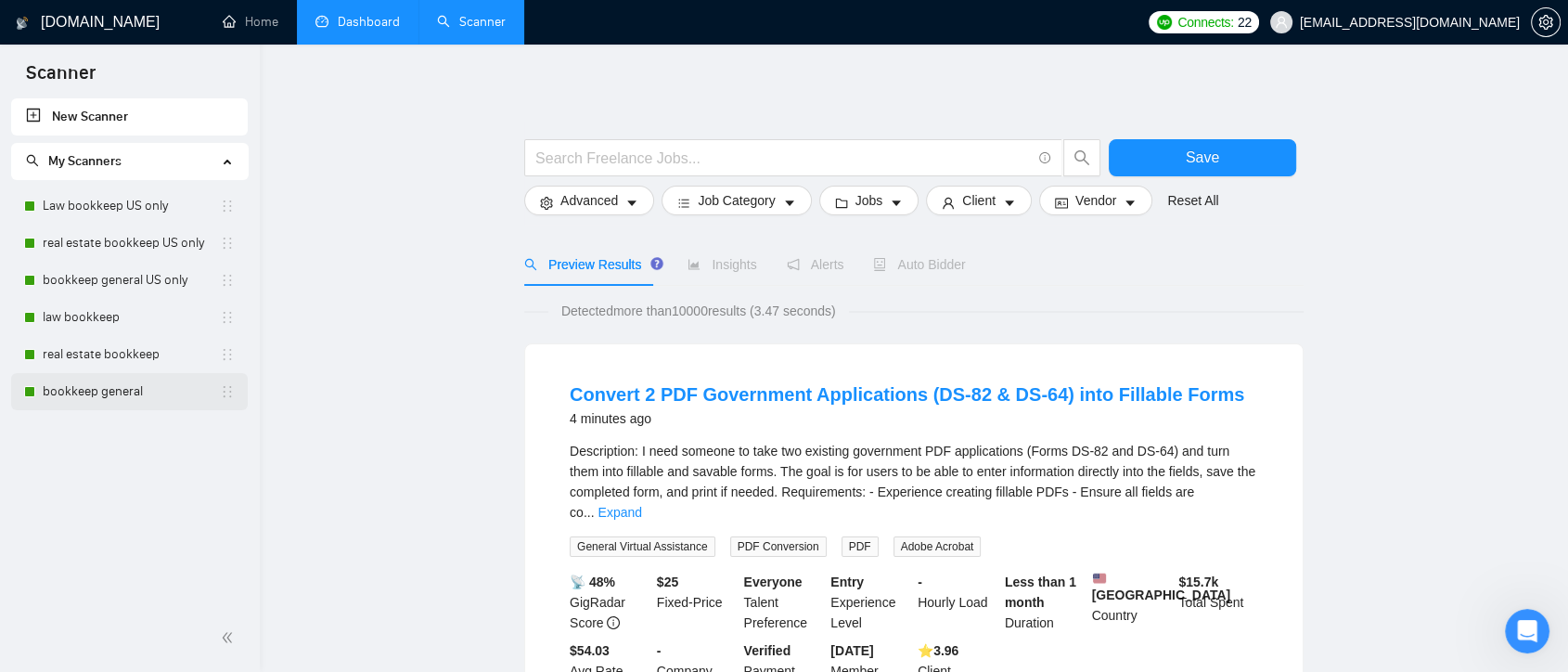
click at [129, 403] on link "bookkeep general" at bounding box center [131, 391] width 177 height 37
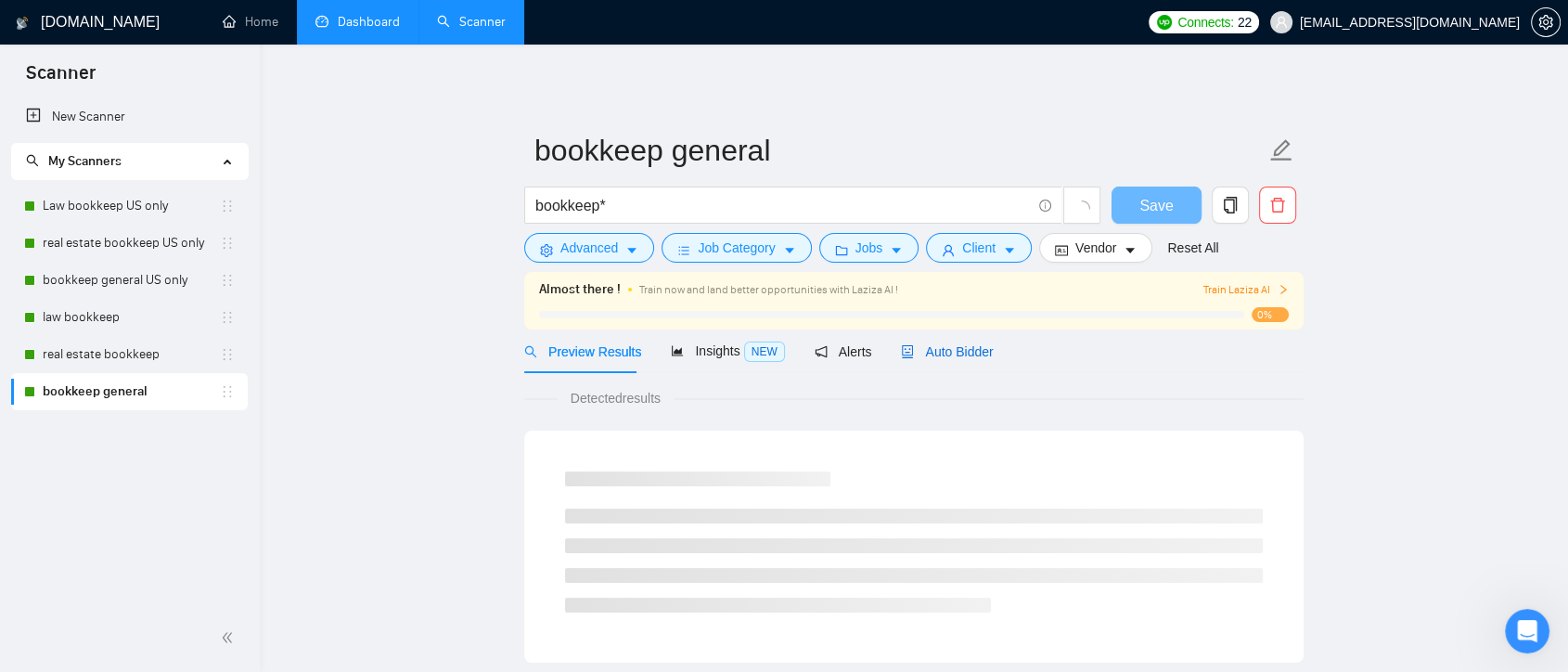
click at [951, 354] on span "Auto Bidder" at bounding box center [947, 352] width 92 height 15
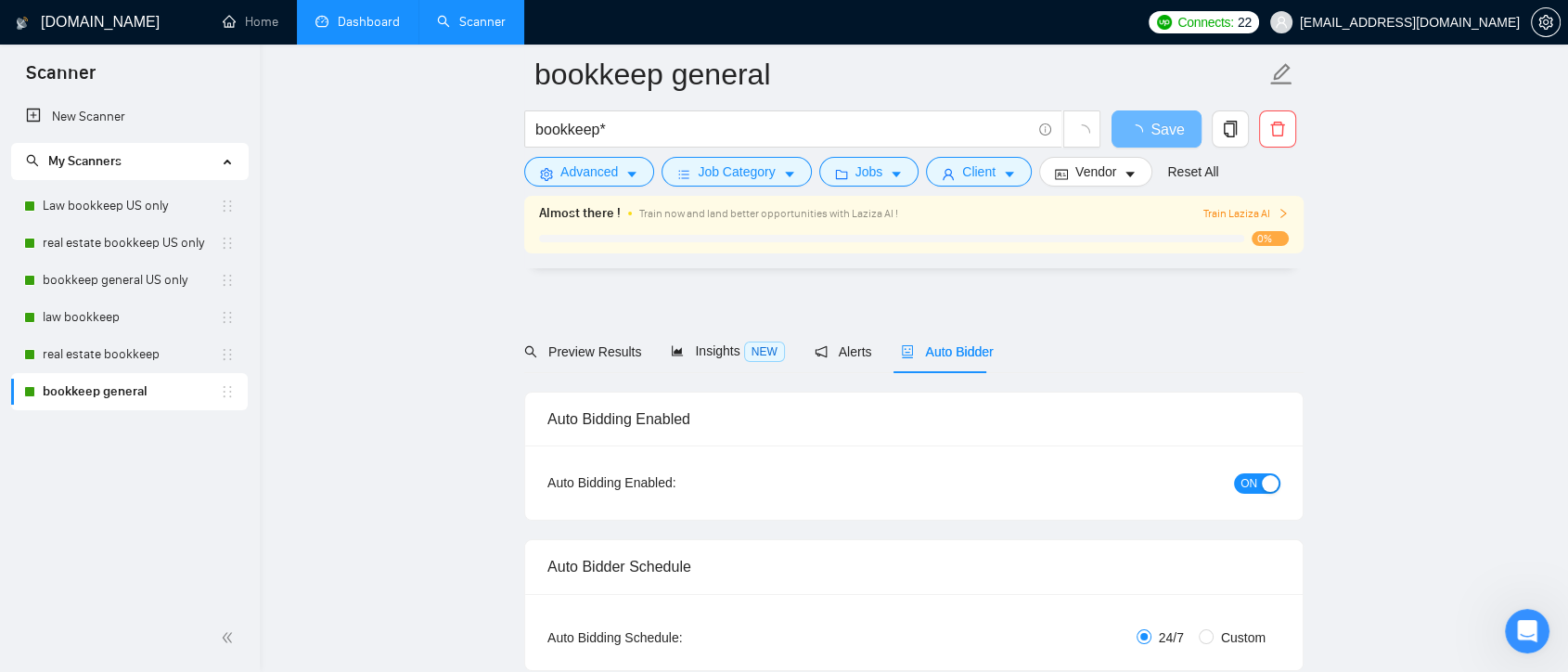
checkbox input "true"
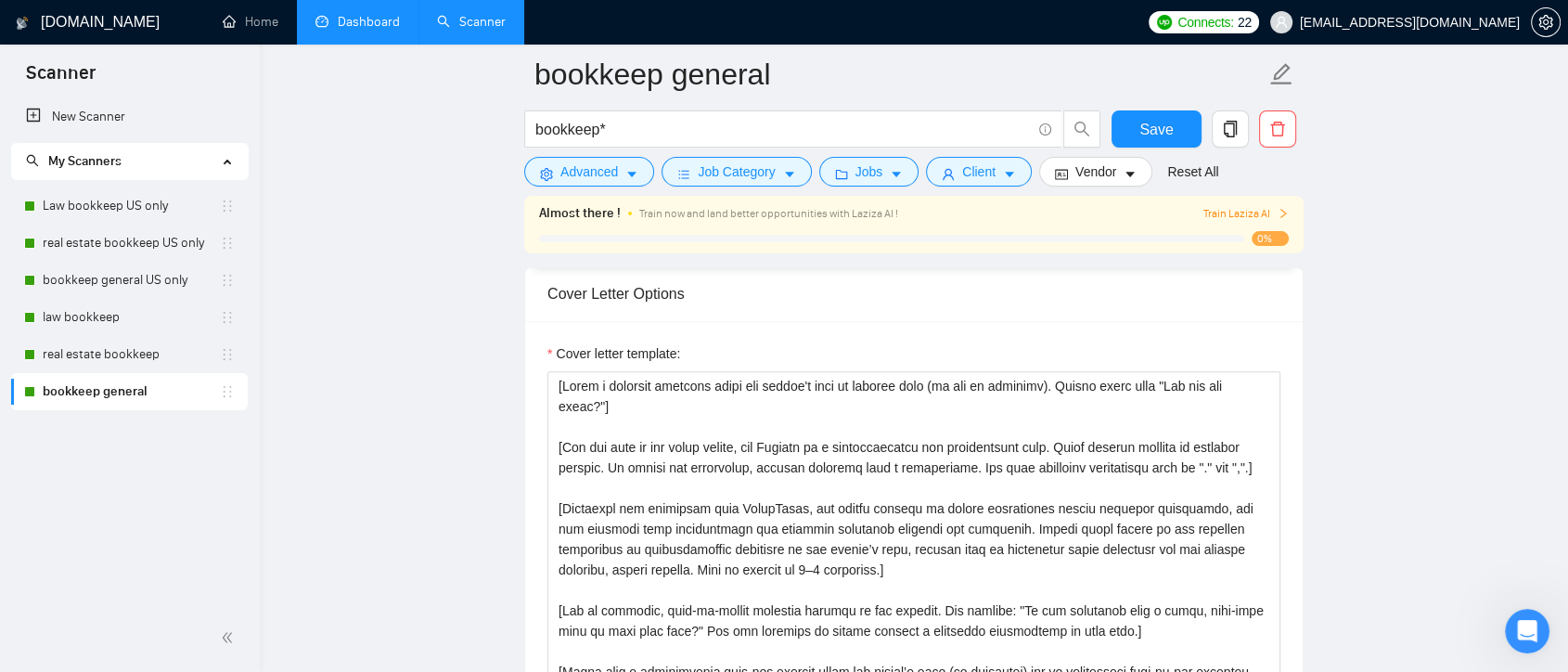
scroll to position [2061, 0]
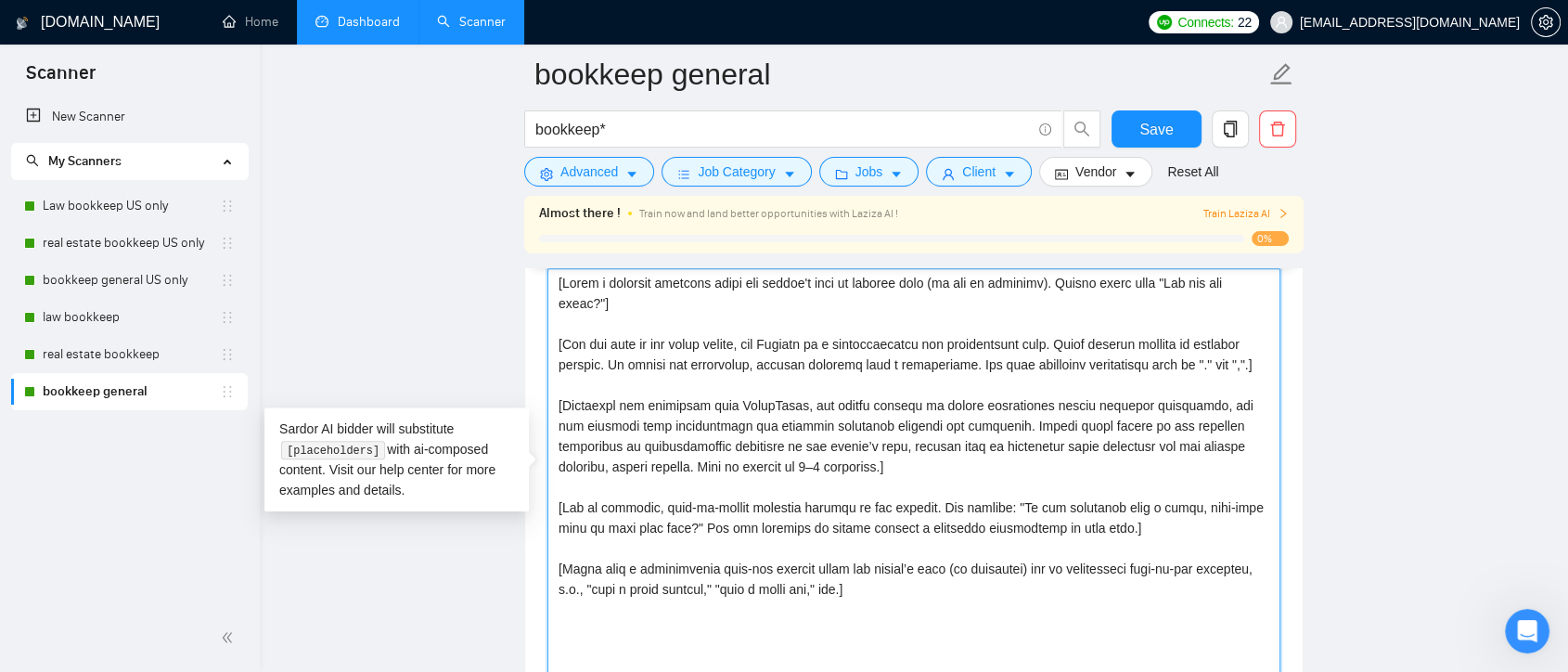
drag, startPoint x: 616, startPoint y: 399, endPoint x: 640, endPoint y: 406, distance: 25.0
click at [637, 407] on textarea "Cover letter template:" at bounding box center [914, 477] width 733 height 417
drag, startPoint x: 797, startPoint y: 399, endPoint x: 821, endPoint y: 408, distance: 25.6
click at [821, 408] on textarea "Cover letter template:" at bounding box center [914, 477] width 733 height 417
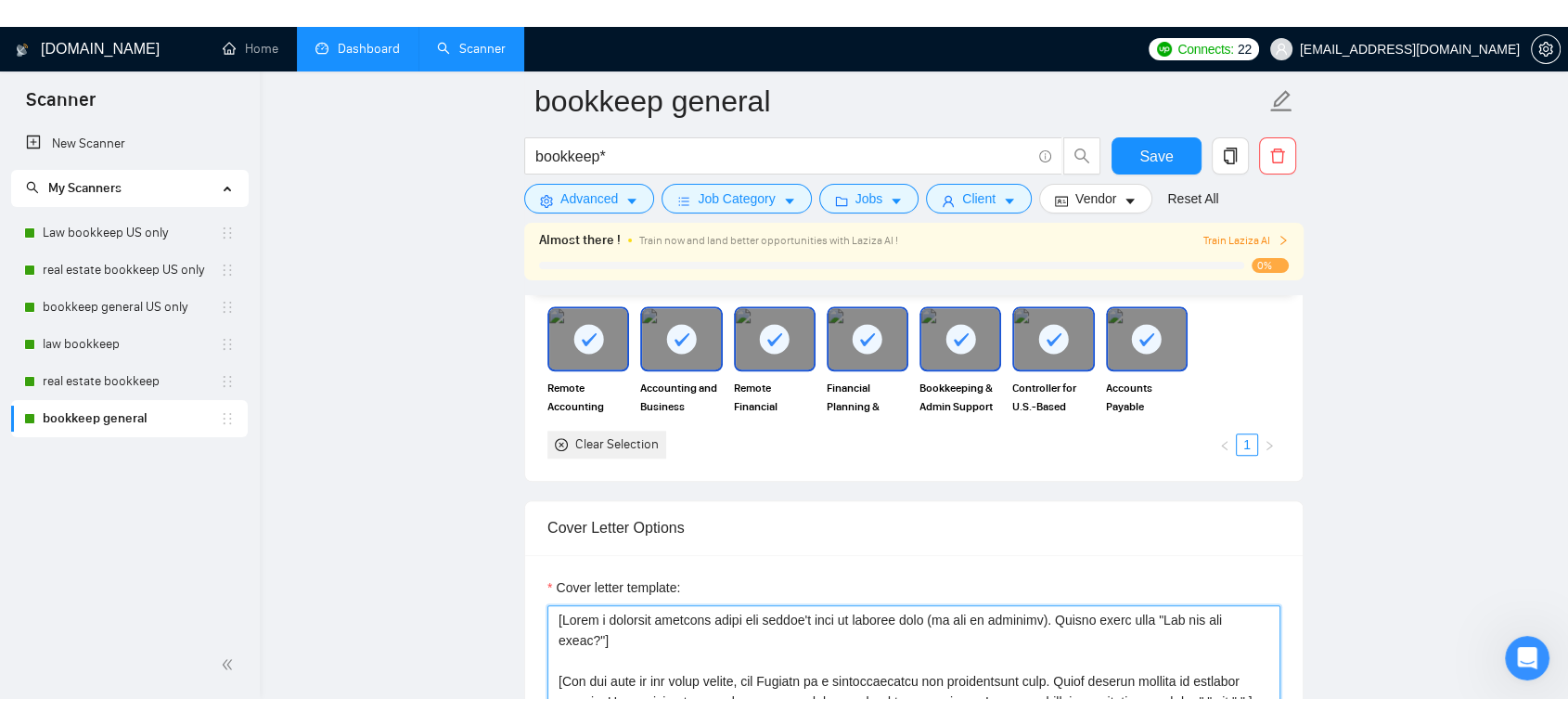
scroll to position [1959, 0]
